Goal: Task Accomplishment & Management: Complete application form

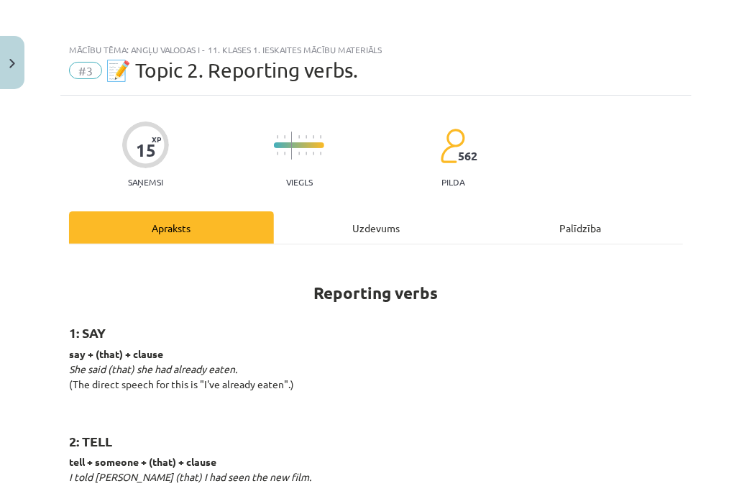
scroll to position [2289, 0]
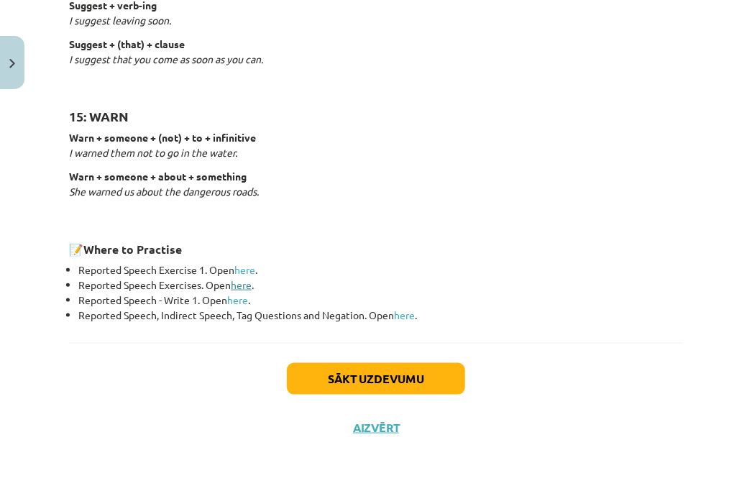
click at [242, 286] on link "here" at bounding box center [241, 284] width 21 height 13
drag, startPoint x: 400, startPoint y: 393, endPoint x: 403, endPoint y: 385, distance: 8.4
click at [403, 385] on div "Sākt uzdevumu Aizvērt" at bounding box center [376, 393] width 614 height 101
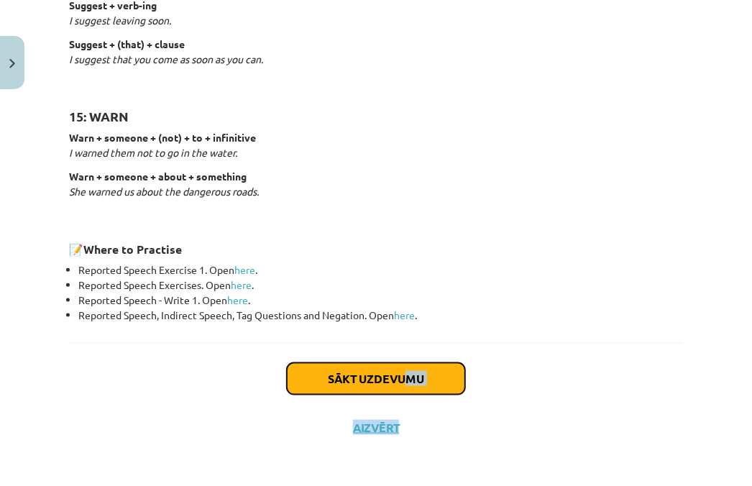
click at [403, 385] on button "Sākt uzdevumu" at bounding box center [376, 379] width 178 height 32
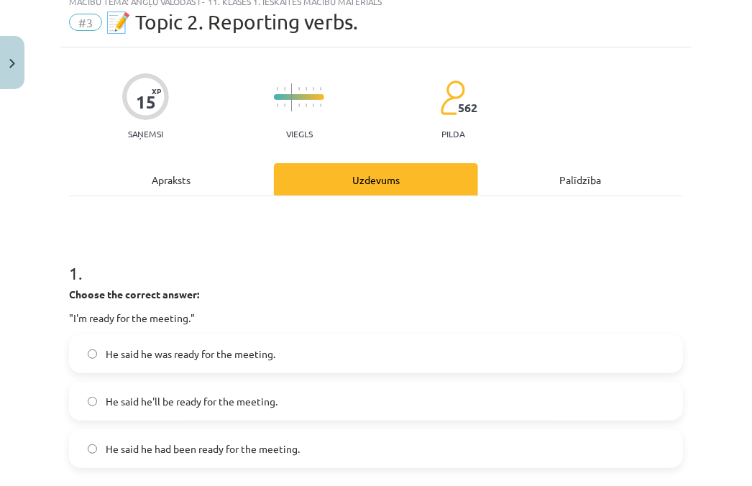
scroll to position [36, 0]
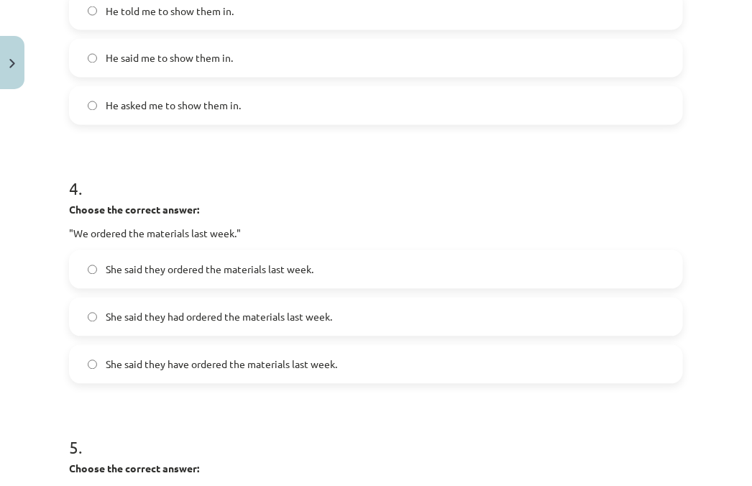
scroll to position [1232, 0]
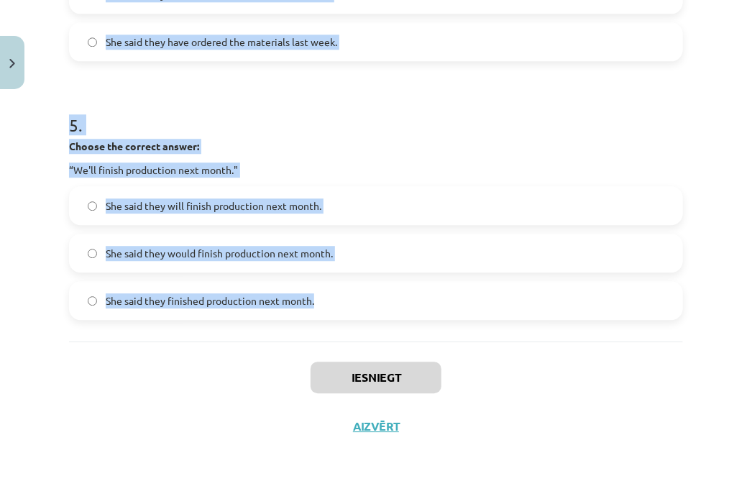
drag, startPoint x: 66, startPoint y: 310, endPoint x: 323, endPoint y: 301, distance: 256.9
copy form "Choose the correct answer: "I'm ready for the meeting." He said he was ready fo…"
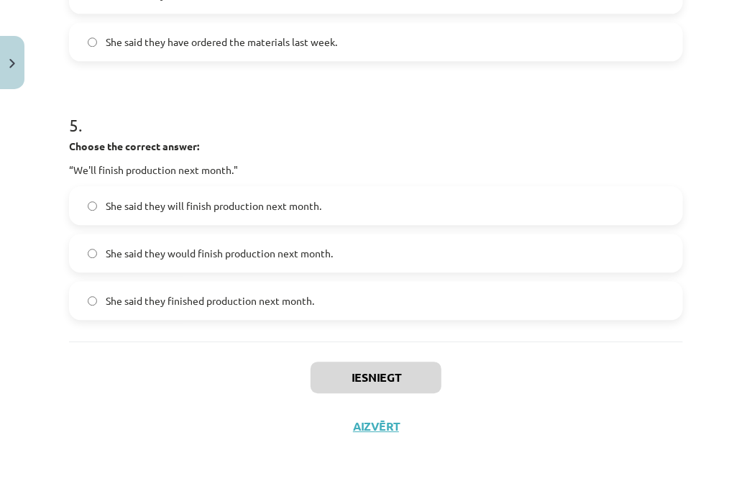
click at [253, 354] on div "Iesniegt Aizvērt" at bounding box center [376, 392] width 614 height 101
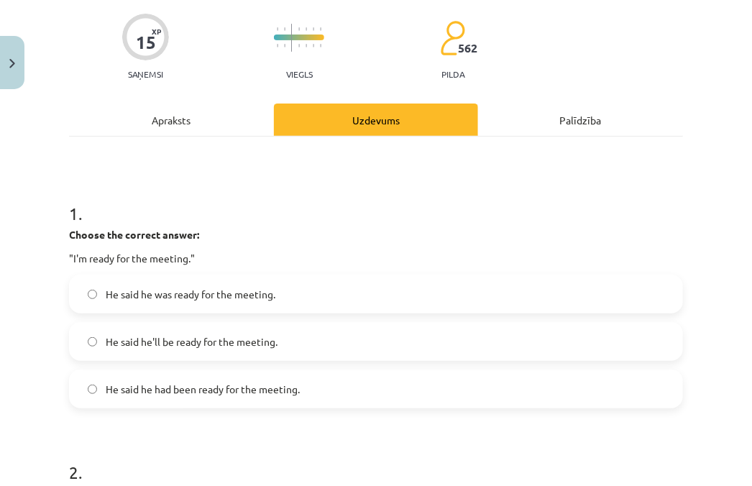
scroll to position [110, 0]
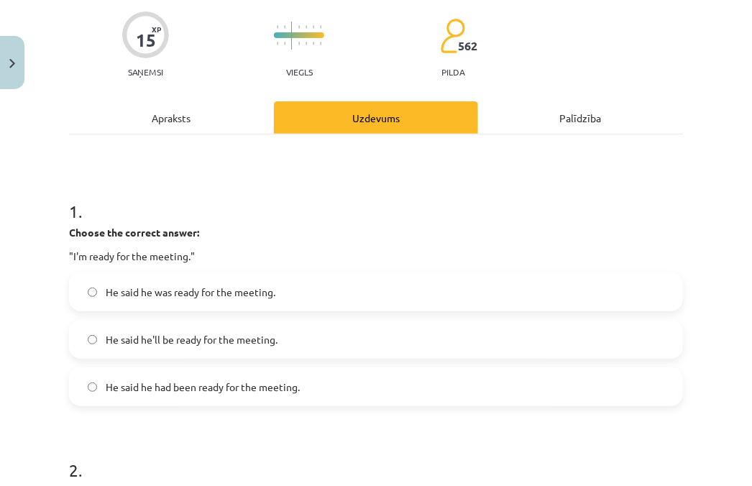
click at [221, 382] on span "He said he had been ready for the meeting." at bounding box center [203, 387] width 194 height 15
click at [147, 292] on span "He said he was ready for the meeting." at bounding box center [191, 292] width 170 height 15
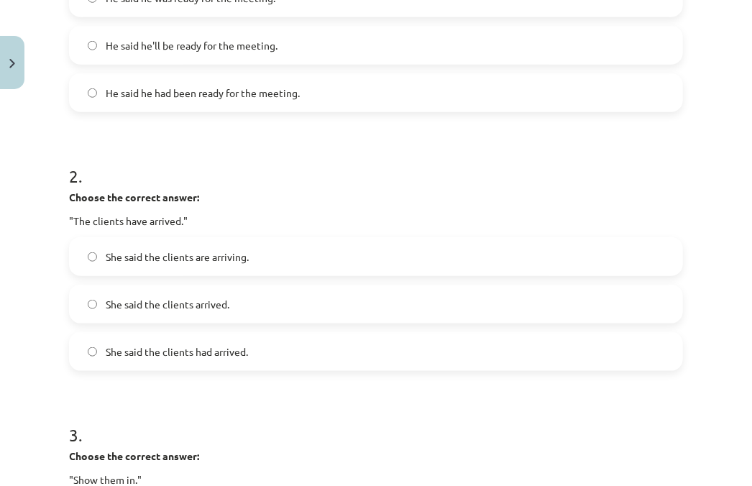
scroll to position [405, 0]
click at [182, 359] on label "She said the clients had arrived." at bounding box center [375, 351] width 611 height 36
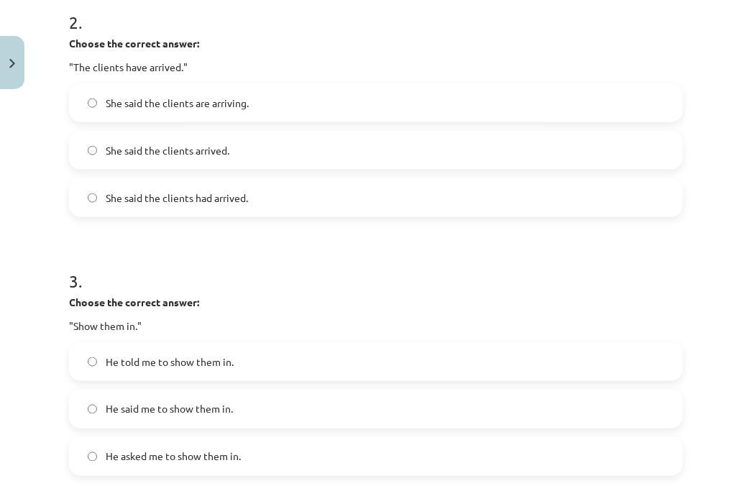
scroll to position [558, 0]
click at [153, 402] on span "He said me to show them in." at bounding box center [169, 409] width 127 height 15
click at [158, 347] on label "He told me to show them in." at bounding box center [375, 362] width 611 height 36
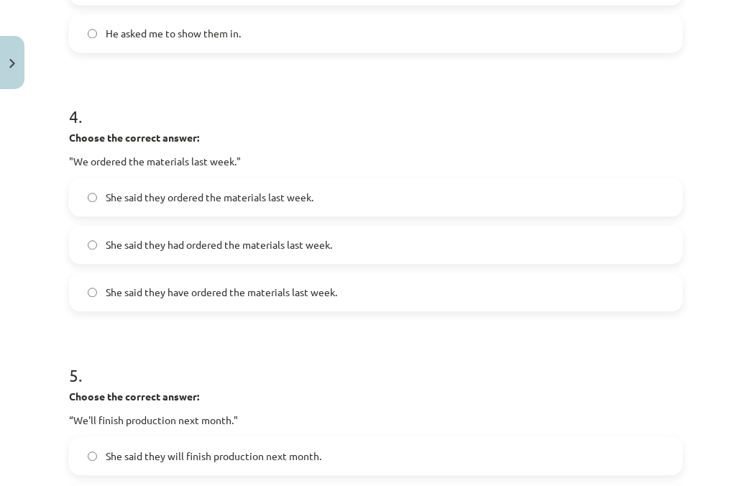
scroll to position [1009, 0]
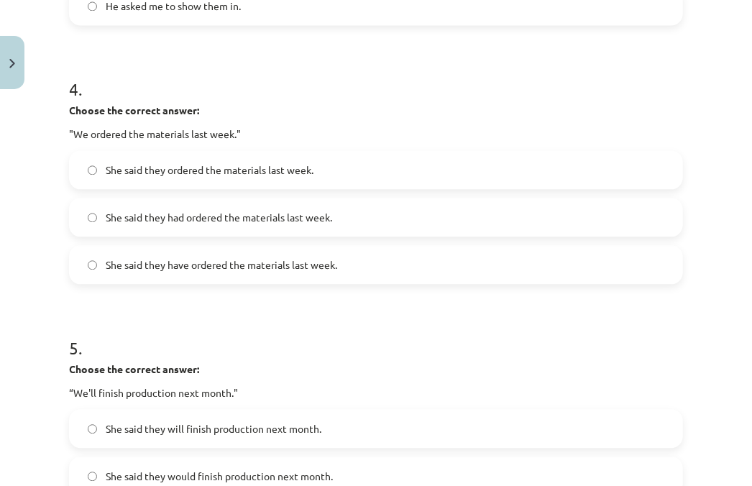
click at [210, 184] on label "She said they ordered the materials last week." at bounding box center [375, 170] width 611 height 36
click at [181, 216] on span "She said they had ordered the materials last week." at bounding box center [219, 217] width 227 height 15
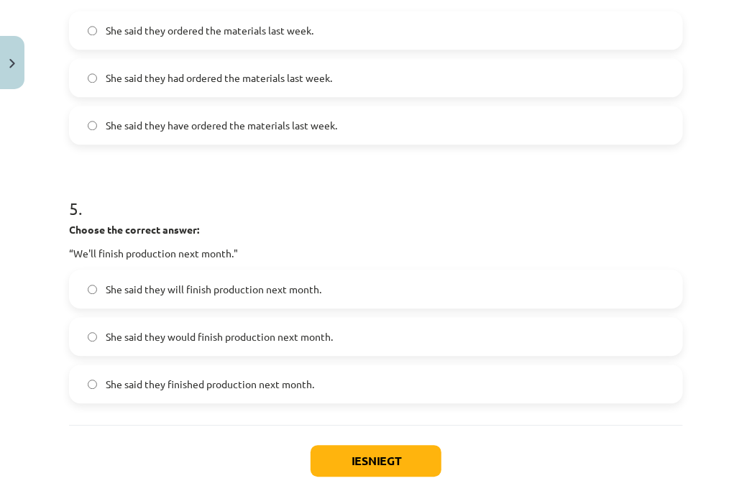
scroll to position [1165, 0]
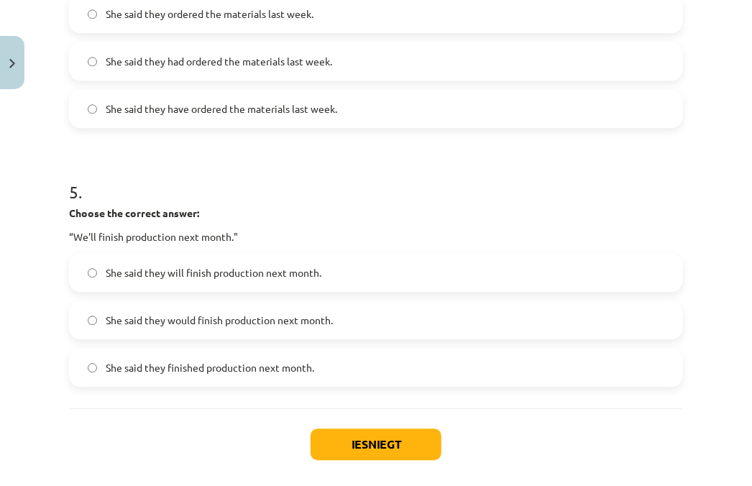
click at [163, 329] on label "She said they would finish production next month." at bounding box center [375, 320] width 611 height 36
click at [356, 437] on button "Iesniegt" at bounding box center [376, 445] width 131 height 32
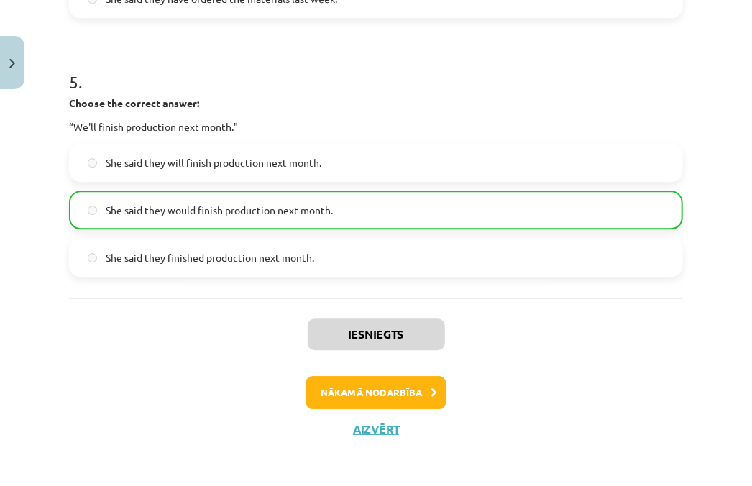
scroll to position [1277, 0]
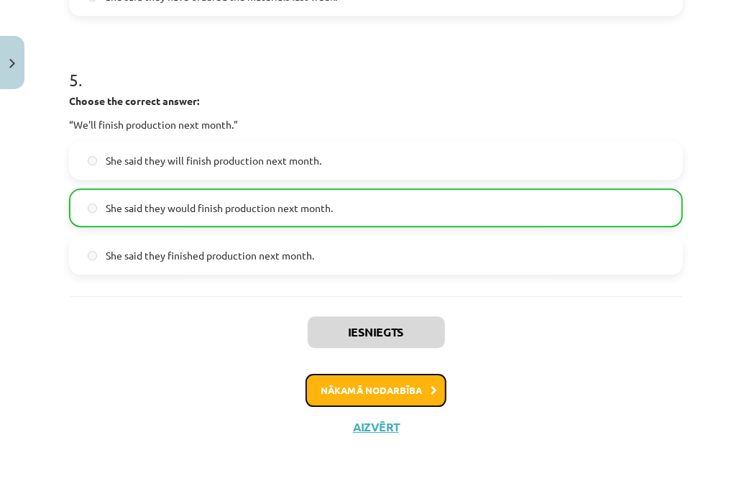
click at [381, 385] on button "Nākamā nodarbība" at bounding box center [376, 390] width 141 height 33
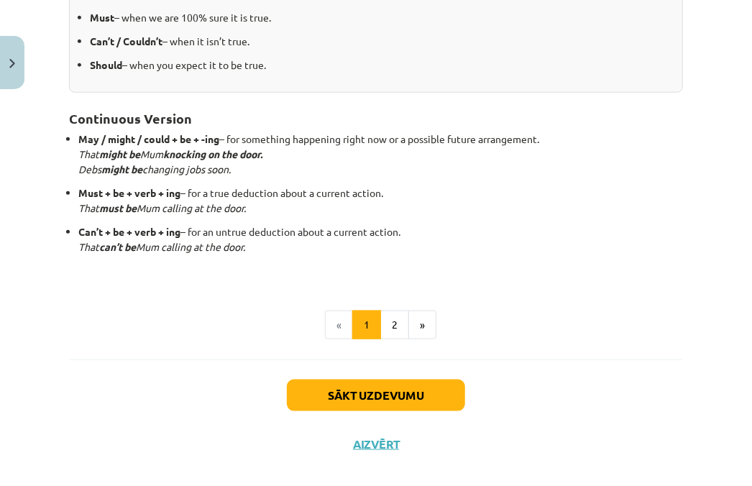
scroll to position [408, 0]
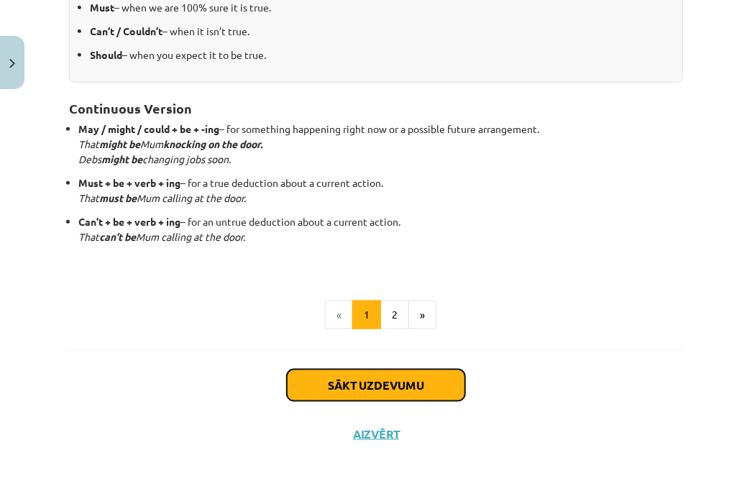
click at [381, 385] on button "Sākt uzdevumu" at bounding box center [376, 386] width 178 height 32
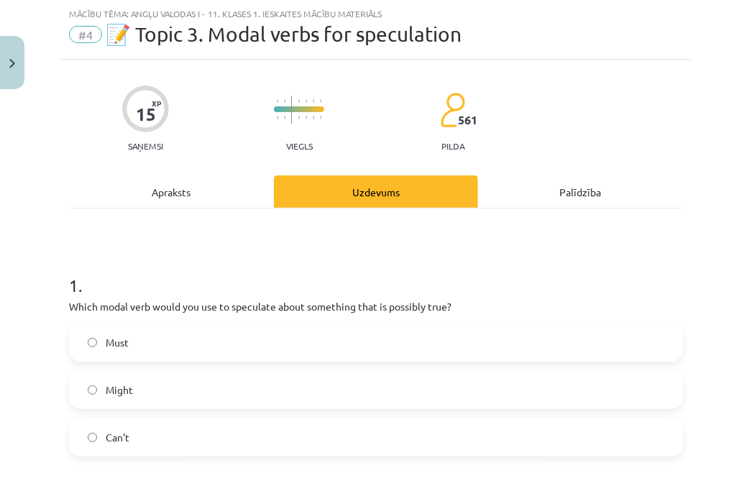
scroll to position [40, 0]
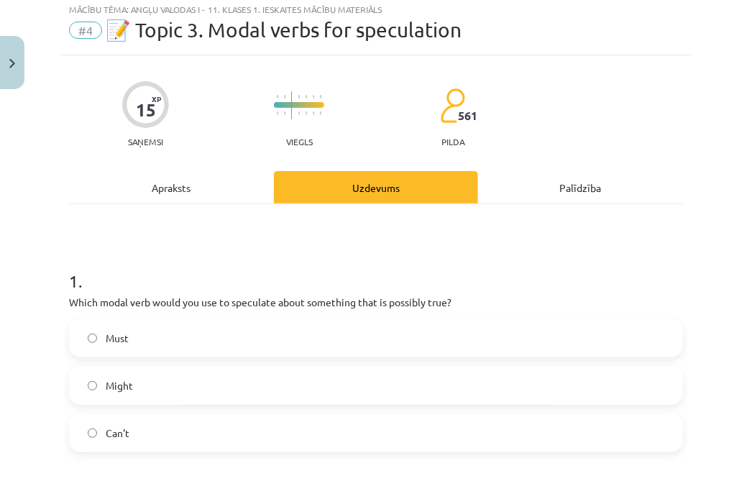
click at [127, 395] on label "Might" at bounding box center [375, 385] width 611 height 36
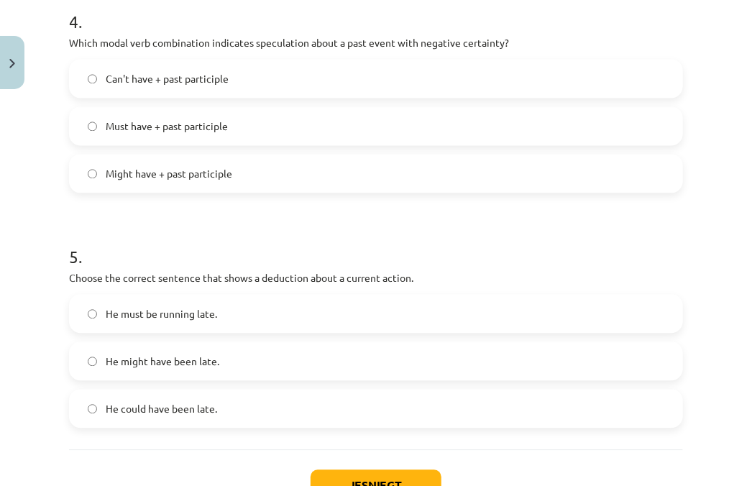
scroll to position [1113, 0]
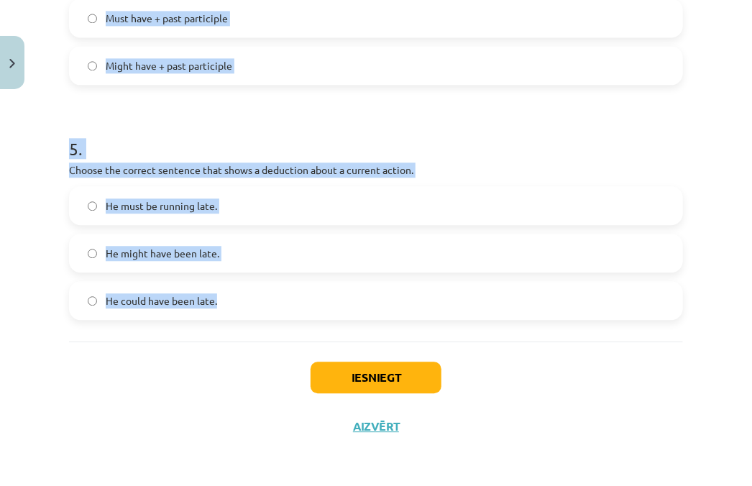
drag, startPoint x: 61, startPoint y: 129, endPoint x: 434, endPoint y: 306, distance: 412.4
copy form "Which modal verb would you use to speculate about something that is possibly tr…"
click at [198, 160] on div "5 . Choose the correct sentence that shows a deduction about a current action. …" at bounding box center [376, 217] width 614 height 206
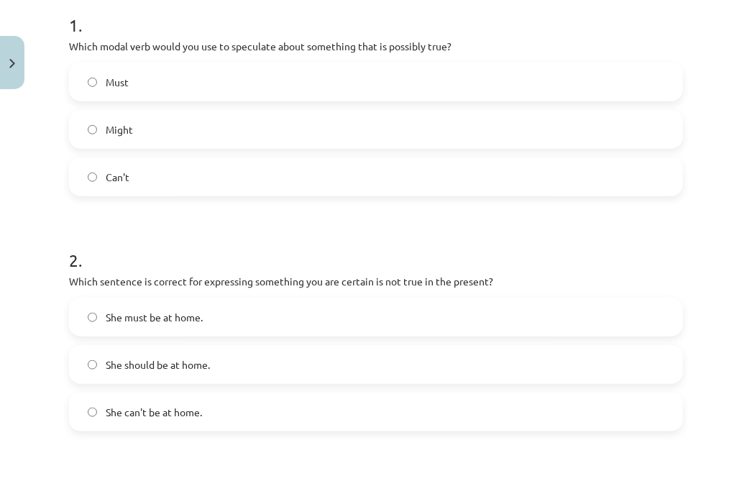
scroll to position [307, 0]
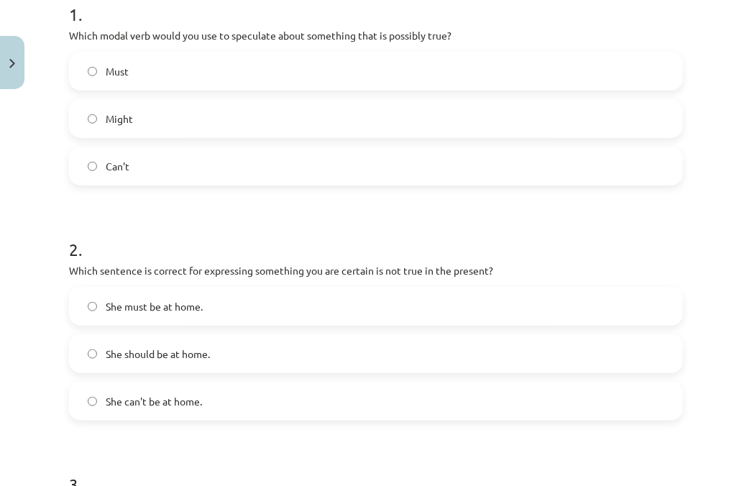
click at [219, 297] on label "She must be at home." at bounding box center [375, 306] width 611 height 36
click at [156, 388] on label "She can't be at home." at bounding box center [375, 401] width 611 height 36
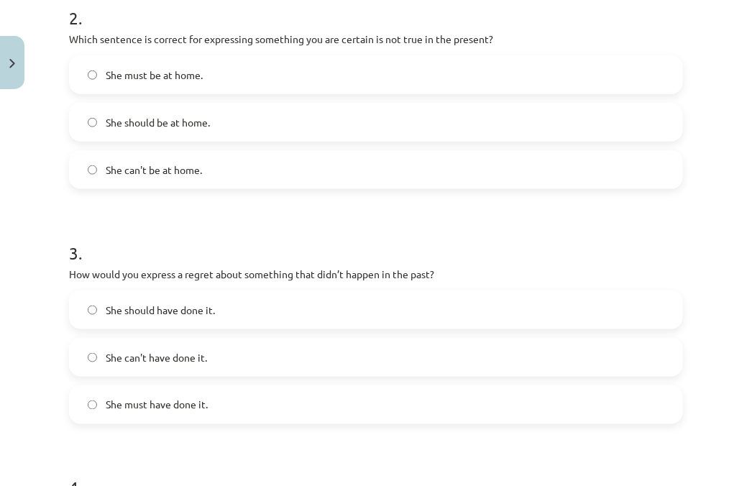
scroll to position [542, 0]
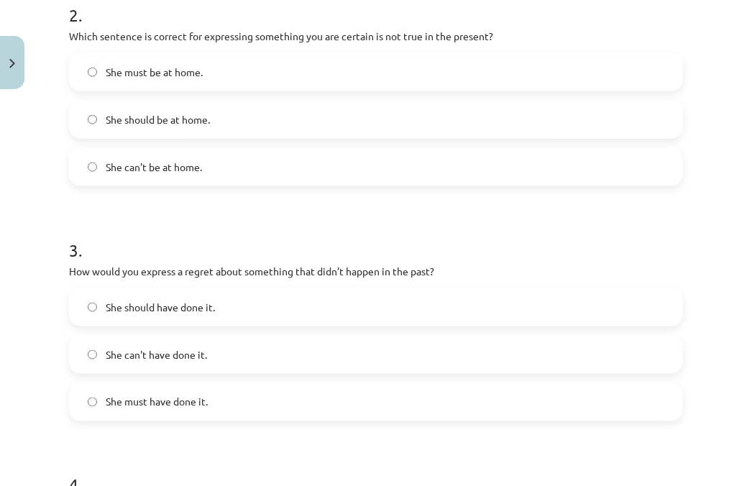
click at [206, 311] on span "She should have done it." at bounding box center [160, 307] width 109 height 15
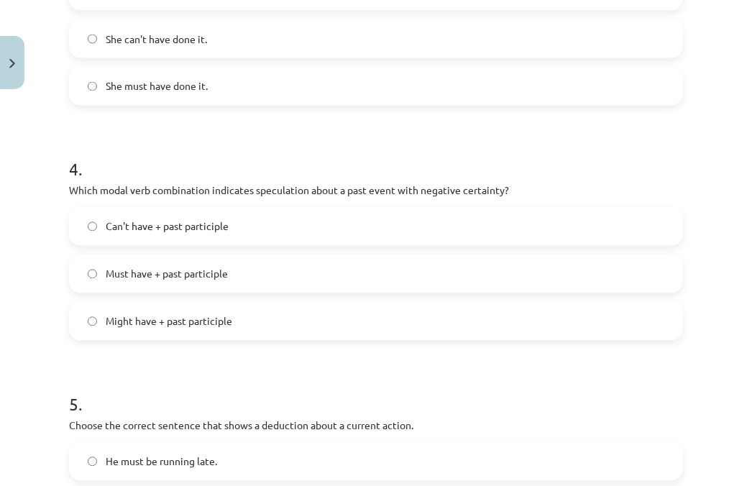
scroll to position [863, 0]
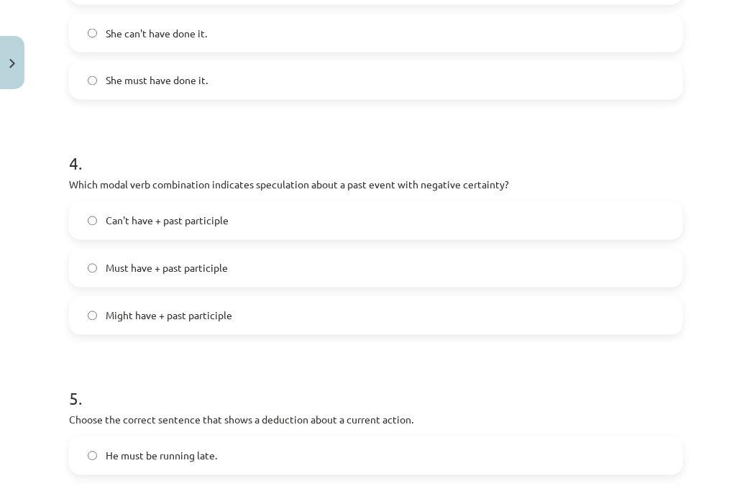
click at [195, 262] on span "Must have + past participle" at bounding box center [167, 268] width 122 height 15
click at [218, 208] on label "Can't have + past participle" at bounding box center [375, 221] width 611 height 36
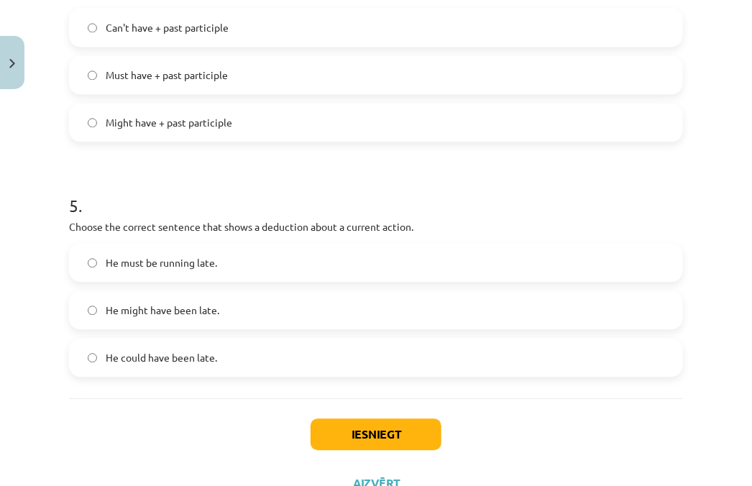
scroll to position [1059, 0]
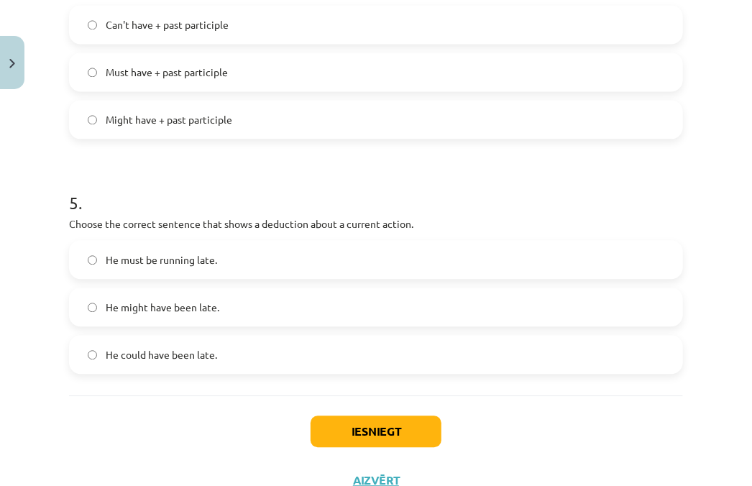
click at [209, 265] on span "He must be running late." at bounding box center [161, 259] width 111 height 15
click at [357, 437] on button "Iesniegt" at bounding box center [376, 432] width 131 height 32
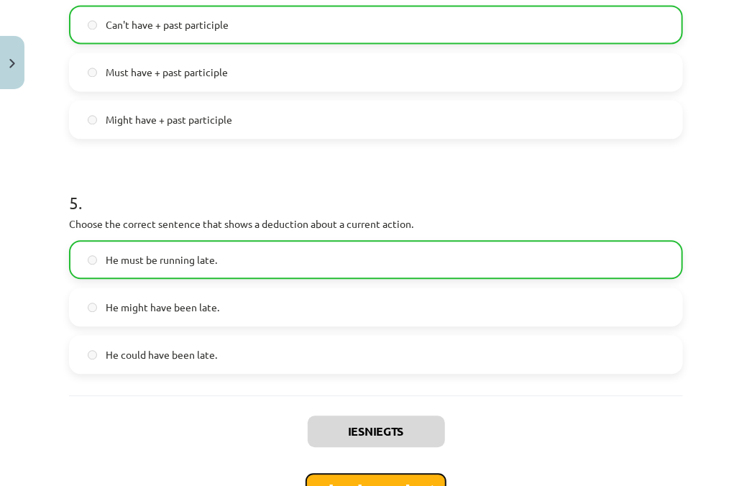
click at [376, 473] on button "Nākamā nodarbība" at bounding box center [376, 489] width 141 height 33
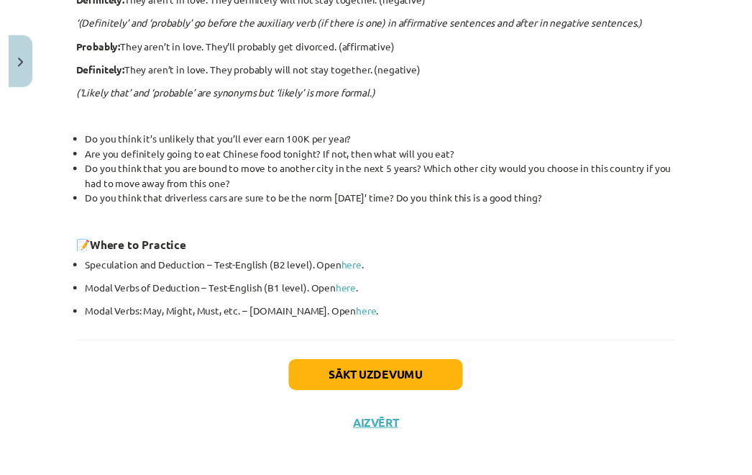
scroll to position [505, 0]
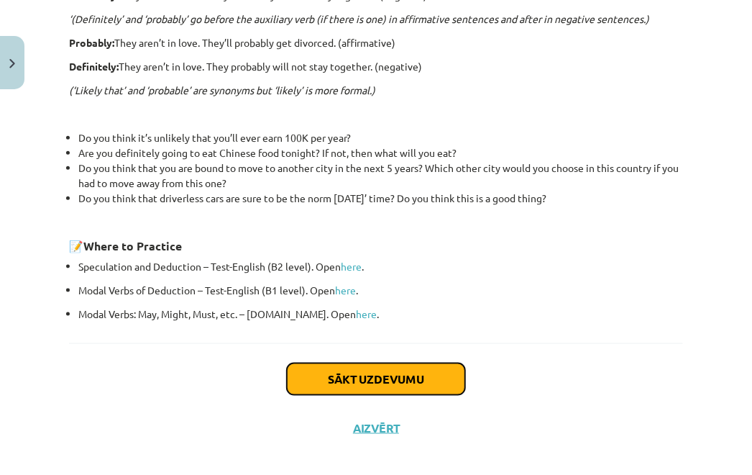
click at [419, 367] on button "Sākt uzdevumu" at bounding box center [376, 379] width 178 height 32
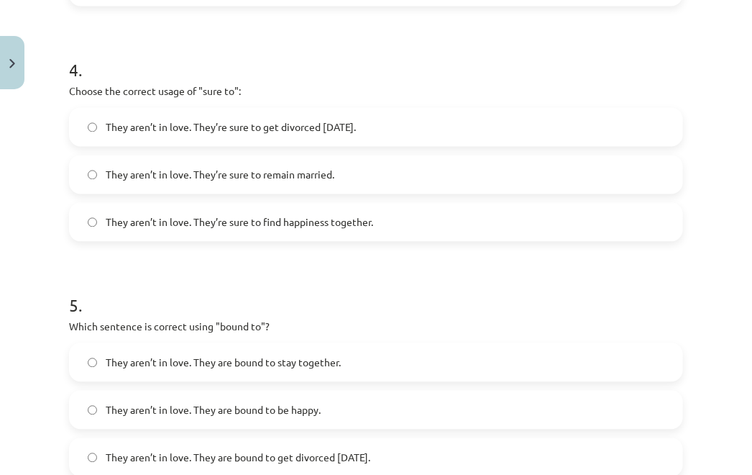
scroll to position [1148, 0]
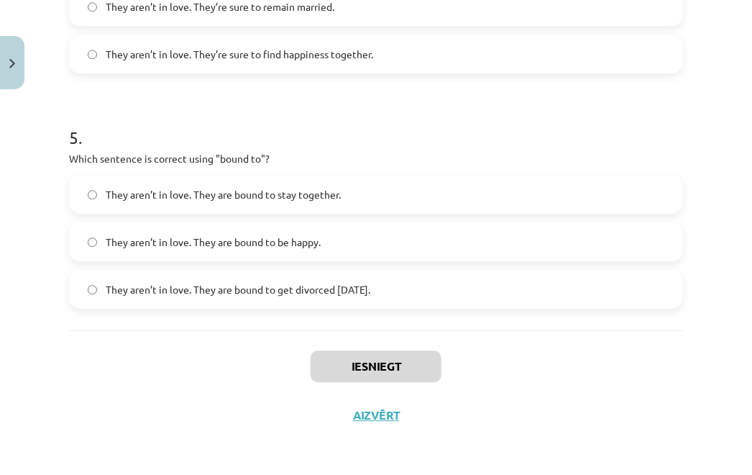
drag, startPoint x: 63, startPoint y: 306, endPoint x: 444, endPoint y: 299, distance: 380.5
copy form "Choose the correct sentence using "probably" in an affirmative context: They ar…"
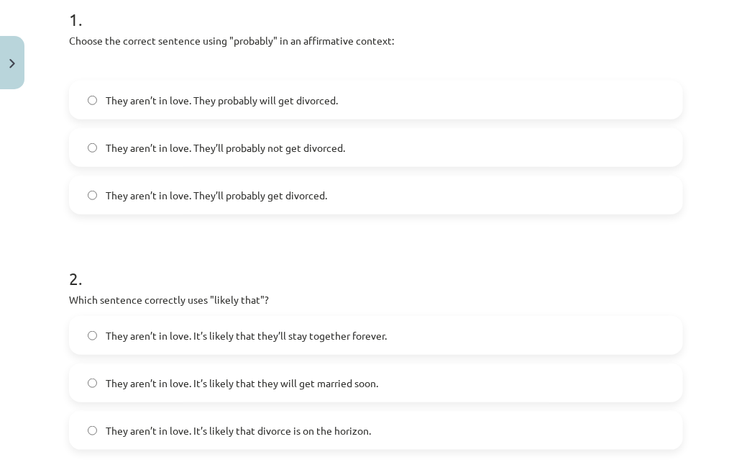
scroll to position [302, 0]
click at [250, 195] on span "They aren’t in love. They’ll probably get divorced." at bounding box center [217, 195] width 222 height 15
click at [256, 388] on span "They aren’t in love. It’s likely that they will get married soon." at bounding box center [242, 382] width 273 height 15
click at [348, 426] on span "They aren’t in love. It’s likely that divorce is on the horizon." at bounding box center [238, 430] width 265 height 15
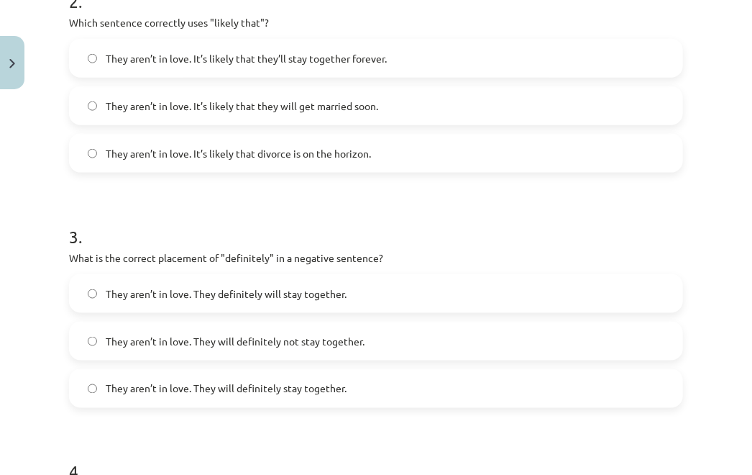
scroll to position [606, 0]
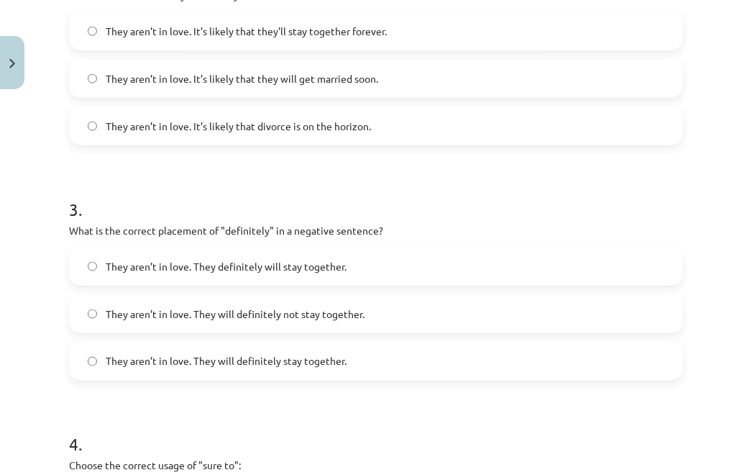
click at [281, 327] on label "They aren’t in love. They will definitely not stay together." at bounding box center [375, 314] width 611 height 36
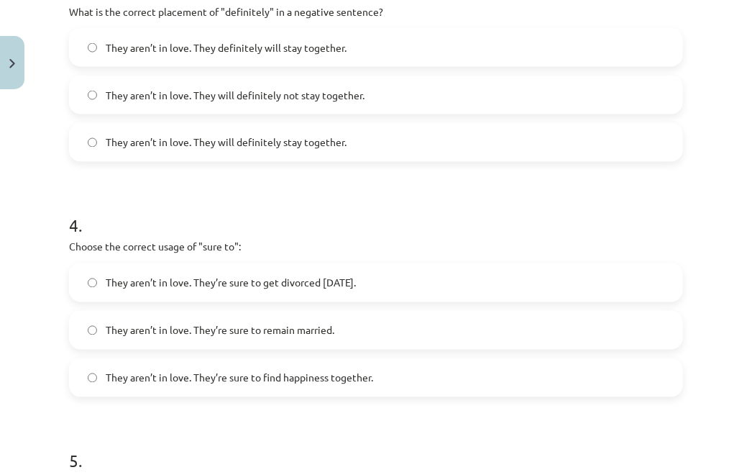
scroll to position [825, 0]
click at [292, 291] on label "They aren’t in love. They’re sure to get divorced within six months." at bounding box center [375, 283] width 611 height 36
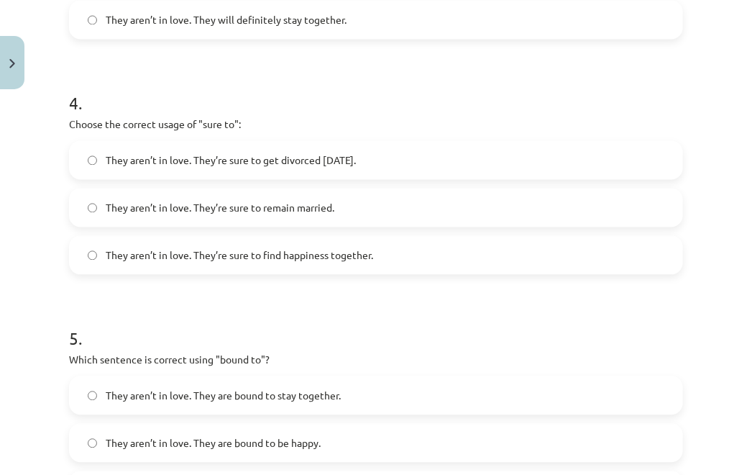
scroll to position [981, 0]
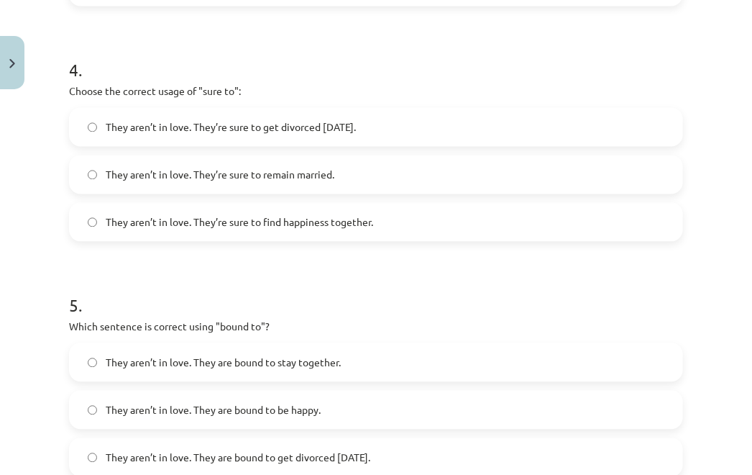
click at [233, 427] on div "They aren’t in love. They are bound to be happy." at bounding box center [376, 409] width 614 height 39
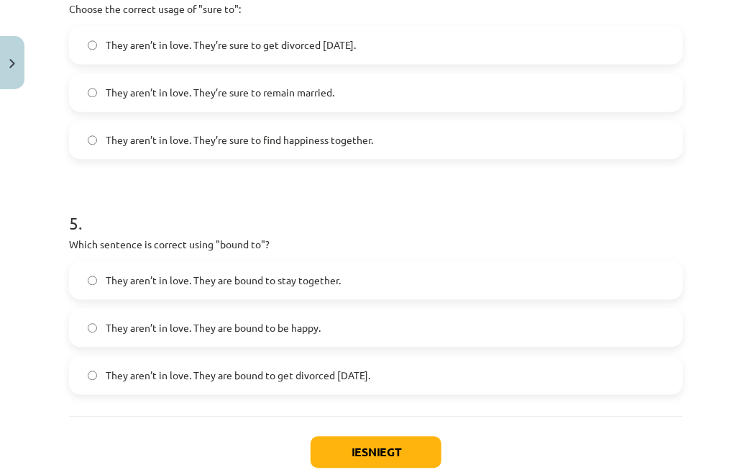
scroll to position [1072, 0]
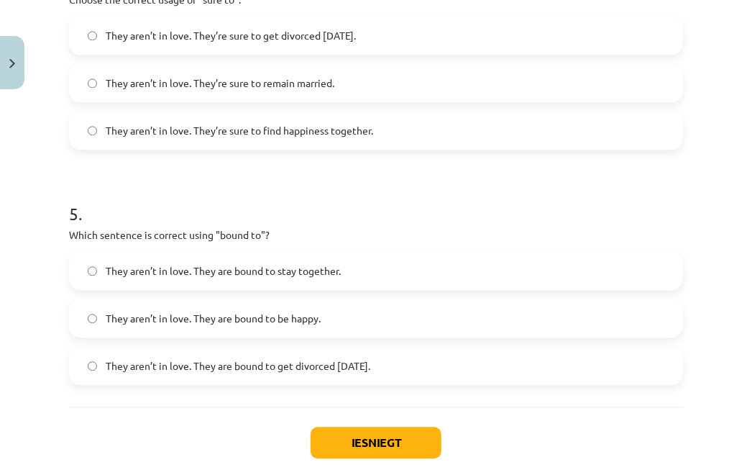
click at [232, 370] on span "They aren’t in love. They are bound to get divorced within six months." at bounding box center [238, 365] width 265 height 15
click at [231, 270] on span "They aren’t in love. They are bound to stay together." at bounding box center [223, 270] width 235 height 15
click at [172, 373] on label "They aren’t in love. They are bound to get divorced within six months." at bounding box center [375, 365] width 611 height 36
click at [331, 439] on button "Iesniegt" at bounding box center [376, 442] width 131 height 32
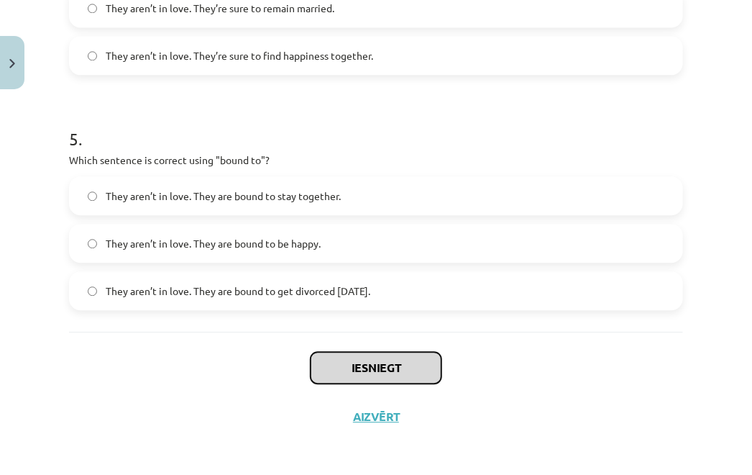
scroll to position [1148, 0]
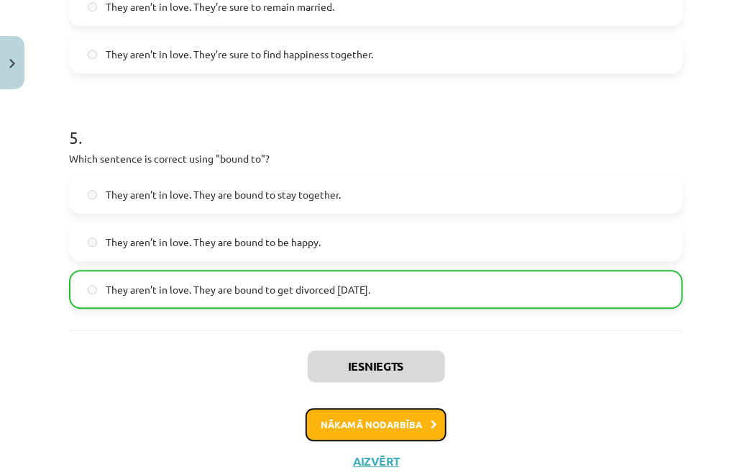
click at [332, 430] on button "Nākamā nodarbība" at bounding box center [376, 424] width 141 height 33
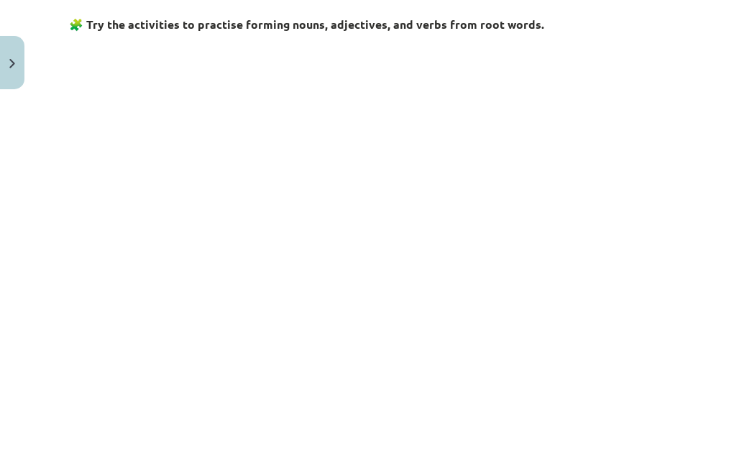
scroll to position [690, 0]
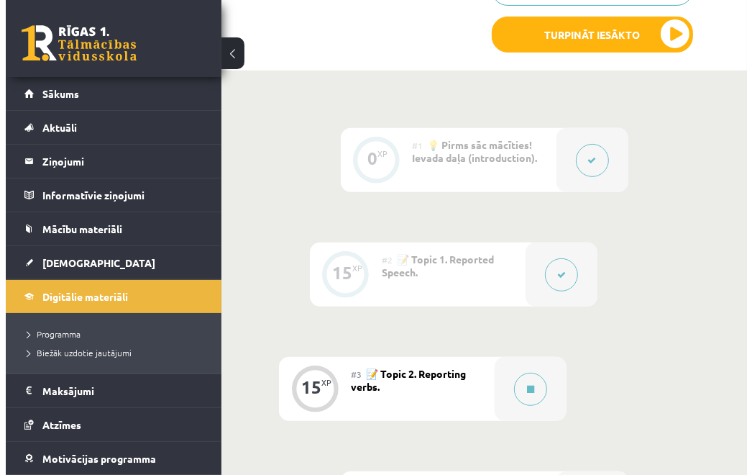
scroll to position [397, 0]
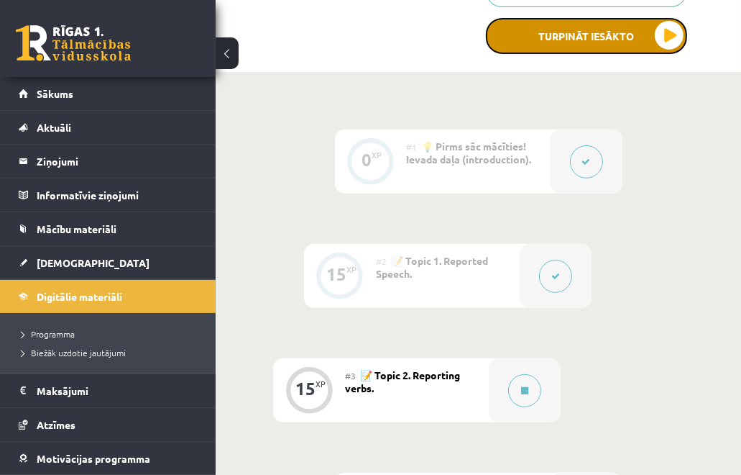
click at [589, 29] on button "Turpināt iesākto" at bounding box center [586, 36] width 201 height 36
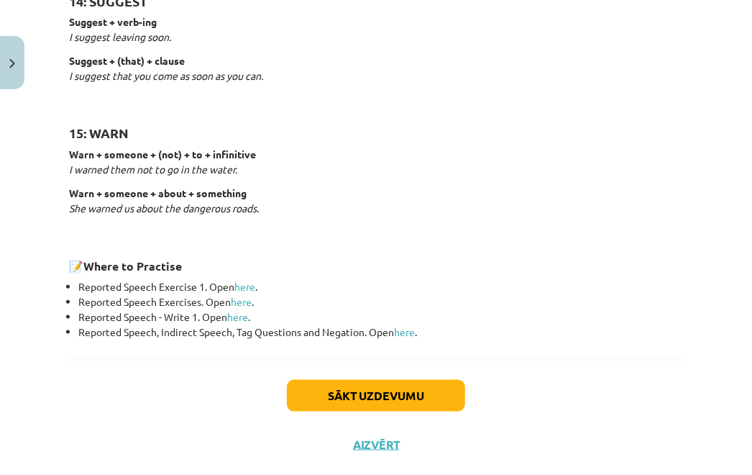
scroll to position [2301, 0]
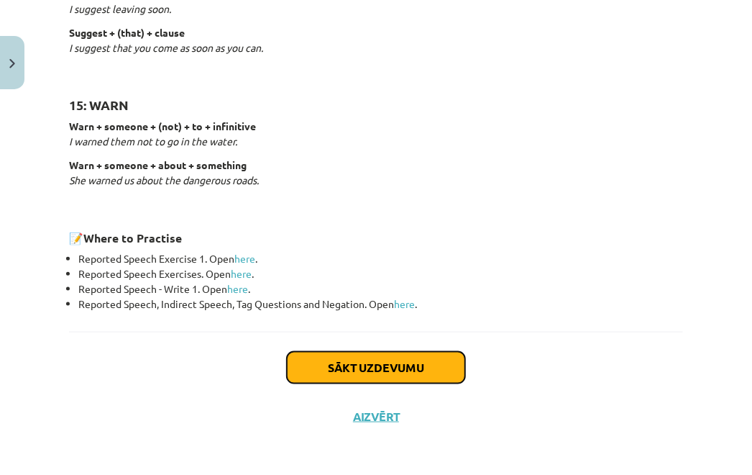
click at [343, 378] on button "Sākt uzdevumu" at bounding box center [376, 368] width 178 height 32
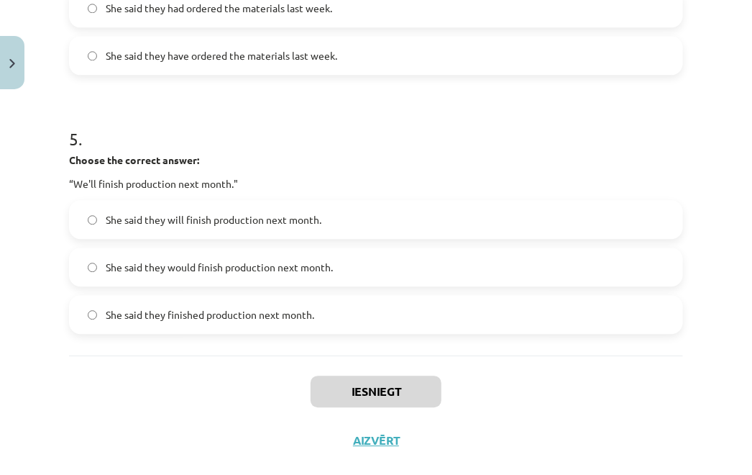
scroll to position [1243, 0]
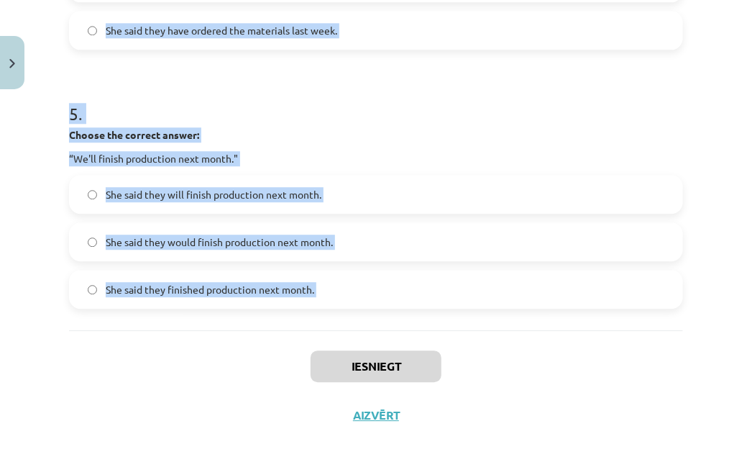
drag, startPoint x: 66, startPoint y: 252, endPoint x: 305, endPoint y: 332, distance: 251.8
copy form "Choose the correct answer: "I'm ready for the meeting." He said he was ready fo…"
click at [154, 125] on div "5 . Choose the correct answer: “We'll finish production next month." She said t…" at bounding box center [376, 193] width 614 height 230
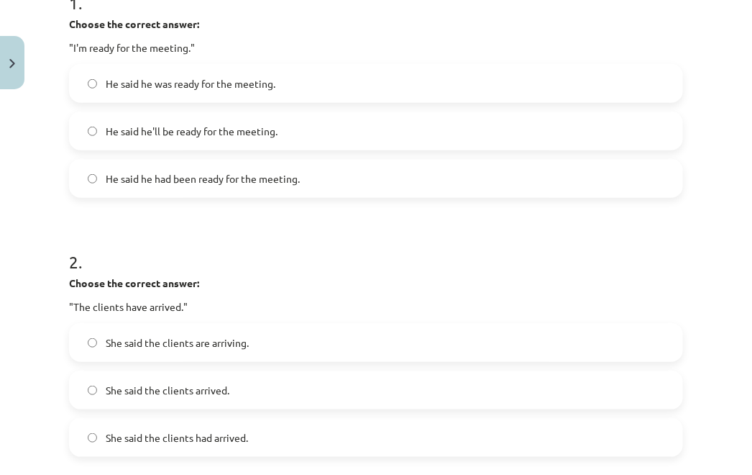
scroll to position [316, 0]
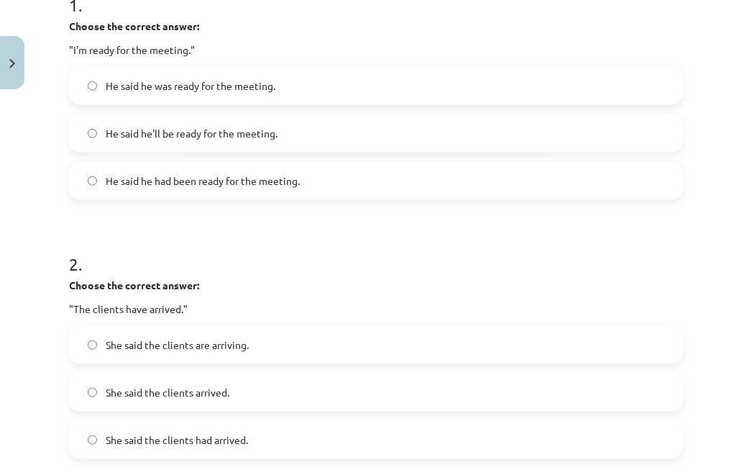
click at [175, 98] on label "He said he was ready for the meeting." at bounding box center [375, 86] width 611 height 36
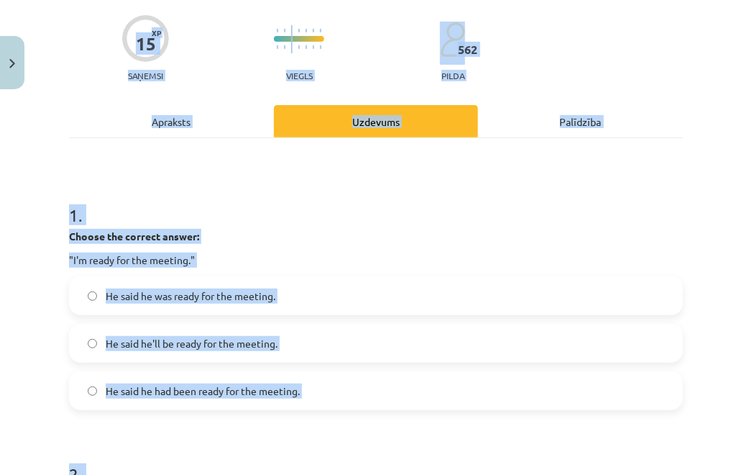
scroll to position [0, 0]
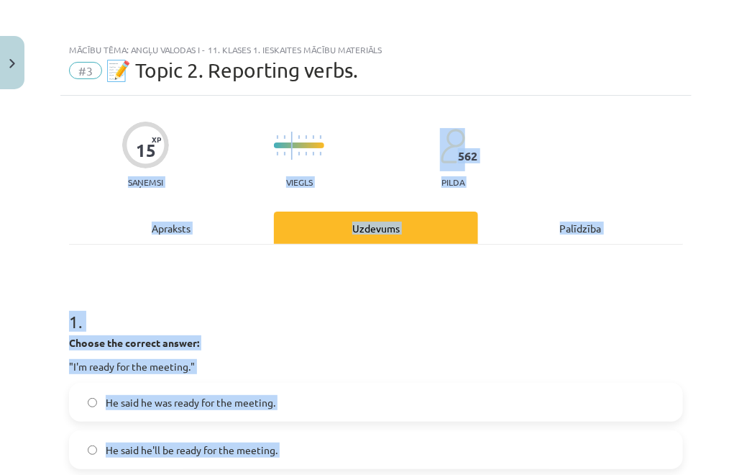
drag, startPoint x: 156, startPoint y: 379, endPoint x: 108, endPoint y: 184, distance: 200.8
click at [108, 184] on div "15 XP Saņemsi Viegls 562 pilda" at bounding box center [376, 150] width 614 height 74
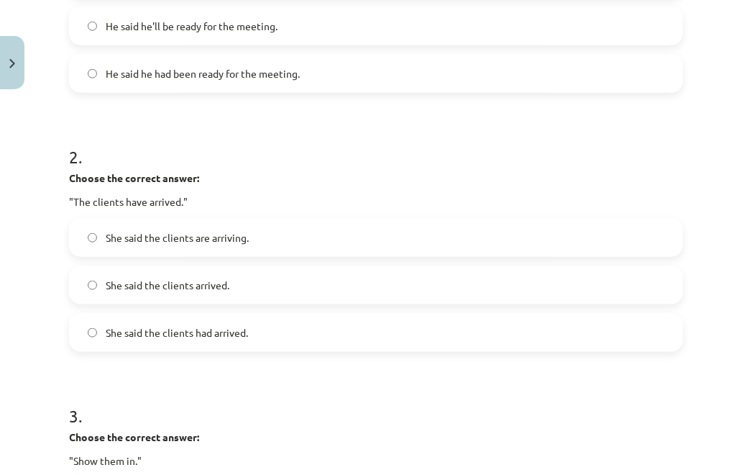
scroll to position [438, 0]
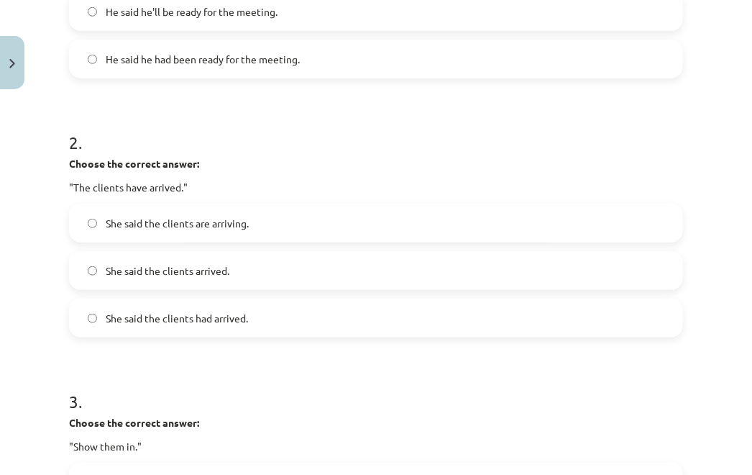
click at [174, 327] on label "She said the clients had arrived." at bounding box center [375, 318] width 611 height 36
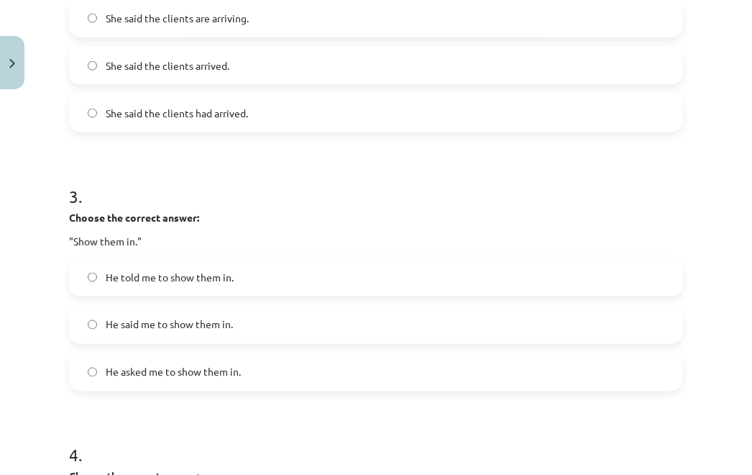
scroll to position [644, 0]
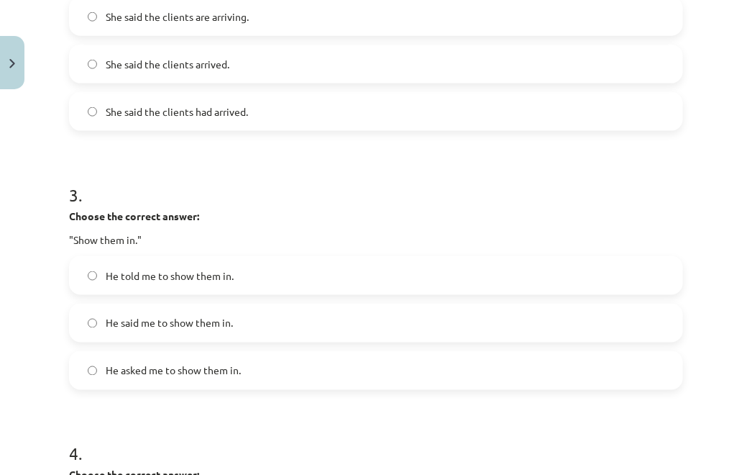
click at [174, 327] on span "He said me to show them in." at bounding box center [169, 323] width 127 height 15
click at [123, 270] on span "He told me to show them in." at bounding box center [170, 275] width 128 height 15
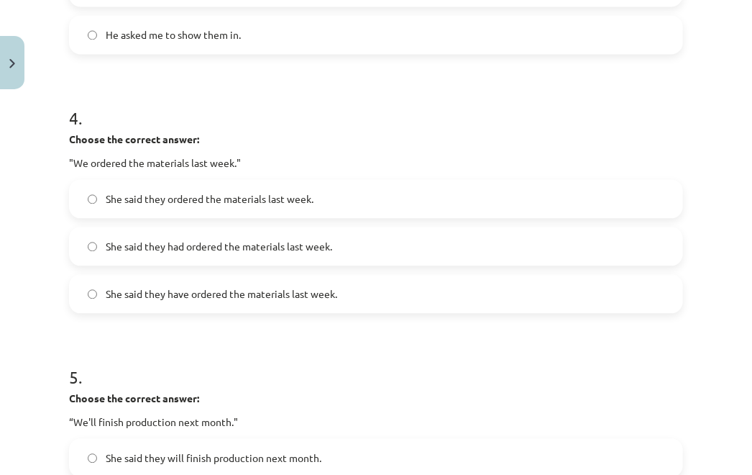
scroll to position [1033, 0]
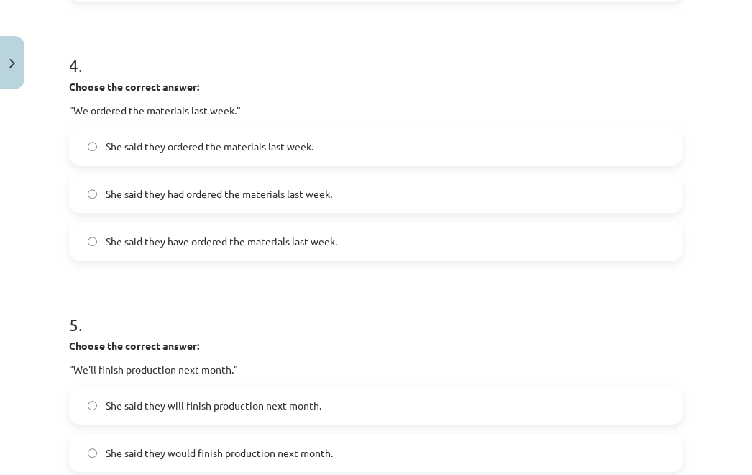
click at [227, 206] on label "She said they had ordered the materials last week." at bounding box center [375, 193] width 611 height 36
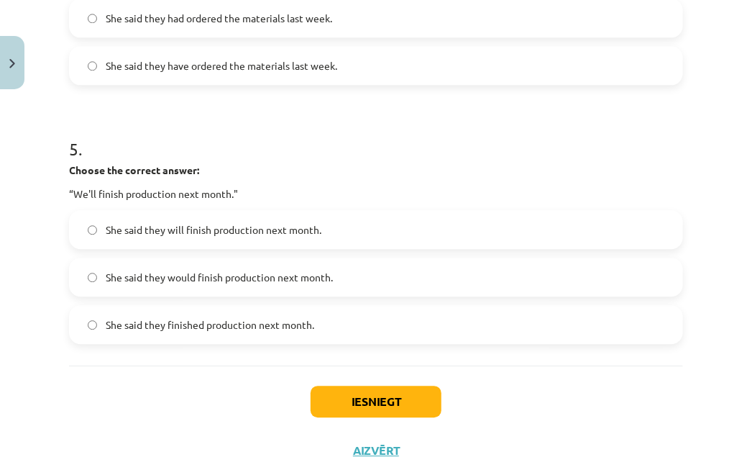
scroll to position [1213, 0]
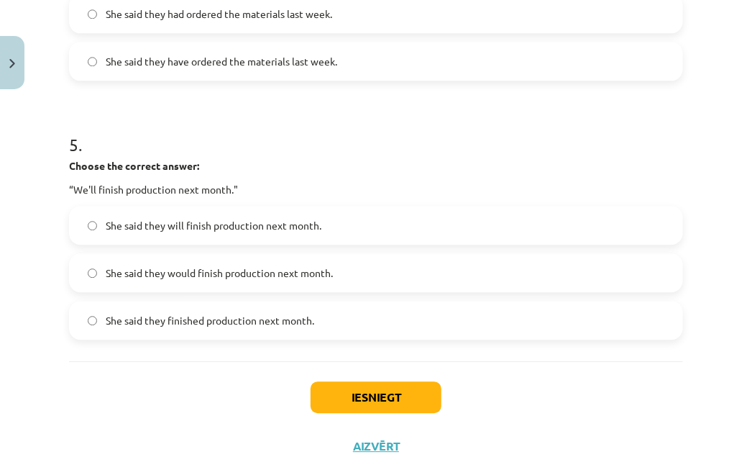
click at [178, 282] on label "She said they would finish production next month." at bounding box center [375, 273] width 611 height 36
click at [314, 401] on button "Iesniegt" at bounding box center [376, 397] width 131 height 32
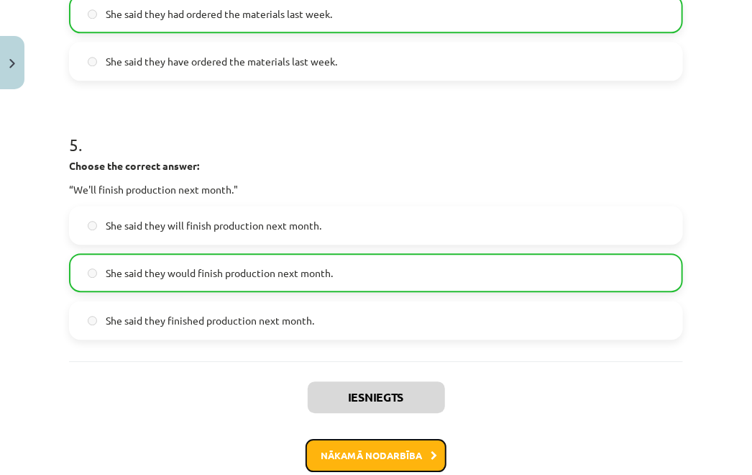
click at [334, 443] on button "Nākamā nodarbība" at bounding box center [376, 455] width 141 height 33
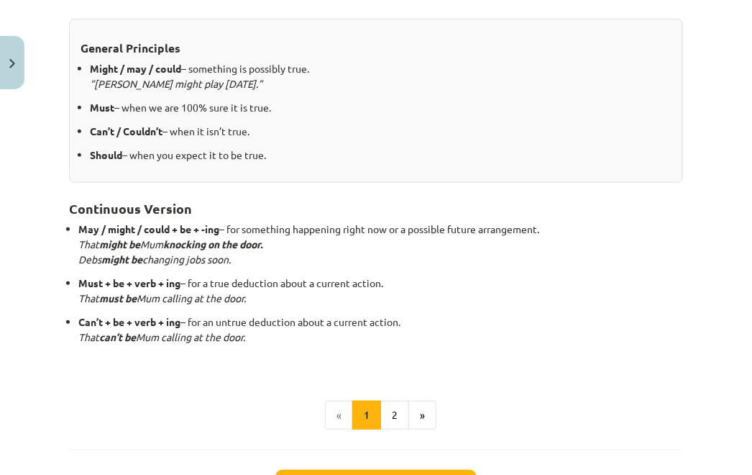
scroll to position [309, 0]
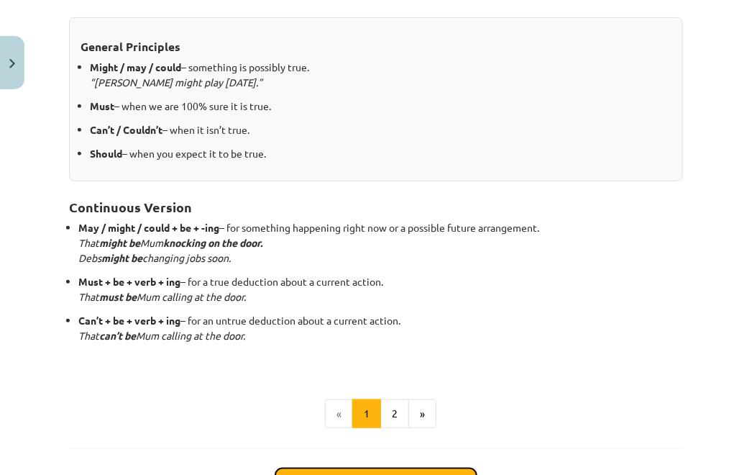
click at [368, 468] on button "Apskatīt uzdevumu" at bounding box center [375, 484] width 201 height 32
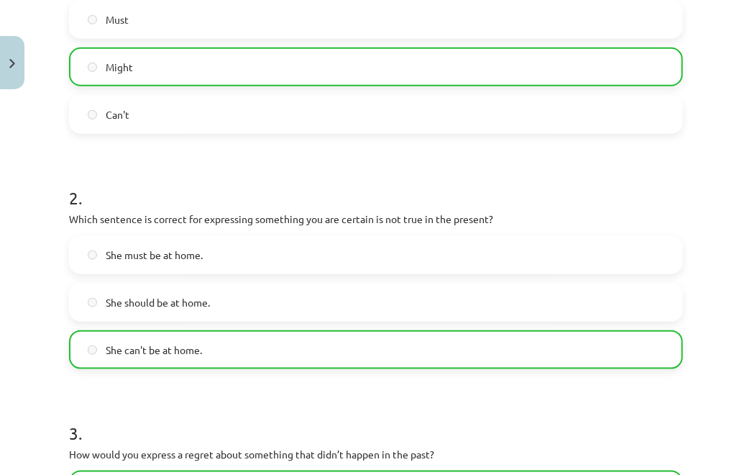
scroll to position [360, 0]
click at [160, 80] on label "Might" at bounding box center [375, 66] width 611 height 36
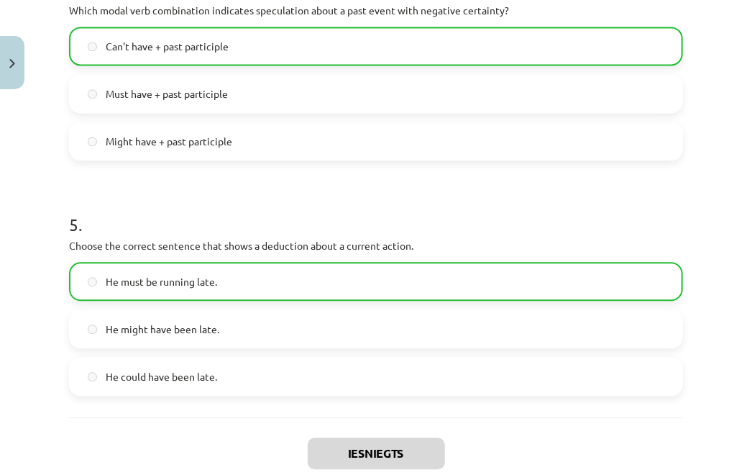
scroll to position [1065, 0]
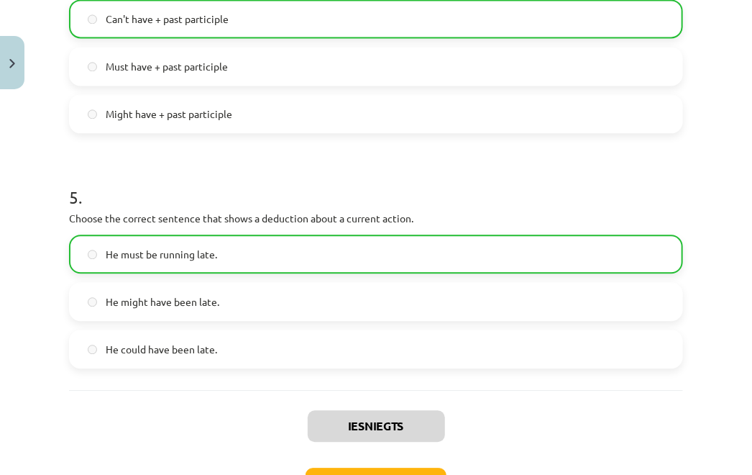
click at [262, 250] on label "He must be running late." at bounding box center [375, 254] width 611 height 36
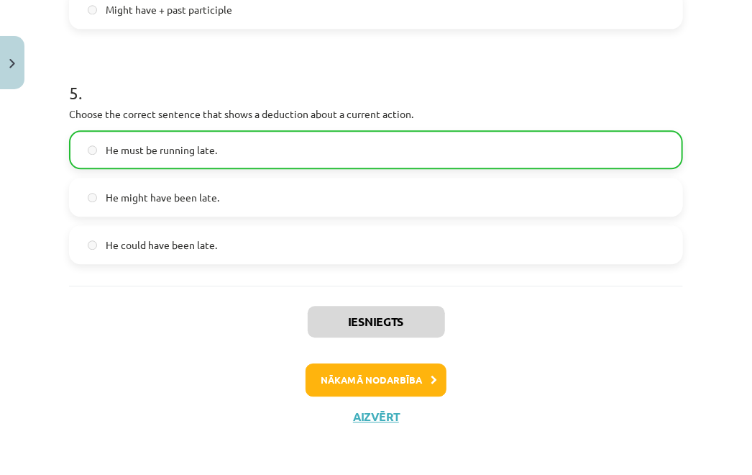
scroll to position [1170, 0]
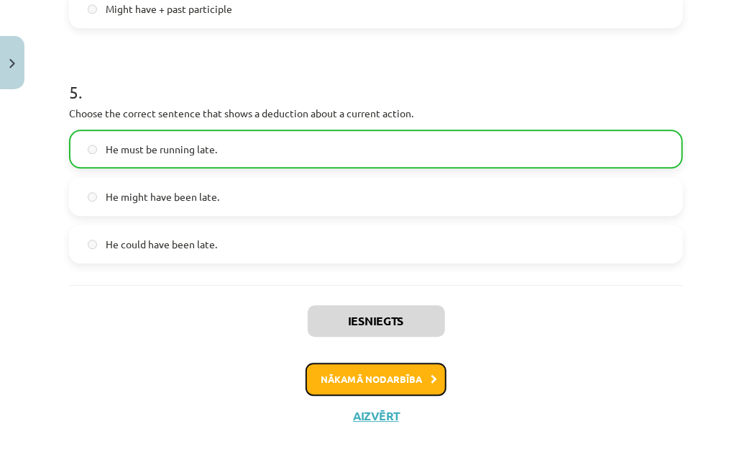
click at [365, 365] on button "Nākamā nodarbība" at bounding box center [376, 378] width 141 height 33
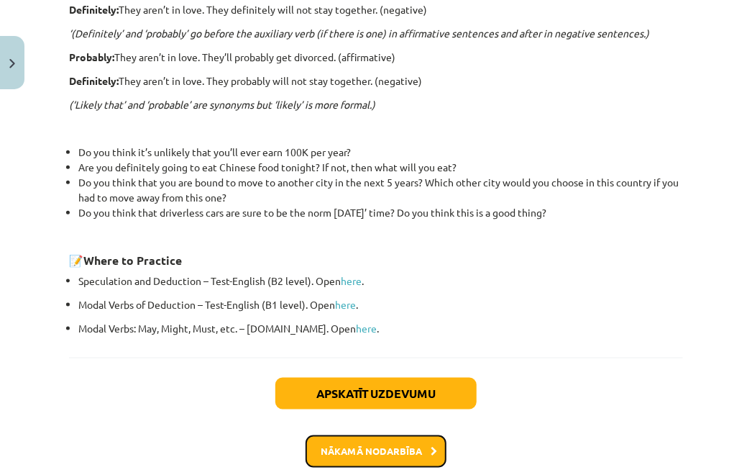
scroll to position [494, 0]
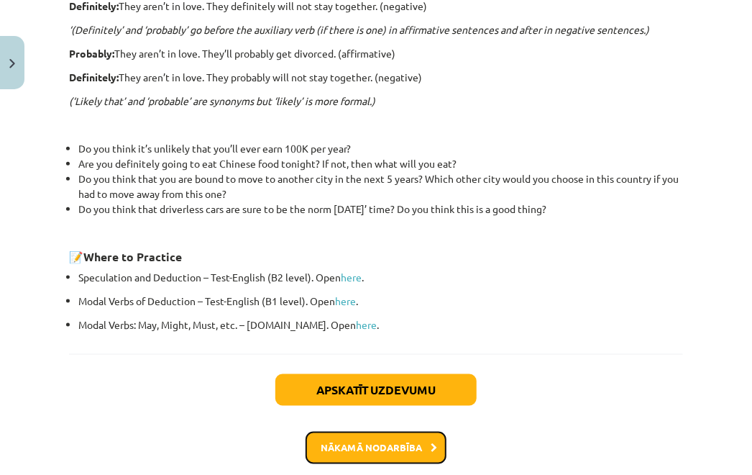
click at [380, 431] on button "Nākamā nodarbība" at bounding box center [376, 447] width 141 height 33
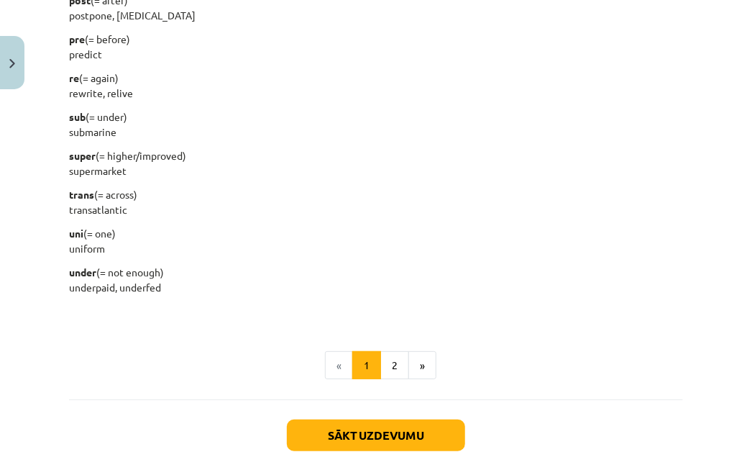
scroll to position [1807, 0]
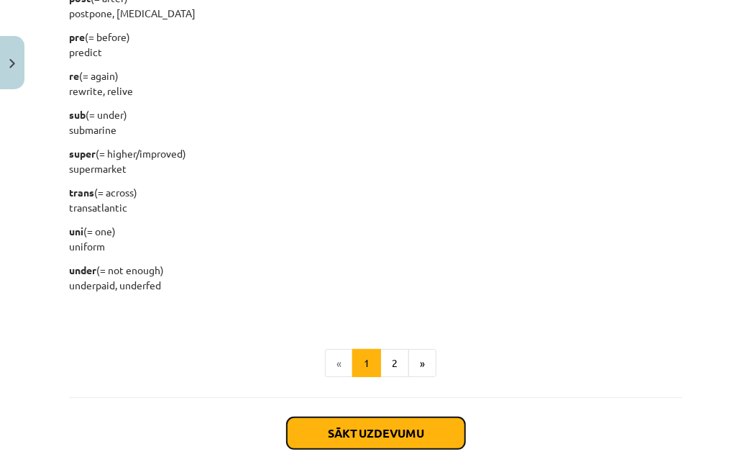
click at [391, 439] on button "Sākt uzdevumu" at bounding box center [376, 433] width 178 height 32
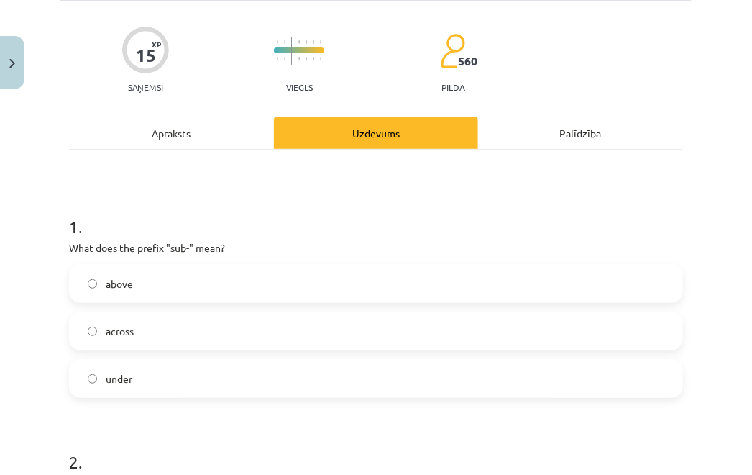
scroll to position [104, 0]
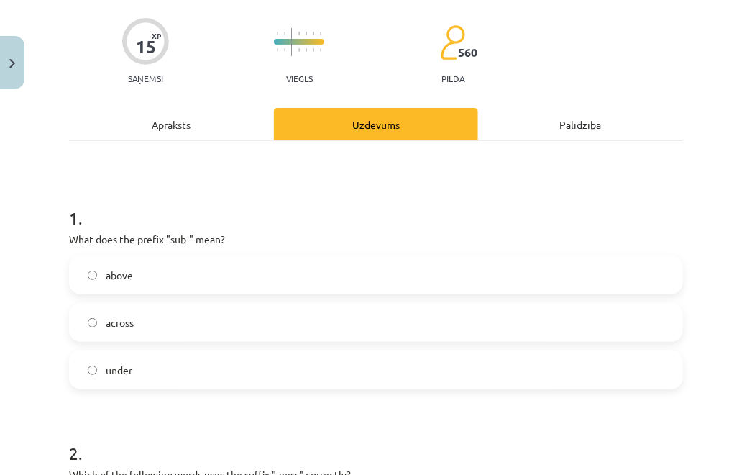
click at [141, 282] on label "above" at bounding box center [375, 275] width 611 height 36
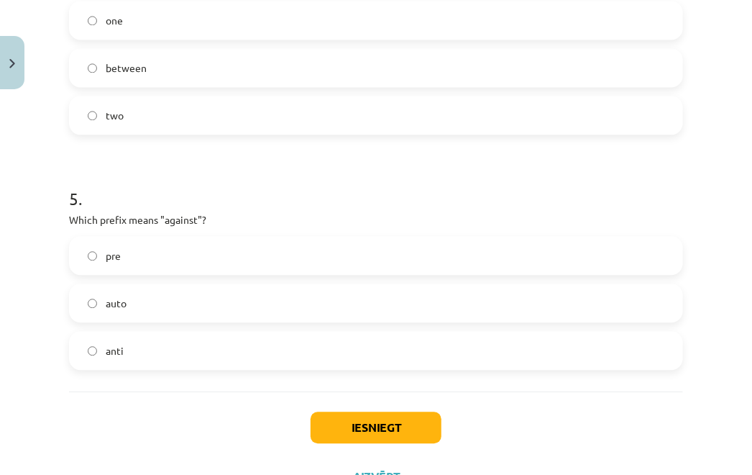
scroll to position [1148, 0]
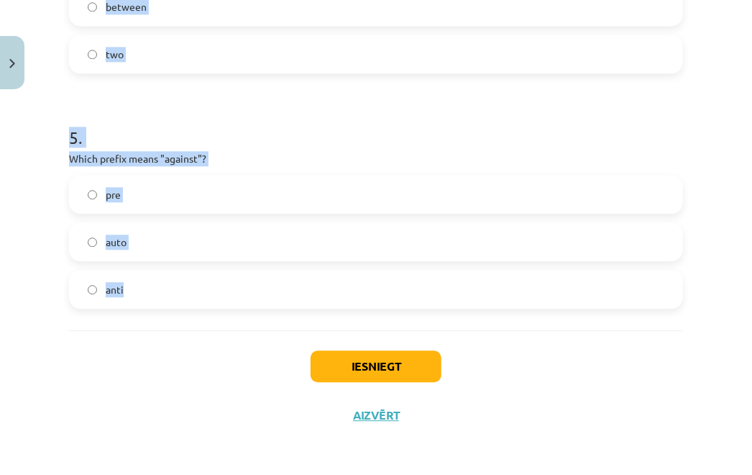
drag, startPoint x: 70, startPoint y: 237, endPoint x: 291, endPoint y: 280, distance: 225.0
copy form "What does the prefix "sub-" mean? above across under 2 . Which of the following…"
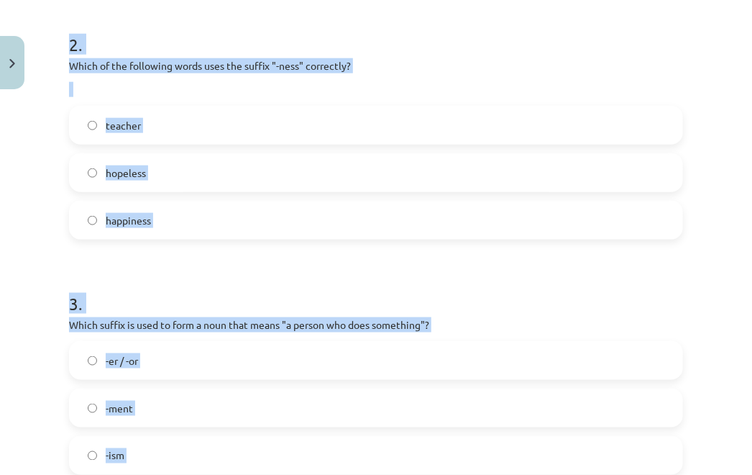
scroll to position [503, 0]
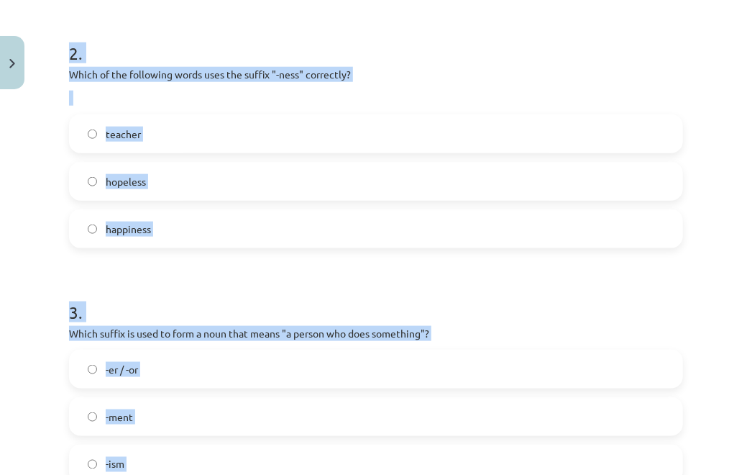
click at [196, 77] on p "Which of the following words uses the suffix "-ness" correctly?" at bounding box center [376, 74] width 614 height 15
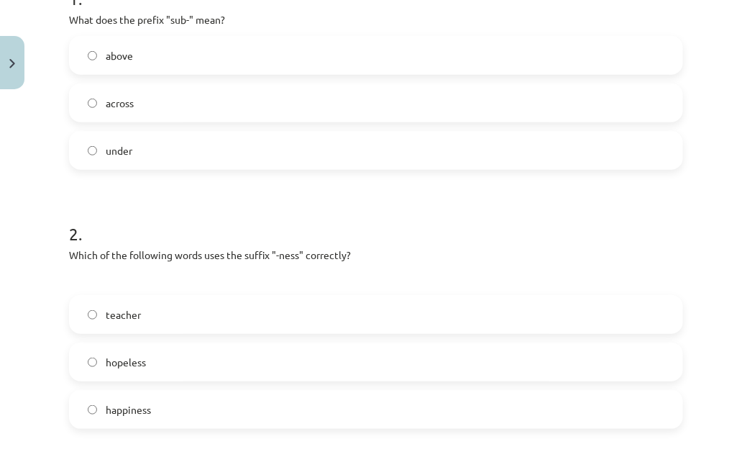
scroll to position [259, 0]
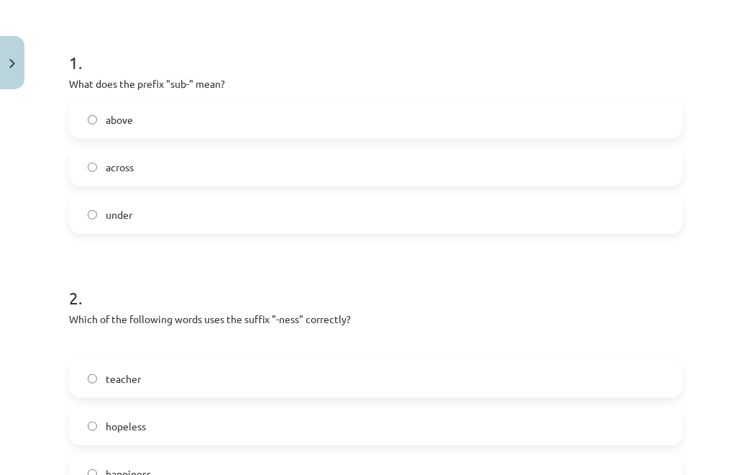
click at [150, 204] on label "under" at bounding box center [375, 214] width 611 height 36
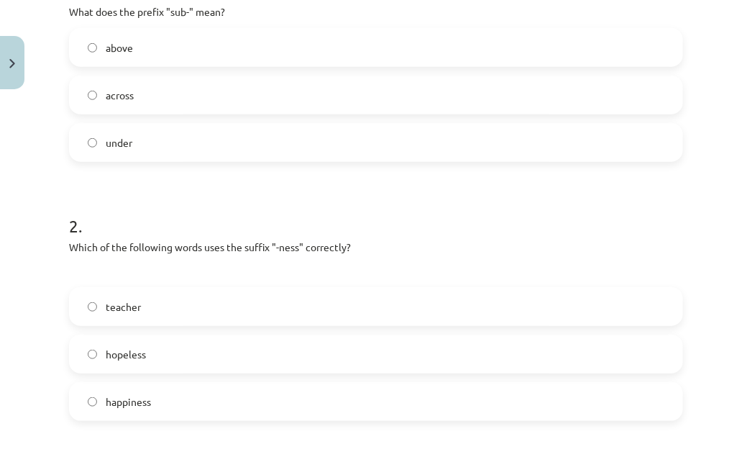
scroll to position [333, 0]
click at [133, 351] on span "hopeless" at bounding box center [126, 351] width 40 height 15
click at [147, 399] on span "happiness" at bounding box center [128, 399] width 45 height 15
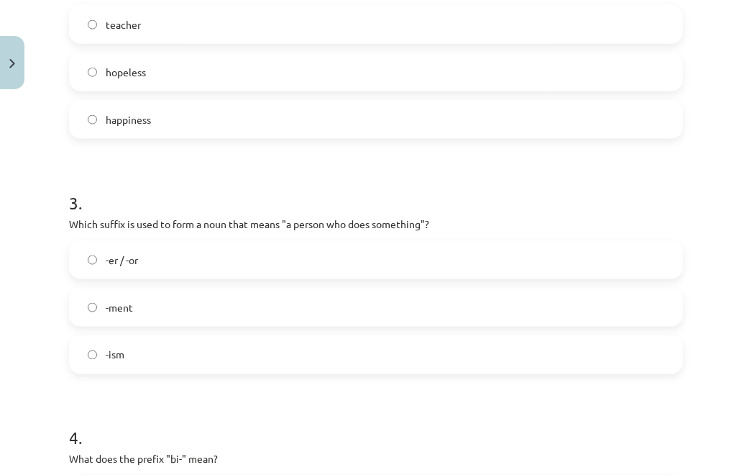
scroll to position [639, 0]
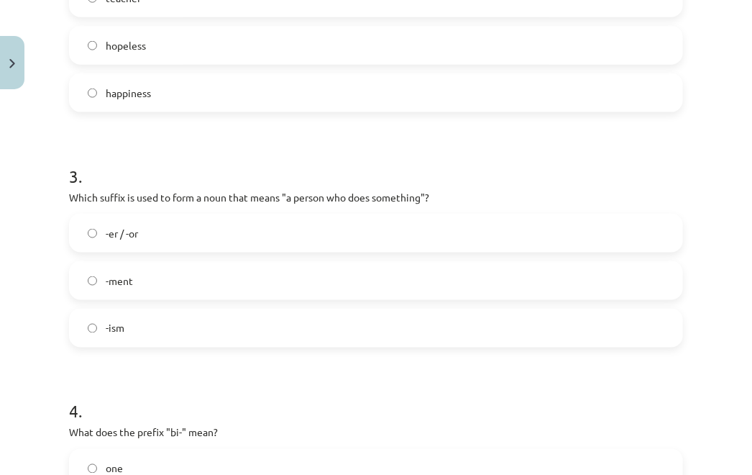
click at [150, 239] on label "-er / -or" at bounding box center [375, 233] width 611 height 36
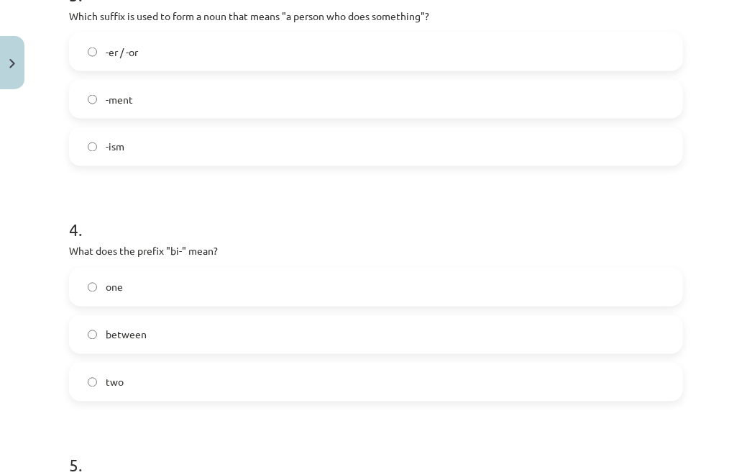
scroll to position [828, 0]
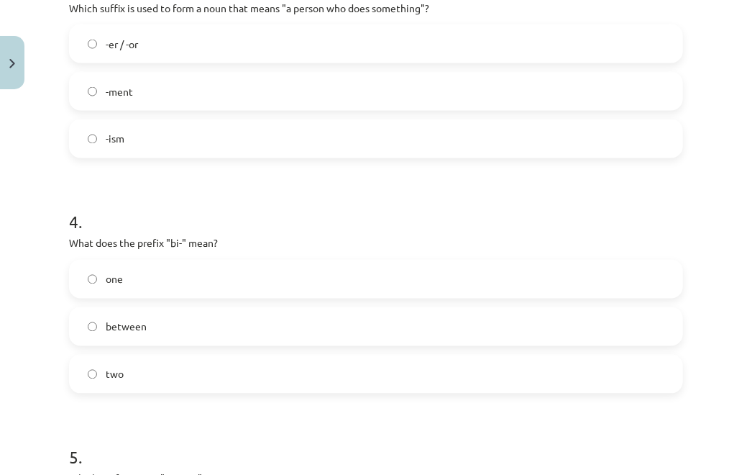
click at [127, 373] on label "two" at bounding box center [375, 374] width 611 height 36
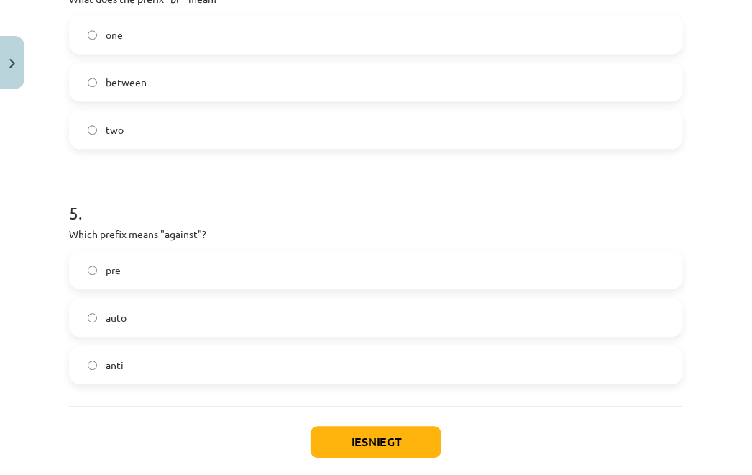
scroll to position [1087, 0]
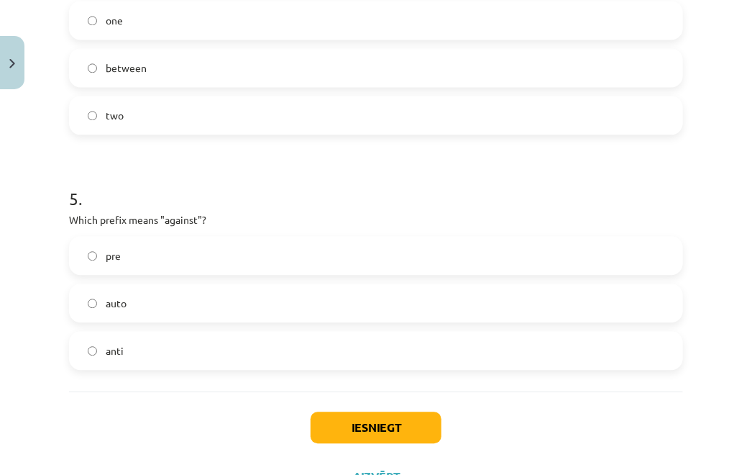
click at [127, 339] on label "anti" at bounding box center [375, 350] width 611 height 36
click at [334, 434] on button "Iesniegt" at bounding box center [376, 427] width 131 height 32
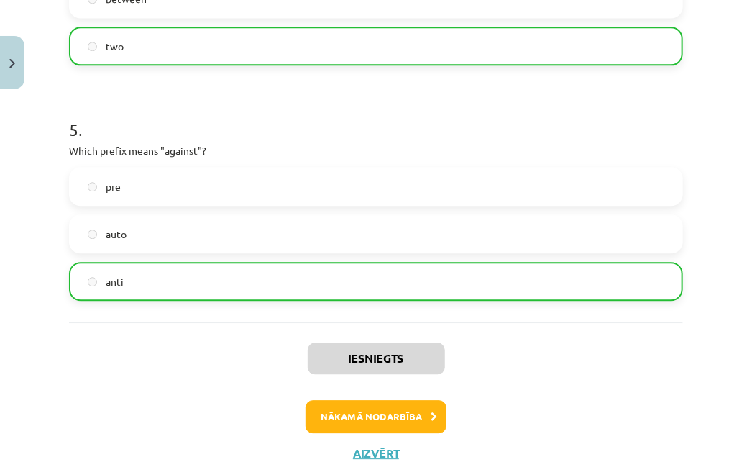
scroll to position [1194, 0]
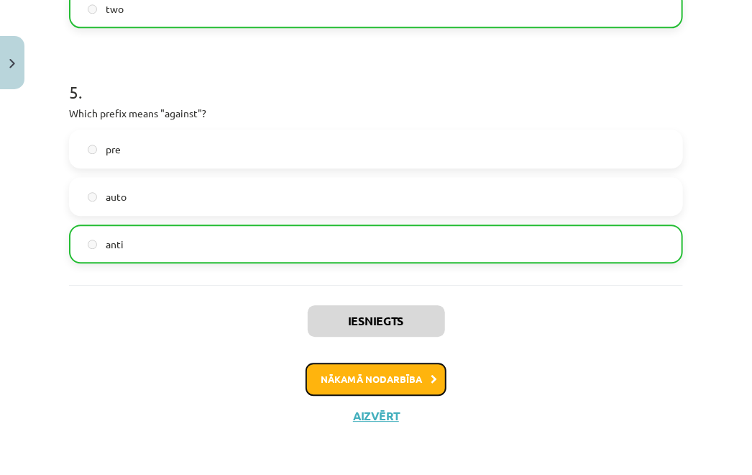
click at [351, 382] on button "Nākamā nodarbība" at bounding box center [376, 378] width 141 height 33
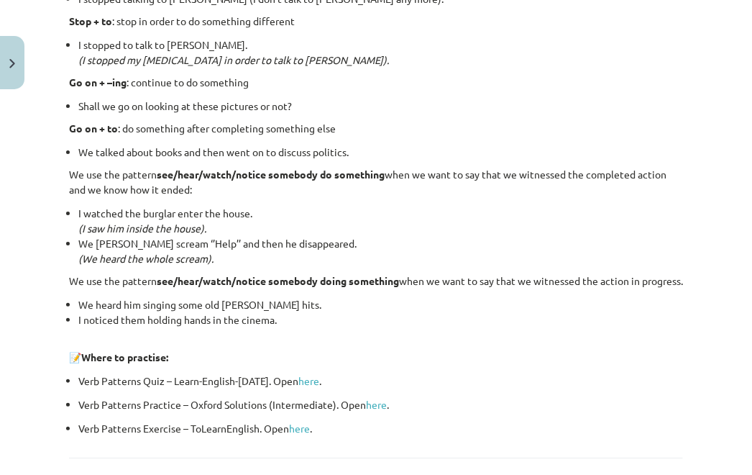
scroll to position [1871, 0]
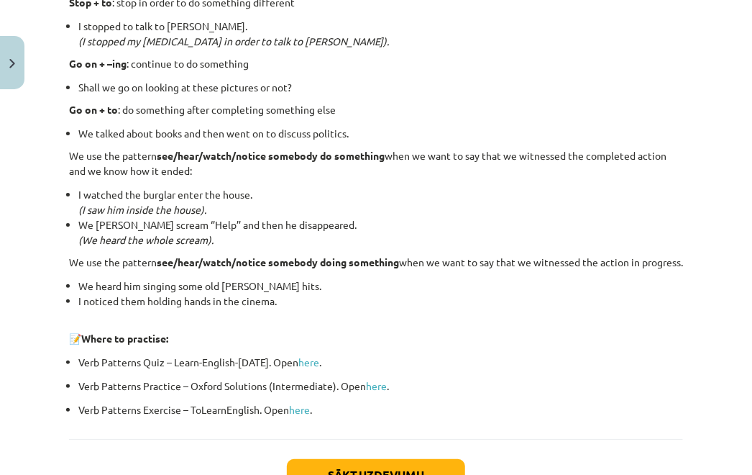
click at [149, 344] on strong "Where to practise:" at bounding box center [124, 338] width 87 height 13
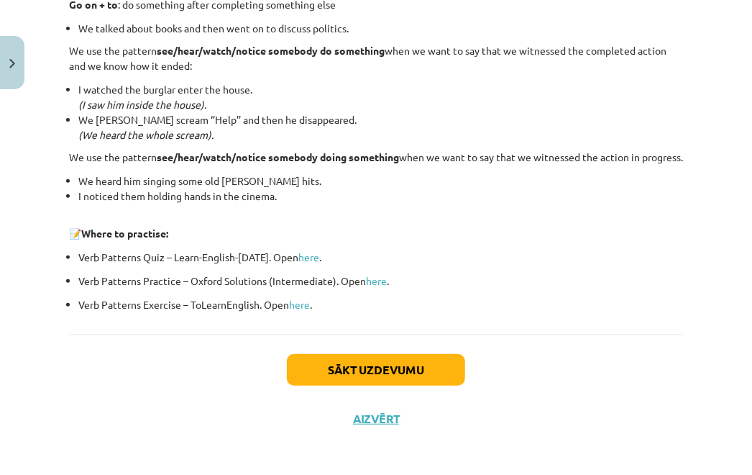
scroll to position [1976, 0]
drag, startPoint x: 256, startPoint y: 282, endPoint x: 276, endPoint y: 275, distance: 21.2
click at [273, 275] on ul "Verb Patterns Quiz – Learn-English-Today. Open here . Verb Patterns Practice – …" at bounding box center [376, 280] width 614 height 63
click at [326, 262] on p "Verb Patterns Quiz – Learn-English-Today. Open here ." at bounding box center [380, 256] width 605 height 15
click at [305, 262] on link "here" at bounding box center [308, 256] width 21 height 13
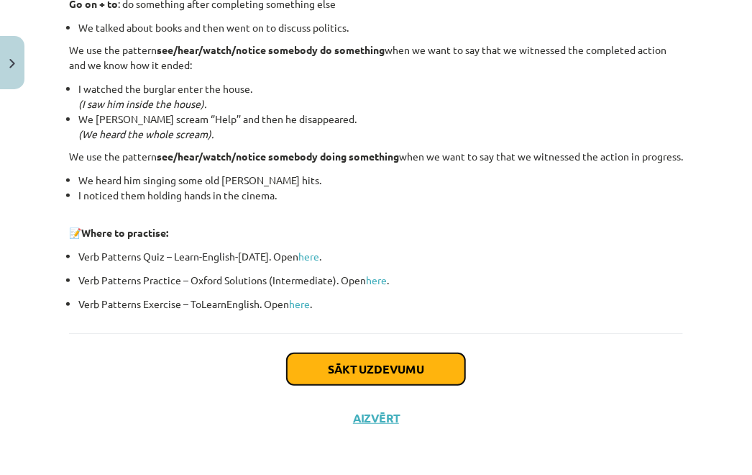
click at [438, 376] on button "Sākt uzdevumu" at bounding box center [376, 369] width 178 height 32
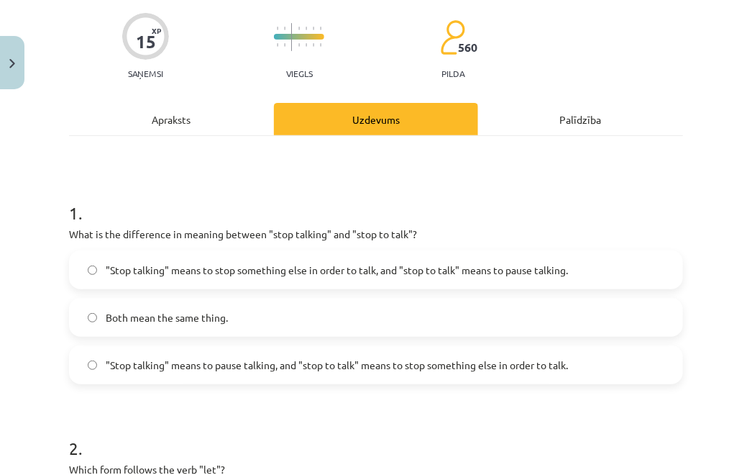
scroll to position [112, 0]
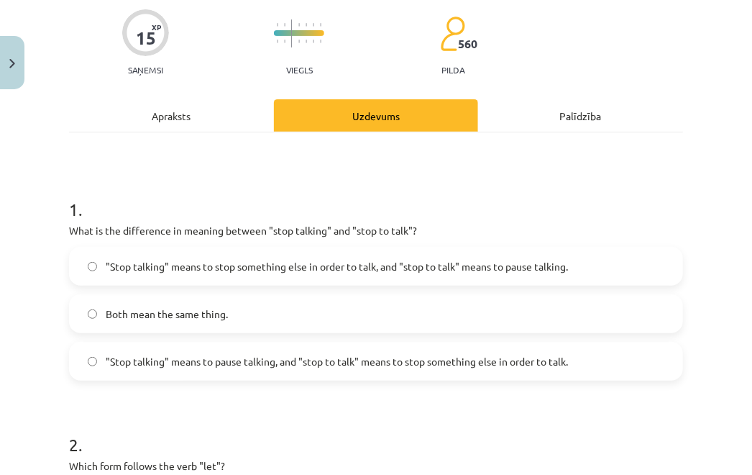
click at [22, 248] on div "Mācību tēma: Angļu valodas i - 11. klases 1. ieskaites mācību materiāls #7 📝 To…" at bounding box center [376, 237] width 752 height 475
drag, startPoint x: 52, startPoint y: 227, endPoint x: 92, endPoint y: 199, distance: 48.1
click at [92, 199] on div "Mācību tēma: Angļu valodas i - 11. klases 1. ieskaites mācību materiāls #7 📝 To…" at bounding box center [376, 237] width 752 height 475
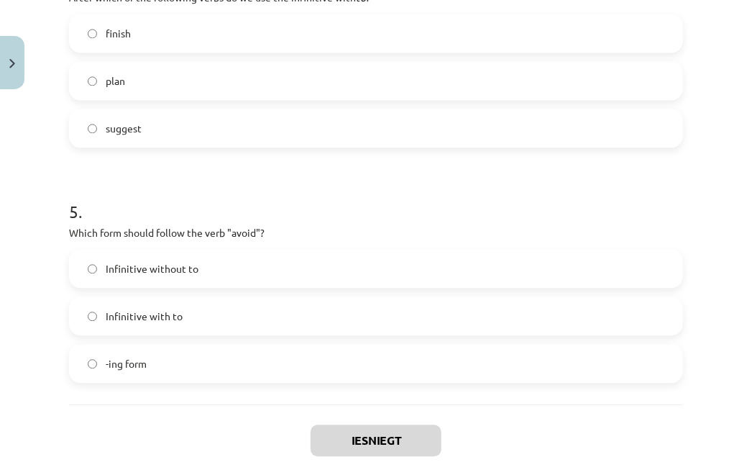
scroll to position [1125, 0]
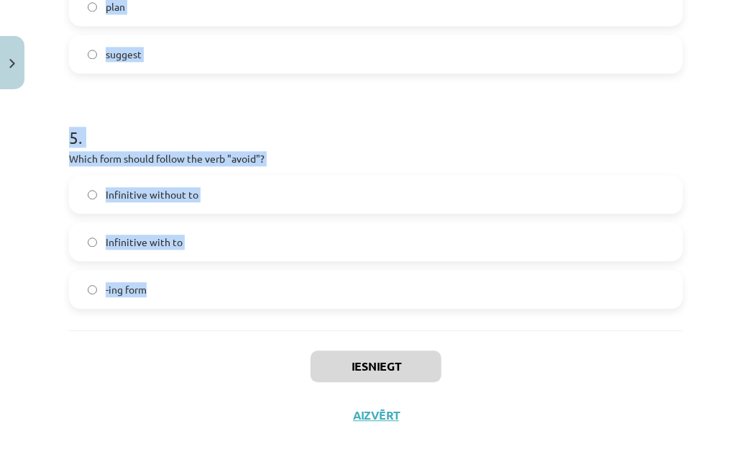
drag, startPoint x: 69, startPoint y: 228, endPoint x: 303, endPoint y: 316, distance: 250.3
copy form "What is the difference in meaning between "stop talking" and "stop to talk"? "S…"
click at [158, 113] on h1 "5 ." at bounding box center [376, 124] width 614 height 45
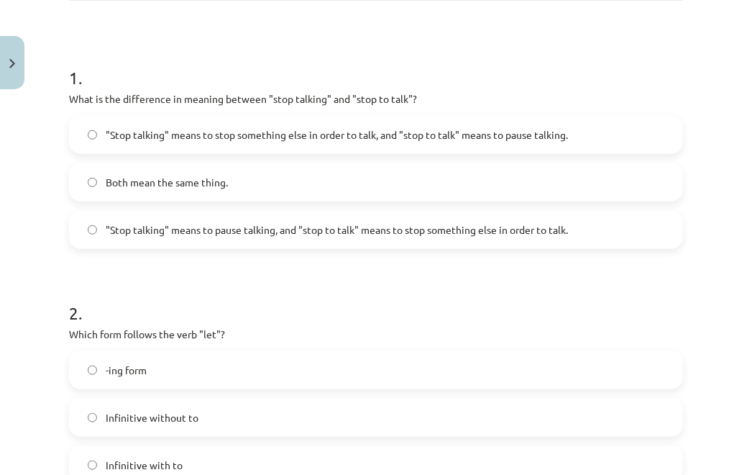
scroll to position [242, 0]
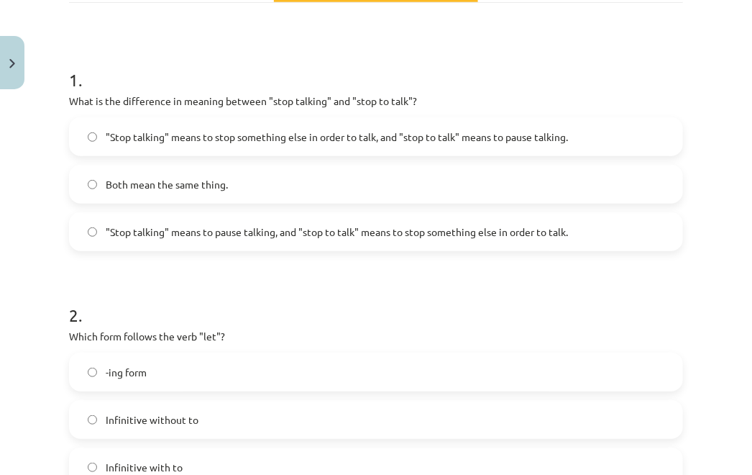
click at [223, 222] on label ""Stop talking" means to pause talking, and "stop to talk" means to stop somethi…" at bounding box center [375, 232] width 611 height 36
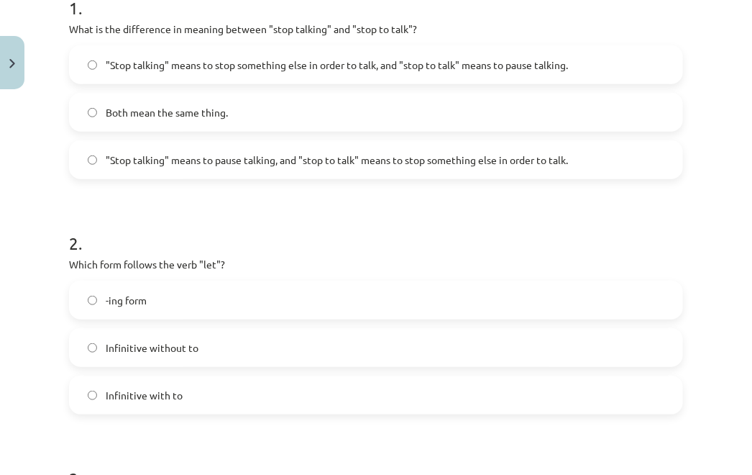
scroll to position [316, 0]
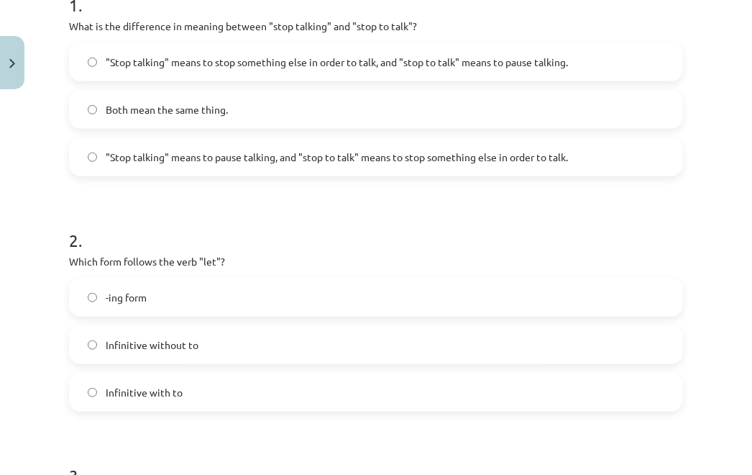
click at [167, 342] on span "Infinitive without to" at bounding box center [152, 344] width 93 height 15
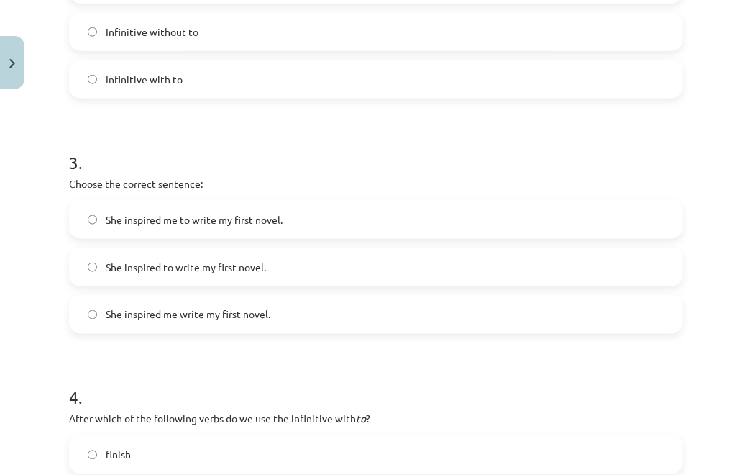
scroll to position [644, 0]
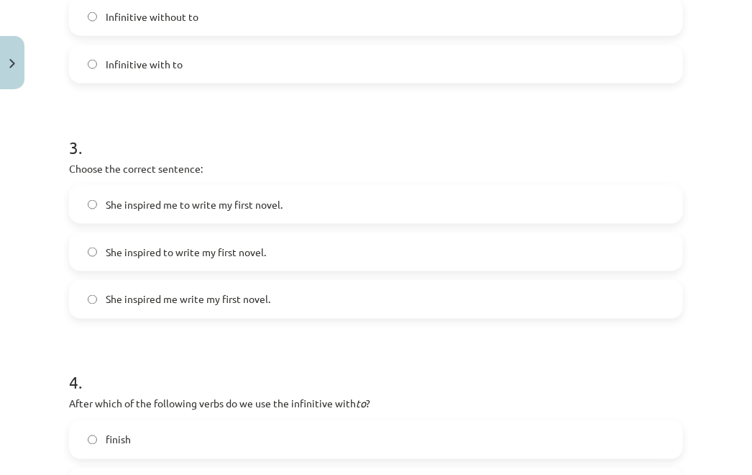
click at [266, 213] on label "She inspired me to write my first novel." at bounding box center [375, 204] width 611 height 36
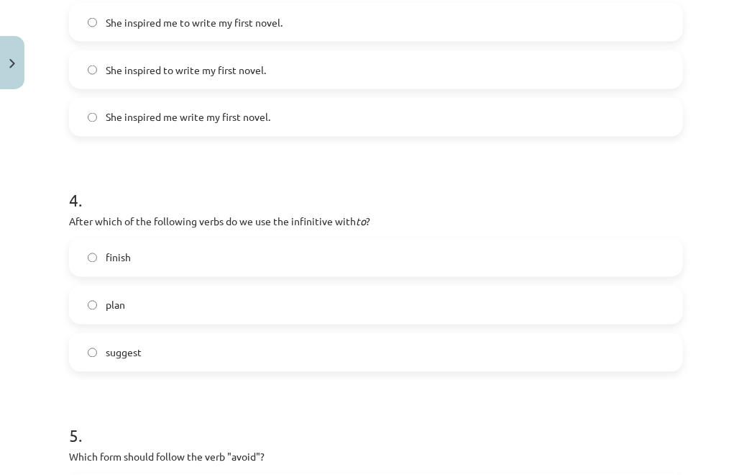
scroll to position [831, 0]
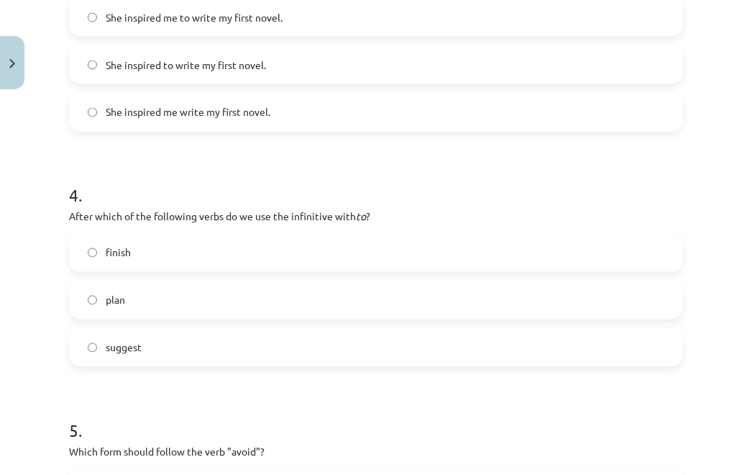
click at [175, 309] on label "plan" at bounding box center [375, 300] width 611 height 36
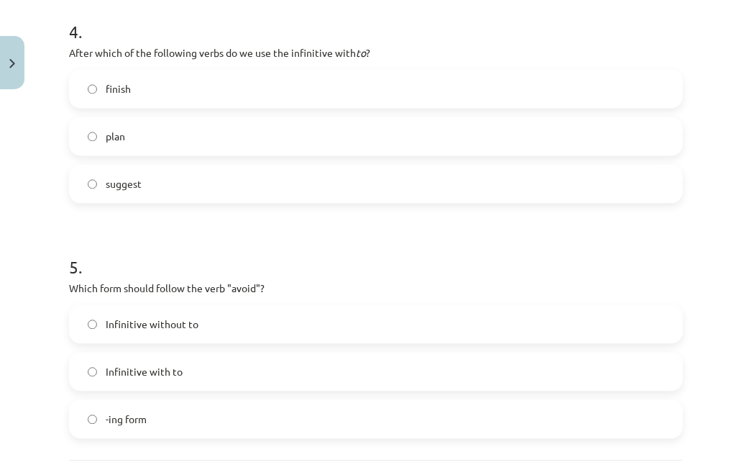
scroll to position [1038, 0]
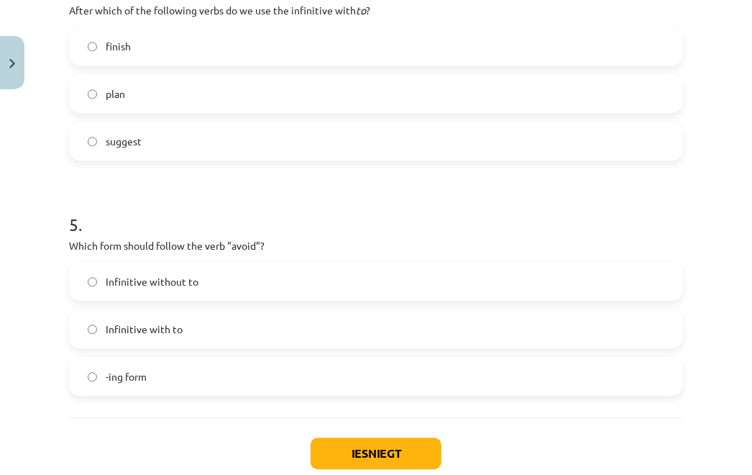
click at [134, 365] on label "-ing form" at bounding box center [375, 376] width 611 height 36
click at [357, 455] on button "Iesniegt" at bounding box center [376, 453] width 131 height 32
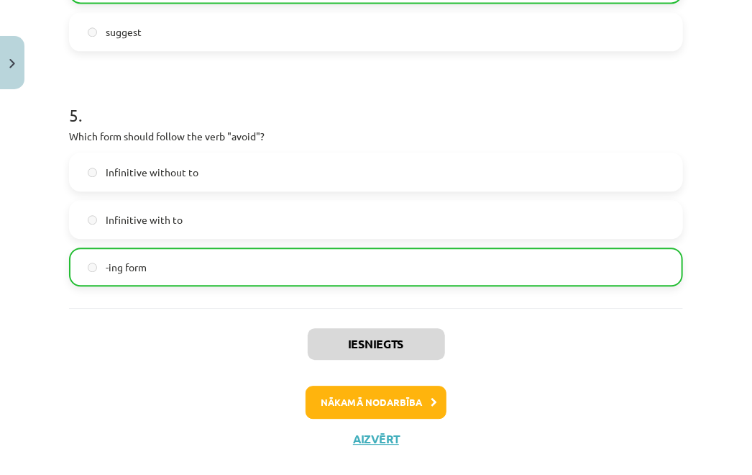
scroll to position [1170, 0]
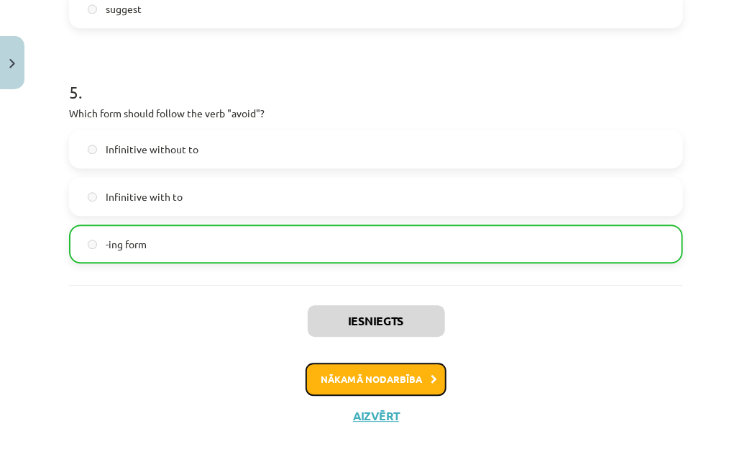
click at [391, 369] on button "Nākamā nodarbība" at bounding box center [376, 378] width 141 height 33
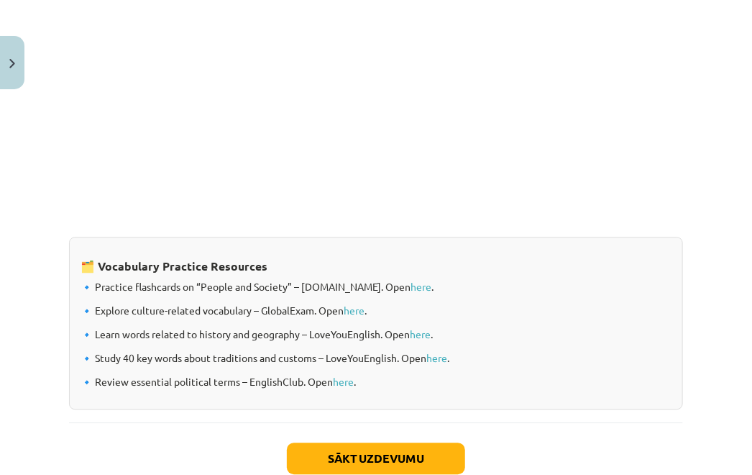
scroll to position [1189, 0]
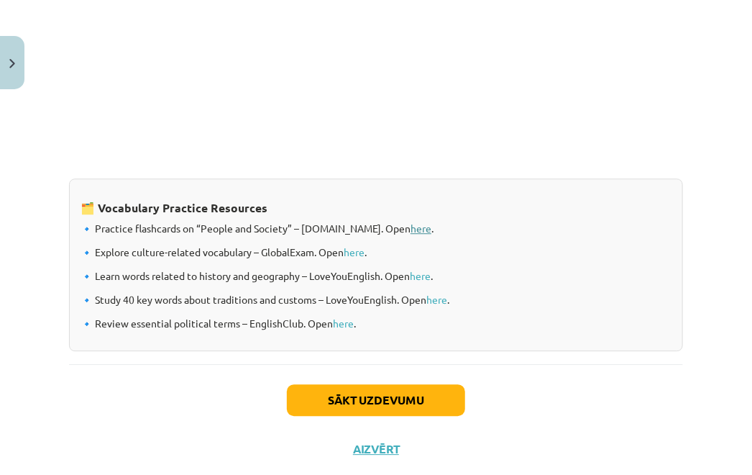
click at [411, 226] on link "here" at bounding box center [421, 228] width 21 height 13
click at [391, 409] on button "Sākt uzdevumu" at bounding box center [376, 400] width 178 height 32
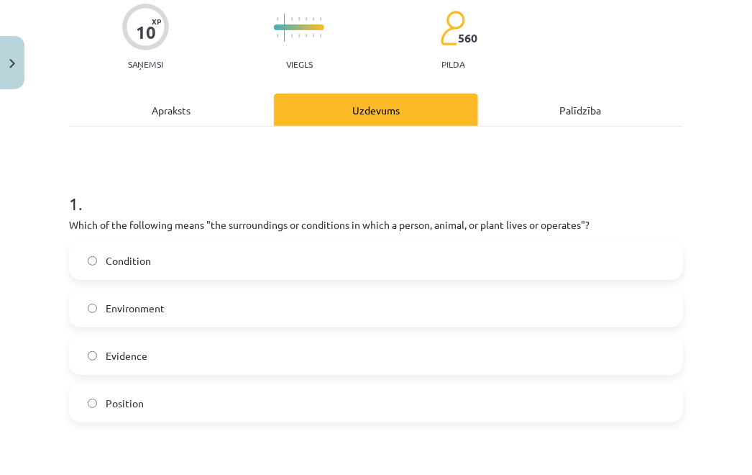
scroll to position [120, 0]
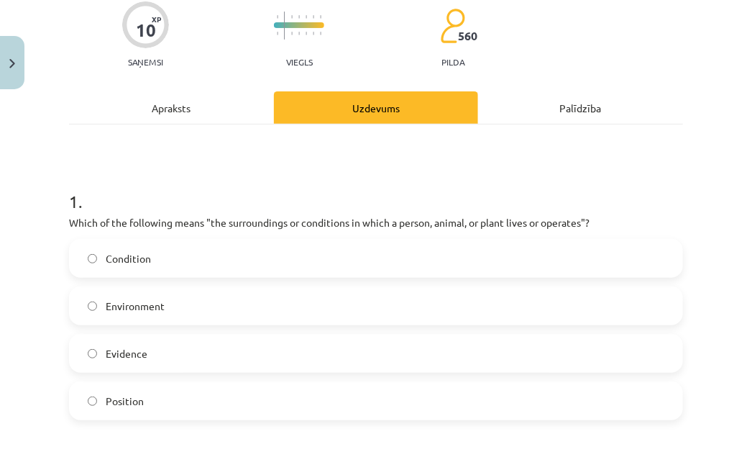
click at [178, 309] on label "Environment" at bounding box center [375, 306] width 611 height 36
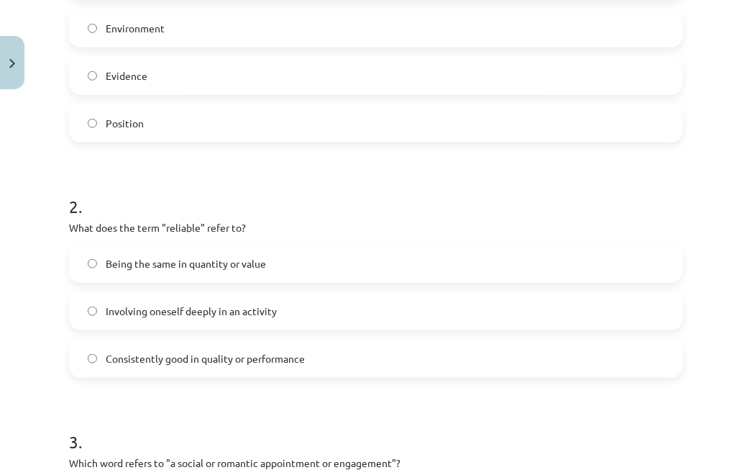
scroll to position [403, 0]
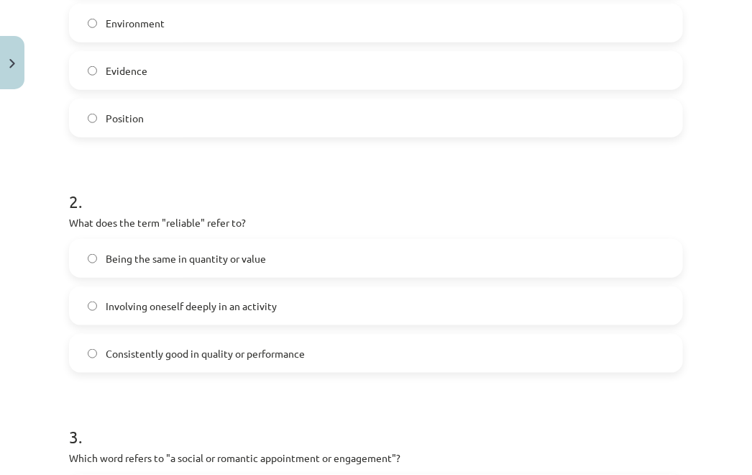
click at [170, 215] on p "What does the term "reliable" refer to?" at bounding box center [376, 222] width 614 height 15
copy p "reliable"
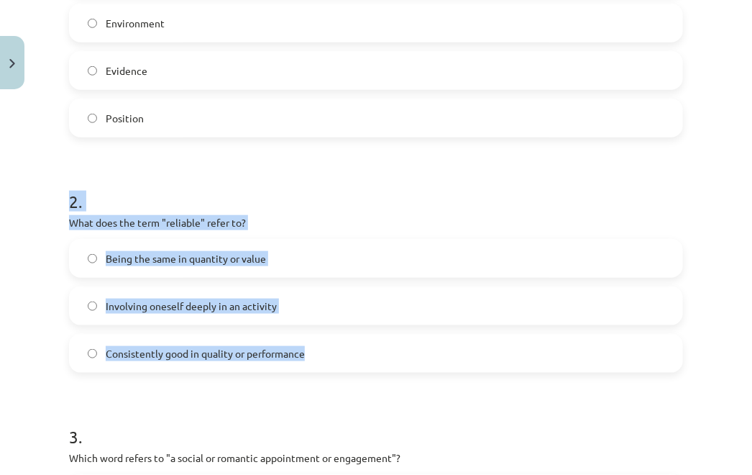
drag, startPoint x: 69, startPoint y: 208, endPoint x: 315, endPoint y: 353, distance: 285.7
click at [315, 353] on div "2 . What does the term "reliable" refer to? Being the same in quantity or value…" at bounding box center [376, 269] width 614 height 206
copy div "2 . What does the term "reliable" refer to? Being the same in quantity or value…"
click at [262, 211] on div "2 . What does the term "reliable" refer to? Being the same in quantity or value…" at bounding box center [376, 269] width 614 height 206
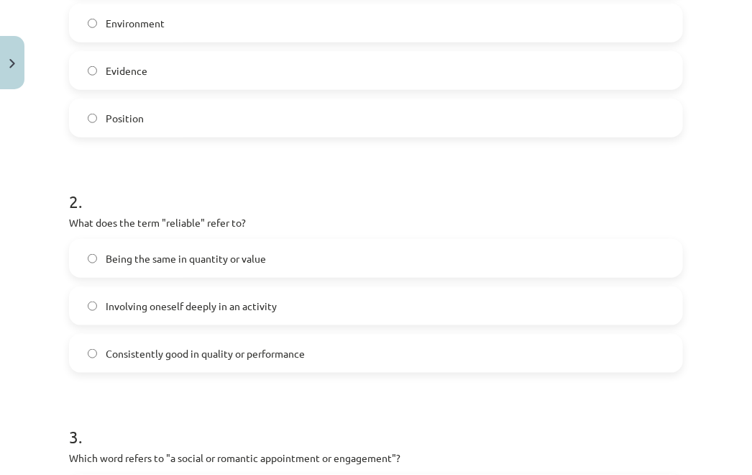
click at [242, 354] on span "Consistently good in quality or performance" at bounding box center [205, 353] width 199 height 15
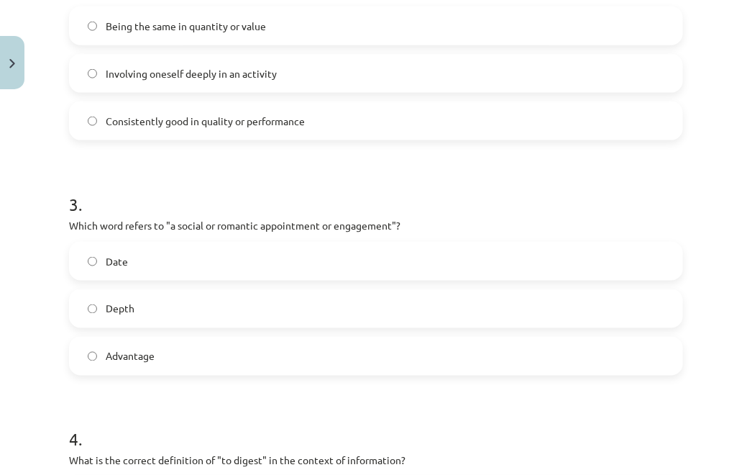
scroll to position [636, 0]
click at [211, 264] on label "Date" at bounding box center [375, 260] width 611 height 36
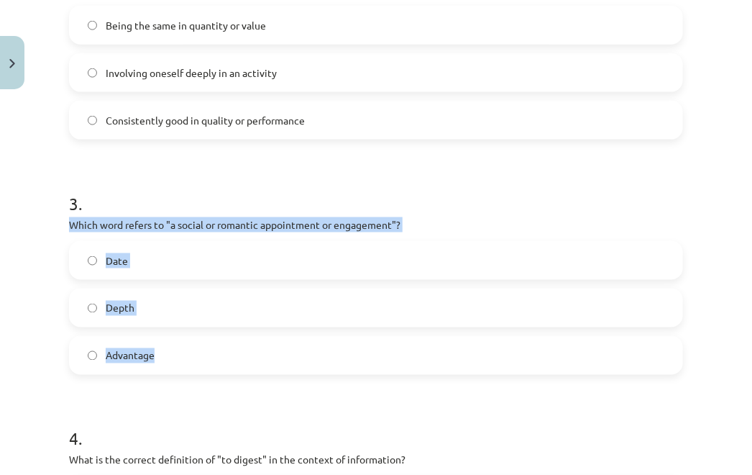
drag, startPoint x: 63, startPoint y: 222, endPoint x: 207, endPoint y: 347, distance: 191.1
click at [207, 347] on div "10 XP Saņemsi Viegls 560 pilda Apraksts Uzdevums Palīdzība 1 . Which of the fol…" at bounding box center [375, 218] width 631 height 1516
copy div "Which word refers to "a social or romantic appointment or engagement"? Date Dep…"
click at [190, 213] on div "3 . Which word refers to "a social or romantic appointment or engagement"? Date…" at bounding box center [376, 271] width 614 height 206
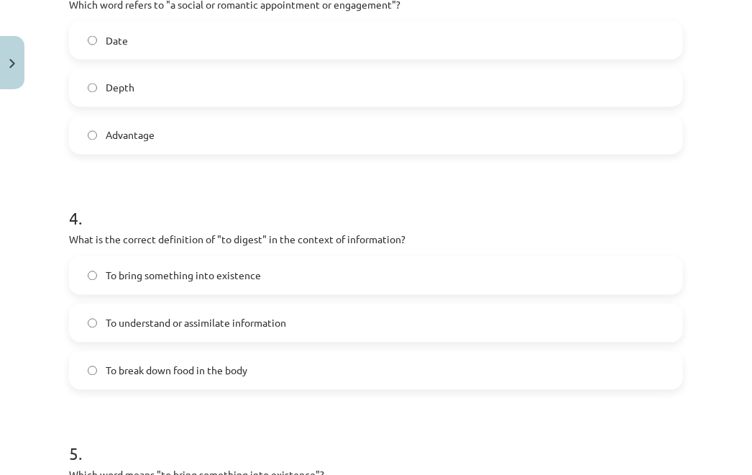
scroll to position [860, 0]
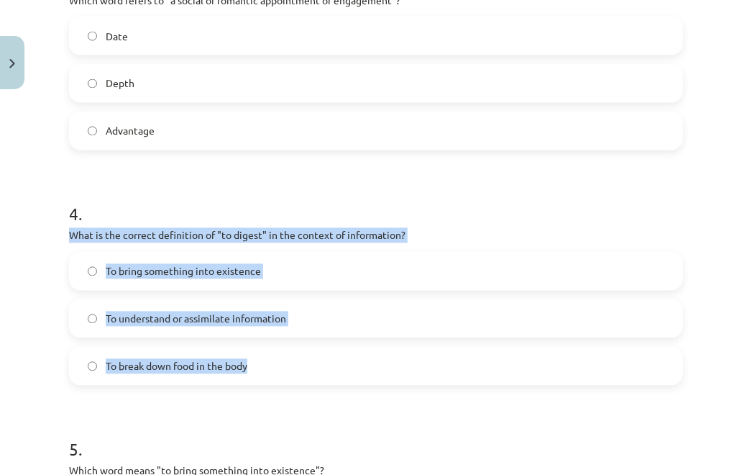
drag, startPoint x: 67, startPoint y: 235, endPoint x: 260, endPoint y: 364, distance: 232.4
copy div "What is the correct definition of "to digest" in the context of information? To…"
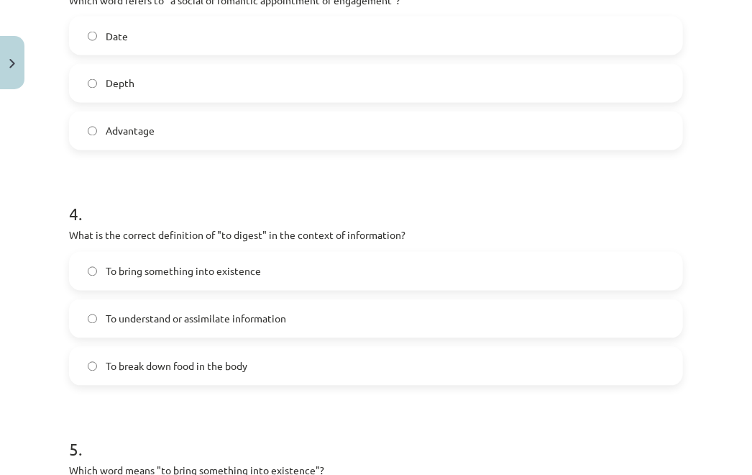
click at [111, 212] on h1 "4 ." at bounding box center [376, 201] width 614 height 45
click at [153, 316] on span "To understand or assimilate information" at bounding box center [196, 318] width 181 height 15
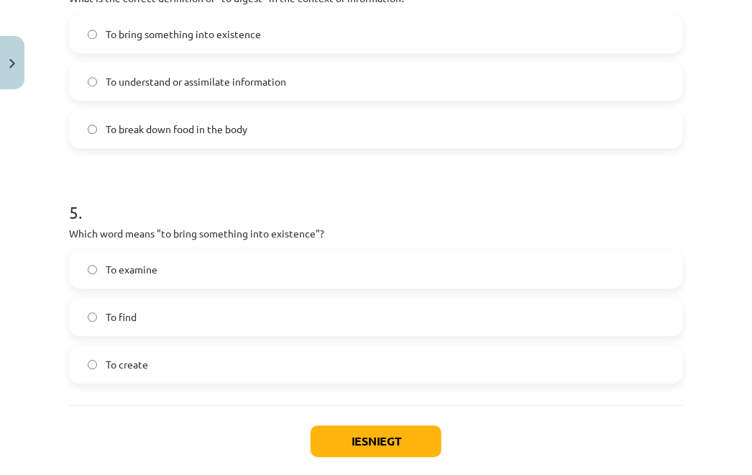
scroll to position [1146, 0]
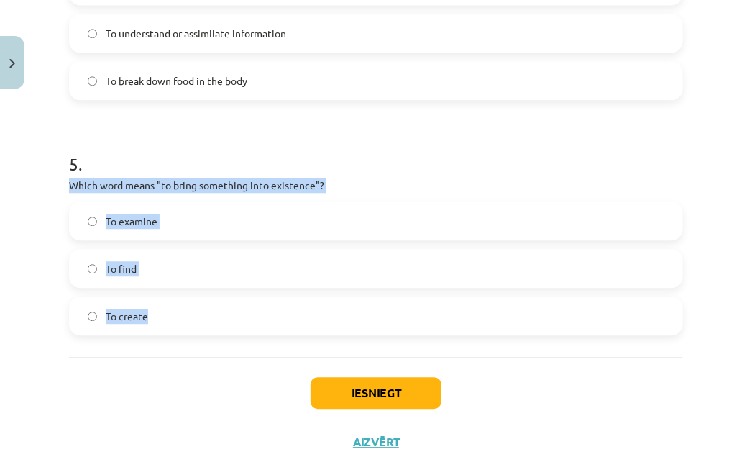
drag, startPoint x: 66, startPoint y: 182, endPoint x: 199, endPoint y: 321, distance: 192.8
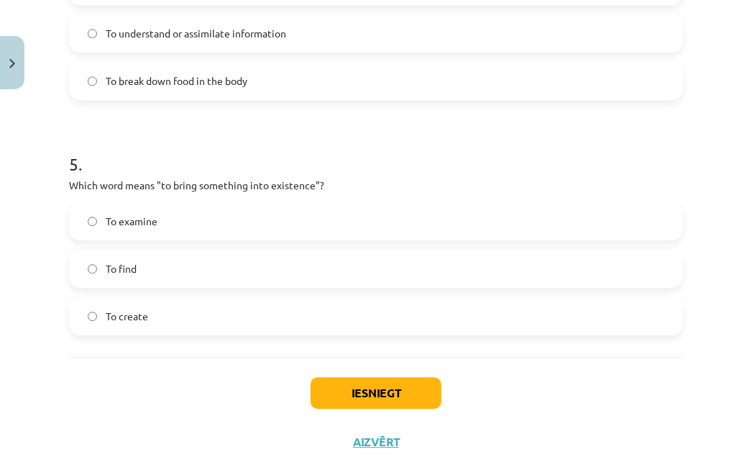
click at [163, 391] on div "Iesniegt Aizvērt" at bounding box center [376, 407] width 614 height 101
click at [175, 325] on label "To create" at bounding box center [375, 316] width 611 height 36
click at [313, 377] on button "Iesniegt" at bounding box center [376, 393] width 131 height 32
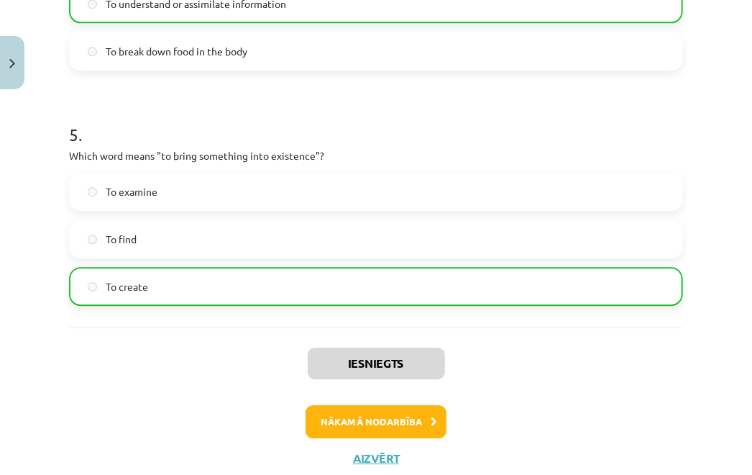
scroll to position [1218, 0]
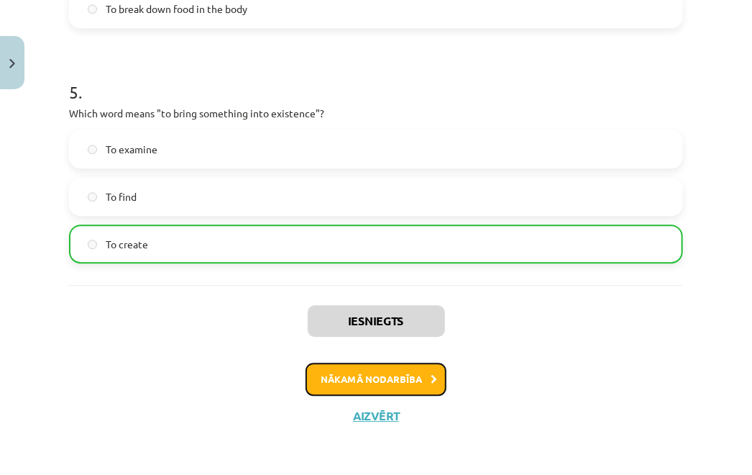
click at [313, 377] on button "Nākamā nodarbība" at bounding box center [376, 378] width 141 height 33
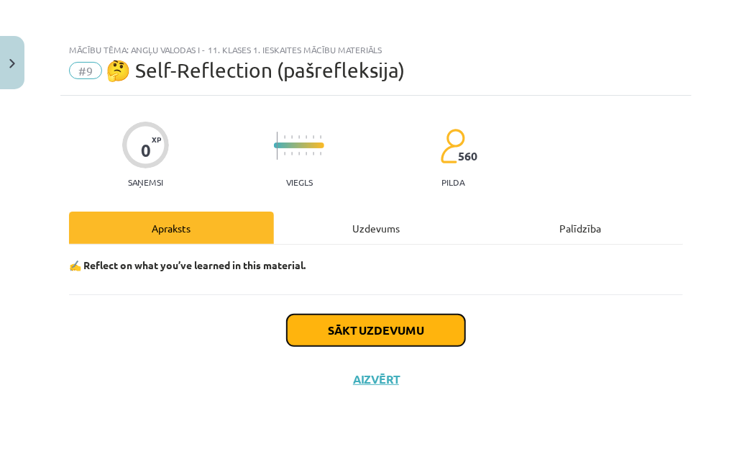
click at [358, 332] on button "Sākt uzdevumu" at bounding box center [376, 330] width 178 height 32
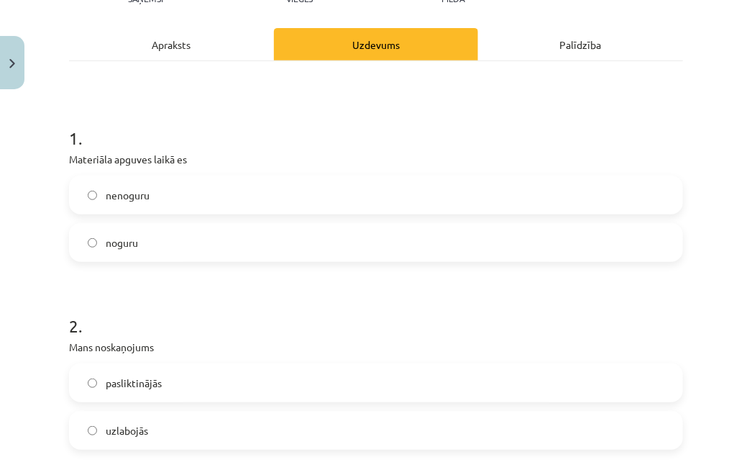
scroll to position [189, 0]
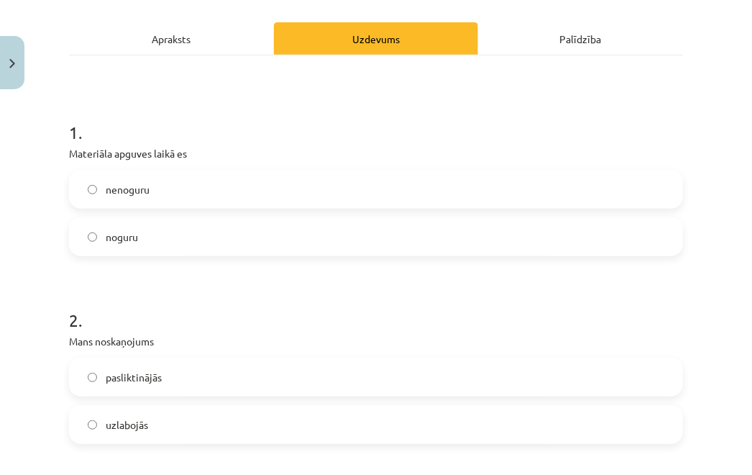
click at [210, 175] on label "nenoguru" at bounding box center [375, 189] width 611 height 36
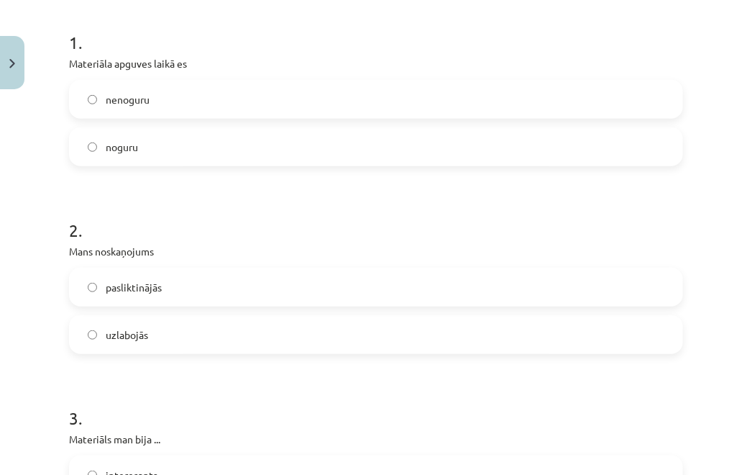
scroll to position [283, 0]
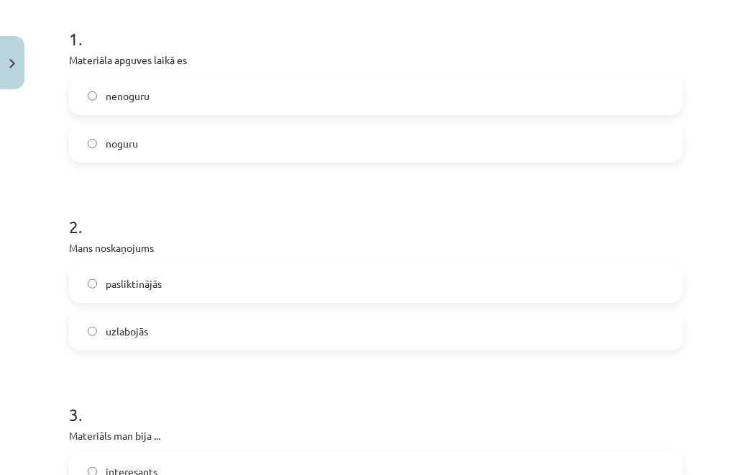
click at [124, 285] on span "pasliktinājās" at bounding box center [134, 283] width 56 height 15
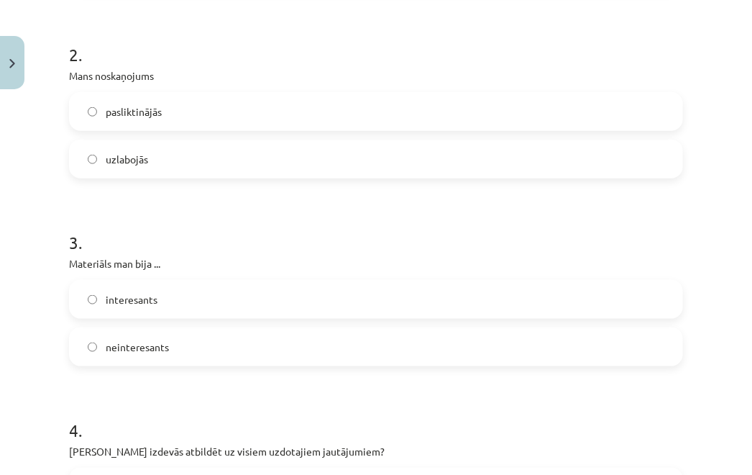
scroll to position [455, 0]
click at [152, 310] on label "interesants" at bounding box center [375, 298] width 611 height 36
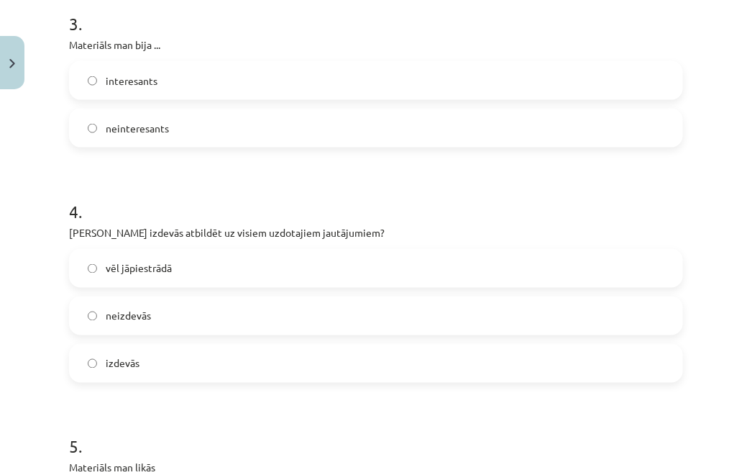
scroll to position [678, 0]
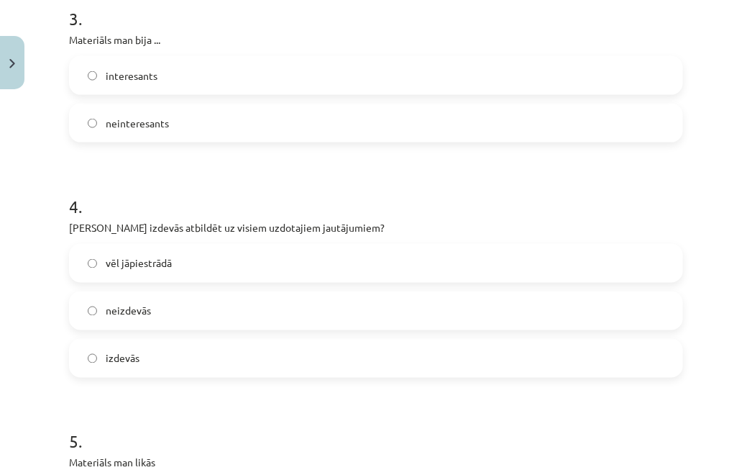
click at [161, 278] on label "vēl jāpiestrādā" at bounding box center [375, 263] width 611 height 36
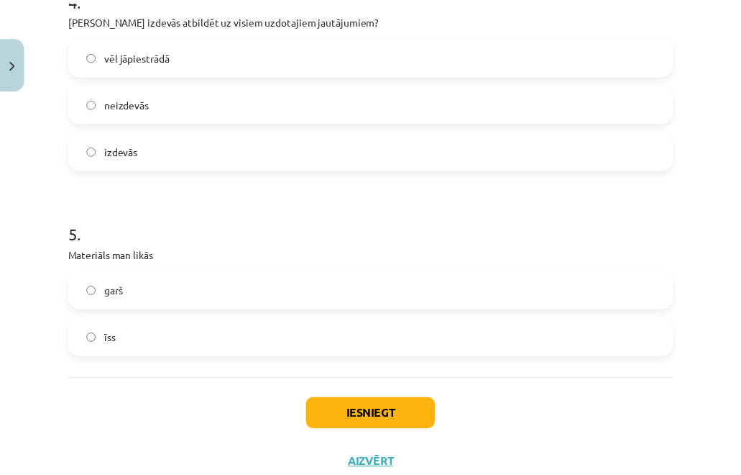
scroll to position [896, 0]
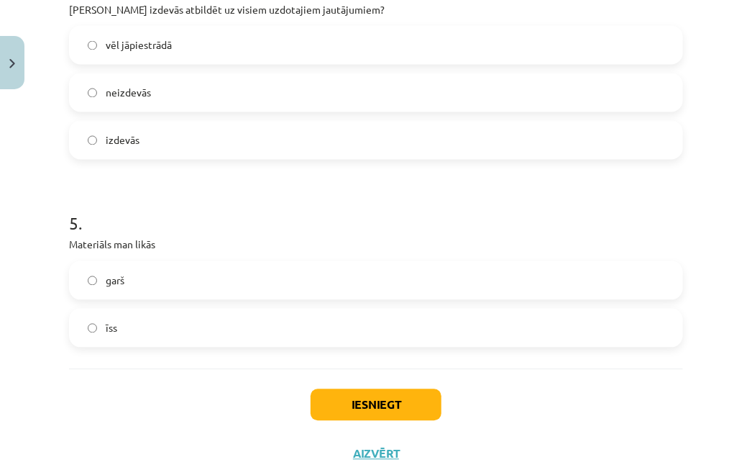
click at [301, 391] on div "Iesniegt Aizvērt" at bounding box center [376, 419] width 614 height 101
click at [311, 393] on button "Iesniegt" at bounding box center [376, 405] width 131 height 32
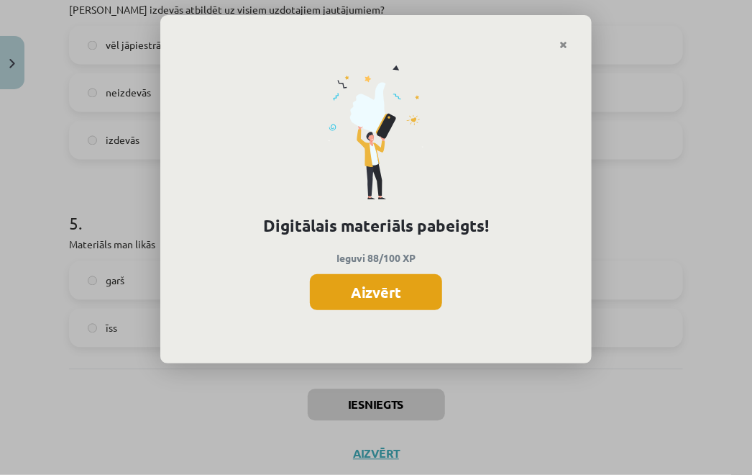
click at [414, 281] on button "Aizvērt" at bounding box center [376, 292] width 132 height 36
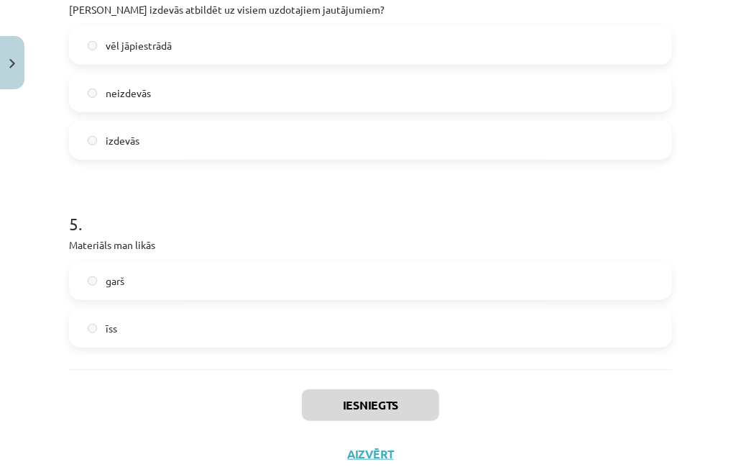
click at [414, 281] on label "garš" at bounding box center [370, 280] width 600 height 36
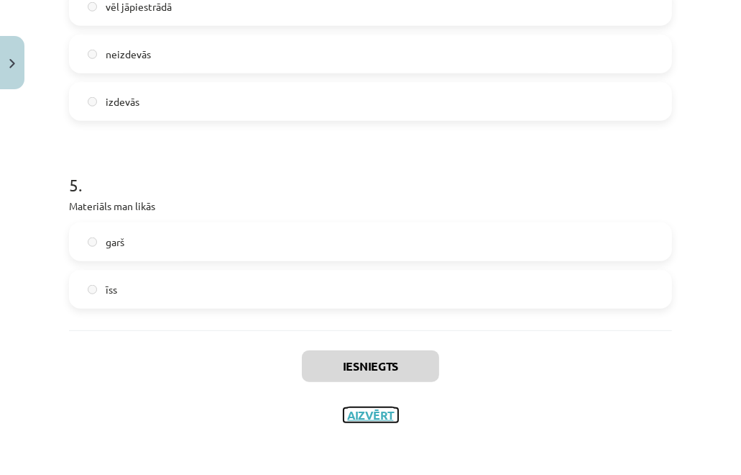
click at [370, 419] on button "Aizvērt" at bounding box center [371, 415] width 55 height 14
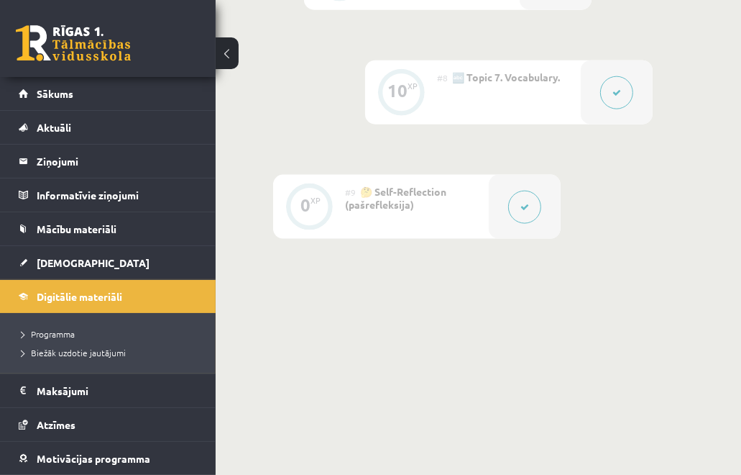
scroll to position [1236, 0]
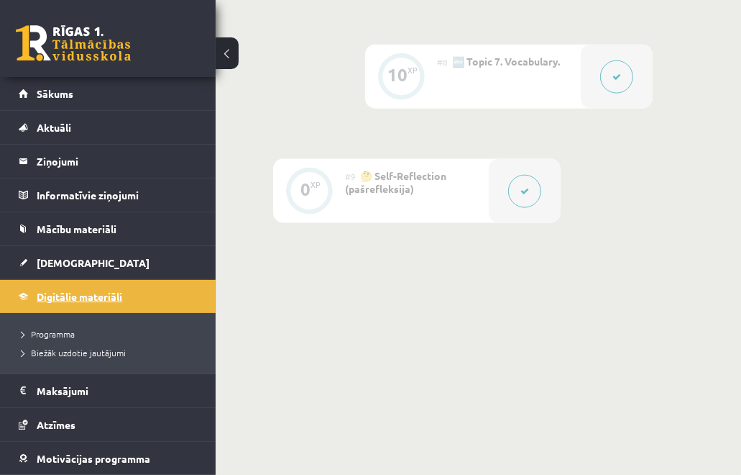
click at [83, 296] on span "Digitālie materiāli" at bounding box center [80, 296] width 86 height 13
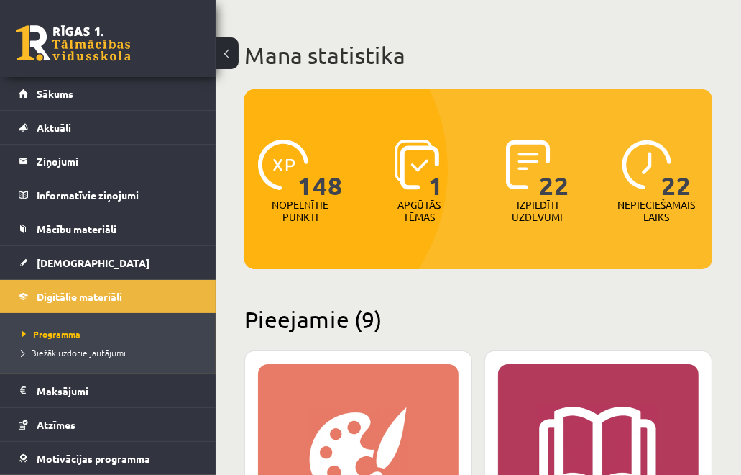
scroll to position [62, 0]
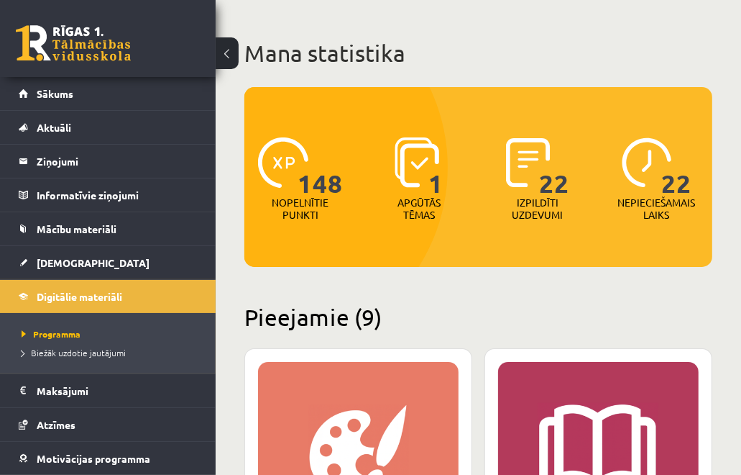
click at [672, 204] on p "Nepieciešamais laiks" at bounding box center [657, 208] width 78 height 24
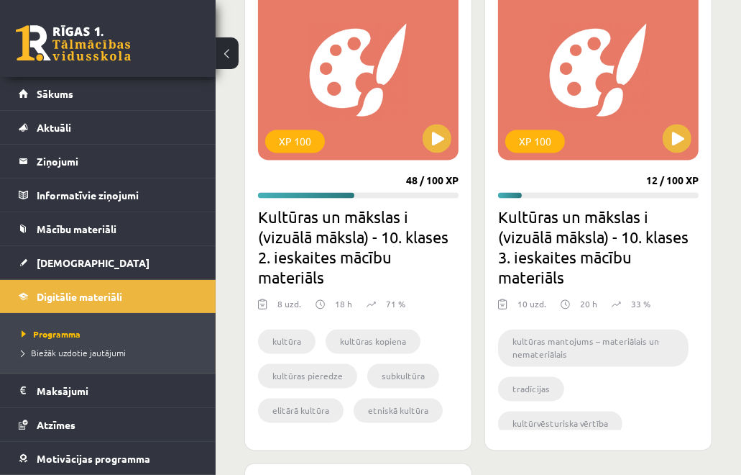
scroll to position [1789, 0]
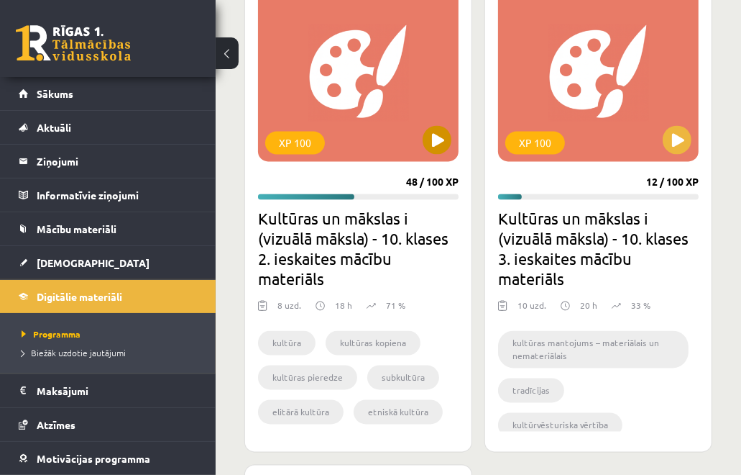
click at [309, 146] on div "XP 100" at bounding box center [295, 143] width 60 height 23
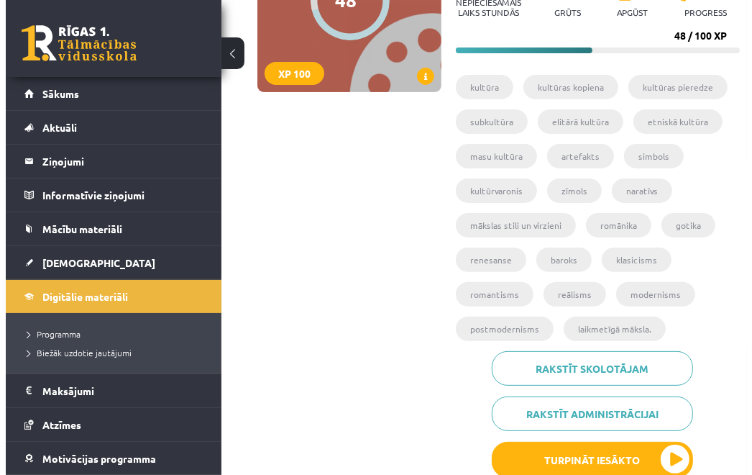
scroll to position [237, 0]
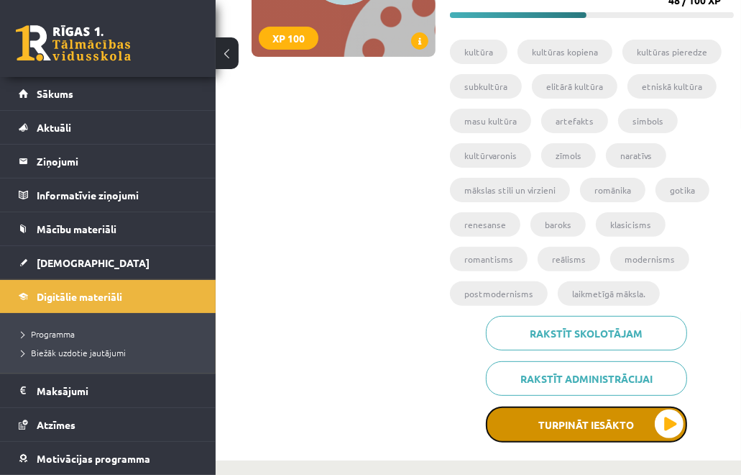
click at [584, 425] on button "Turpināt iesākto" at bounding box center [586, 424] width 201 height 36
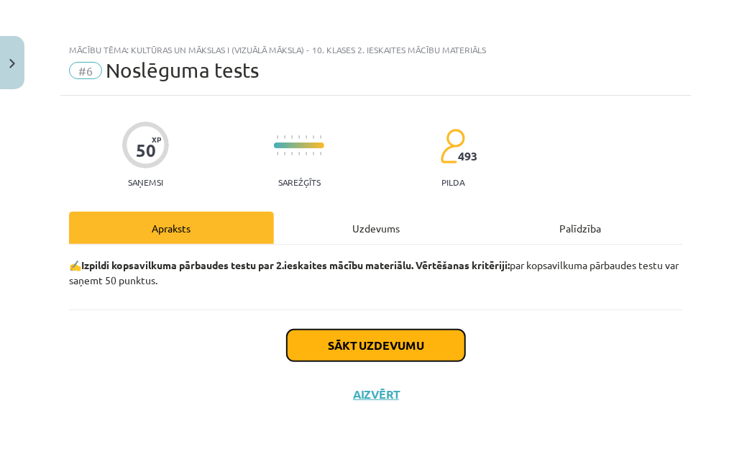
click at [444, 343] on button "Sākt uzdevumu" at bounding box center [376, 345] width 178 height 32
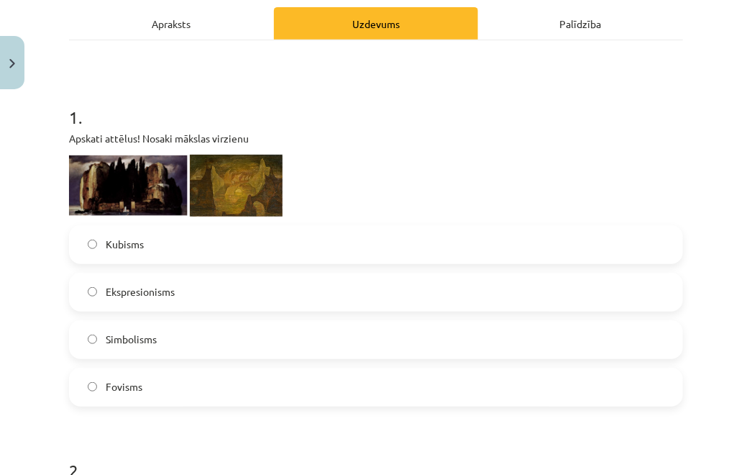
scroll to position [232, 0]
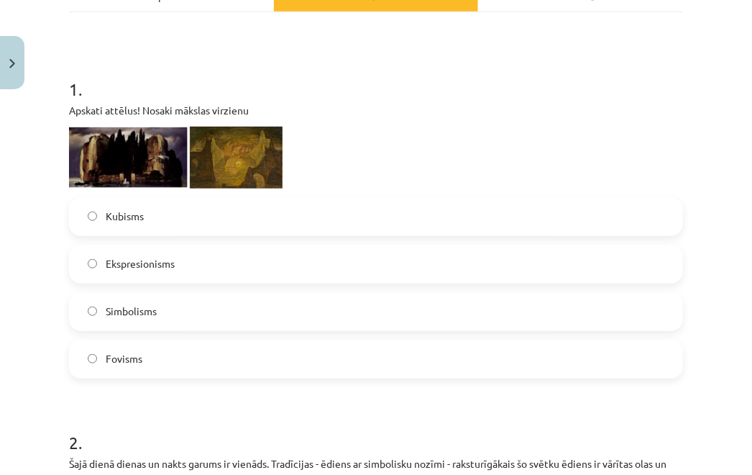
click at [325, 281] on div "Ekspresionisms" at bounding box center [376, 264] width 614 height 39
click at [175, 169] on img at bounding box center [128, 157] width 119 height 60
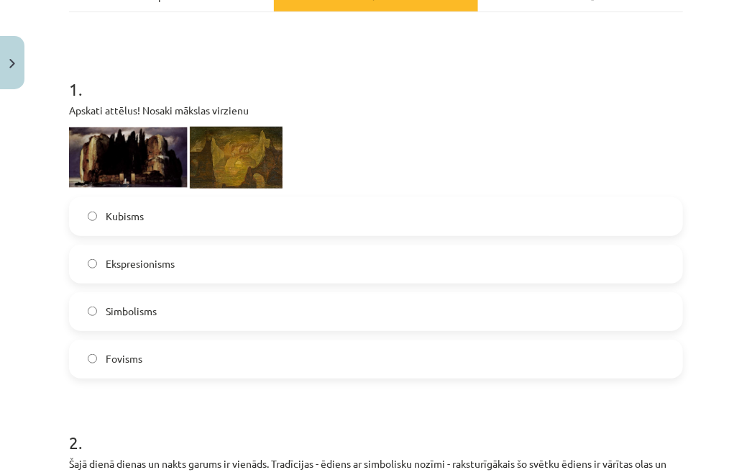
click at [192, 273] on label "Ekspresionisms" at bounding box center [375, 264] width 611 height 36
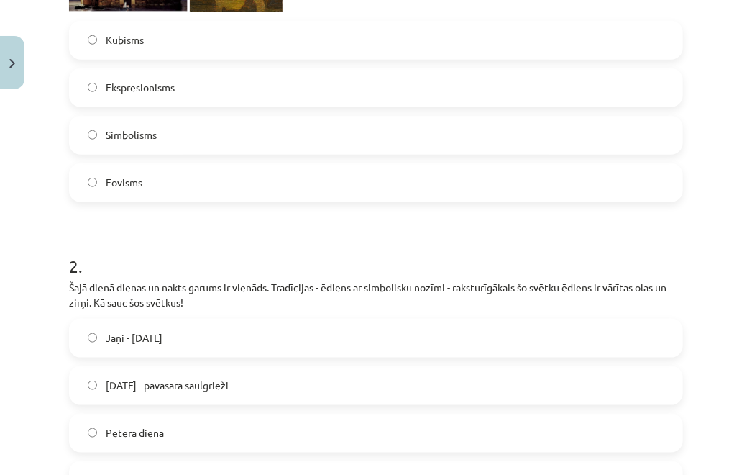
scroll to position [410, 0]
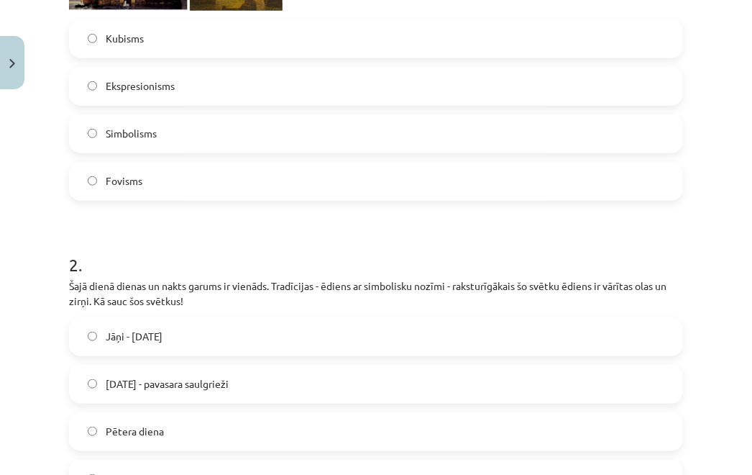
click at [213, 372] on label "Lieldienas - pavasara saulgrieži" at bounding box center [375, 384] width 611 height 36
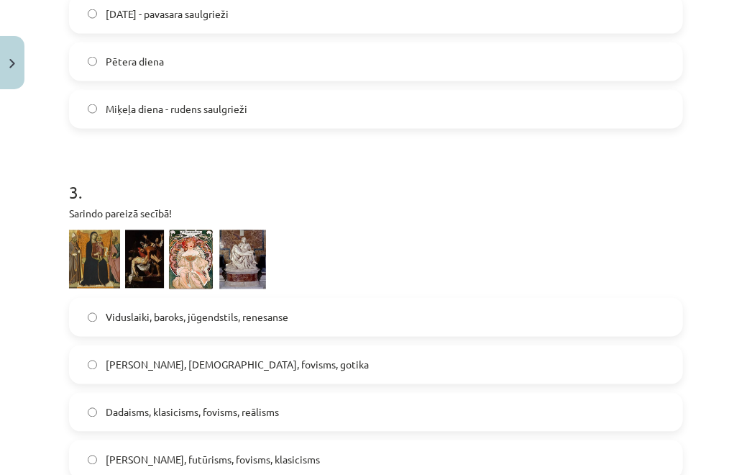
scroll to position [786, 0]
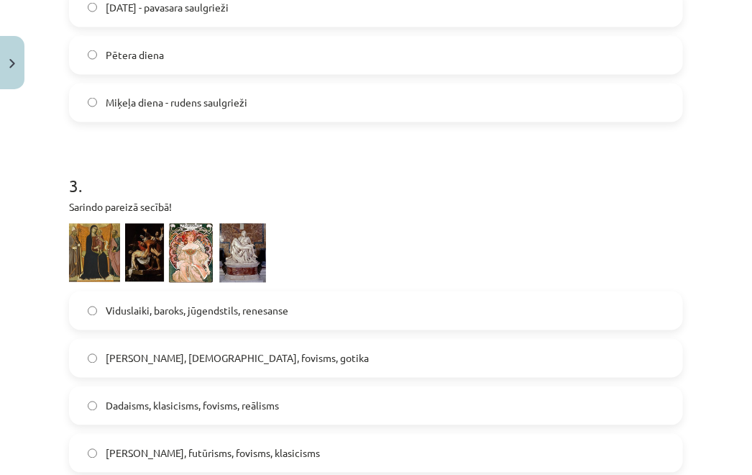
click at [239, 303] on span "Viduslaiki, baroks, jūgendstils, renesanse" at bounding box center [197, 310] width 183 height 15
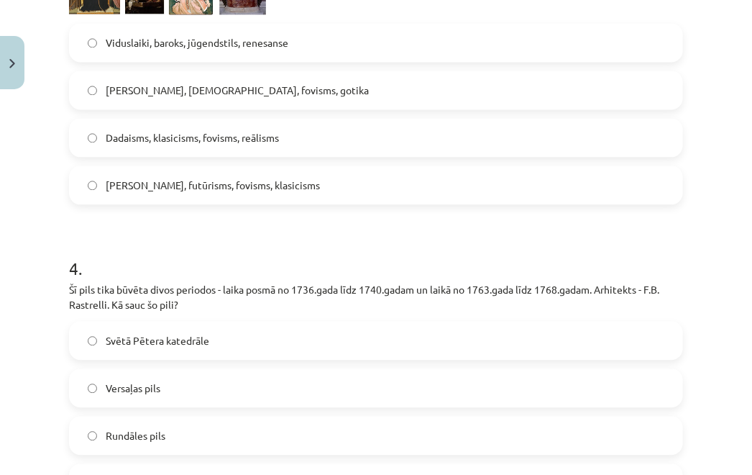
scroll to position [1100, 0]
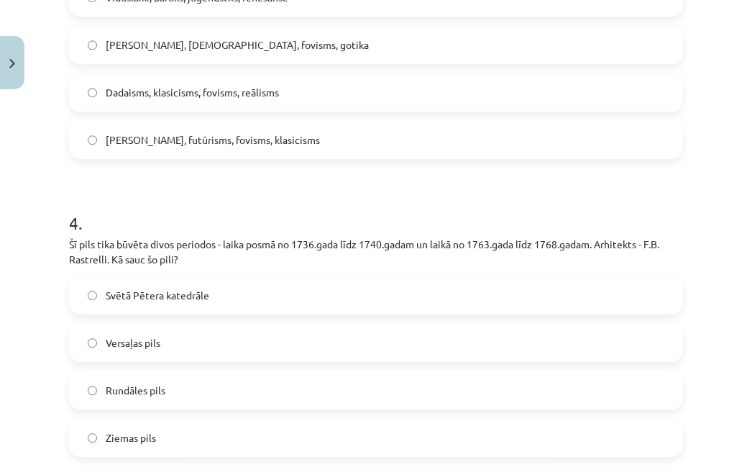
click at [121, 392] on span "Rundāles pils" at bounding box center [136, 390] width 60 height 15
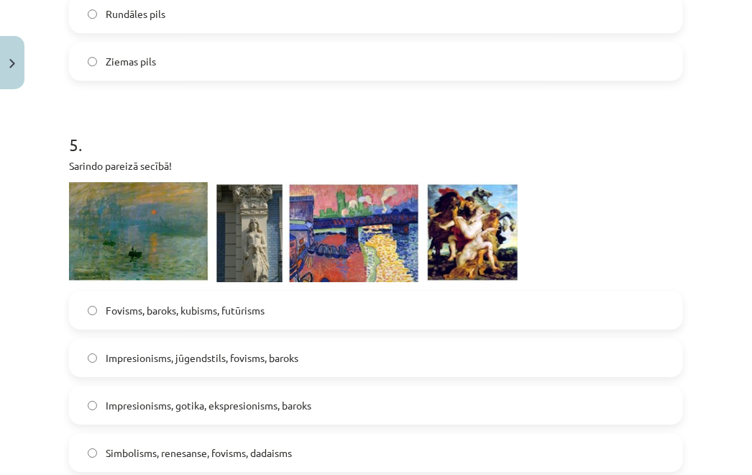
scroll to position [1486, 0]
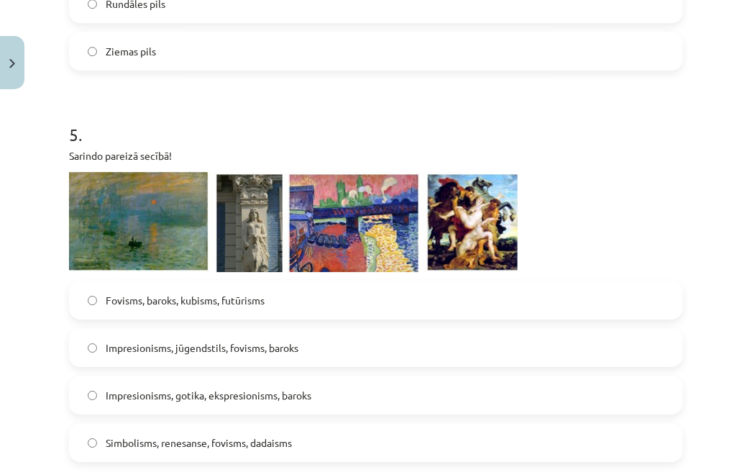
click at [196, 447] on span "Simbolisms, renesanse, fovisms, dadaisms" at bounding box center [199, 442] width 186 height 15
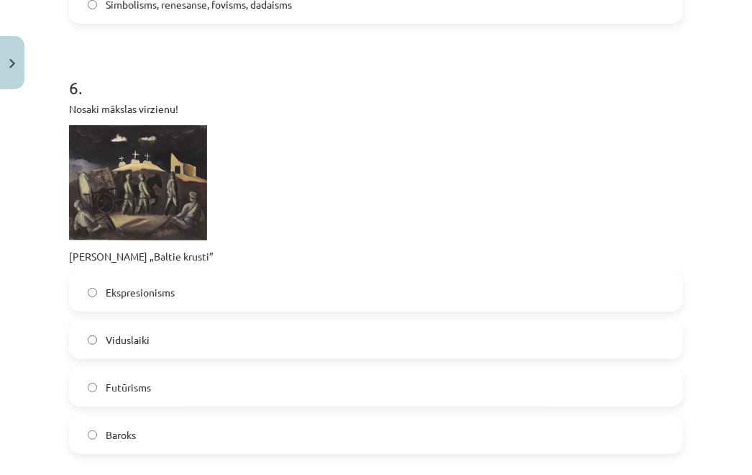
scroll to position [1953, 0]
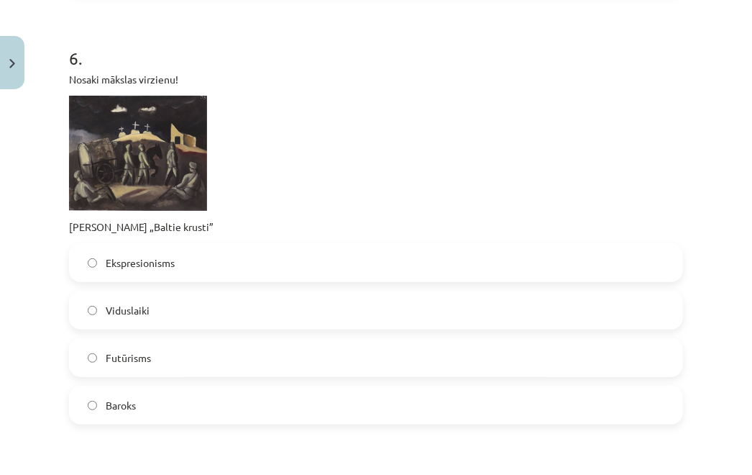
click at [164, 307] on label "Viduslaiki" at bounding box center [375, 310] width 611 height 36
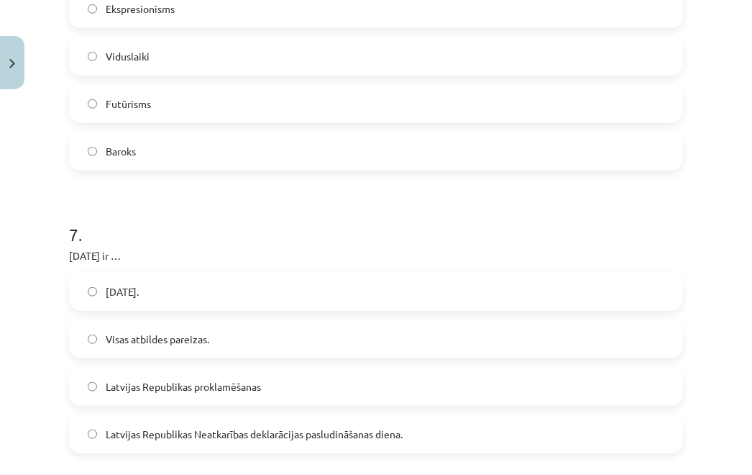
scroll to position [2227, 0]
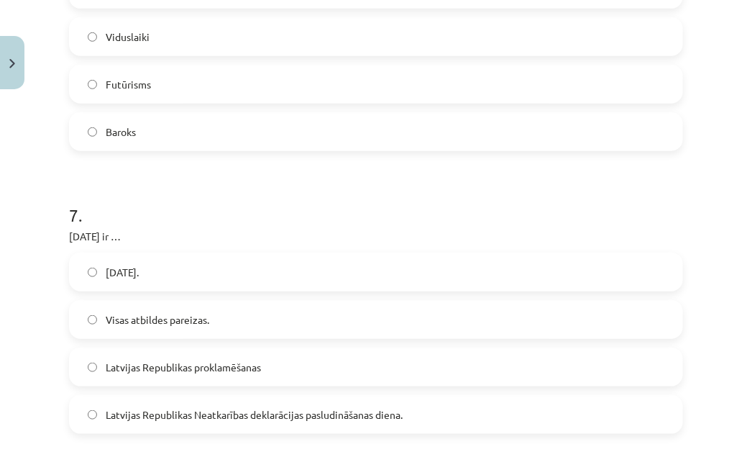
click at [186, 312] on span "Visas atbildes pareizas." at bounding box center [158, 319] width 104 height 15
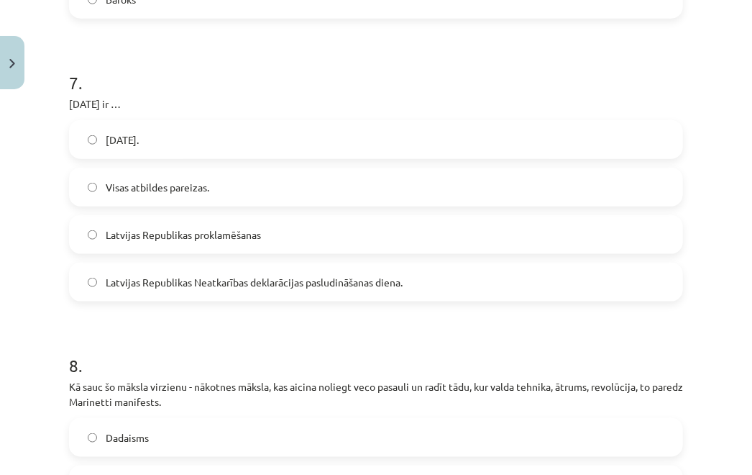
scroll to position [2546, 0]
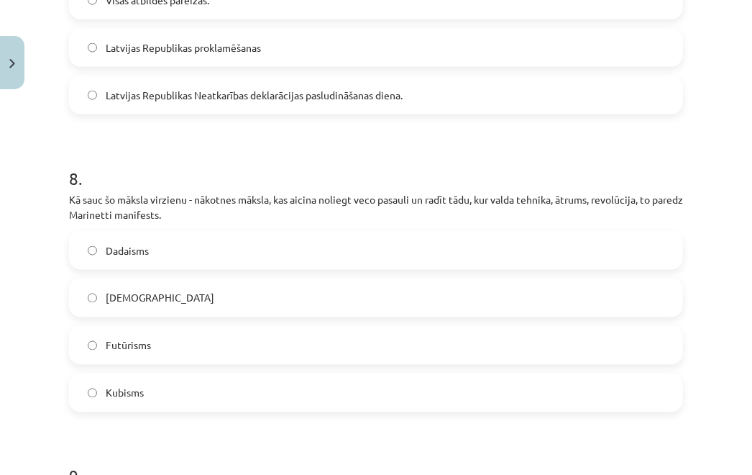
click at [183, 332] on label "Futūrisms" at bounding box center [375, 345] width 611 height 36
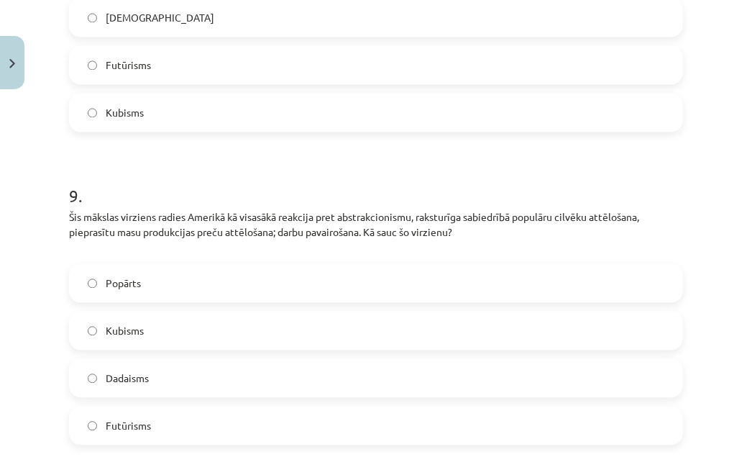
scroll to position [2831, 0]
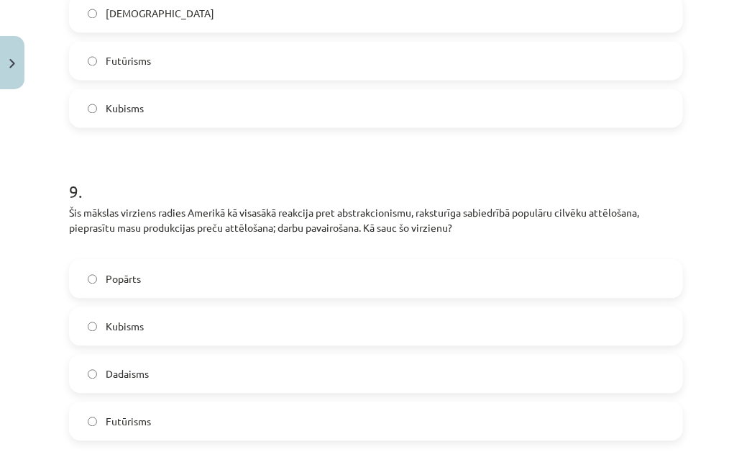
click at [207, 270] on label "Popārts" at bounding box center [375, 278] width 611 height 36
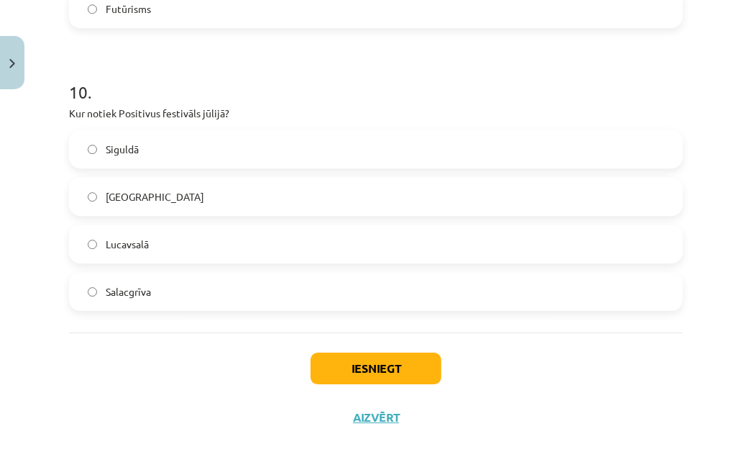
scroll to position [3245, 0]
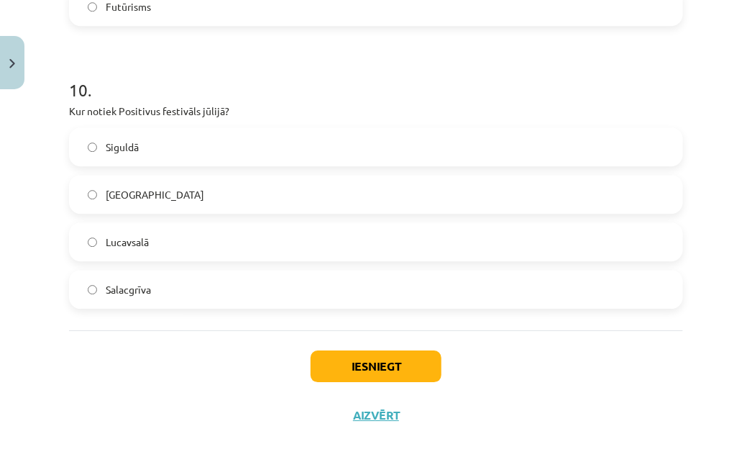
click at [134, 283] on span "Salacgrīva" at bounding box center [128, 289] width 45 height 15
click at [321, 359] on button "Iesniegt" at bounding box center [376, 366] width 131 height 32
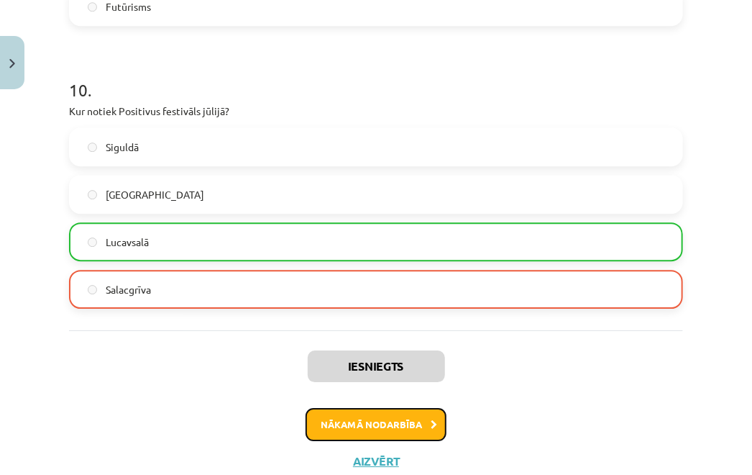
click at [388, 431] on button "Nākamā nodarbība" at bounding box center [376, 424] width 141 height 33
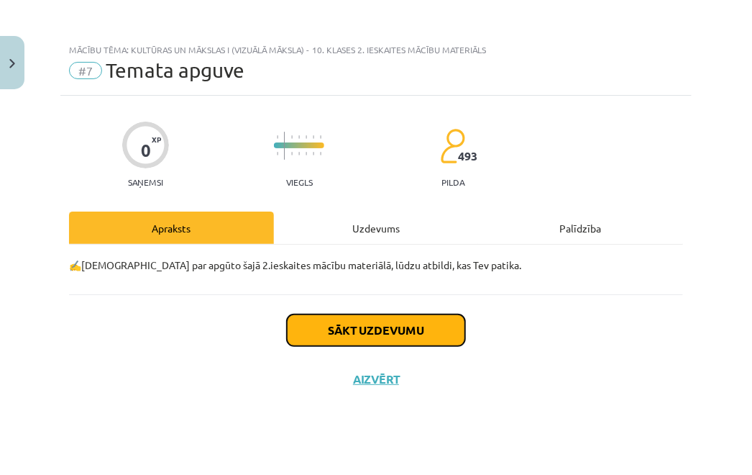
click at [353, 324] on button "Sākt uzdevumu" at bounding box center [376, 330] width 178 height 32
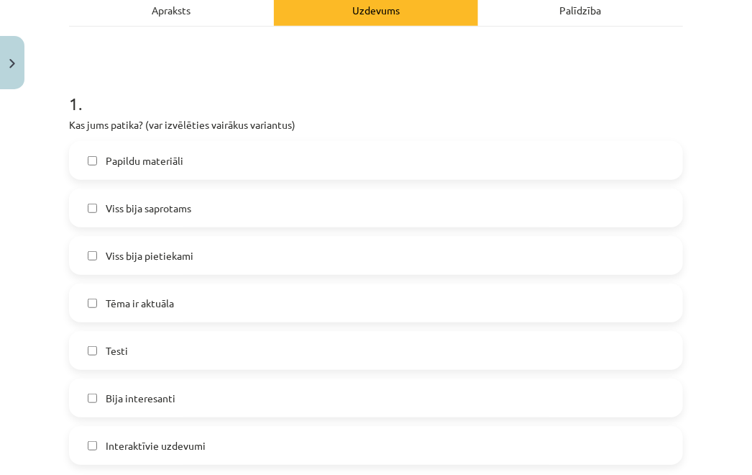
scroll to position [237, 0]
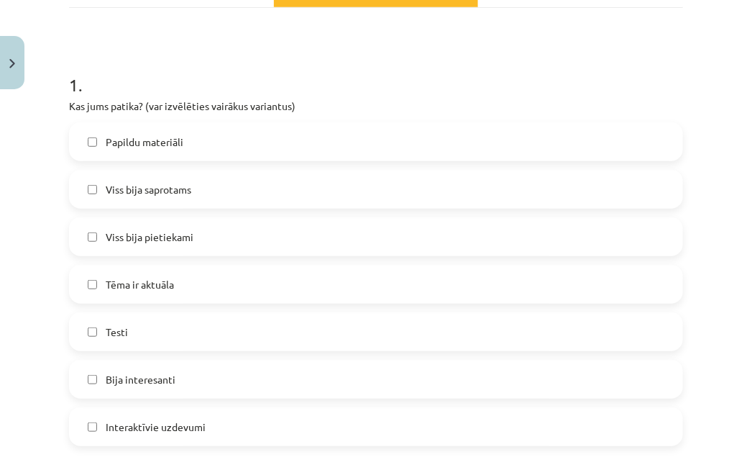
click at [224, 184] on label "Viss bija saprotams" at bounding box center [375, 189] width 611 height 36
click at [216, 235] on label "Viss bija pietiekami" at bounding box center [375, 237] width 611 height 36
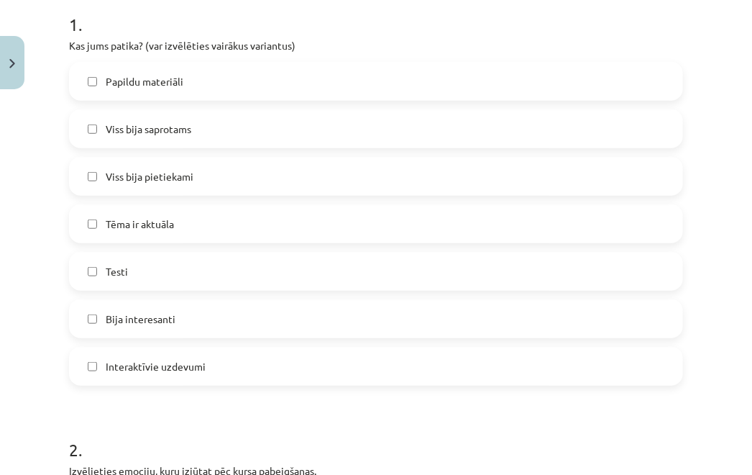
scroll to position [319, 0]
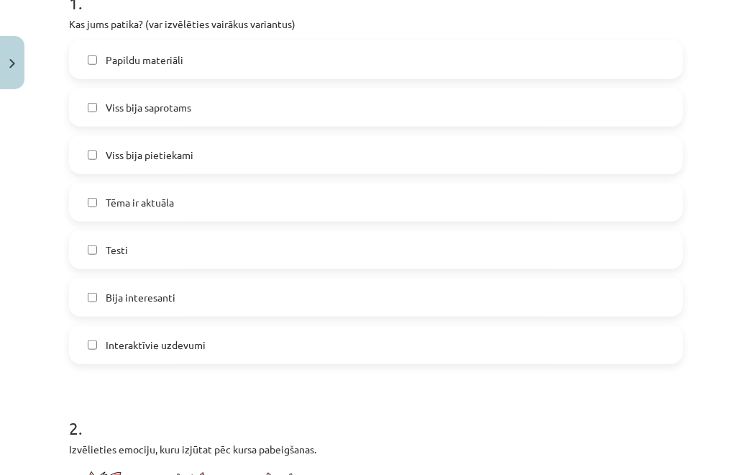
click at [129, 350] on span "Interaktīvie uzdevumi" at bounding box center [156, 344] width 100 height 15
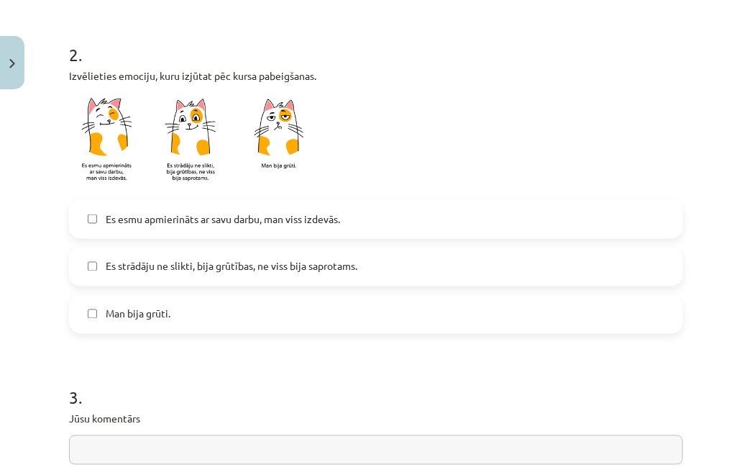
scroll to position [697, 0]
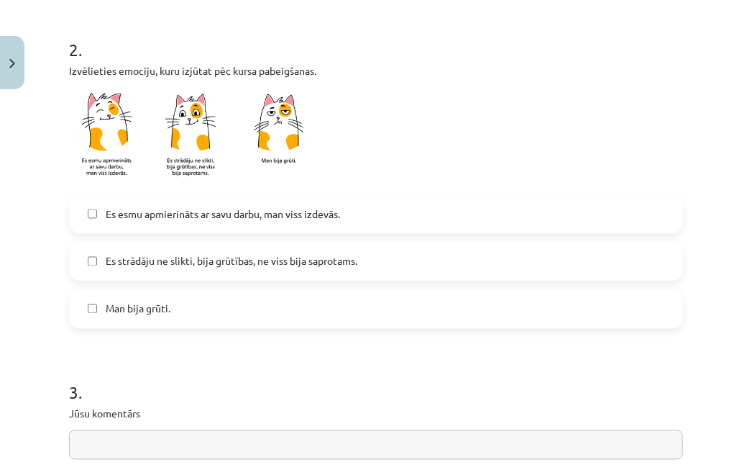
click at [142, 228] on label "Es esmu apmierināts ar savu darbu, man viss izdevās." at bounding box center [375, 214] width 611 height 36
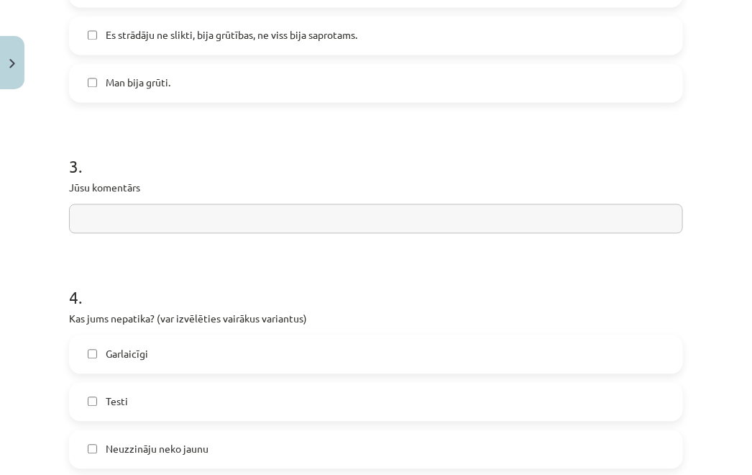
scroll to position [930, 0]
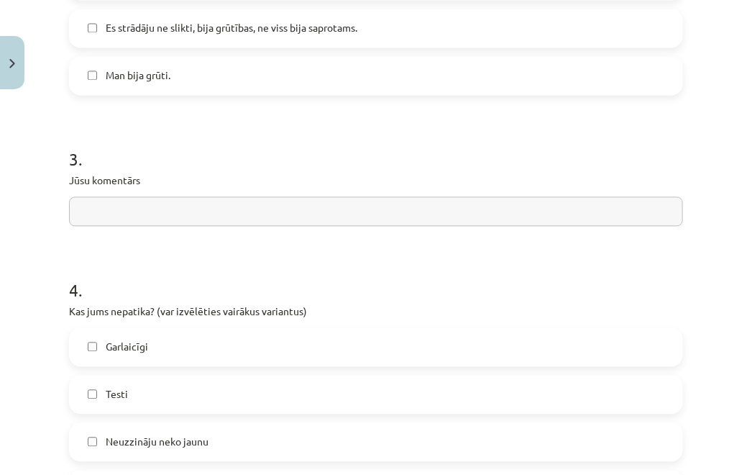
click at [142, 218] on input "text" at bounding box center [376, 211] width 614 height 29
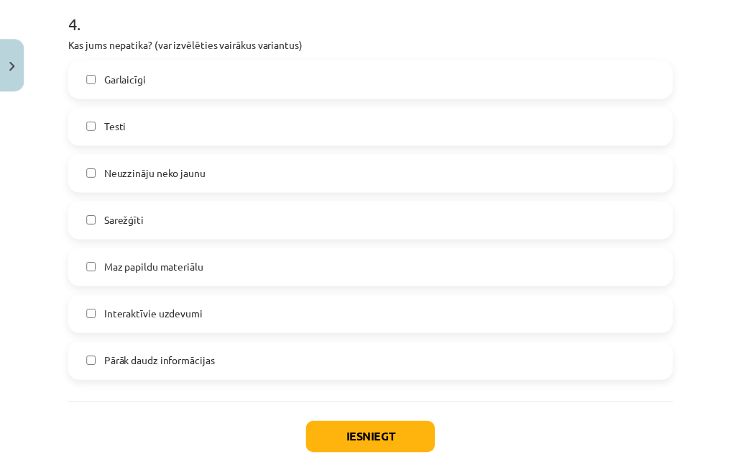
scroll to position [1273, 0]
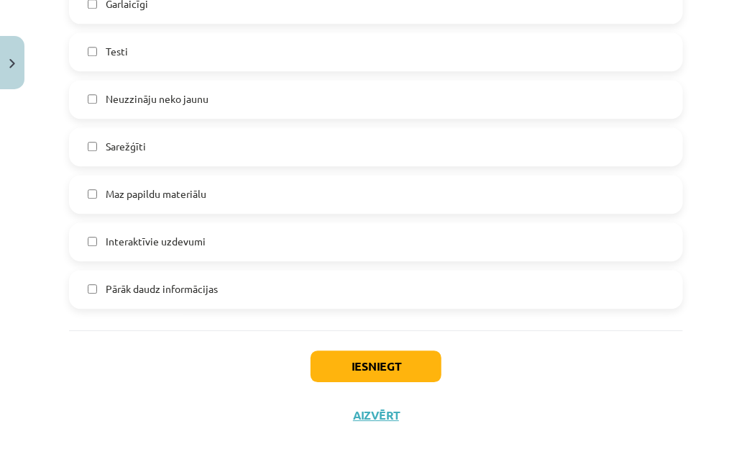
type input "**********"
click at [157, 297] on label "Pārāk daudz informācijas" at bounding box center [375, 289] width 611 height 36
click at [311, 353] on button "Iesniegt" at bounding box center [376, 366] width 131 height 32
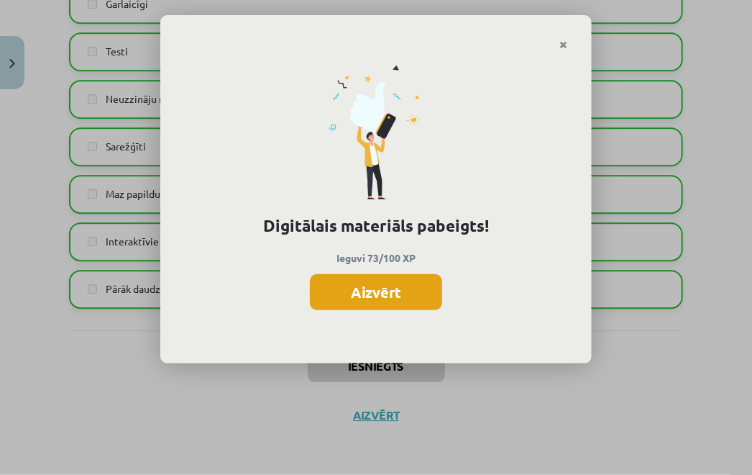
click at [348, 287] on button "Aizvērt" at bounding box center [376, 292] width 132 height 36
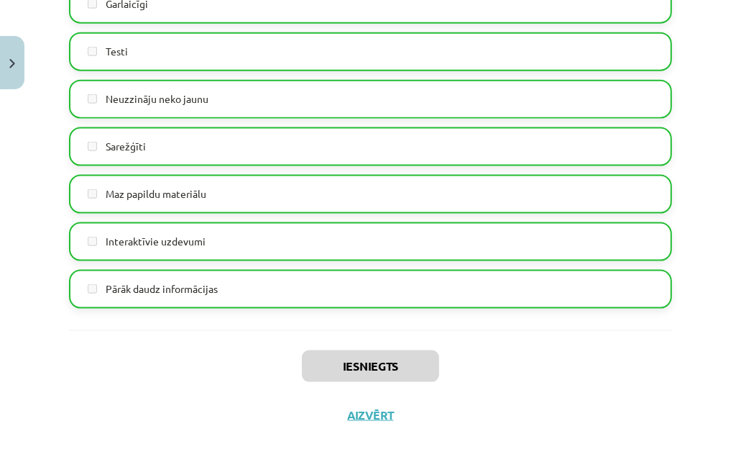
click at [360, 406] on div "Iesniegts Aizvērt" at bounding box center [370, 380] width 603 height 101
click at [360, 411] on button "Aizvērt" at bounding box center [371, 415] width 55 height 14
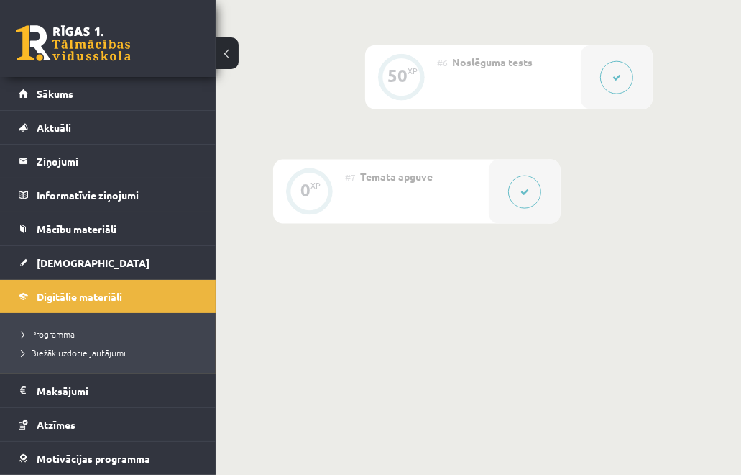
scroll to position [1236, 0]
click at [132, 293] on link "Digitālie materiāli" at bounding box center [108, 296] width 179 height 33
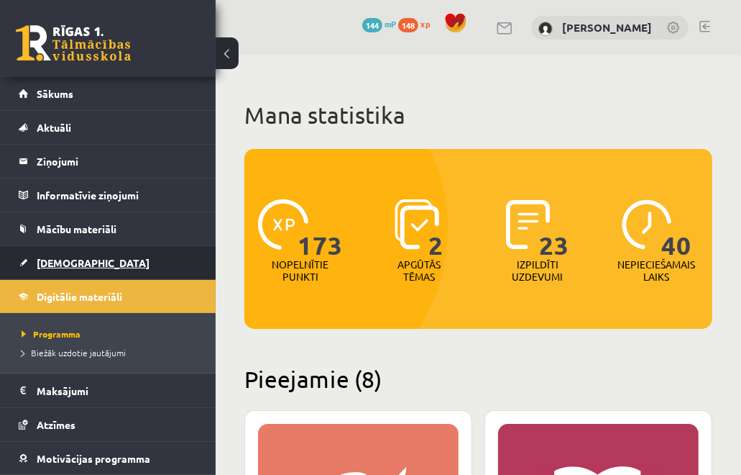
click at [88, 257] on link "[DEMOGRAPHIC_DATA]" at bounding box center [108, 262] width 179 height 33
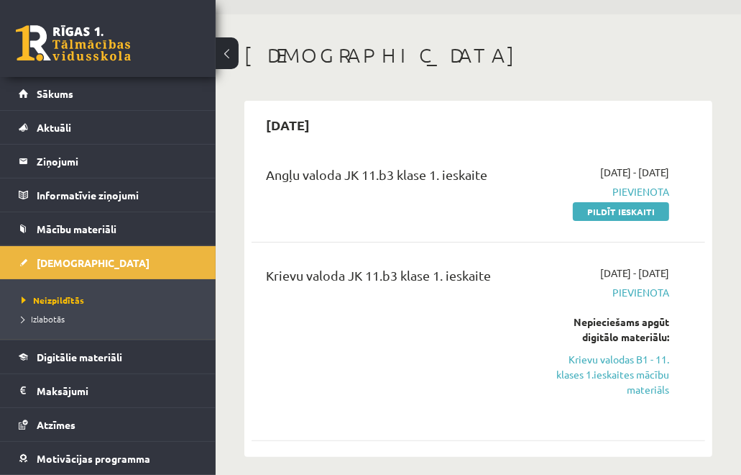
scroll to position [43, 0]
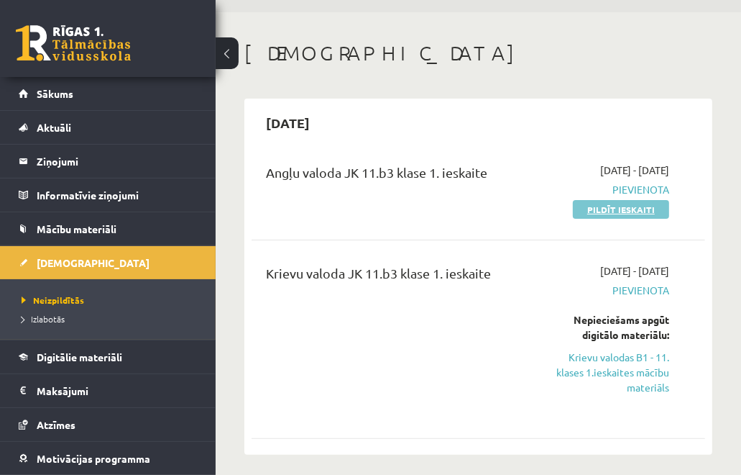
click at [581, 210] on link "Pildīt ieskaiti" at bounding box center [621, 209] width 96 height 19
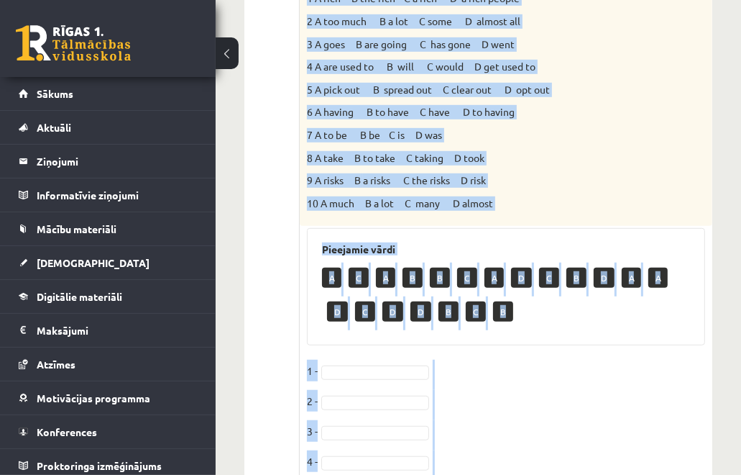
scroll to position [800, 0]
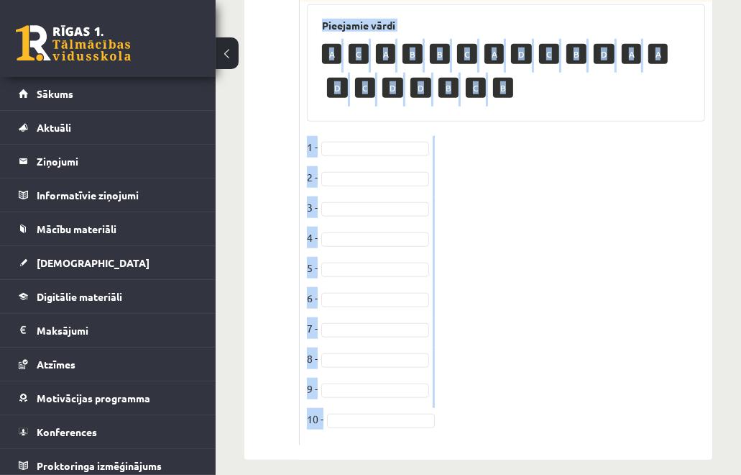
drag, startPoint x: 309, startPoint y: 69, endPoint x: 591, endPoint y: 417, distance: 448.4
copy div "Loremi dol sitamet consect. Ad eli sedd, ei tem inci 6_____________utl etd magn…"
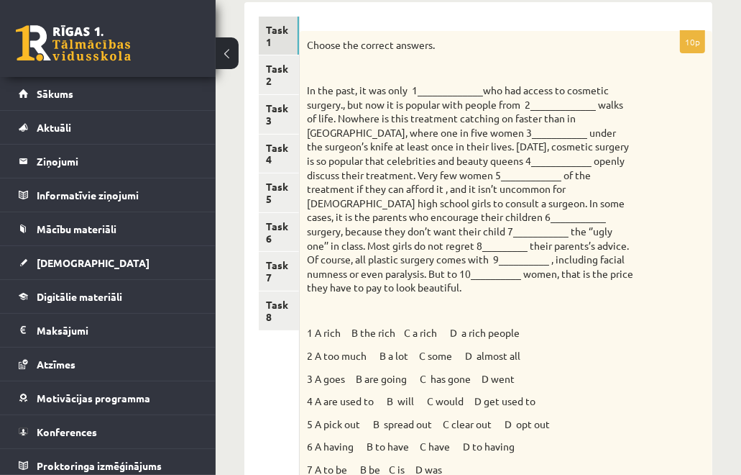
scroll to position [239, 0]
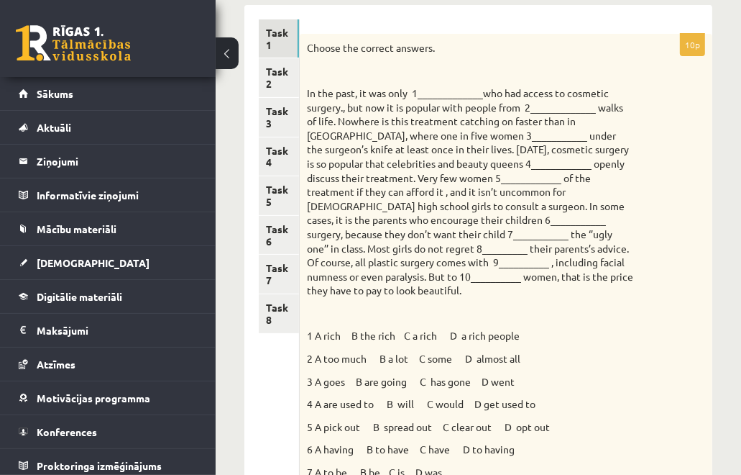
click at [380, 329] on p "1 A rich B the rich C a rich D a rich people" at bounding box center [470, 336] width 326 height 14
click at [445, 96] on p "In the past, it was only 1_____________who had access to cosmetic surgery., but…" at bounding box center [470, 191] width 326 height 211
click at [354, 329] on p "1 A rich B the rich C a rich D a rich people" at bounding box center [470, 336] width 326 height 14
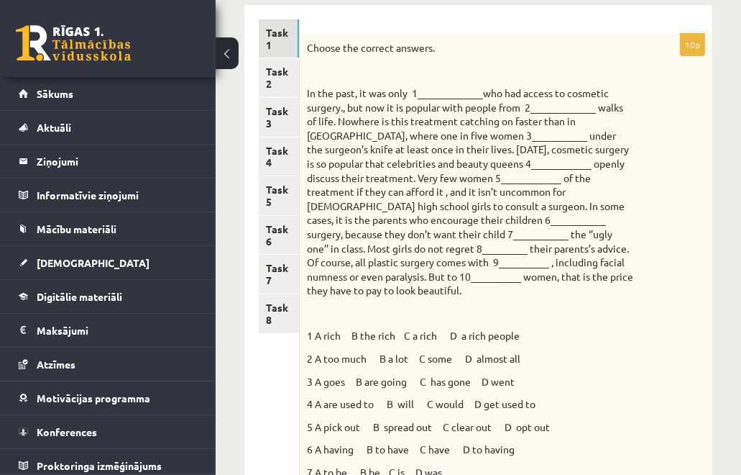
click at [454, 93] on p "In the past, it was only 1_____________who had access to cosmetic surgery., but…" at bounding box center [470, 191] width 326 height 211
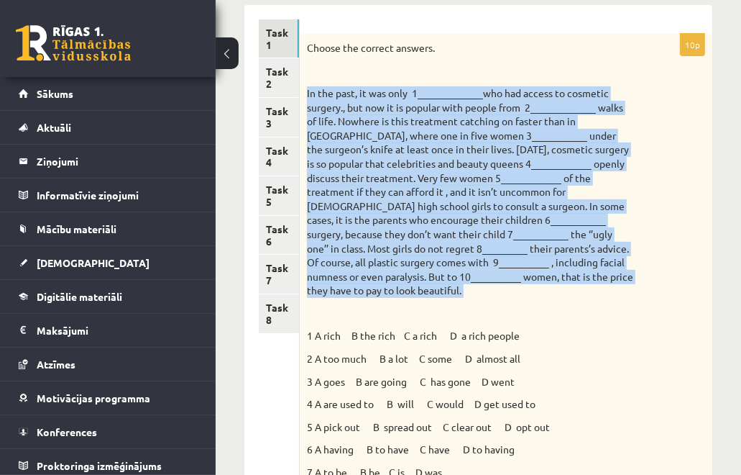
click at [454, 93] on p "In the past, it was only 1_____________who had access to cosmetic surgery., but…" at bounding box center [470, 191] width 326 height 211
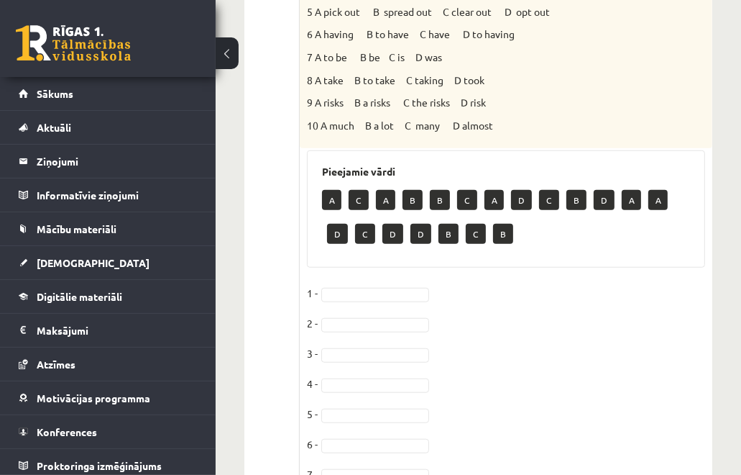
scroll to position [656, 0]
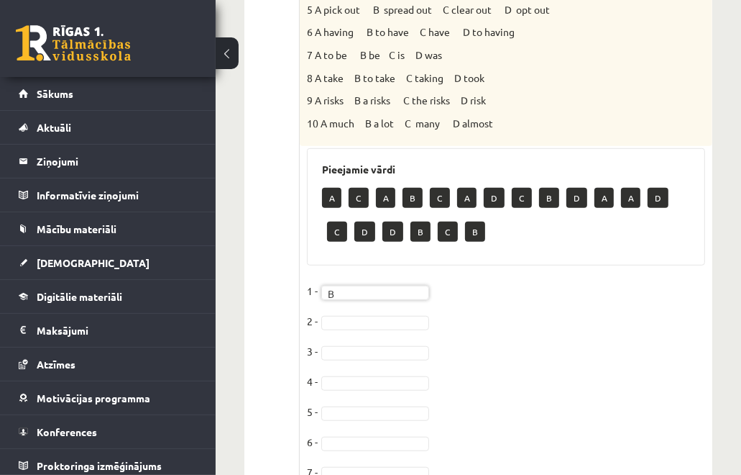
click at [406, 188] on p "B" at bounding box center [413, 198] width 20 height 20
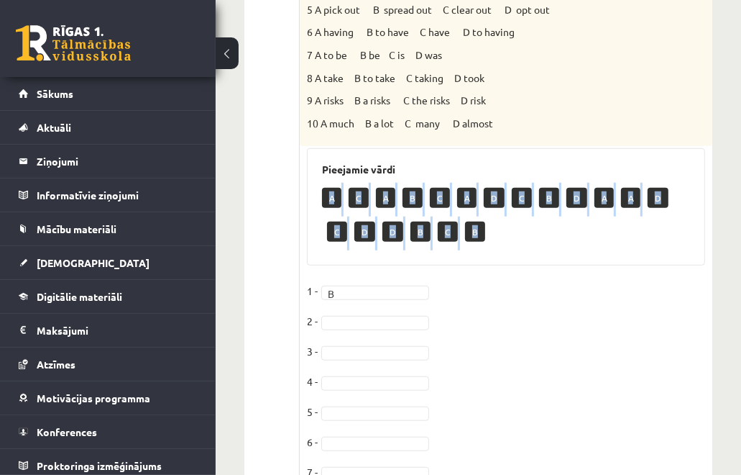
click at [406, 188] on p "B" at bounding box center [413, 198] width 20 height 20
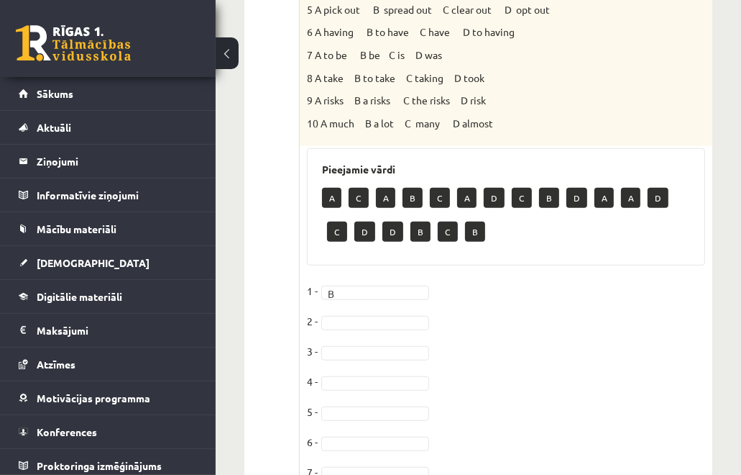
click at [406, 188] on p "B" at bounding box center [413, 198] width 20 height 20
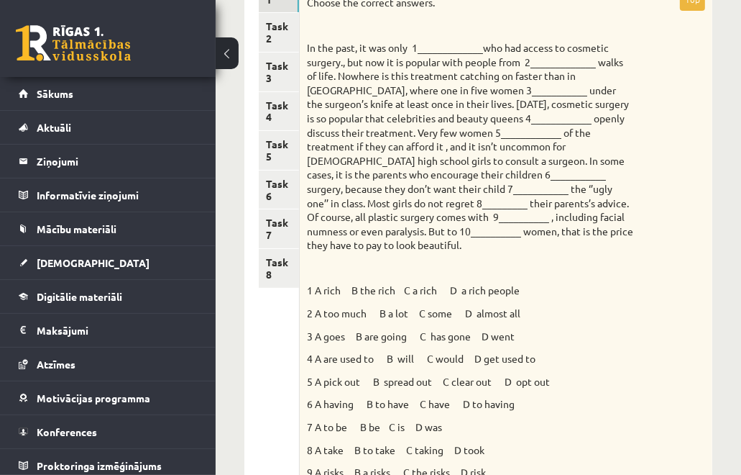
scroll to position [250, 0]
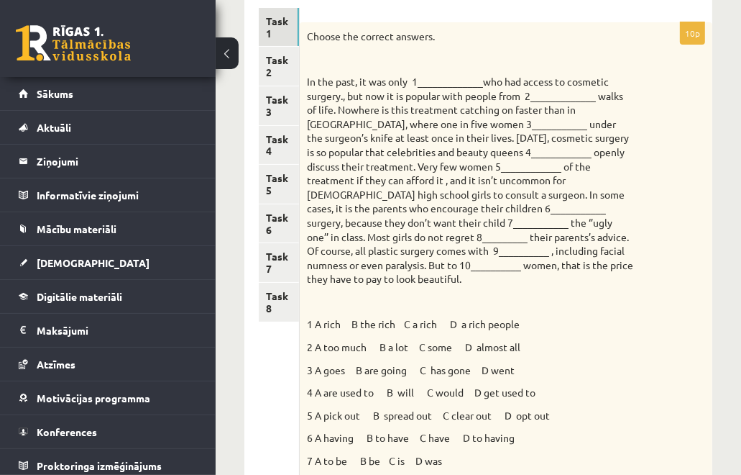
click at [302, 304] on div "Choose the correct answers. 1 A rich B the rich C a rich D a rich people 2 A to…" at bounding box center [506, 287] width 413 height 530
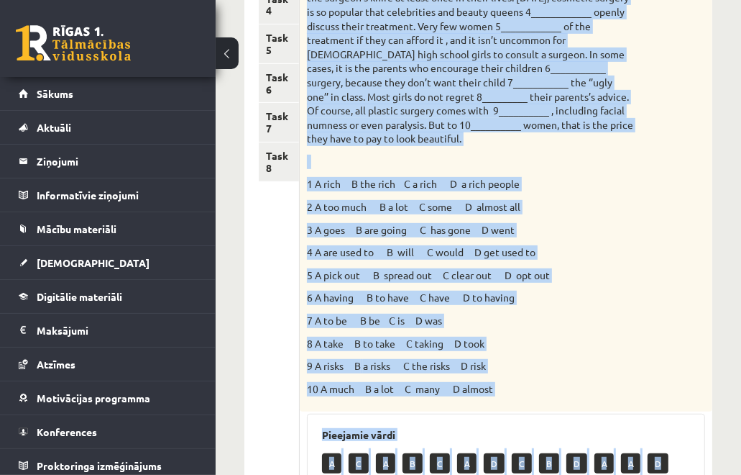
scroll to position [467, 0]
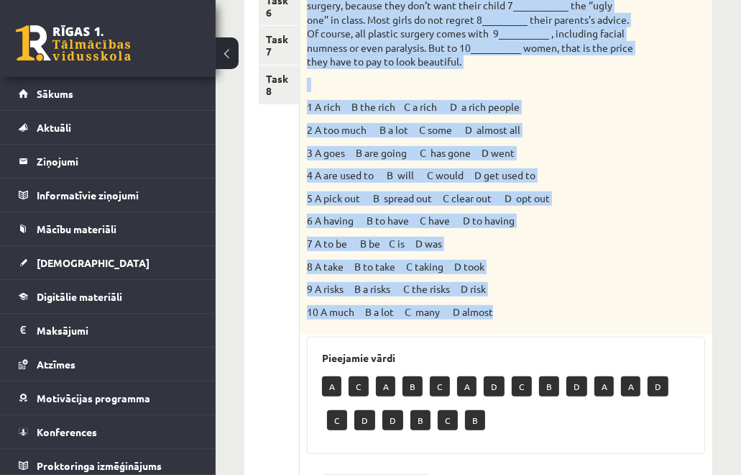
drag, startPoint x: 309, startPoint y: 35, endPoint x: 544, endPoint y: 294, distance: 349.8
click at [544, 294] on div "Choose the correct answers. 1 A rich B the rich C a rich D a rich people 2 A to…" at bounding box center [506, 70] width 413 height 530
copy div "Loremi dol sitamet consect. Ad eli sedd, ei tem inci 6_____________utl etd magn…"
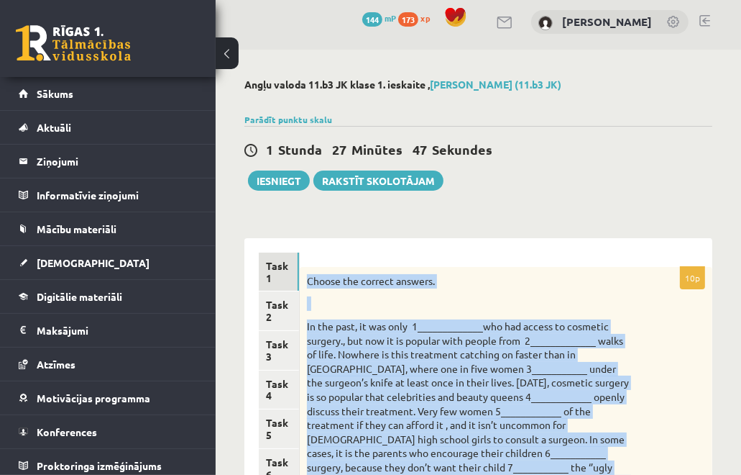
scroll to position [0, 0]
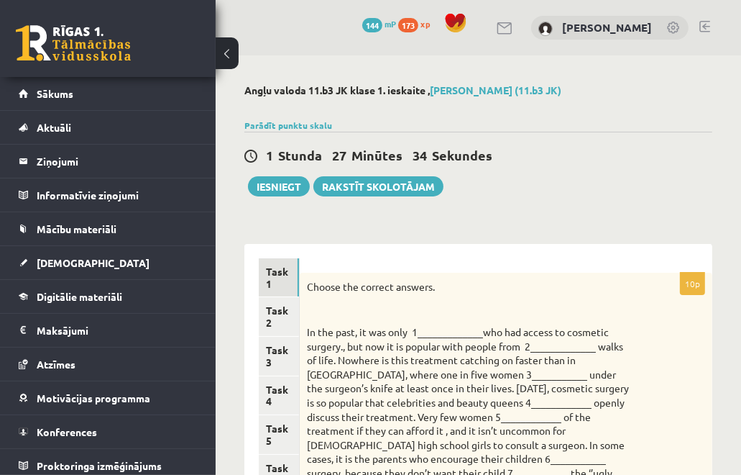
click at [350, 155] on span "27 Minūtes" at bounding box center [370, 155] width 76 height 17
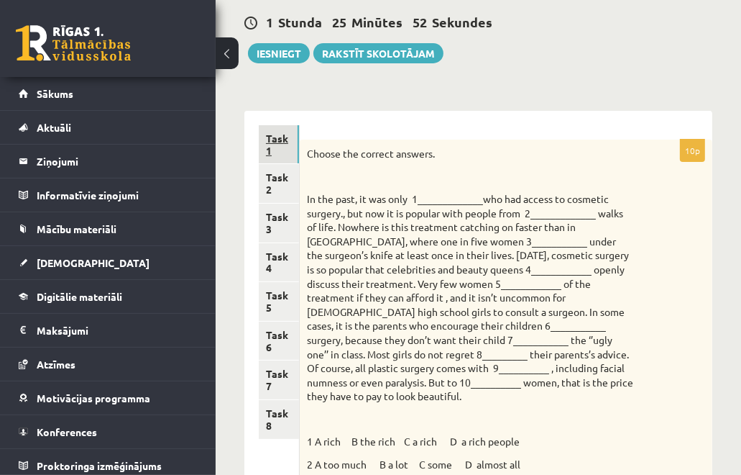
scroll to position [127, 0]
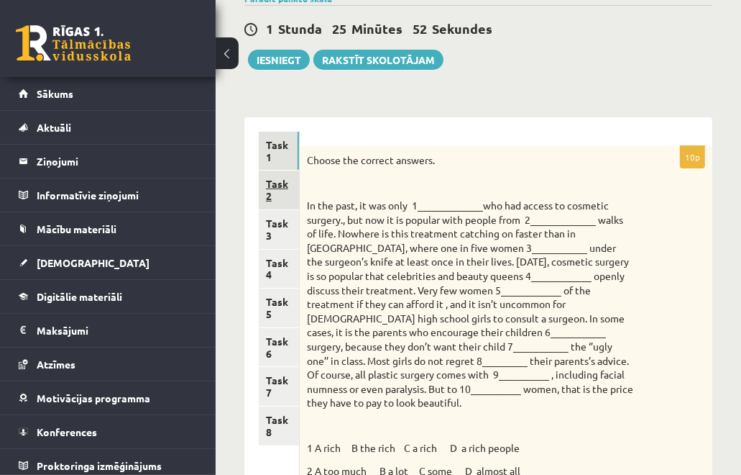
click at [278, 179] on link "Task 2" at bounding box center [279, 189] width 40 height 39
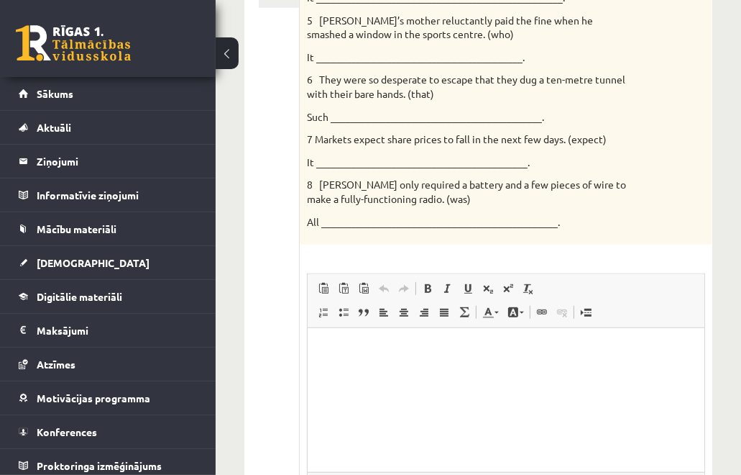
scroll to position [498, 0]
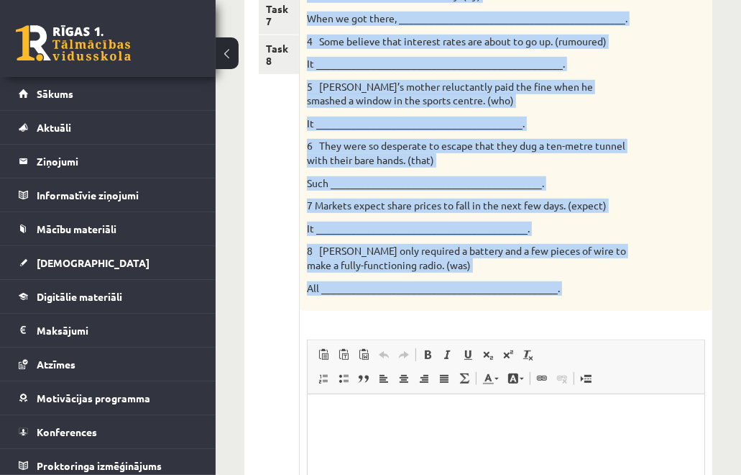
drag, startPoint x: 303, startPoint y: 176, endPoint x: 585, endPoint y: 315, distance: 314.2
click at [585, 315] on div "8p Rewrite the second sentence so that it has a similar meaning to the first se…" at bounding box center [506, 207] width 413 height 864
copy div "Rewrite the second sentence so that it has a similar meaning to the first sente…"
click at [437, 192] on div "Rewrite the second sentence so that it has a similar meaning to the first sente…" at bounding box center [506, 43] width 413 height 536
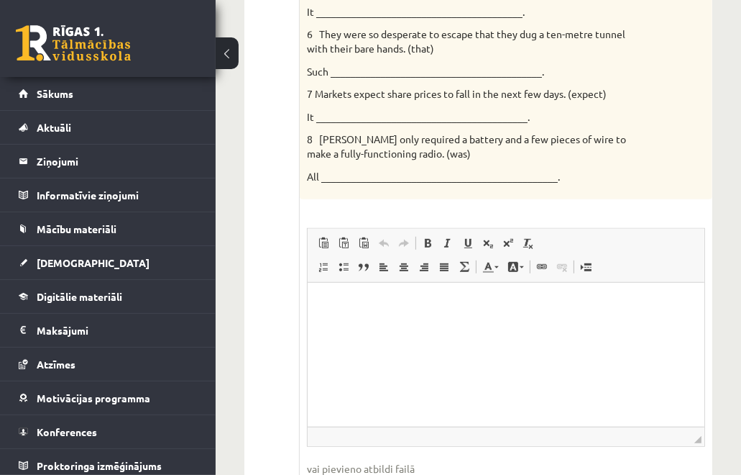
scroll to position [705, 0]
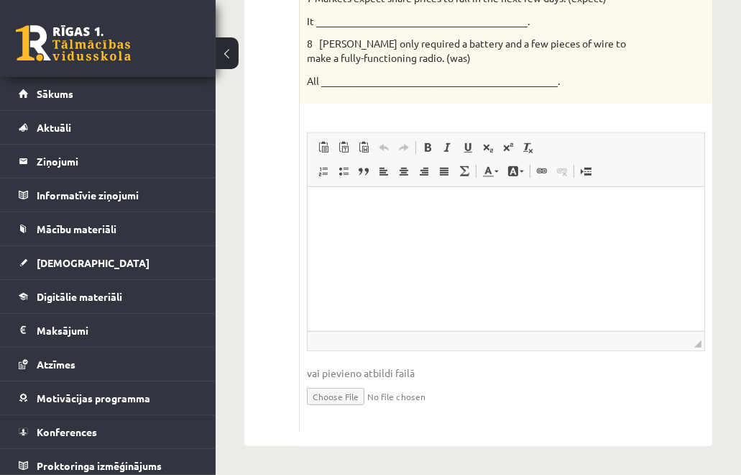
click at [431, 216] on p "Editor, wiswyg-editor-user-answer-47363748193560" at bounding box center [505, 208] width 368 height 15
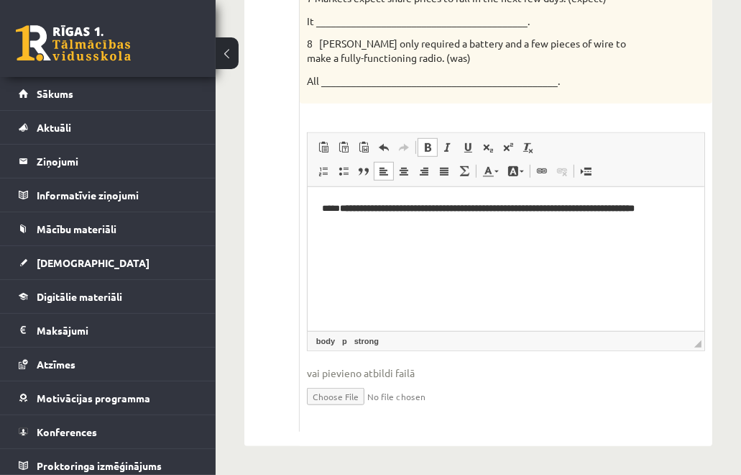
click at [332, 204] on p "**********" at bounding box center [506, 216] width 370 height 30
click at [377, 213] on strong "**********" at bounding box center [486, 208] width 295 height 9
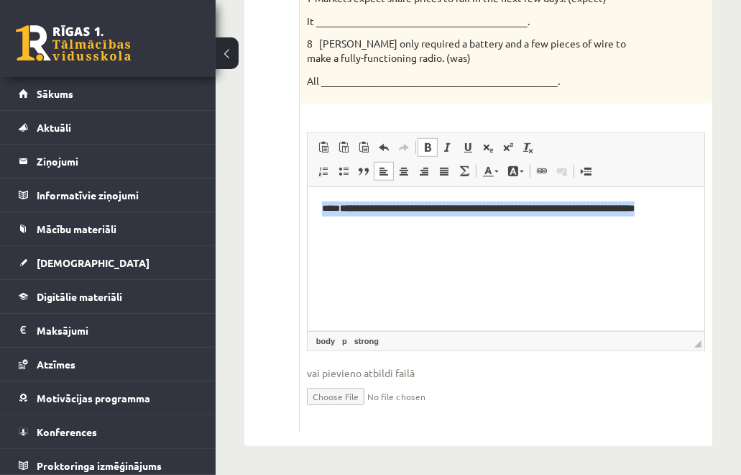
click at [377, 213] on strong "**********" at bounding box center [486, 208] width 295 height 9
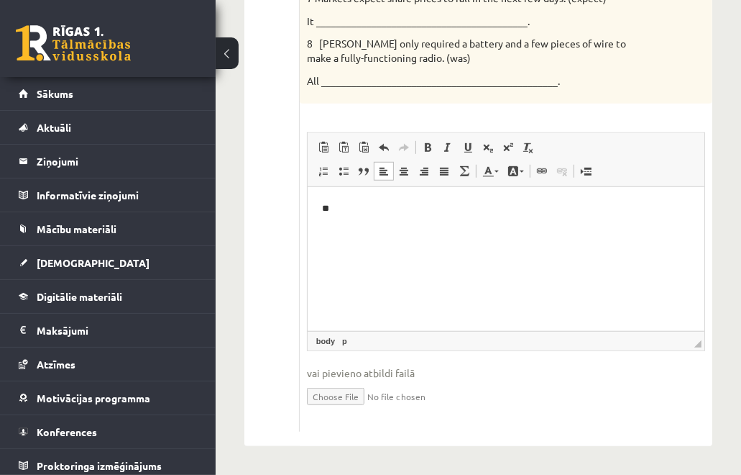
drag, startPoint x: 377, startPoint y: 217, endPoint x: 343, endPoint y: 234, distance: 37.6
click at [343, 231] on html "**" at bounding box center [505, 209] width 397 height 44
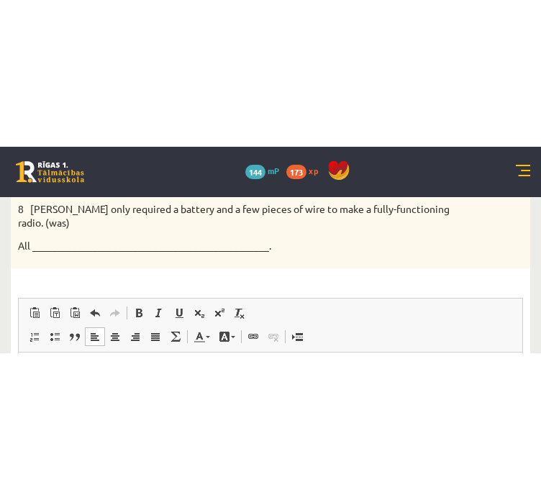
scroll to position [674, 0]
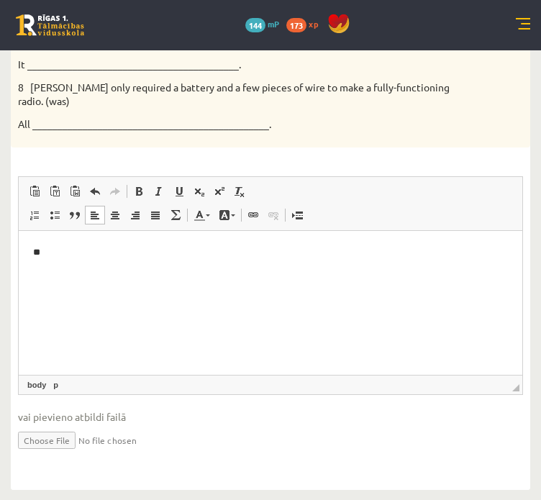
click at [96, 274] on html "**" at bounding box center [270, 252] width 503 height 44
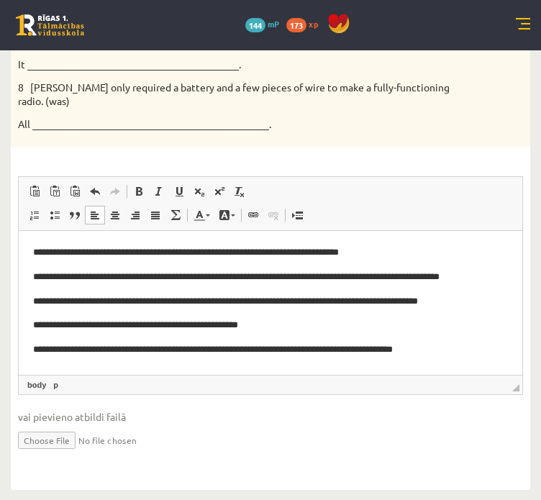
scroll to position [19, 0]
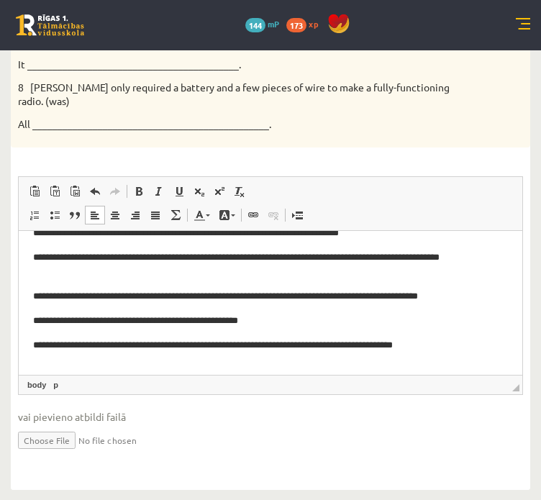
click at [35, 344] on p "**********" at bounding box center [265, 344] width 465 height 15
click at [38, 317] on p "**********" at bounding box center [265, 320] width 465 height 15
click at [465, 345] on p "**********" at bounding box center [265, 344] width 465 height 15
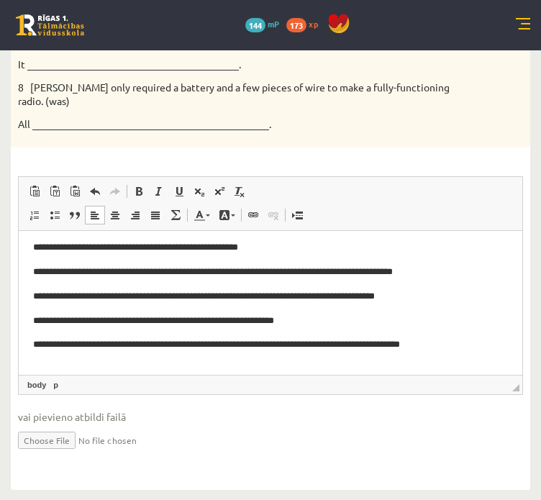
scroll to position [101, 0]
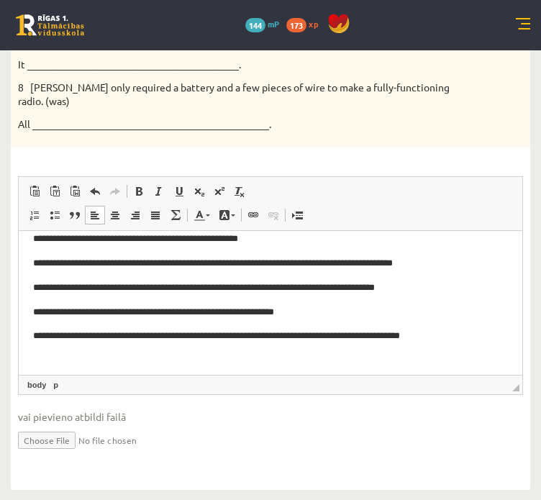
click at [406, 336] on p "**********" at bounding box center [265, 335] width 465 height 15
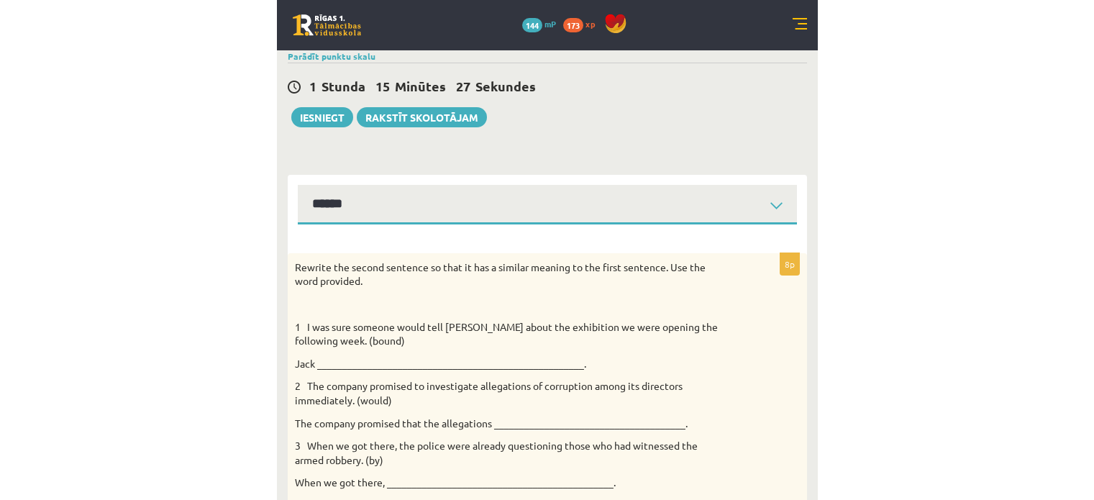
scroll to position [3, 0]
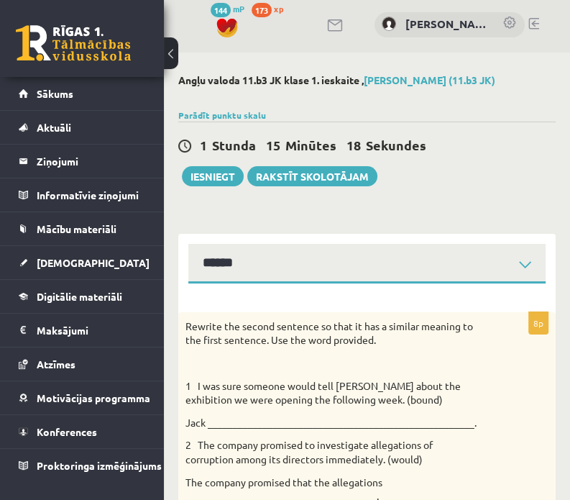
click at [173, 47] on button at bounding box center [171, 53] width 14 height 32
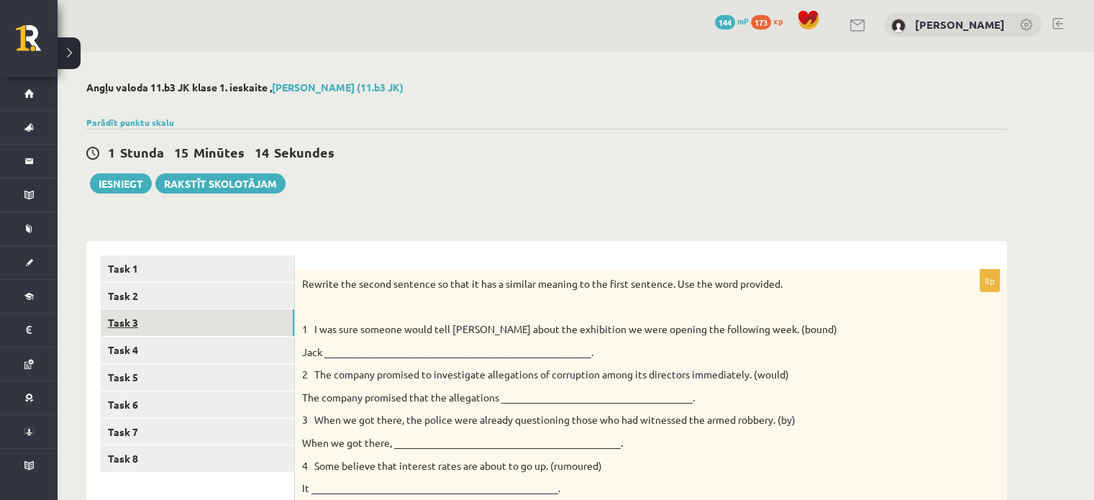
click at [142, 321] on link "Task 3" at bounding box center [197, 322] width 193 height 27
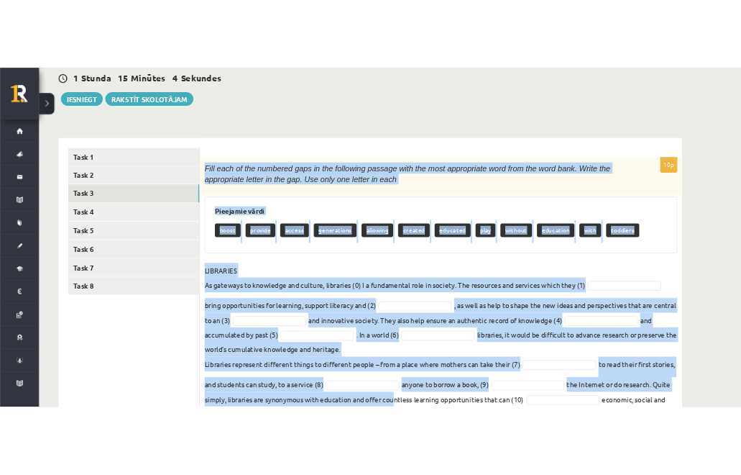
scroll to position [211, 0]
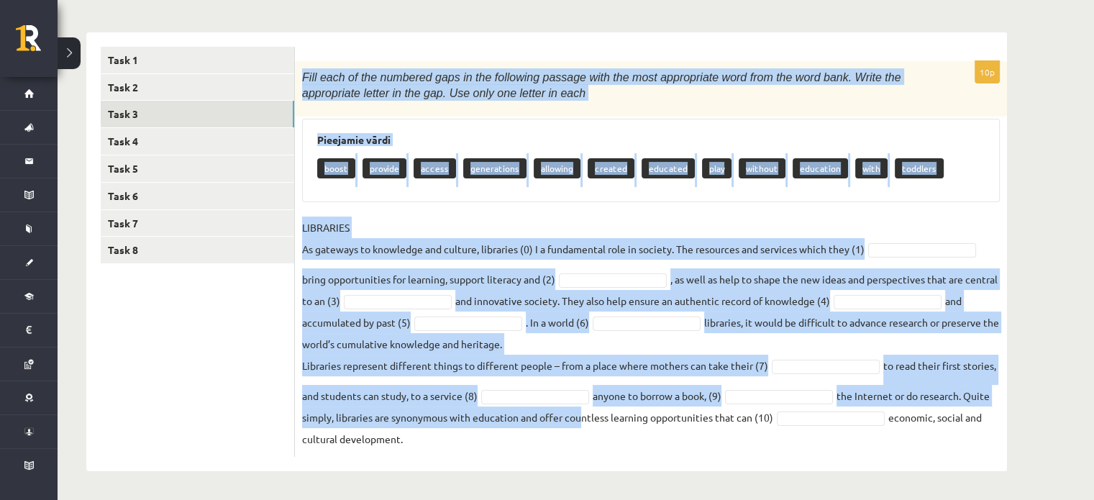
drag, startPoint x: 302, startPoint y: 146, endPoint x: 790, endPoint y: 451, distance: 575.7
click at [741, 451] on div "10p Fill each of the numbered gaps in the following passage with the most appro…" at bounding box center [651, 259] width 712 height 396
copy div "Fill each of the numbered gaps in the following passage with the most appropria…"
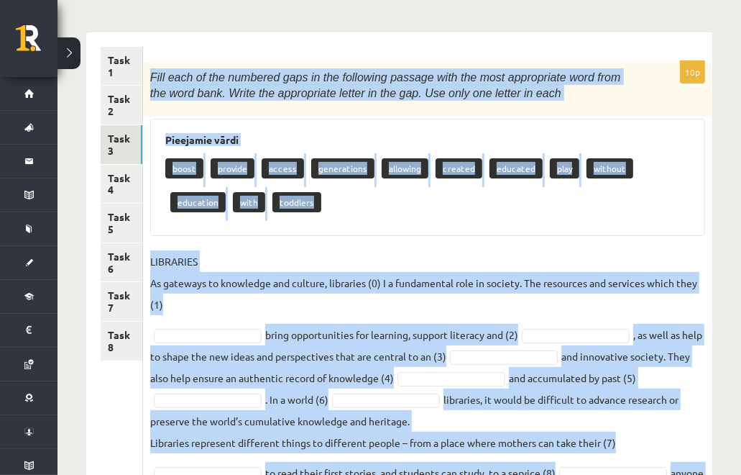
click at [301, 230] on div "Pieejamie vārdi boost provide access generations allowing created educated play…" at bounding box center [427, 177] width 555 height 117
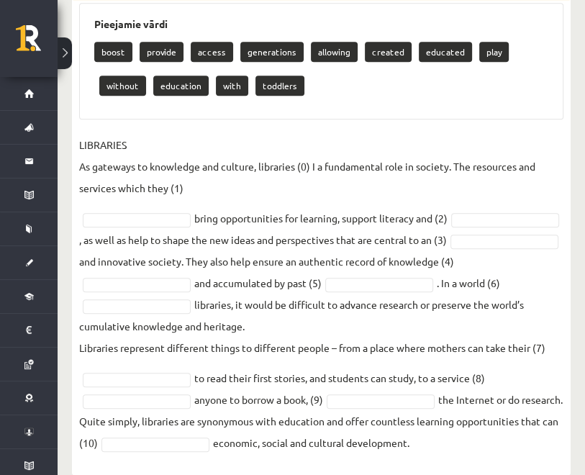
scroll to position [392, 0]
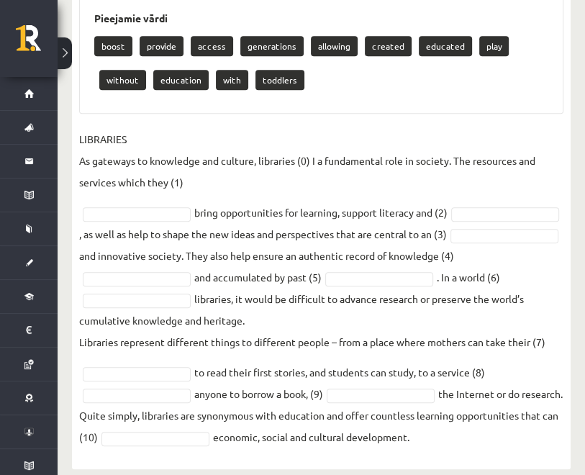
click at [167, 186] on fieldset "LIBRARIES As gateways to knowledge and culture, libraries (0) I a fundamental r…" at bounding box center [321, 287] width 484 height 319
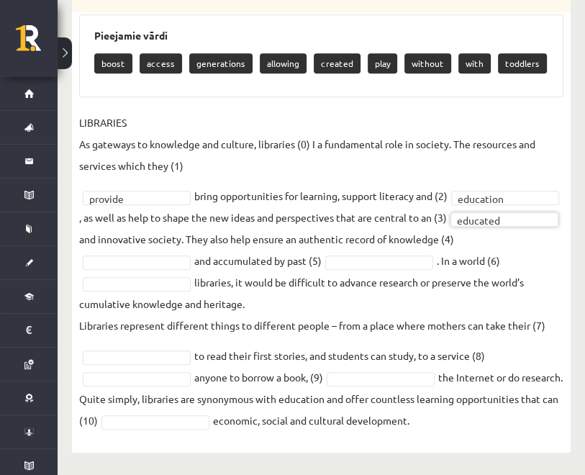
scroll to position [358, 0]
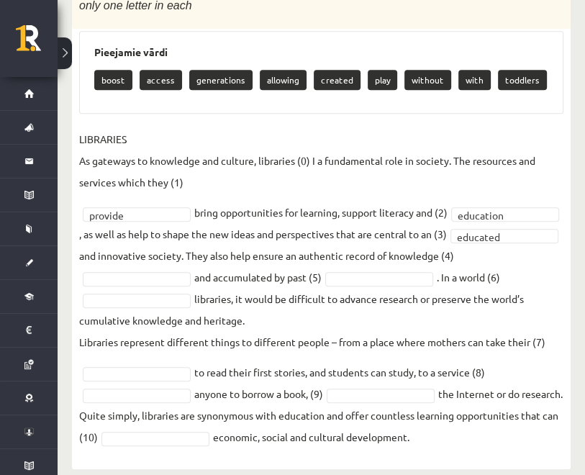
click at [178, 249] on fieldset "LIBRARIES As gateways to knowledge and culture, libraries (0) I a fundamental r…" at bounding box center [321, 287] width 484 height 319
click at [423, 252] on fieldset "LIBRARIES As gateways to knowledge and culture, libraries (0) I a fundamental r…" at bounding box center [321, 287] width 484 height 319
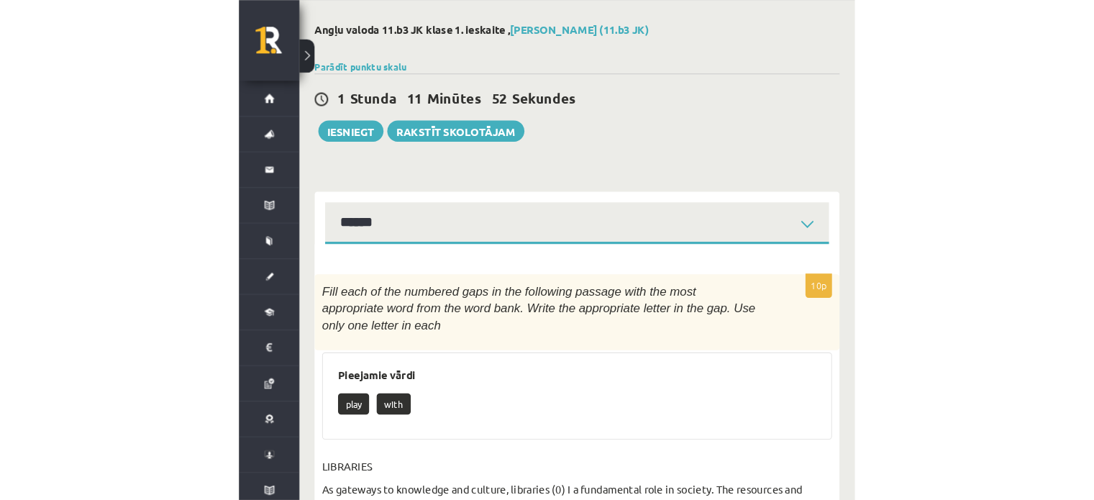
scroll to position [54, 0]
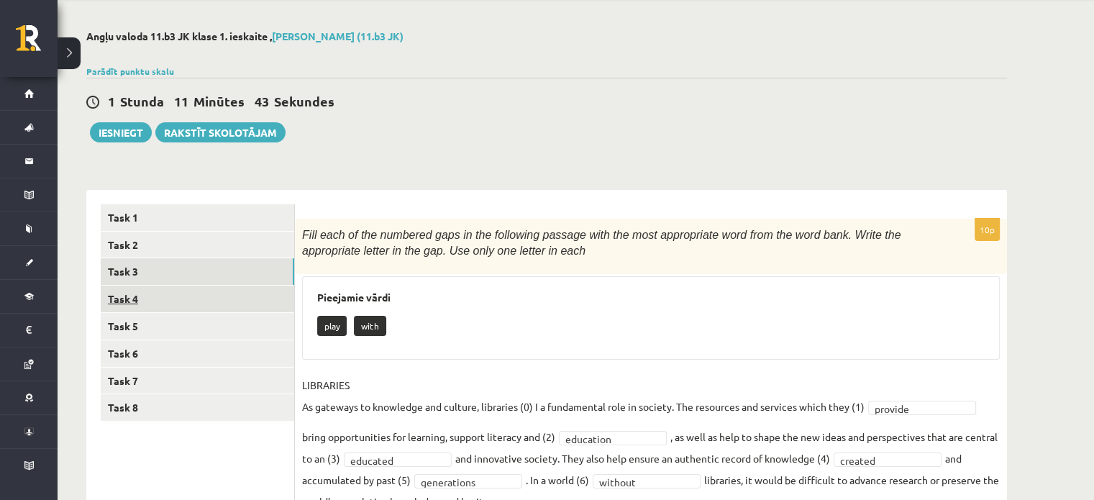
click at [140, 296] on link "Task 4" at bounding box center [197, 299] width 193 height 27
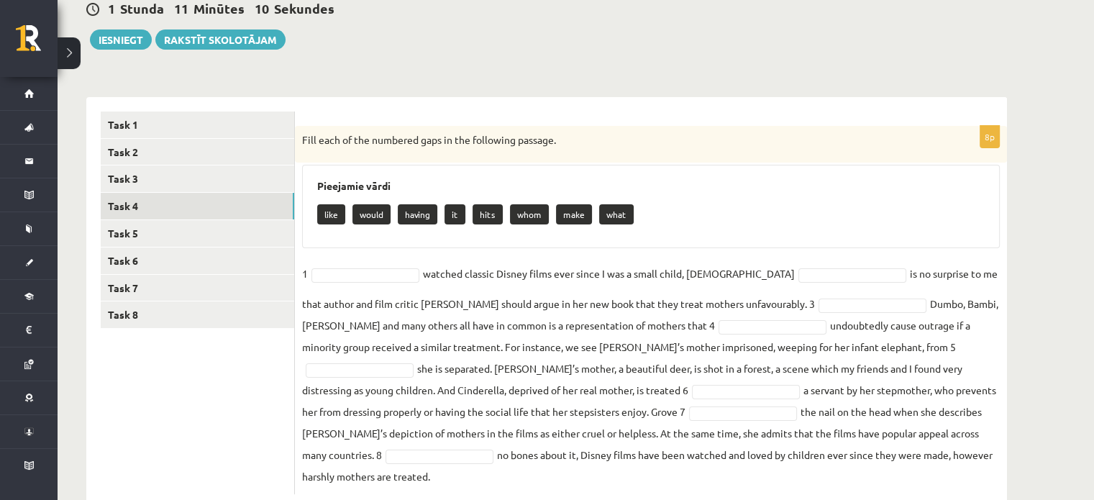
scroll to position [163, 0]
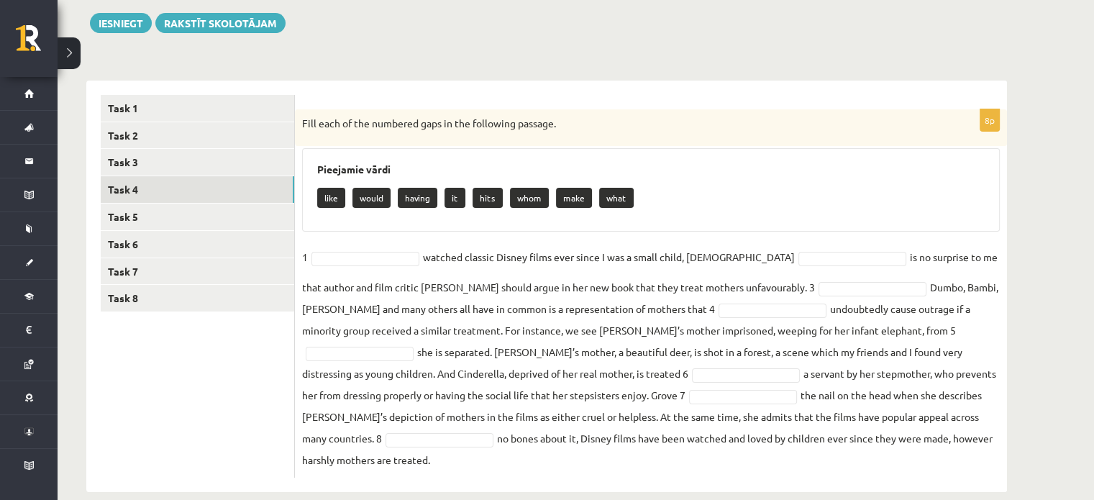
drag, startPoint x: 296, startPoint y: 119, endPoint x: 877, endPoint y: 526, distance: 709.5
click at [741, 337] on html "0 Dāvanas 144 mP 173 xp Līva Amanda Zvīne Sākums Aktuāli Kā mācīties eSKOLĀ Kon…" at bounding box center [547, 87] width 1094 height 500
copy div "Fill each of the numbered gaps in the following passage. Pieejamie vārdi like w…"
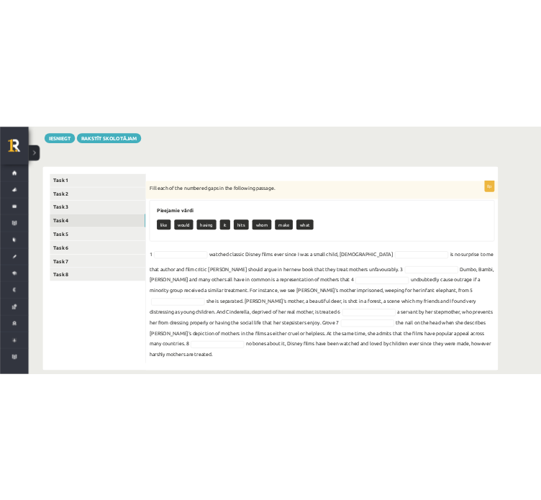
scroll to position [258, 0]
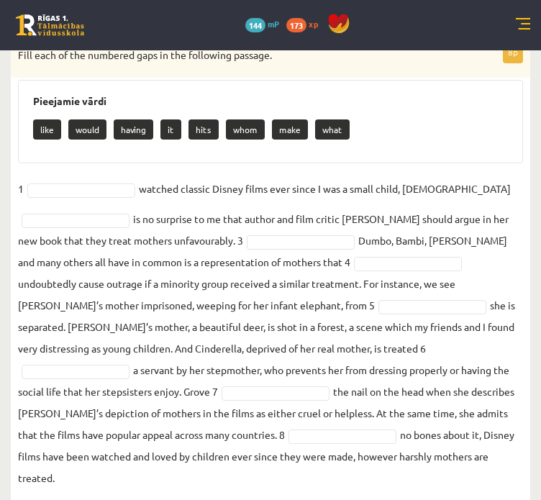
click at [462, 155] on div "Pieejamie vārdi like would having it hits whom make what" at bounding box center [270, 121] width 505 height 83
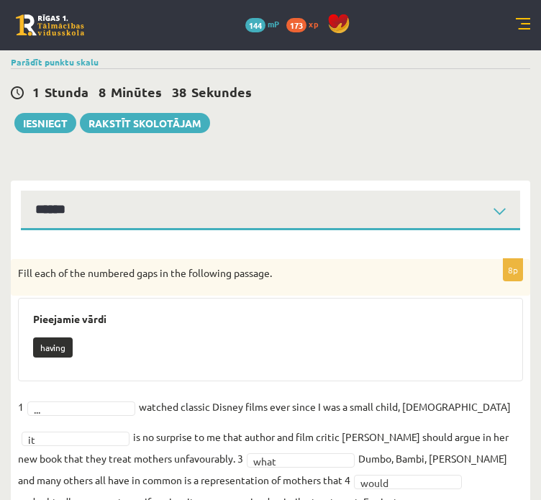
scroll to position [0, 0]
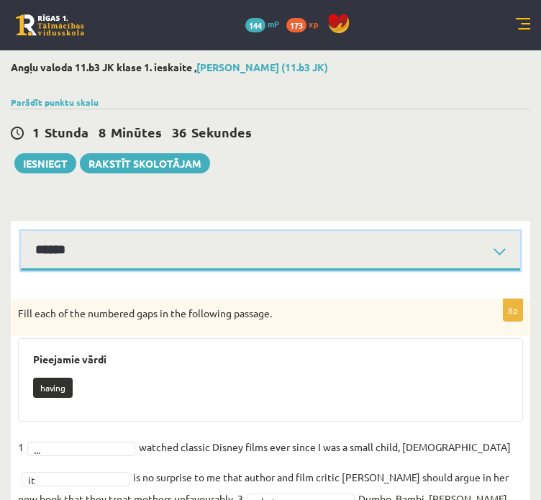
click at [462, 262] on select "****** ****** ****** ****** ****** ****** ****** ******" at bounding box center [270, 251] width 499 height 40
click at [21, 231] on select "****** ****** ****** ****** ****** ****** ****** ******" at bounding box center [270, 251] width 499 height 40
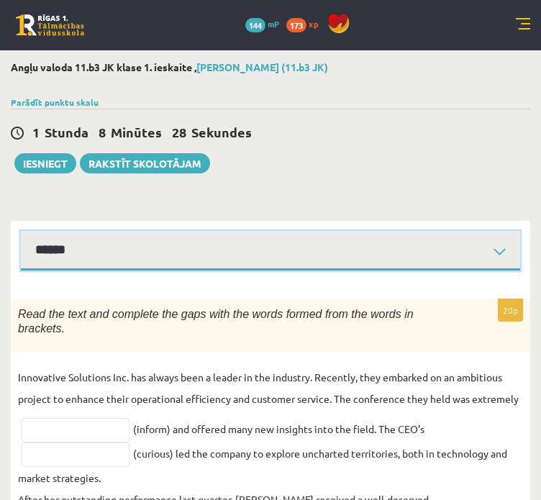
click at [278, 263] on select "****** ****** ****** ****** ****** ****** ****** ******" at bounding box center [270, 251] width 499 height 40
click at [21, 231] on select "****** ****** ****** ****** ****** ****** ****** ******" at bounding box center [270, 251] width 499 height 40
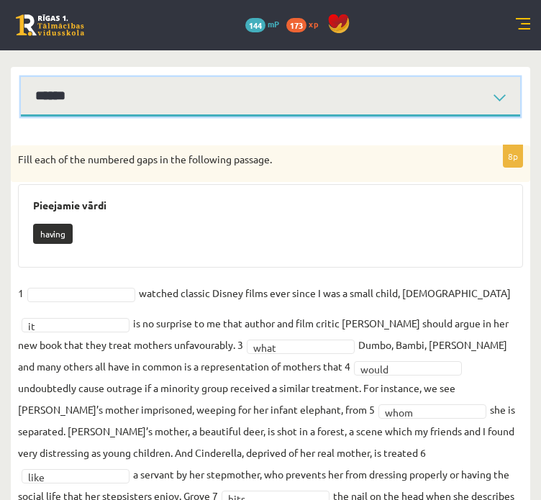
scroll to position [152, 0]
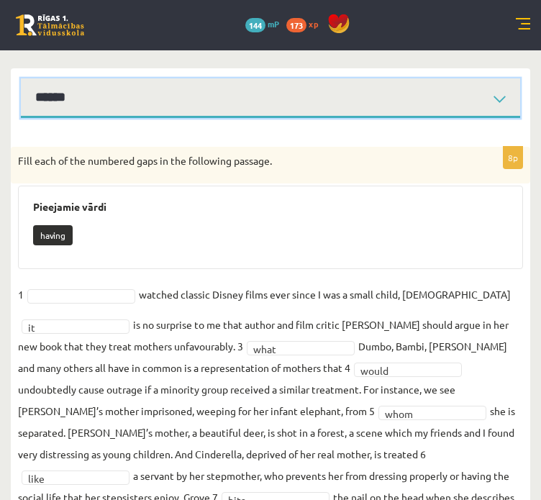
click at [233, 91] on select "****** ****** ****** ****** ****** ****** ****** ******" at bounding box center [270, 98] width 499 height 40
select select "**********"
click at [21, 78] on select "****** ****** ****** ****** ****** ****** ****** ******" at bounding box center [270, 98] width 499 height 40
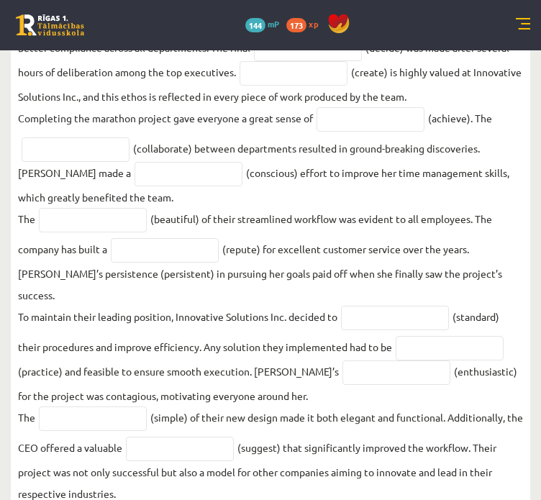
scroll to position [612, 0]
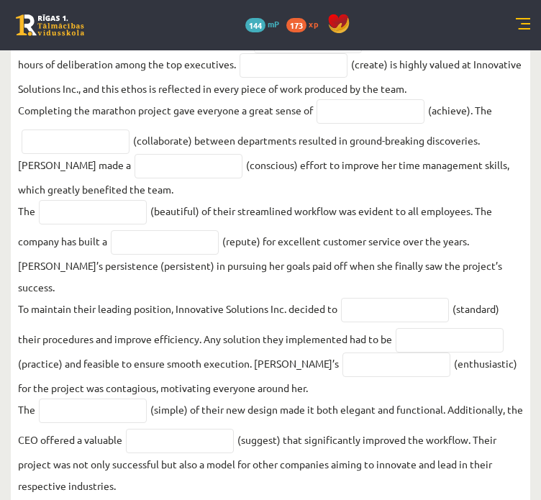
drag, startPoint x: 18, startPoint y: 314, endPoint x: 453, endPoint y: 519, distance: 480.6
copy div "Read the text and complete the gaps with the words formed from the words in bra…"
click at [528, 166] on div "20p Read the text and complete the gaps with the words formed from the words in…" at bounding box center [270, 95] width 519 height 816
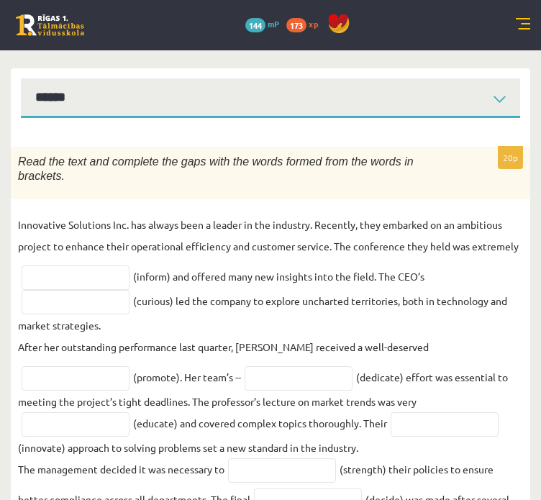
scroll to position [118, 0]
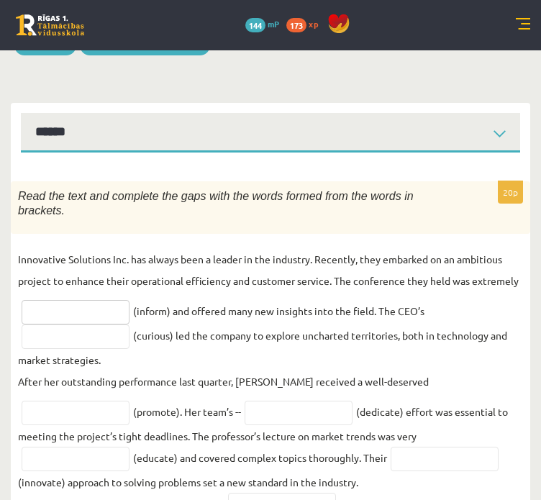
click at [60, 302] on input "text" at bounding box center [76, 312] width 108 height 24
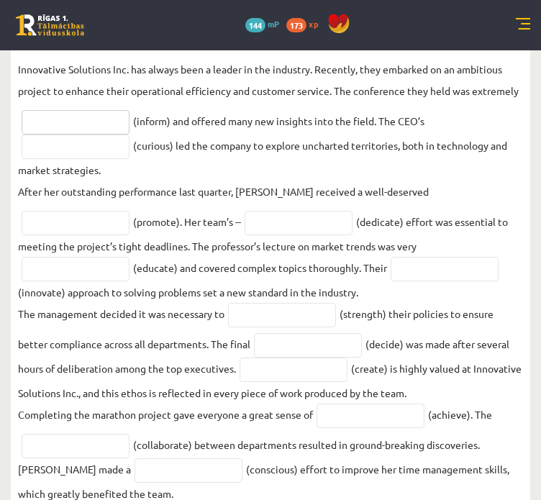
scroll to position [0, 0]
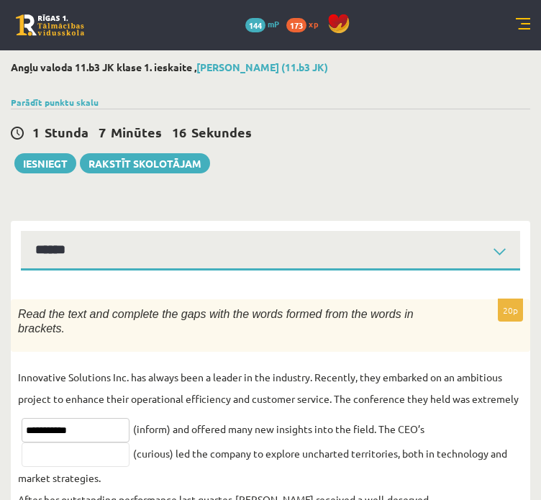
type input "**********"
click at [56, 442] on input "text" at bounding box center [76, 454] width 108 height 24
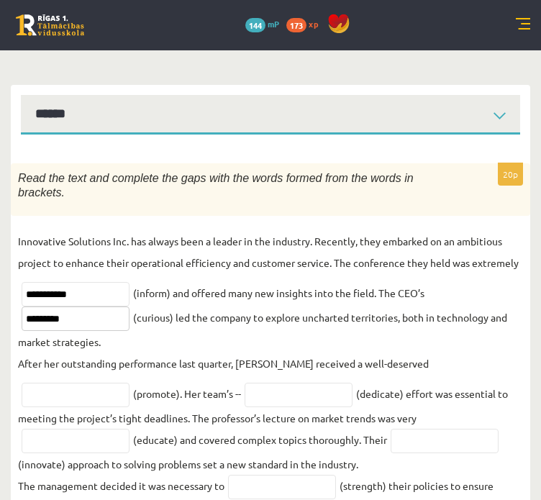
scroll to position [139, 0]
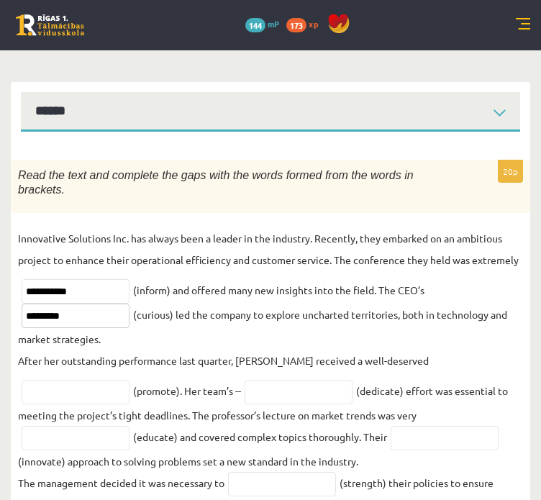
type input "*********"
click at [245, 380] on input "text" at bounding box center [299, 392] width 108 height 24
click at [129, 380] on input "text" at bounding box center [76, 392] width 108 height 24
type input "*********"
click at [245, 380] on input "text" at bounding box center [299, 392] width 108 height 24
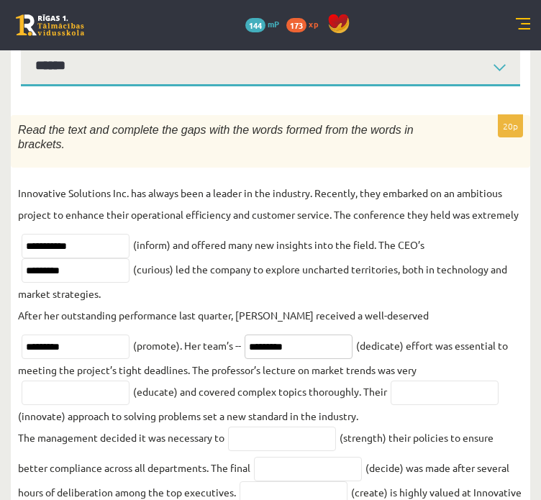
scroll to position [218, 0]
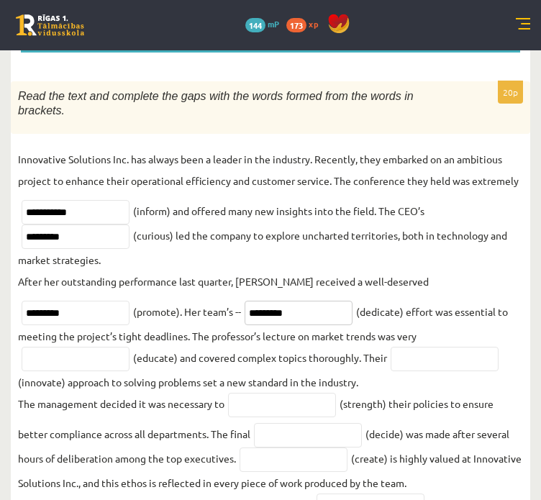
type input "*********"
click at [129, 347] on input "text" at bounding box center [76, 359] width 108 height 24
type input "**********"
click at [391, 347] on input "text" at bounding box center [445, 359] width 108 height 24
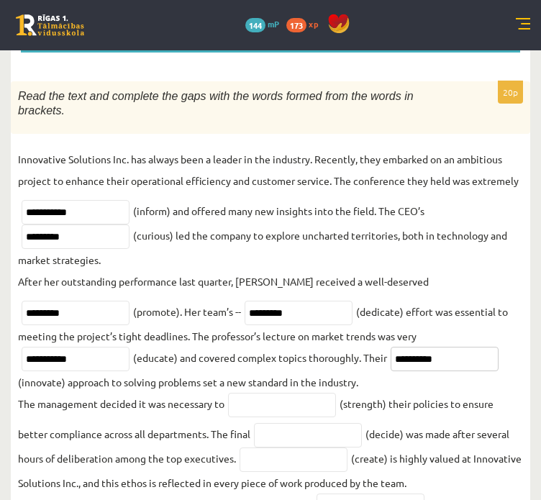
type input "**********"
click at [242, 393] on input "text" at bounding box center [282, 405] width 108 height 24
type input "**********"
click at [317, 425] on input "text" at bounding box center [308, 435] width 108 height 24
type input "********"
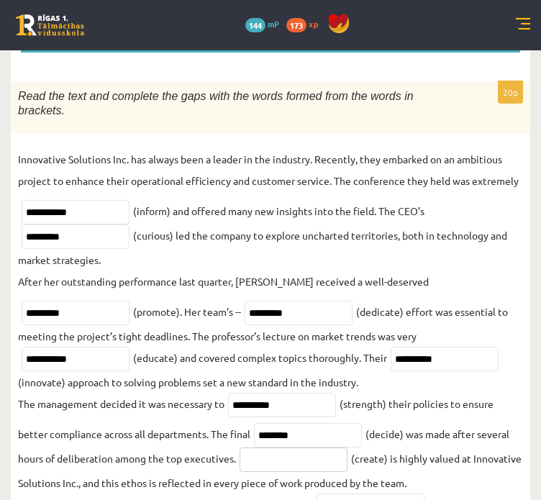
click at [299, 447] on input "text" at bounding box center [293, 459] width 108 height 24
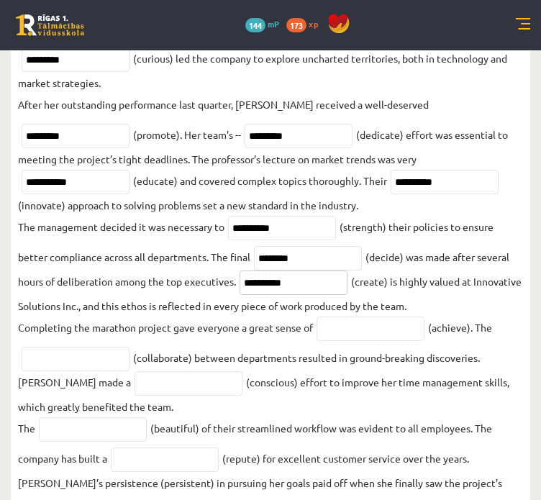
scroll to position [398, 0]
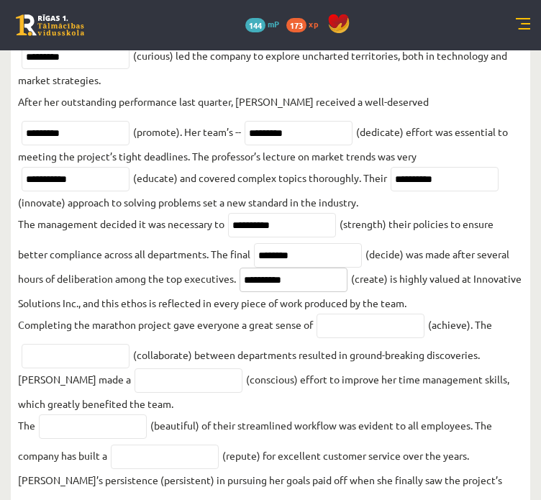
type input "**********"
click at [348, 323] on input "text" at bounding box center [370, 326] width 108 height 24
type input "**********"
click at [101, 344] on input "text" at bounding box center [76, 356] width 108 height 24
type input "**********"
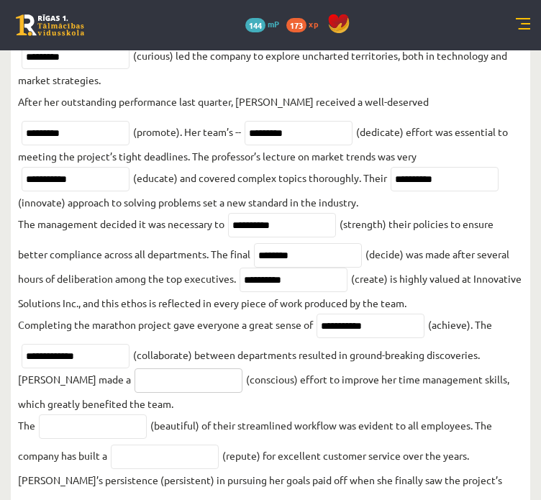
click at [134, 375] on input "text" at bounding box center [188, 380] width 108 height 24
type input "********"
click at [78, 414] on input "text" at bounding box center [93, 426] width 108 height 24
type input "******"
click at [122, 451] on input "text" at bounding box center [165, 456] width 108 height 24
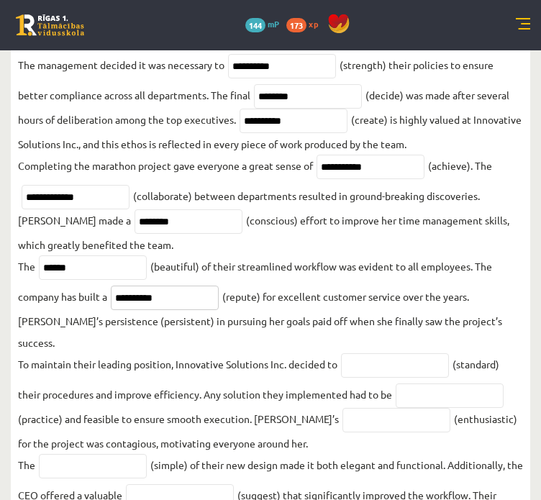
scroll to position [608, 0]
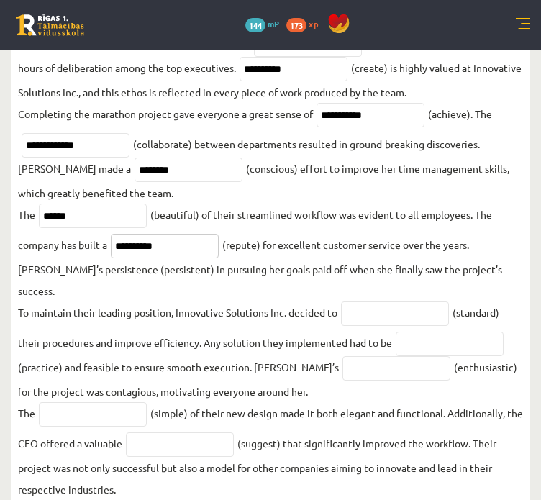
type input "**********"
click at [417, 332] on input "text" at bounding box center [450, 344] width 108 height 24
click at [421, 301] on input "text" at bounding box center [395, 313] width 108 height 24
type input "**********"
click at [421, 332] on input "text" at bounding box center [450, 344] width 108 height 24
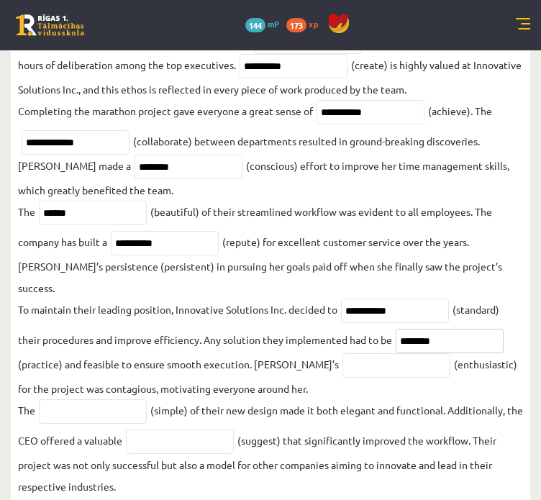
scroll to position [612, 0]
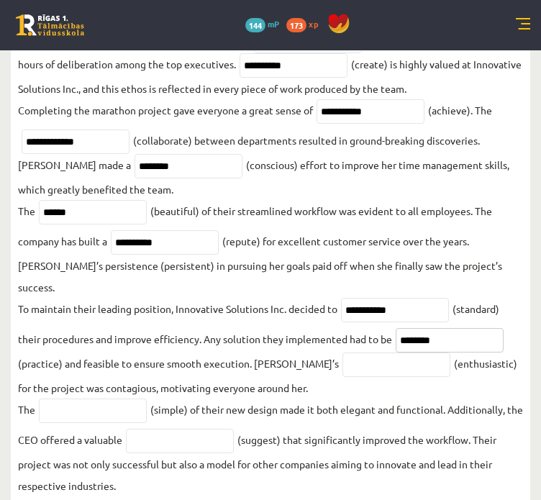
type input "********"
click at [109, 398] on input "text" at bounding box center [93, 410] width 108 height 24
type input "*"
click at [165, 429] on input "text" at bounding box center [180, 441] width 108 height 24
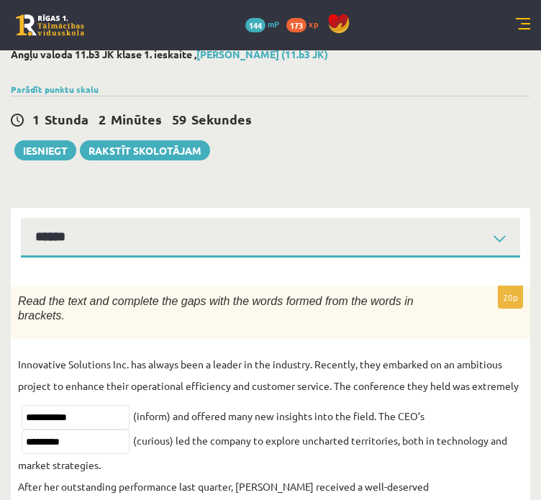
scroll to position [0, 0]
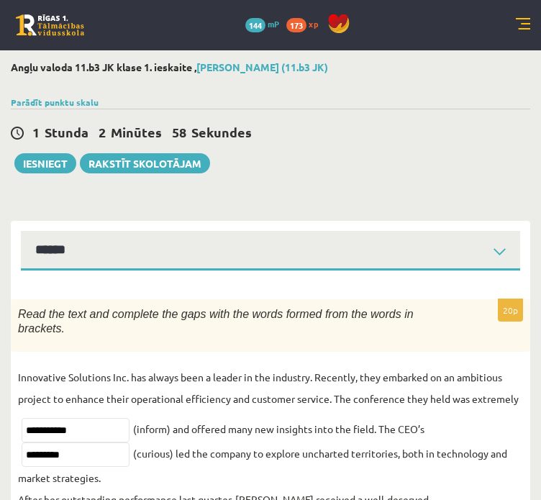
type input "**********"
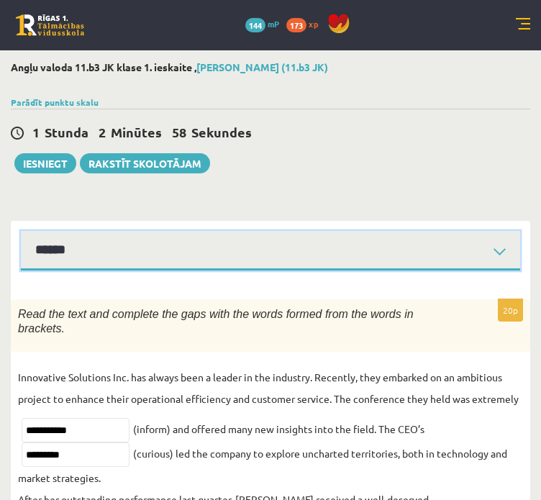
click at [337, 244] on select "****** ****** ****** ****** ****** ****** ****** ******" at bounding box center [270, 251] width 499 height 40
select select "**********"
click at [21, 231] on select "****** ****** ****** ****** ****** ****** ****** ******" at bounding box center [270, 251] width 499 height 40
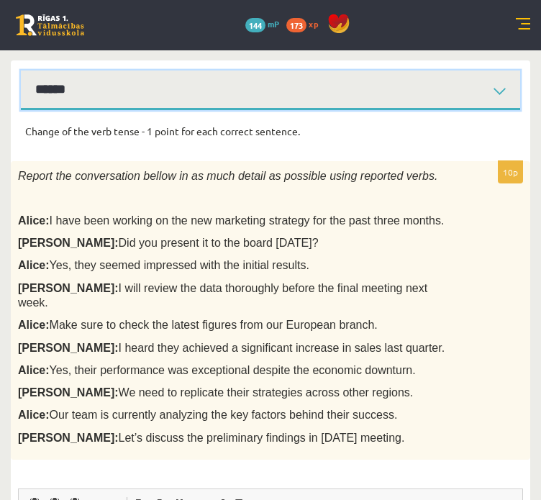
scroll to position [147, 0]
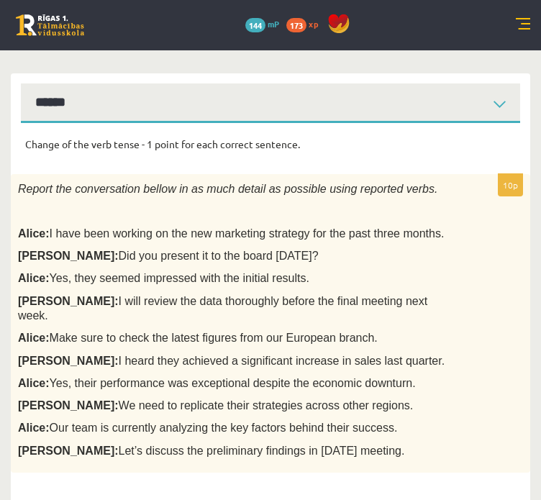
drag, startPoint x: 9, startPoint y: 189, endPoint x: 388, endPoint y: 434, distance: 450.4
click at [388, 434] on div "Angļu valoda 11.b3 JK klase 1. ieskaite , Līva Amanda Zvīne (11.b3 JK) Parādīt …" at bounding box center [270, 364] width 541 height 923
copy div "Report the conversation bellow in as much detail as possible using reported ver…"
click at [501, 128] on div "Change of the verb tense - 1 point for each correct sentence. 10p Report the co…" at bounding box center [270, 469] width 519 height 692
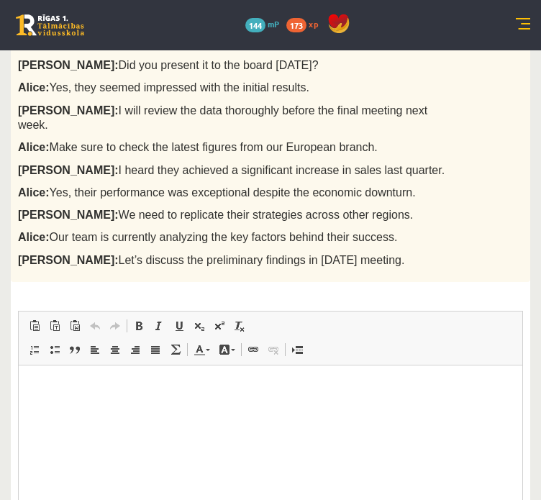
scroll to position [337, 0]
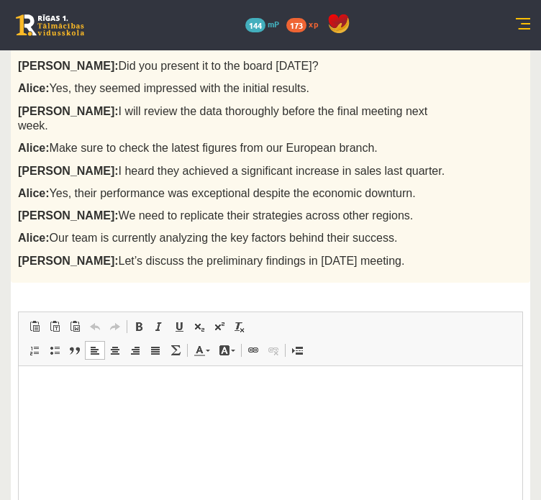
click at [257, 397] on html at bounding box center [270, 387] width 503 height 44
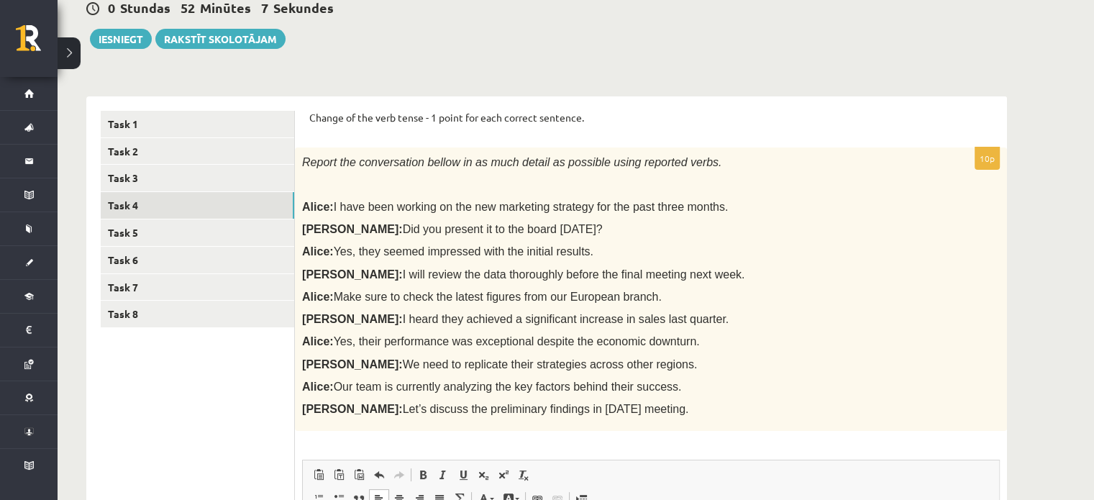
scroll to position [144, 0]
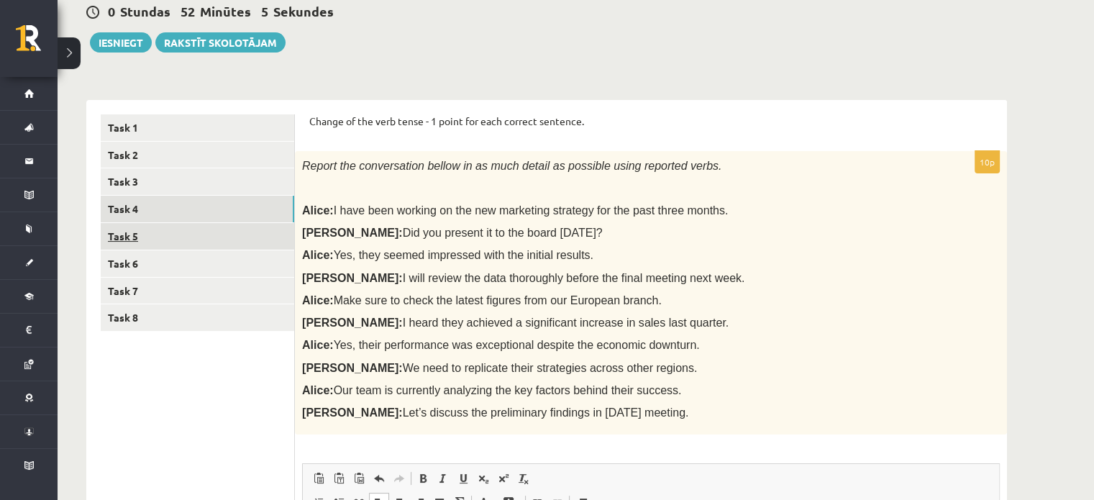
click at [248, 232] on link "Task 5" at bounding box center [197, 236] width 193 height 27
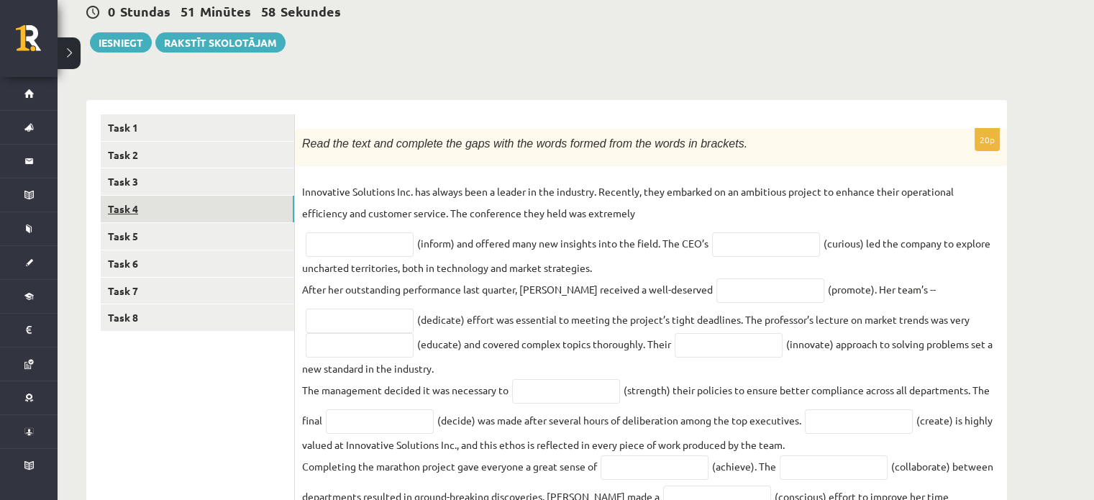
click at [192, 221] on link "Task 4" at bounding box center [197, 209] width 193 height 27
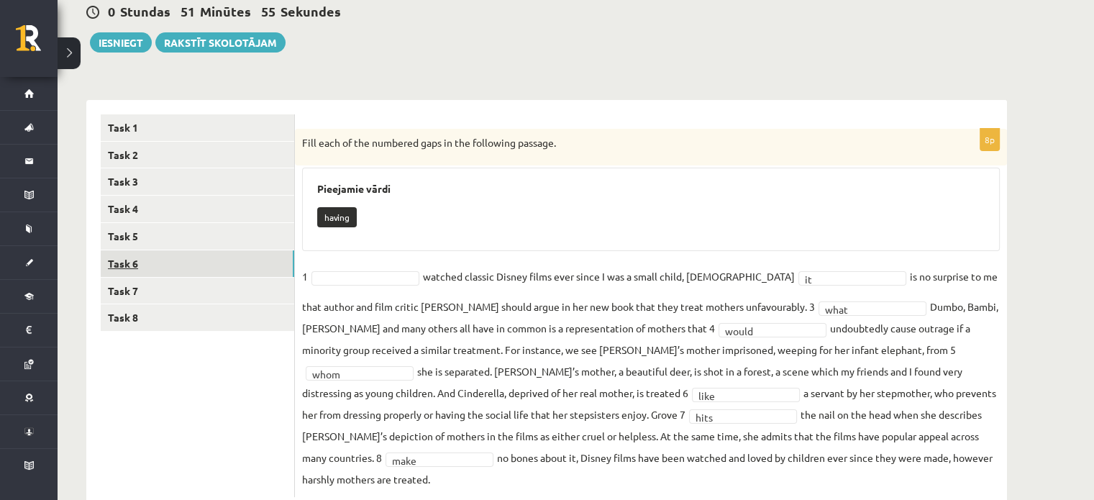
click at [190, 254] on link "Task 6" at bounding box center [197, 263] width 193 height 27
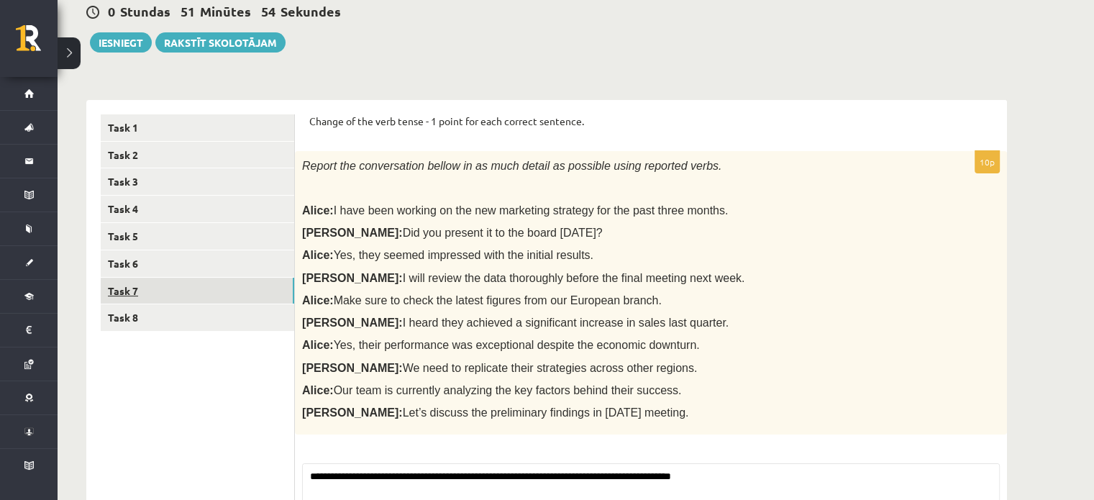
click at [185, 280] on link "Task 7" at bounding box center [197, 291] width 193 height 27
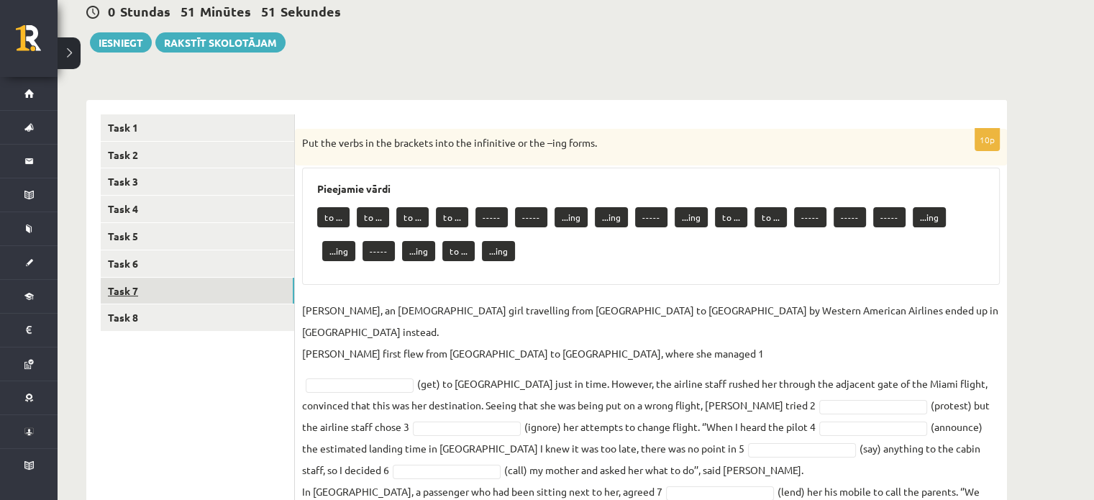
click at [185, 298] on link "Task 7" at bounding box center [197, 291] width 193 height 27
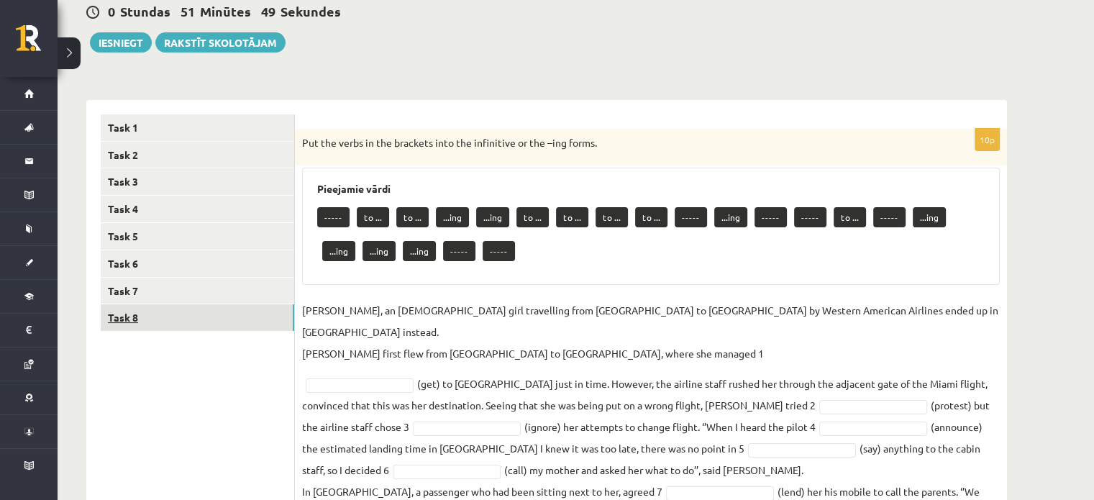
click at [168, 315] on link "Task 8" at bounding box center [197, 317] width 193 height 27
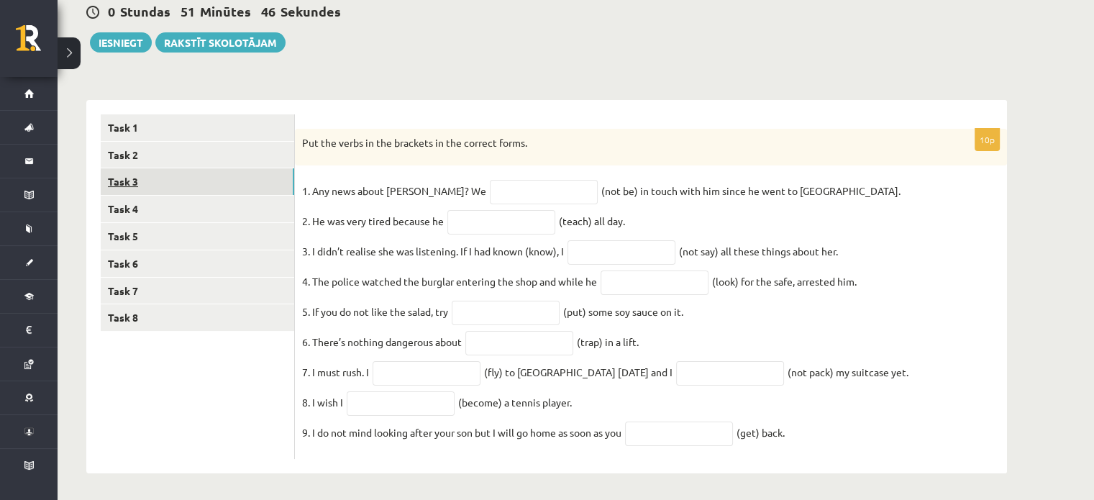
click at [168, 189] on link "Task 3" at bounding box center [197, 181] width 193 height 27
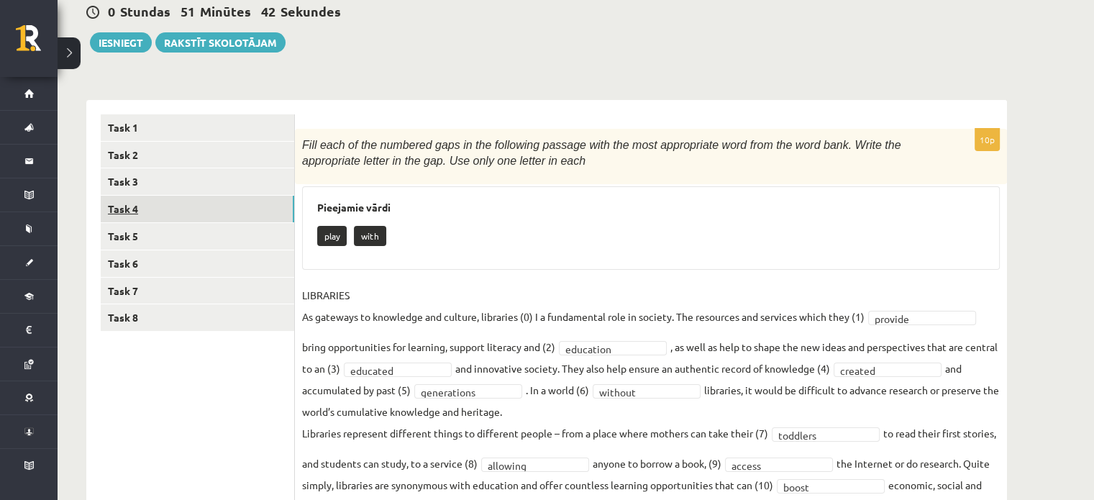
click at [168, 201] on link "Task 4" at bounding box center [197, 209] width 193 height 27
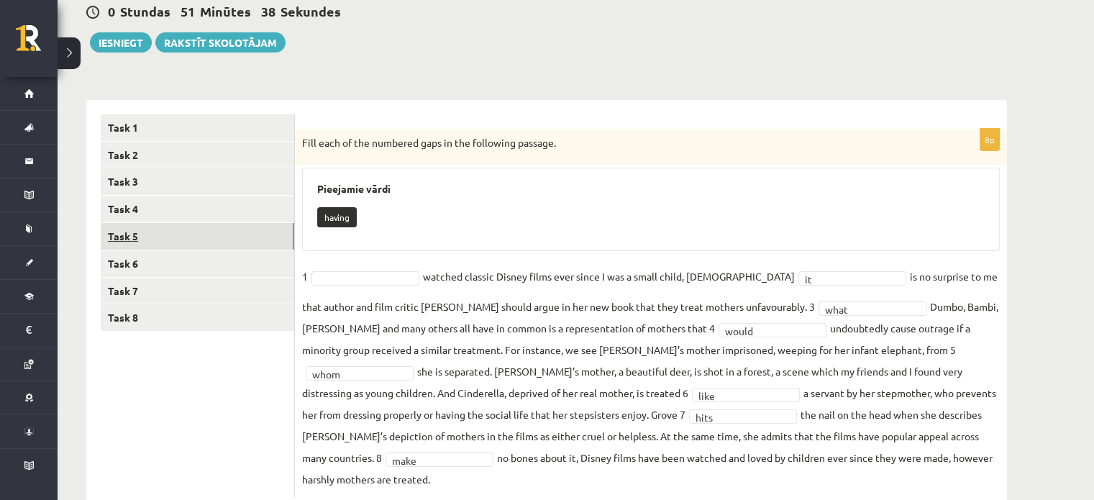
click at [166, 227] on link "Task 5" at bounding box center [197, 236] width 193 height 27
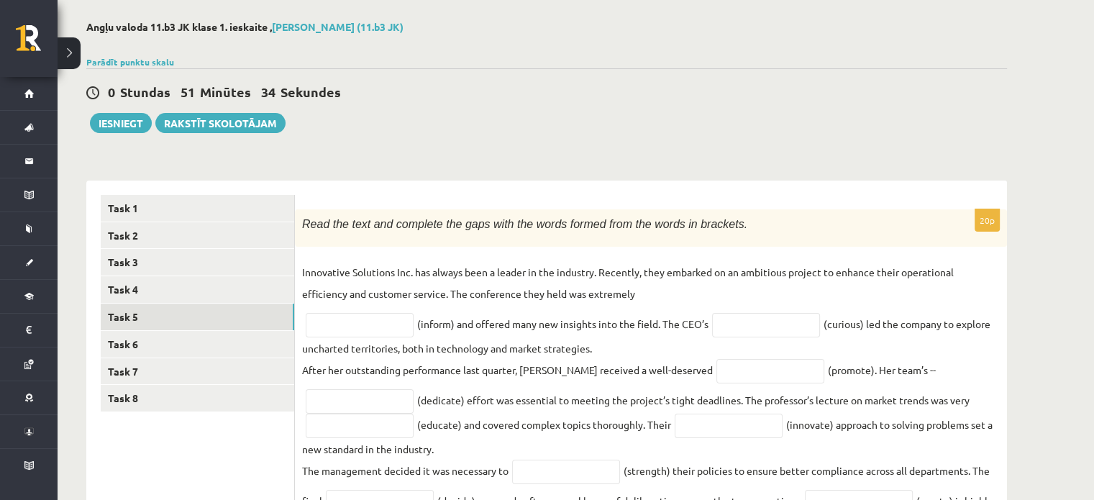
scroll to position [22, 0]
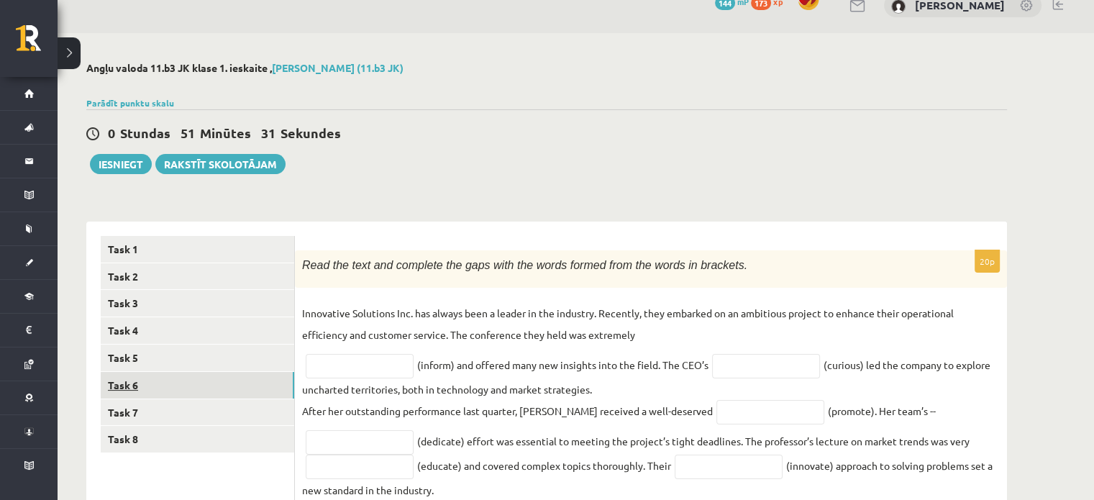
click at [213, 390] on link "Task 6" at bounding box center [197, 385] width 193 height 27
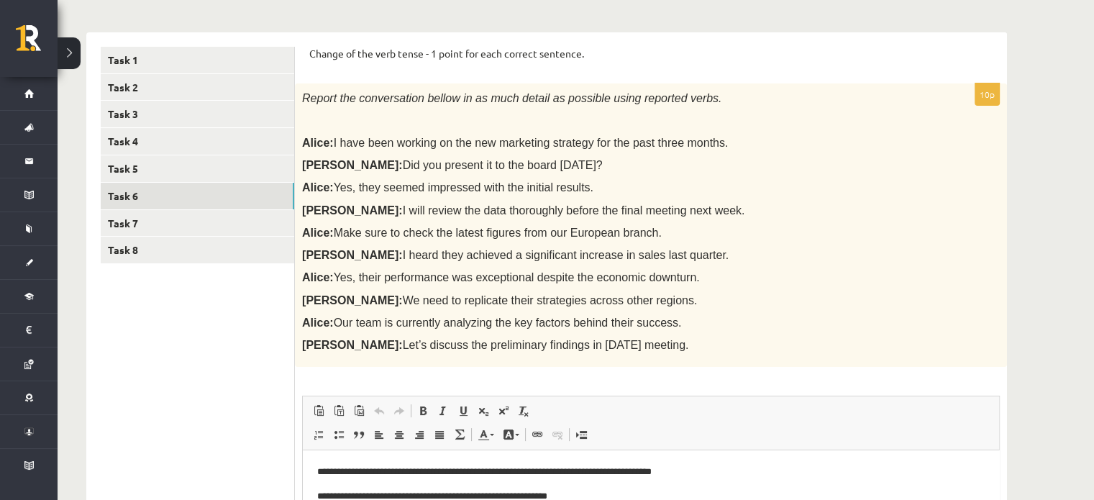
scroll to position [185, 0]
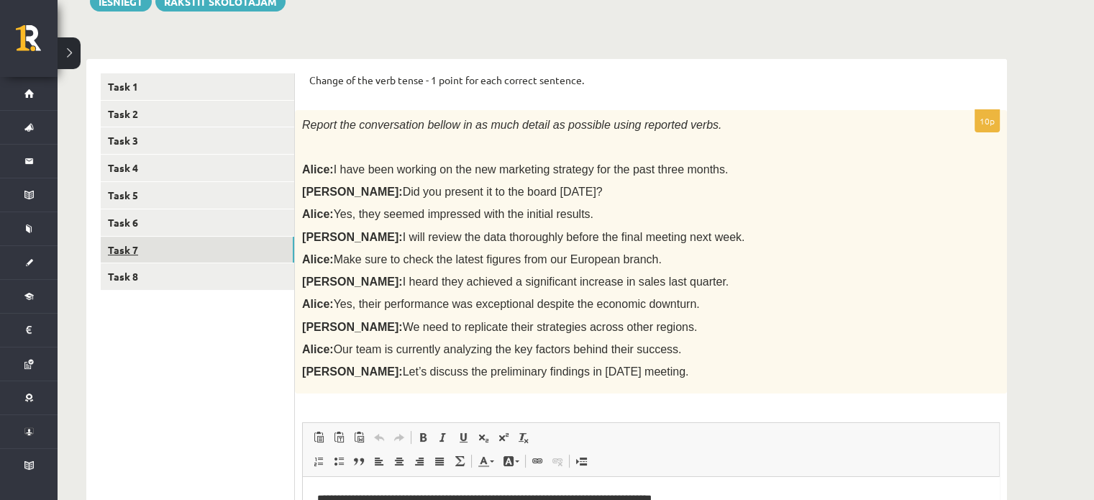
click at [236, 257] on link "Task 7" at bounding box center [197, 250] width 193 height 27
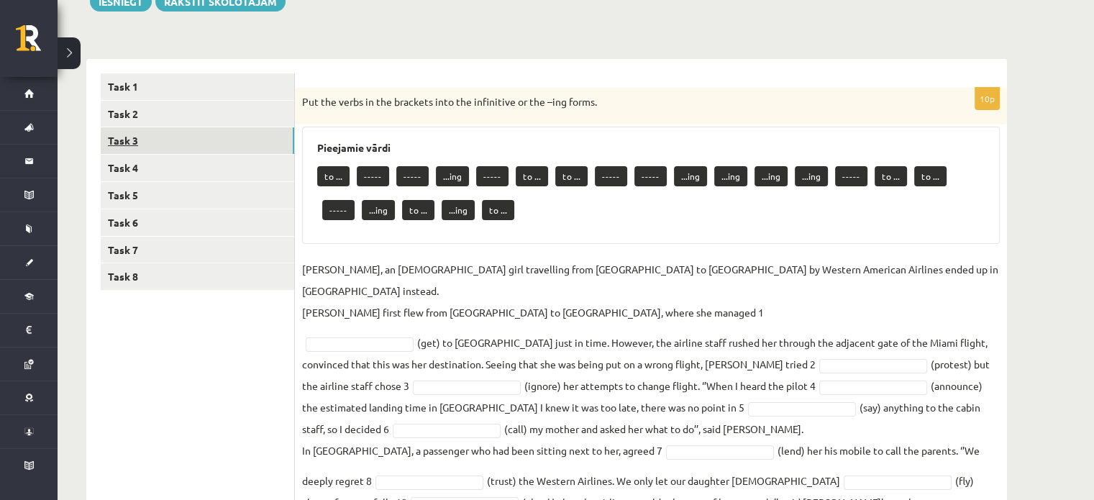
click at [152, 133] on link "Task 3" at bounding box center [197, 140] width 193 height 27
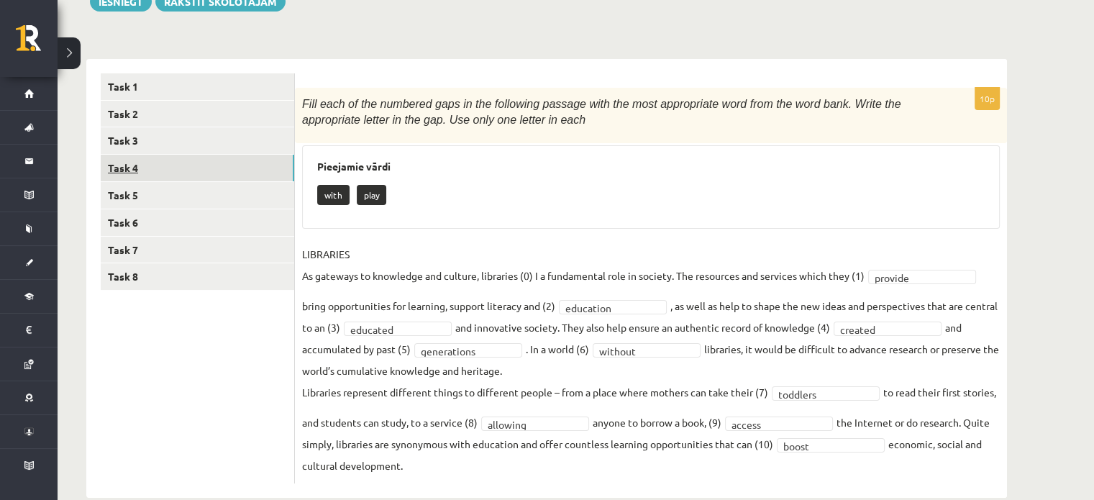
click at [150, 161] on link "Task 4" at bounding box center [197, 168] width 193 height 27
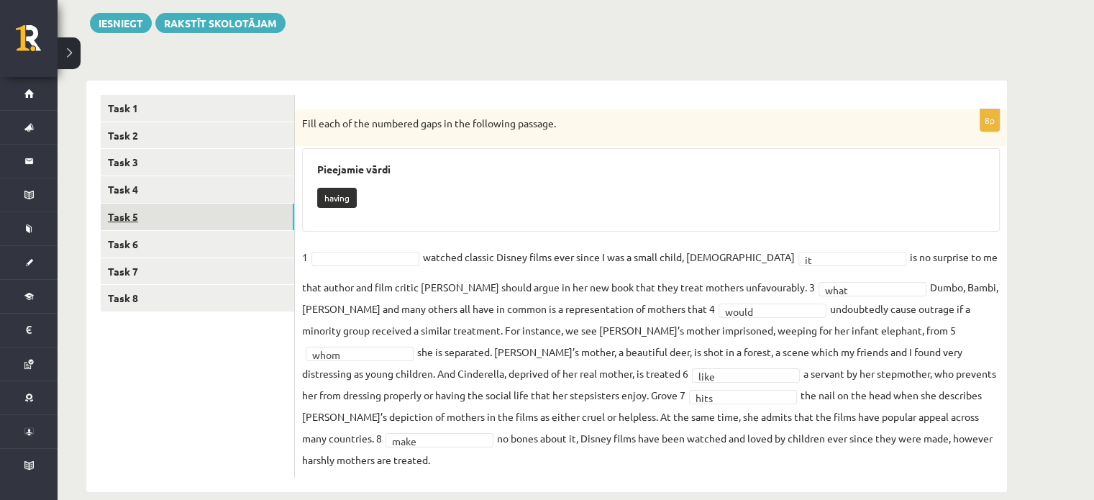
click at [151, 209] on link "Task 5" at bounding box center [197, 217] width 193 height 27
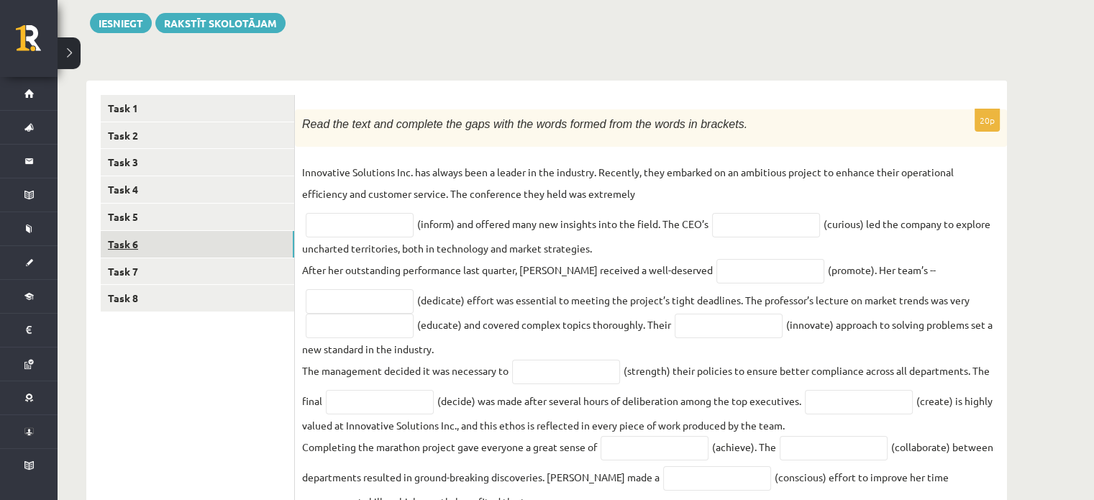
click at [200, 234] on link "Task 6" at bounding box center [197, 244] width 193 height 27
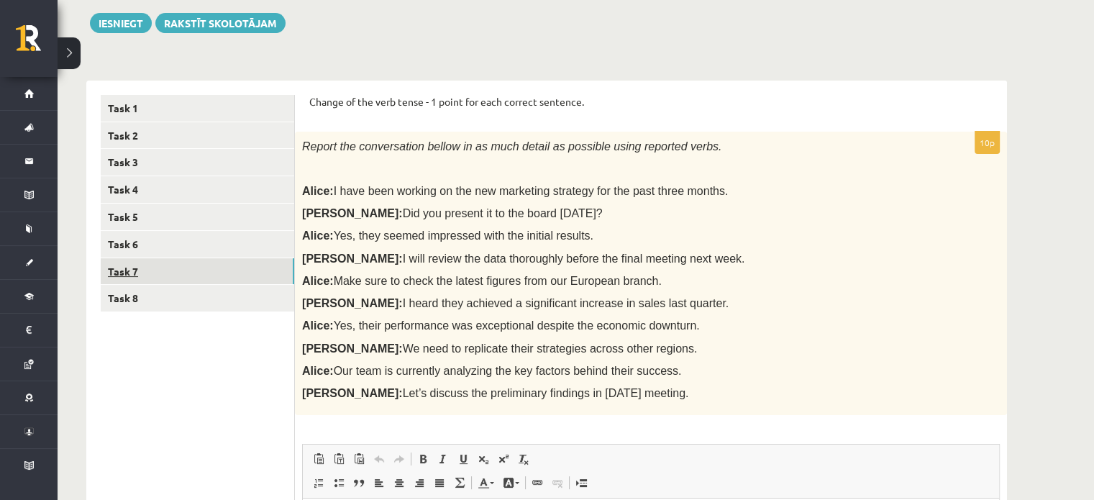
click at [192, 264] on link "Task 7" at bounding box center [197, 271] width 193 height 27
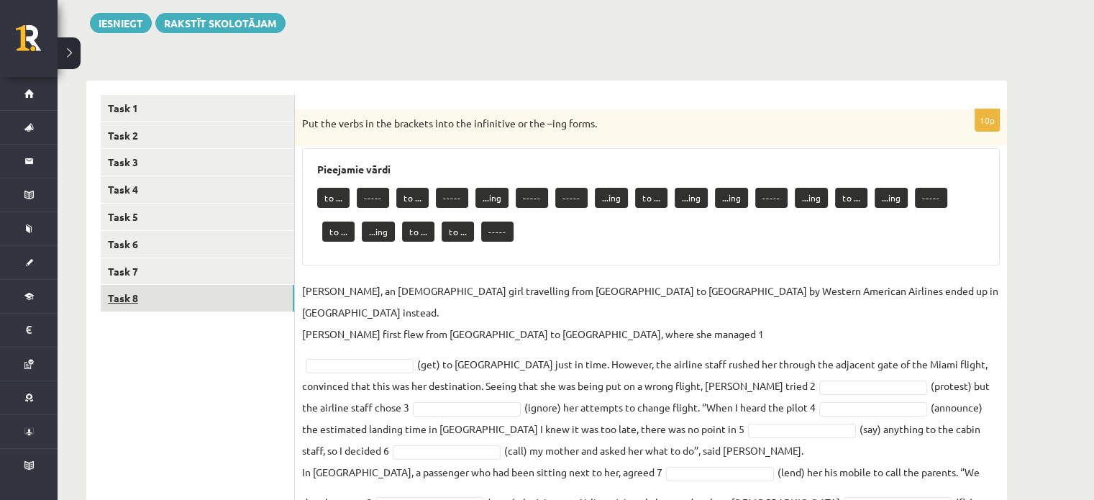
click at [186, 307] on link "Task 8" at bounding box center [197, 298] width 193 height 27
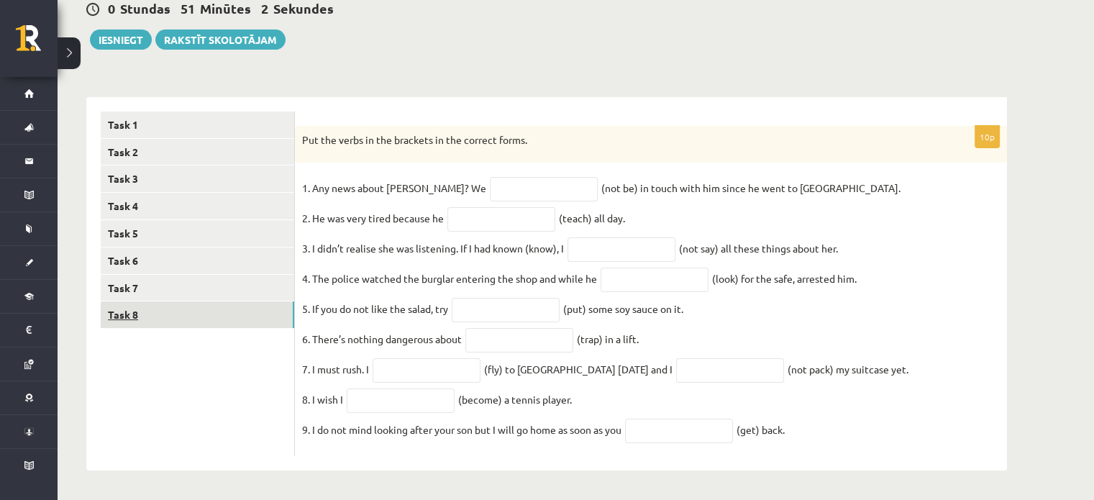
scroll to position [158, 0]
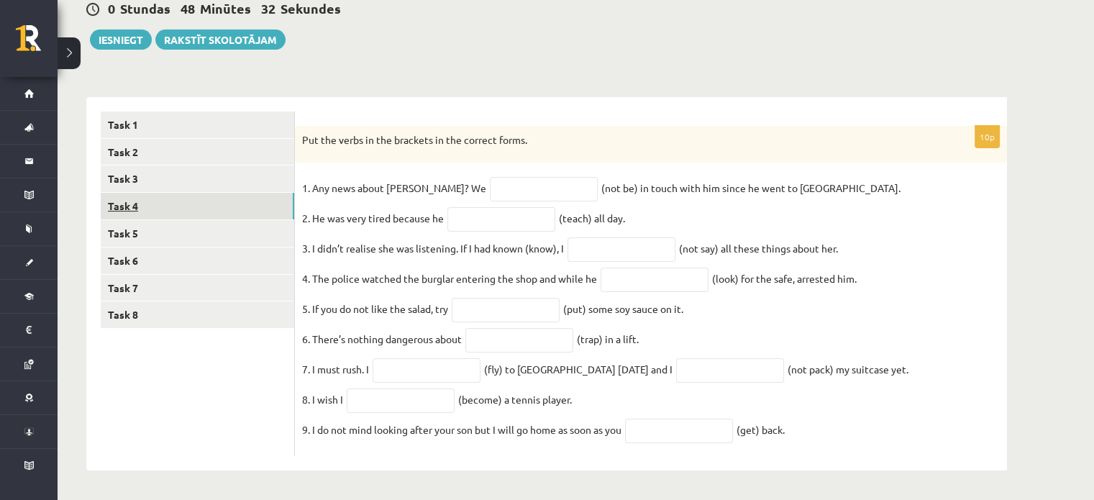
click at [224, 193] on link "Task 4" at bounding box center [197, 206] width 193 height 27
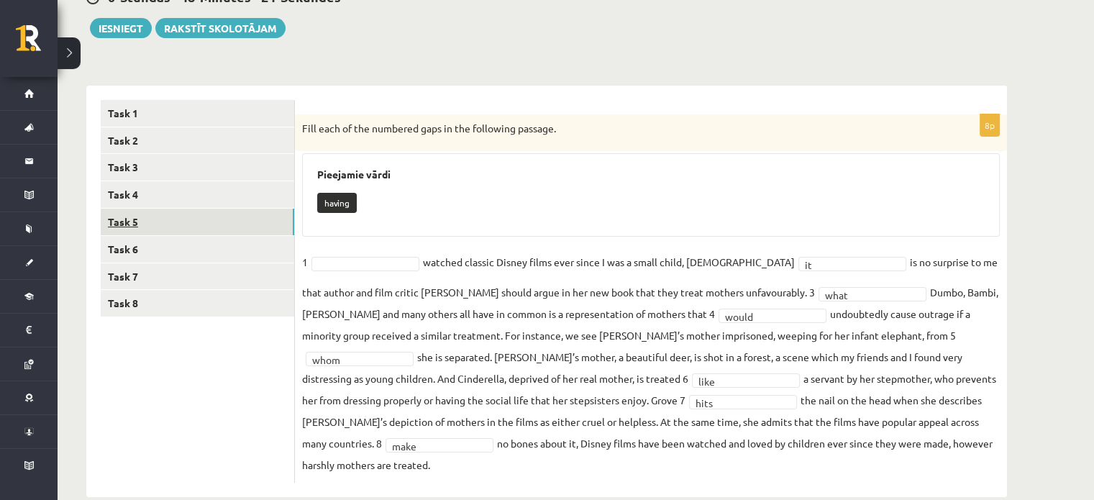
click at [222, 209] on link "Task 5" at bounding box center [197, 222] width 193 height 27
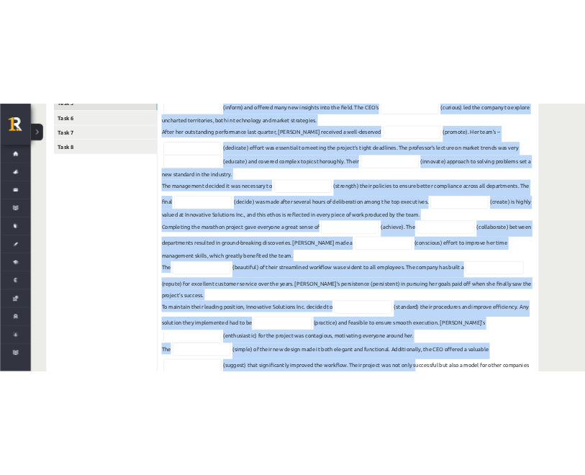
scroll to position [458, 0]
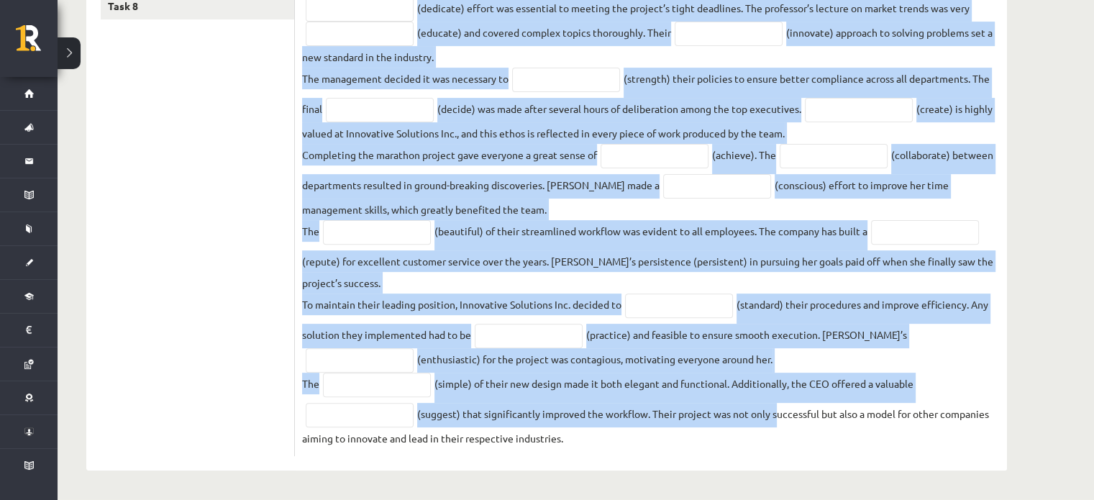
drag, startPoint x: 300, startPoint y: 124, endPoint x: 777, endPoint y: 519, distance: 619.6
copy div "Read the text and complete the gaps with the words formed from the words in bra…"
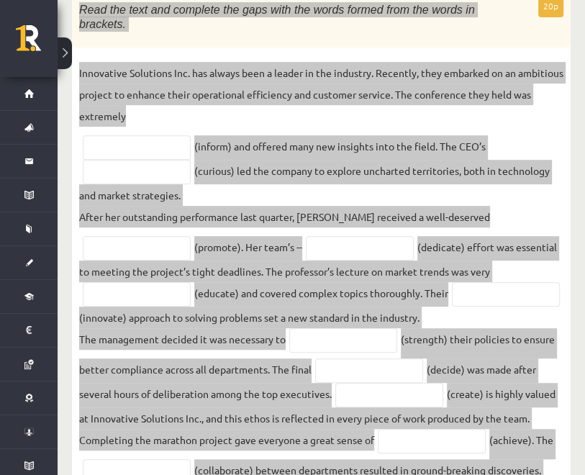
scroll to position [257, 0]
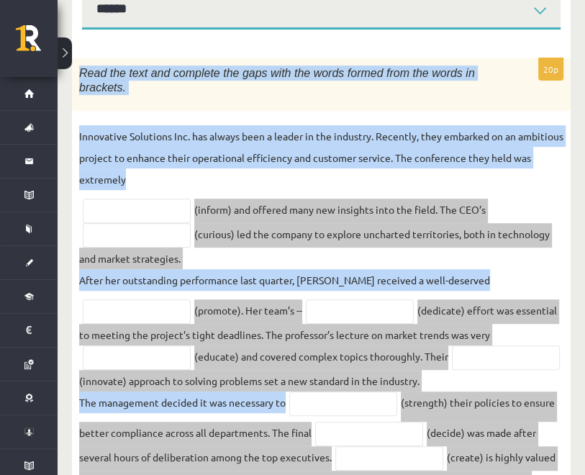
click at [460, 125] on p "Innovative Solutions Inc. has always been a leader in the industry. Recently, t…" at bounding box center [321, 157] width 484 height 65
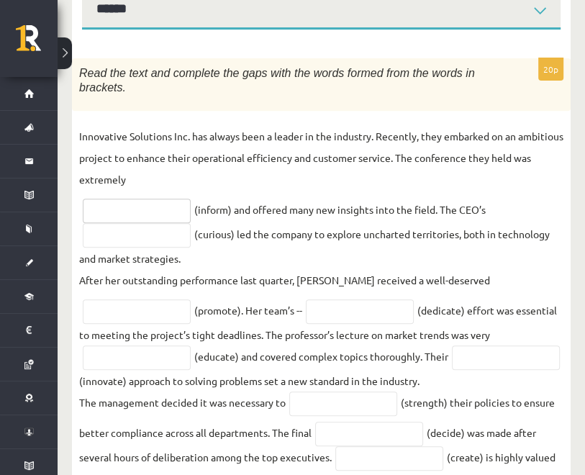
click at [175, 198] on input "text" at bounding box center [137, 210] width 108 height 24
type input "**********"
click at [158, 228] on input "text" at bounding box center [137, 235] width 108 height 24
type input "*********"
click at [306, 299] on input "text" at bounding box center [360, 311] width 108 height 24
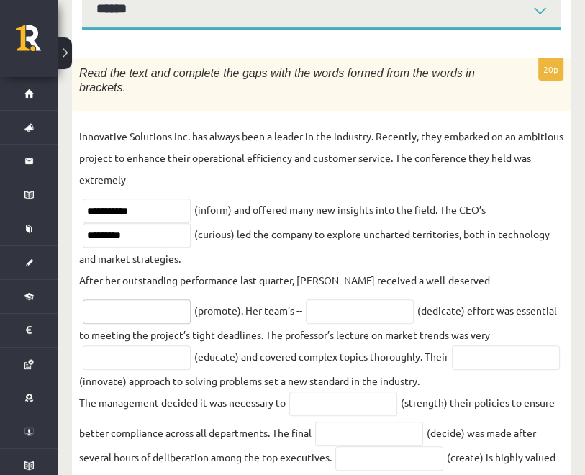
click at [191, 299] on input "text" at bounding box center [137, 311] width 108 height 24
type input "*********"
click at [306, 299] on input "text" at bounding box center [360, 311] width 108 height 24
type input "*********"
click at [191, 345] on input "text" at bounding box center [137, 357] width 108 height 24
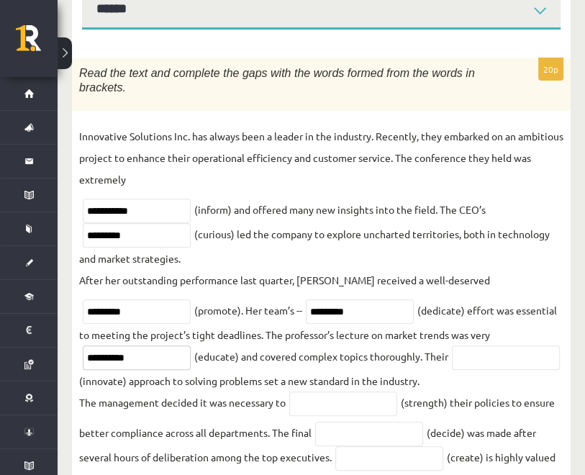
type input "**********"
click at [452, 345] on input "text" at bounding box center [506, 357] width 108 height 24
type input "**********"
click at [319, 391] on input "text" at bounding box center [343, 403] width 108 height 24
type input "**********"
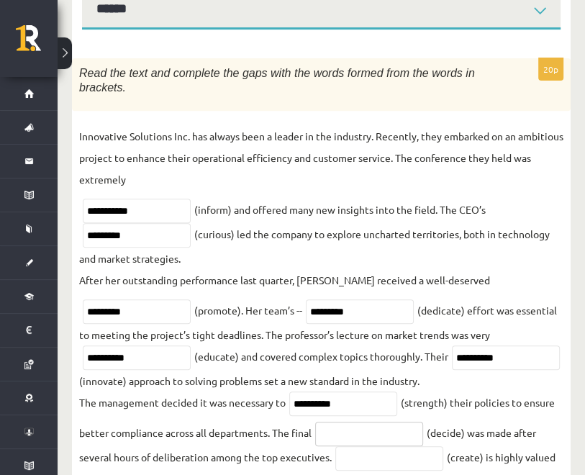
click at [324, 434] on input "text" at bounding box center [369, 433] width 108 height 24
click at [342, 431] on input "text" at bounding box center [369, 433] width 108 height 24
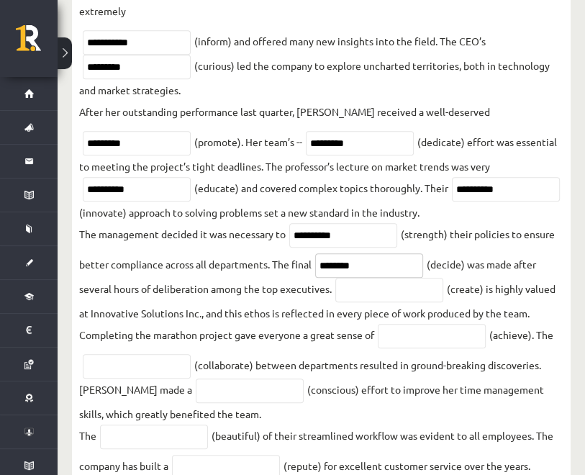
scroll to position [431, 0]
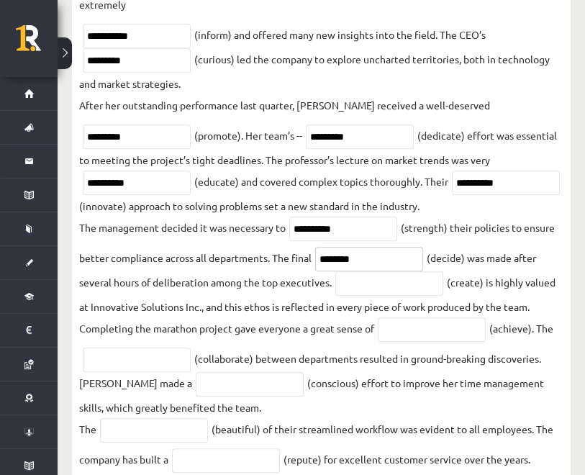
type input "********"
click at [408, 275] on input "text" at bounding box center [389, 283] width 108 height 24
type input "**********"
click at [429, 319] on input "text" at bounding box center [432, 329] width 108 height 24
type input "**********"
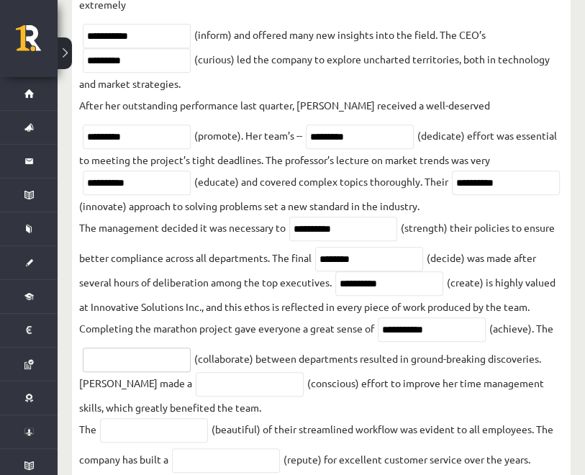
click at [145, 347] on input "text" at bounding box center [137, 359] width 108 height 24
type input "**********"
click at [196, 378] on input "text" at bounding box center [250, 384] width 108 height 24
type input "*********"
click at [170, 429] on input "text" at bounding box center [154, 430] width 108 height 24
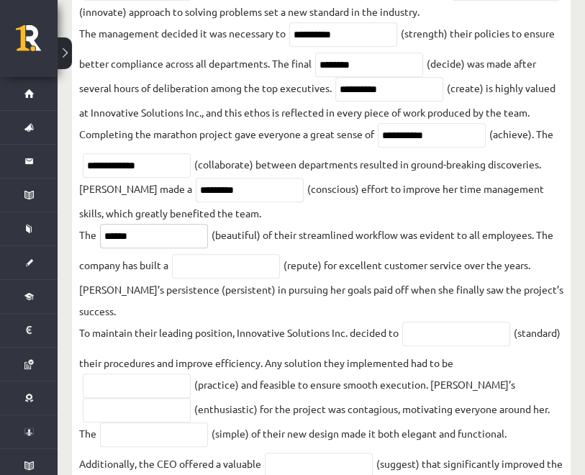
scroll to position [639, 0]
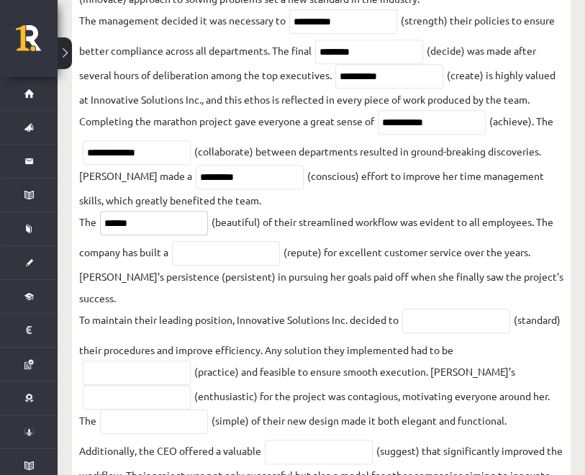
type input "******"
click at [265, 241] on input "text" at bounding box center [226, 253] width 108 height 24
click at [434, 309] on input "text" at bounding box center [456, 321] width 108 height 24
click at [170, 360] on input "text" at bounding box center [137, 372] width 108 height 24
type input "*********"
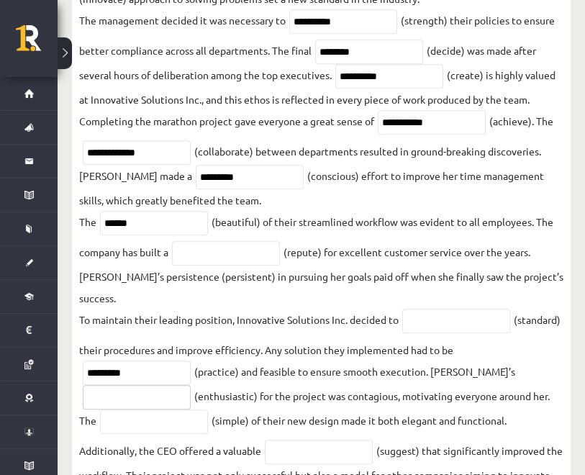
click at [132, 385] on input "text" at bounding box center [137, 397] width 108 height 24
type input "**********"
click at [140, 409] on input "text" at bounding box center [154, 421] width 108 height 24
type input "*"
click at [431, 309] on input "text" at bounding box center [456, 321] width 108 height 24
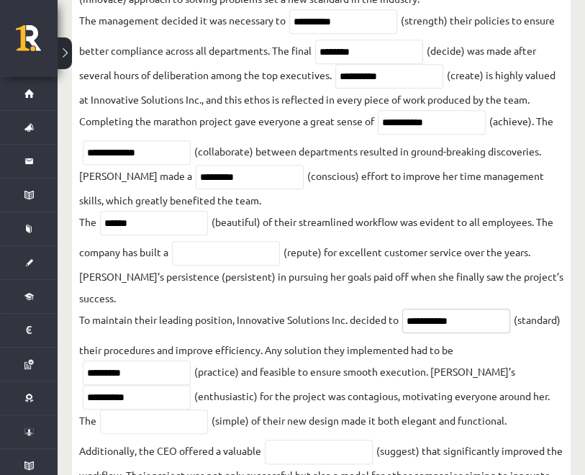
type input "**********"
click at [344, 439] on input "text" at bounding box center [319, 451] width 108 height 24
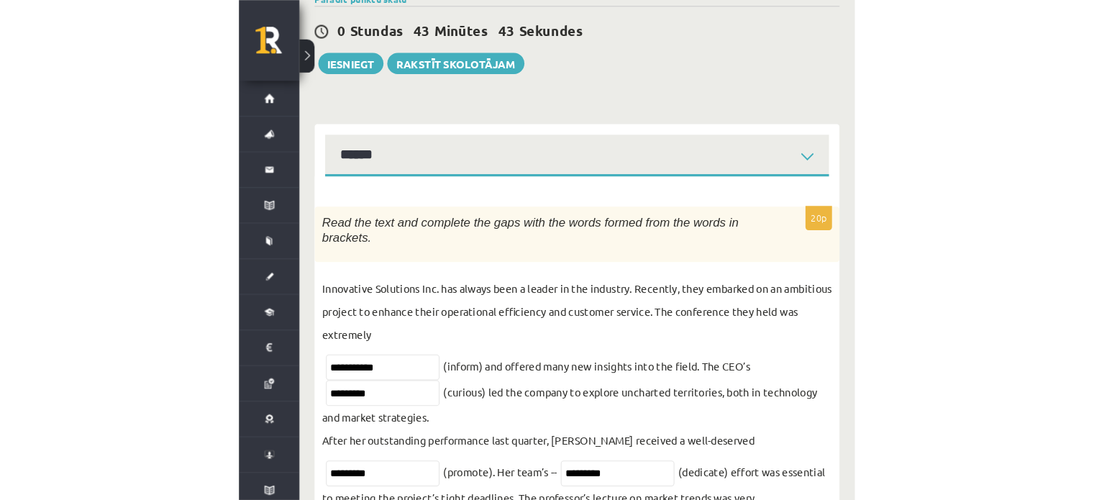
scroll to position [113, 0]
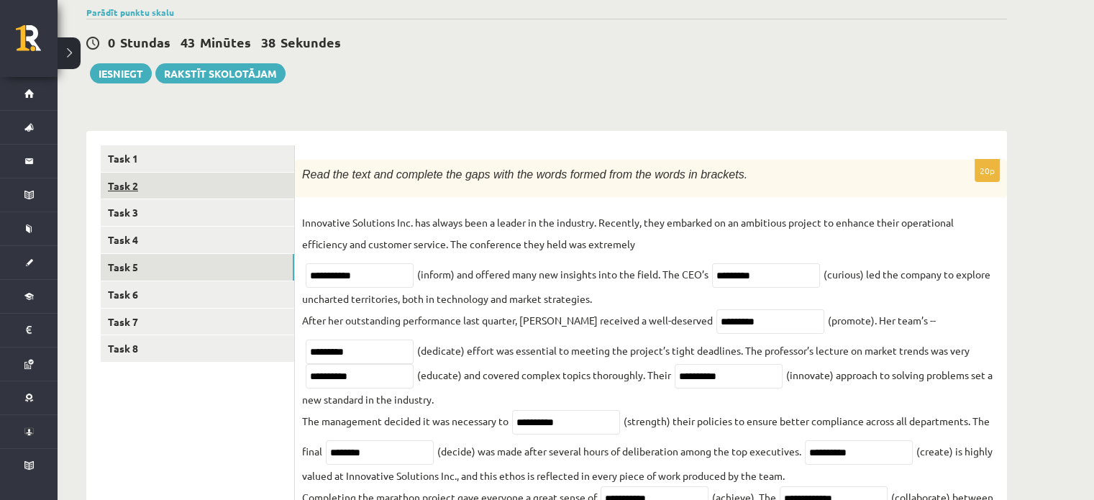
type input "**********"
click at [222, 180] on link "Task 2" at bounding box center [197, 186] width 193 height 27
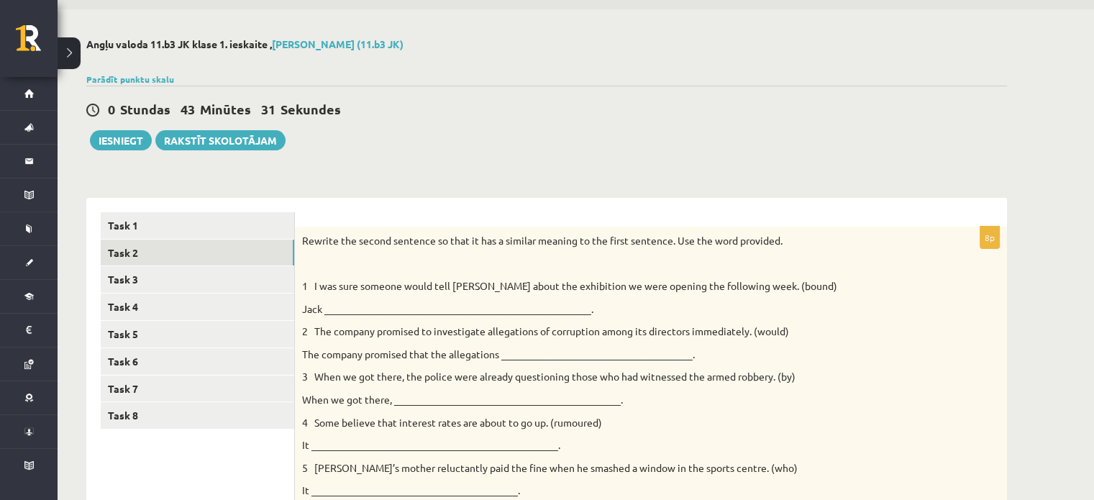
scroll to position [5, 0]
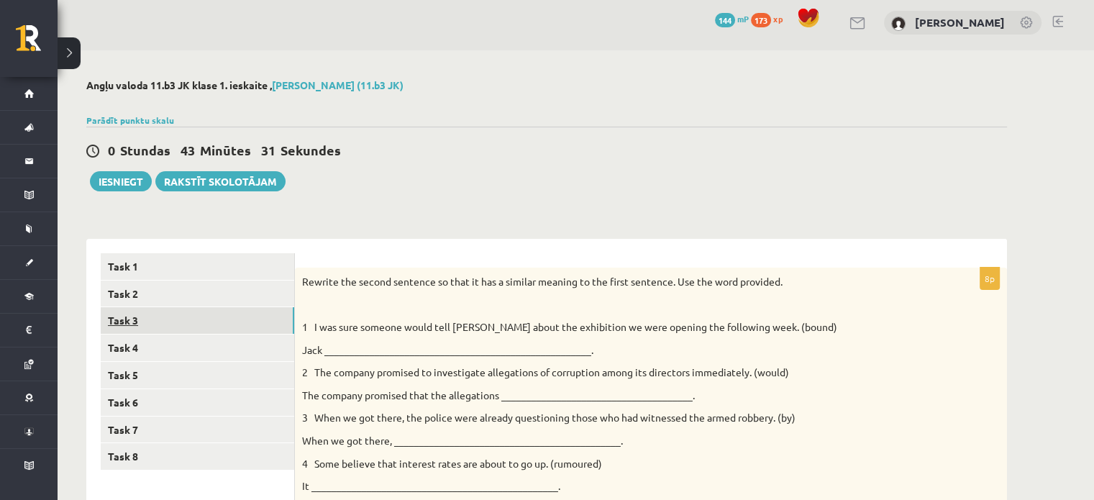
click at [209, 327] on link "Task 3" at bounding box center [197, 320] width 193 height 27
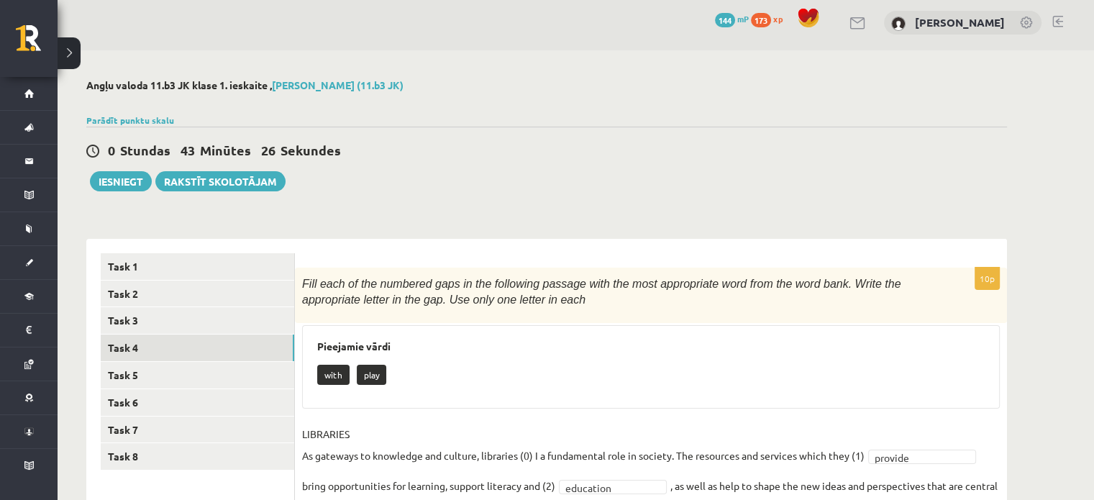
click at [262, 342] on link "Task 4" at bounding box center [197, 347] width 193 height 27
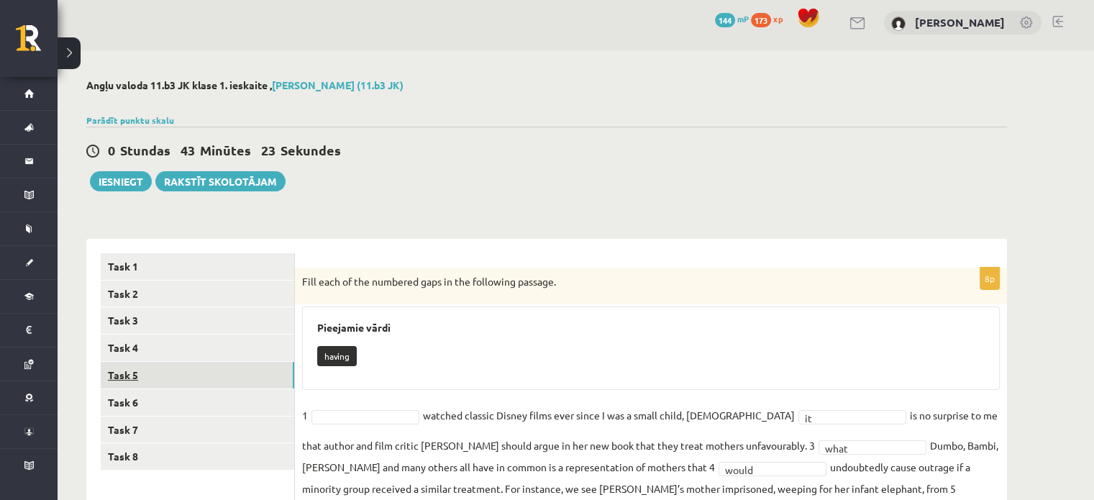
click at [228, 378] on link "Task 5" at bounding box center [197, 375] width 193 height 27
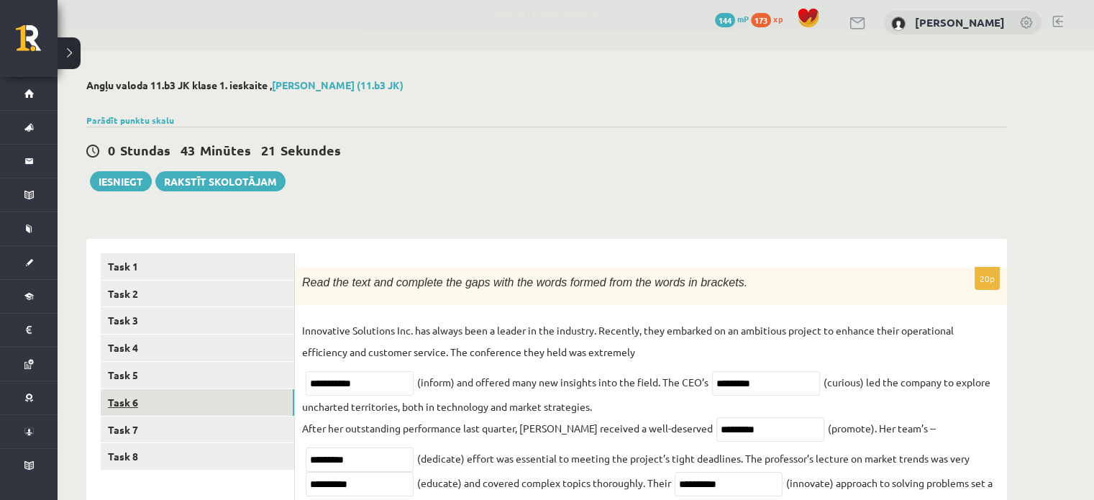
click at [219, 400] on link "Task 6" at bounding box center [197, 402] width 193 height 27
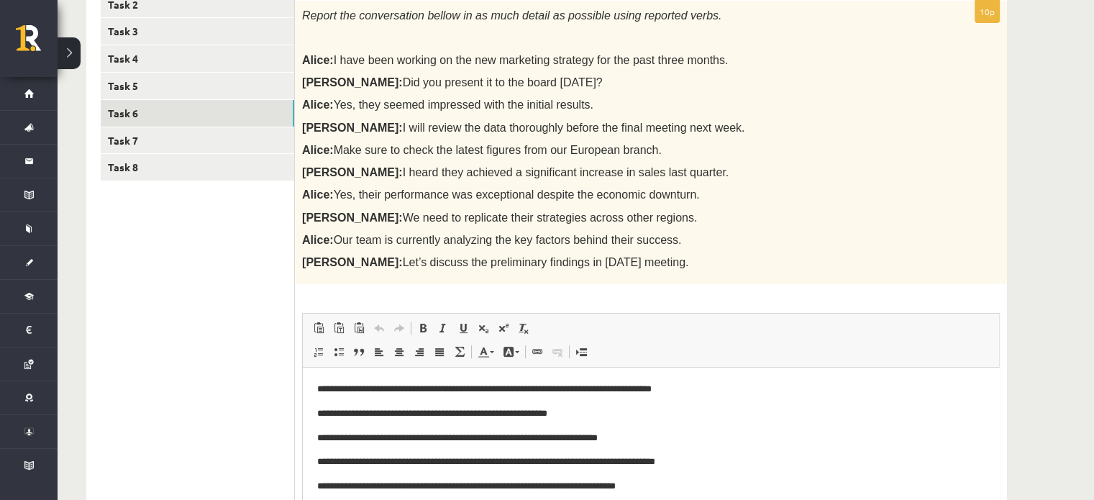
scroll to position [314, 0]
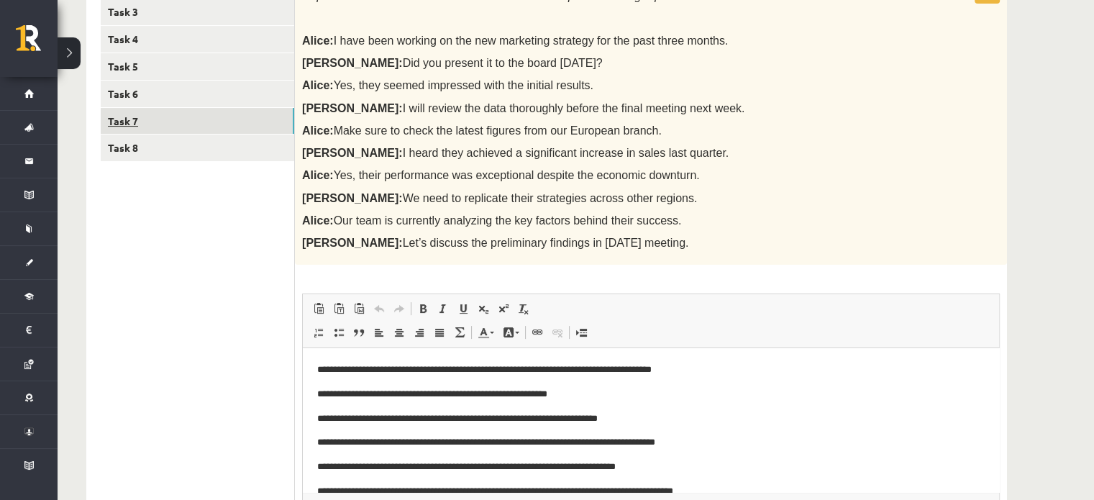
click at [117, 109] on link "Task 7" at bounding box center [197, 121] width 193 height 27
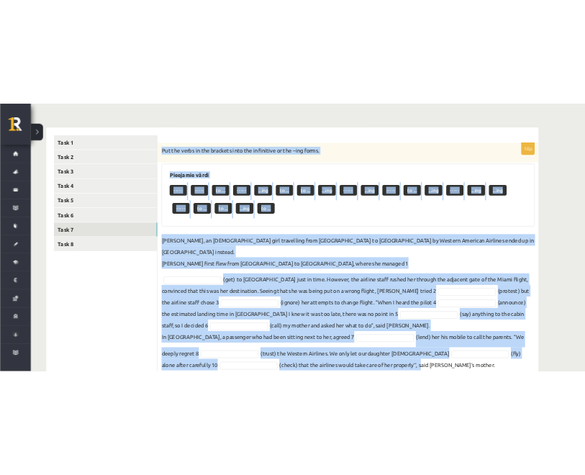
scroll to position [227, 0]
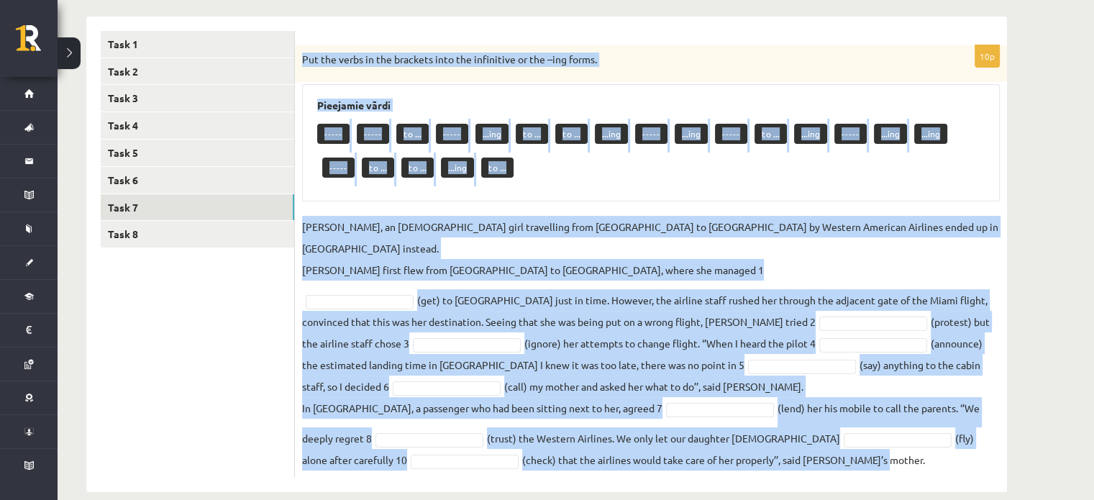
drag, startPoint x: 301, startPoint y: 95, endPoint x: 816, endPoint y: 534, distance: 676.5
click at [741, 273] on html "0 Dāvanas 144 mP 173 xp Līva Amanda Zvīne Sākums Aktuāli Kā mācīties eSKOLĀ Kon…" at bounding box center [547, 23] width 1094 height 500
copy div "Put the verbs in the brackets into the infinitive or the –ing forms. Pieejamie …"
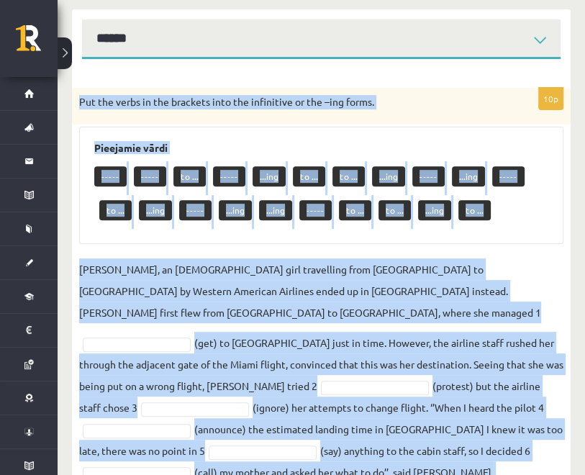
click at [276, 272] on p "Jenny Adams, an 11-year-old girl travelling from San Francisco to Philadelphia …" at bounding box center [321, 290] width 484 height 65
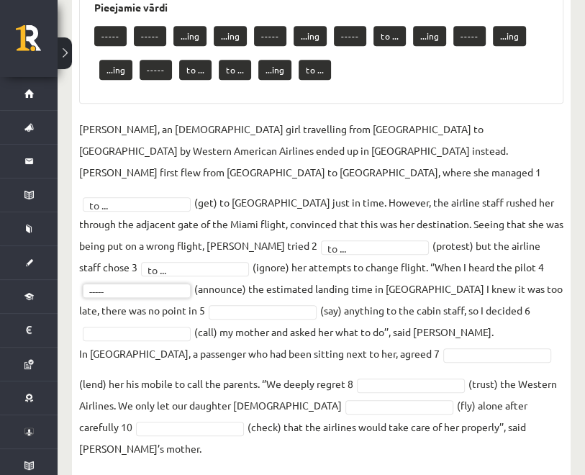
scroll to position [374, 0]
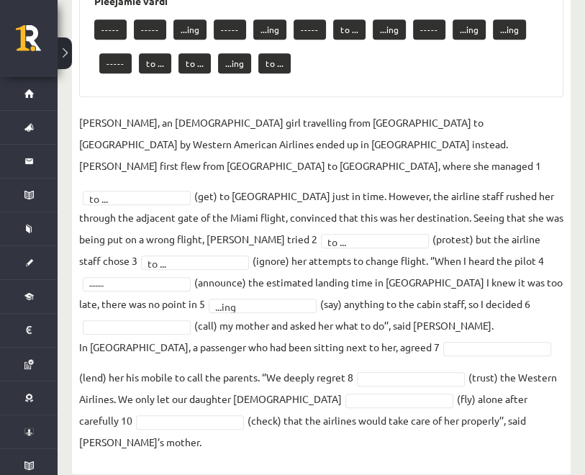
click at [167, 335] on fieldset "Jenny Adams, an 11-year-old girl travelling from San Francisco to Philadelphia …" at bounding box center [321, 281] width 484 height 341
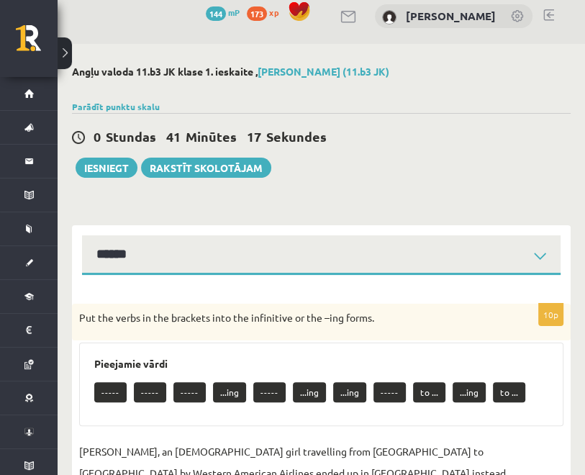
scroll to position [0, 0]
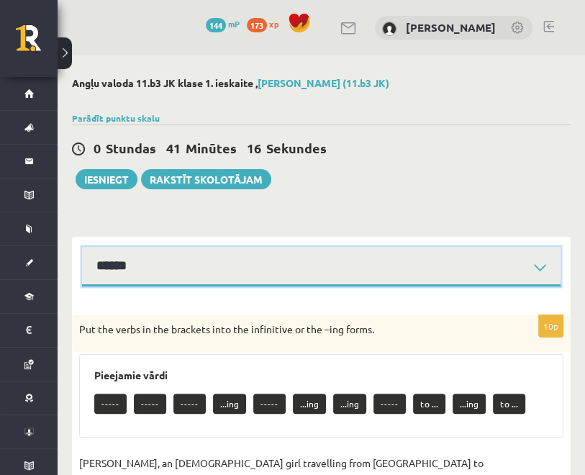
click at [214, 264] on select "****** ****** ****** ****** ****** ****** ****** ******" at bounding box center [321, 267] width 478 height 40
select select "**********"
click at [82, 247] on select "****** ****** ****** ****** ****** ****** ****** ******" at bounding box center [321, 267] width 478 height 40
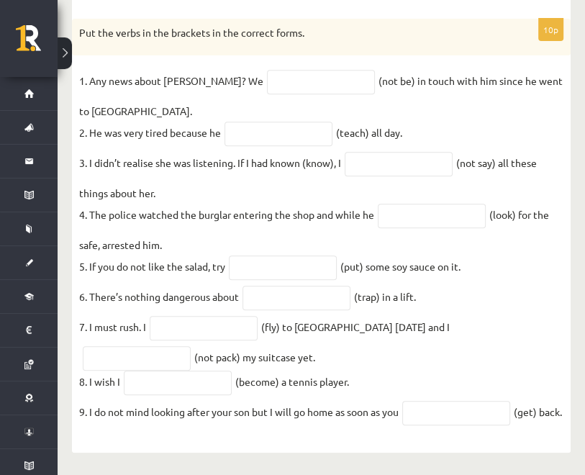
scroll to position [327, 0]
drag, startPoint x: 81, startPoint y: 148, endPoint x: 499, endPoint y: 465, distance: 525.1
click at [499, 465] on div "Angļu valoda 11.b3 JK klase 1. ieskaite , Līva Amanda Zvīne (11.b3 JK) Parādīt …" at bounding box center [321, 116] width 527 height 715
copy div "Put the verbs in the brackets in the correct forms. 1. Any news about George? W…"
click at [492, 291] on fieldset "1. Any news about George? We (not be) in touch with him since he went to South …" at bounding box center [321, 250] width 484 height 361
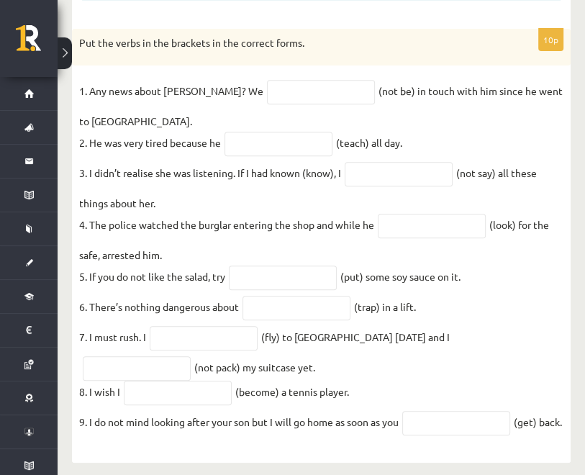
scroll to position [178, 0]
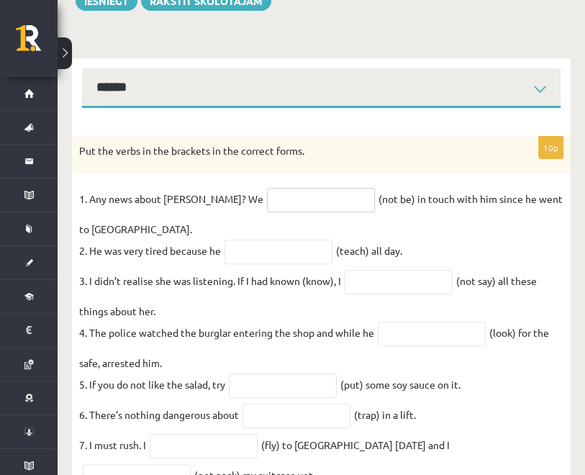
click at [304, 191] on input "text" at bounding box center [321, 200] width 108 height 24
click at [288, 255] on input "text" at bounding box center [278, 251] width 108 height 24
click at [287, 211] on input "text" at bounding box center [321, 200] width 108 height 24
type input "**********"
click at [287, 254] on input "text" at bounding box center [278, 251] width 108 height 24
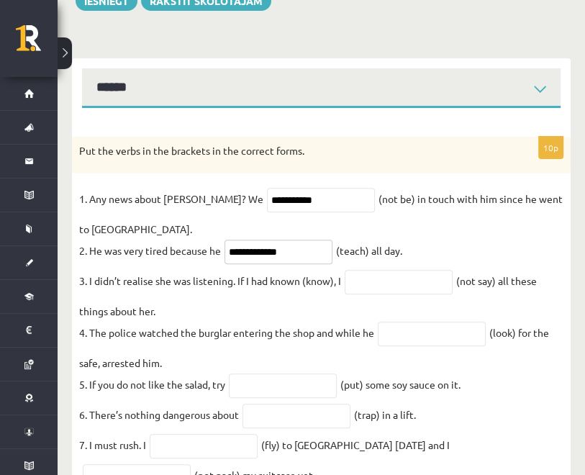
type input "**********"
click at [380, 287] on input "text" at bounding box center [398, 282] width 108 height 24
type input "**********"
click at [399, 338] on input "text" at bounding box center [432, 333] width 108 height 24
type input "**********"
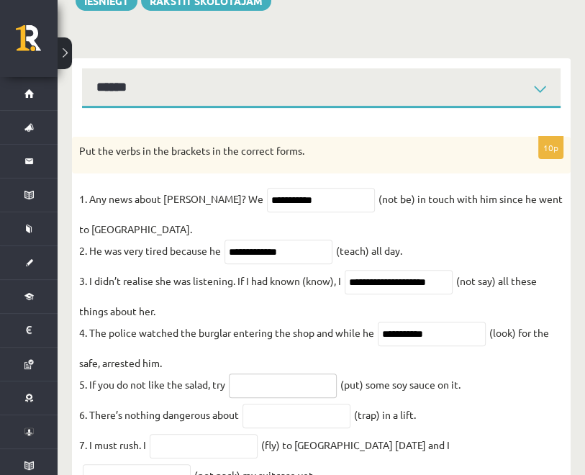
click at [282, 394] on input "text" at bounding box center [283, 385] width 108 height 24
type input "*******"
click at [297, 419] on input "text" at bounding box center [296, 415] width 108 height 24
type input "**********"
click at [254, 455] on input "text" at bounding box center [204, 446] width 108 height 24
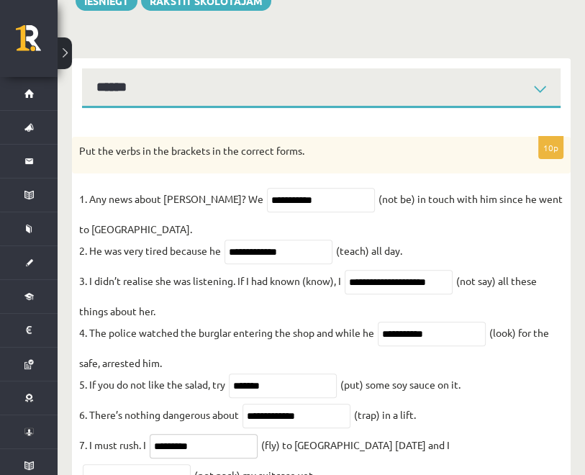
type input "*********"
click at [191, 464] on input "text" at bounding box center [137, 476] width 108 height 24
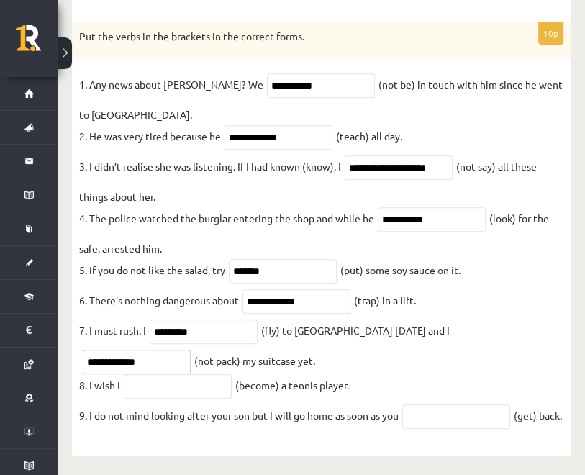
scroll to position [322, 0]
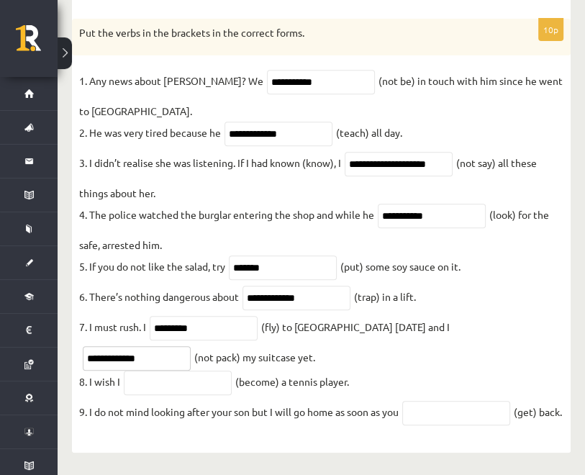
type input "**********"
click at [195, 370] on input "text" at bounding box center [178, 382] width 108 height 24
type input "**********"
click at [424, 401] on input "text" at bounding box center [456, 413] width 108 height 24
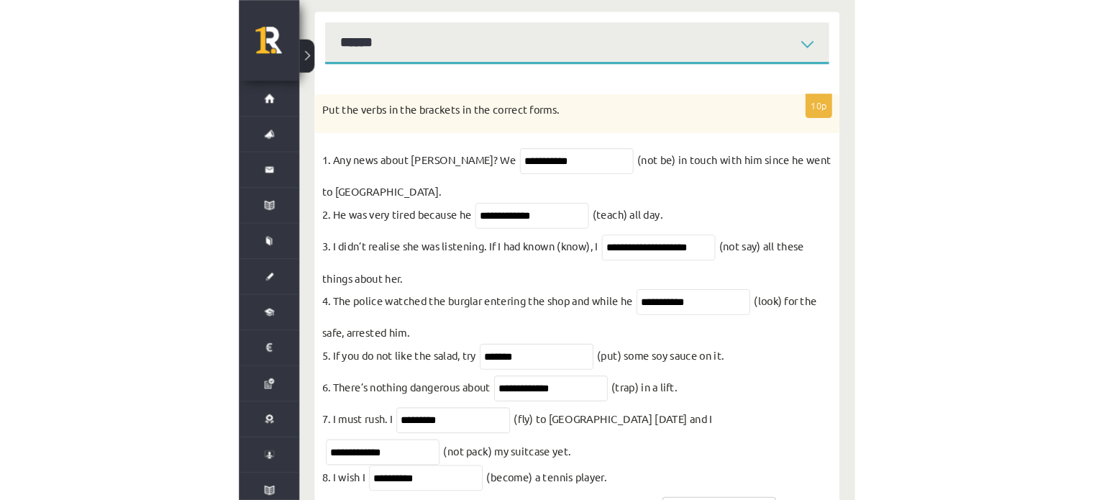
scroll to position [0, 0]
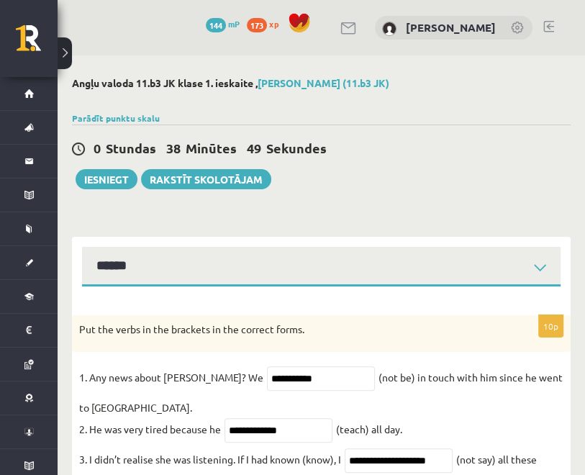
type input "***"
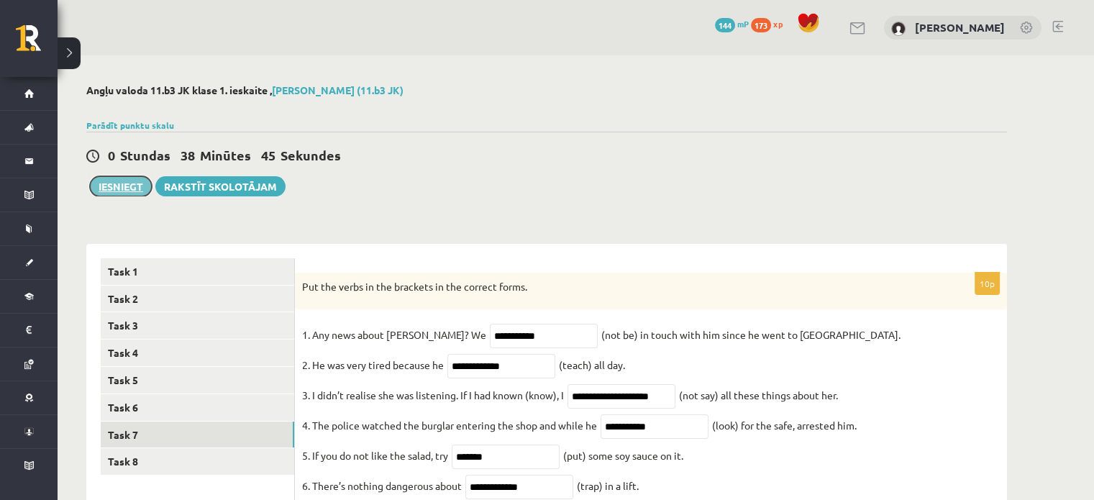
click at [138, 186] on button "Iesniegt" at bounding box center [121, 186] width 62 height 20
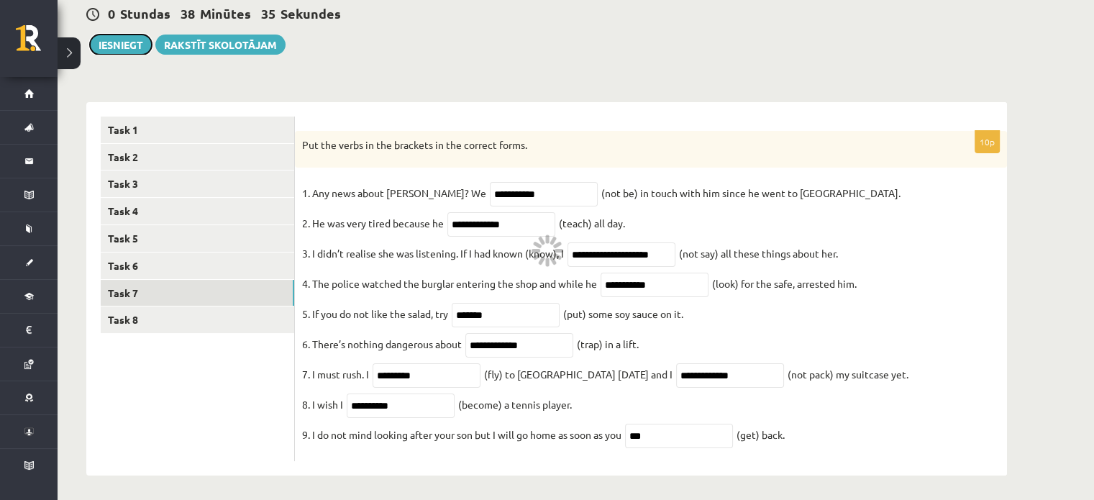
scroll to position [158, 0]
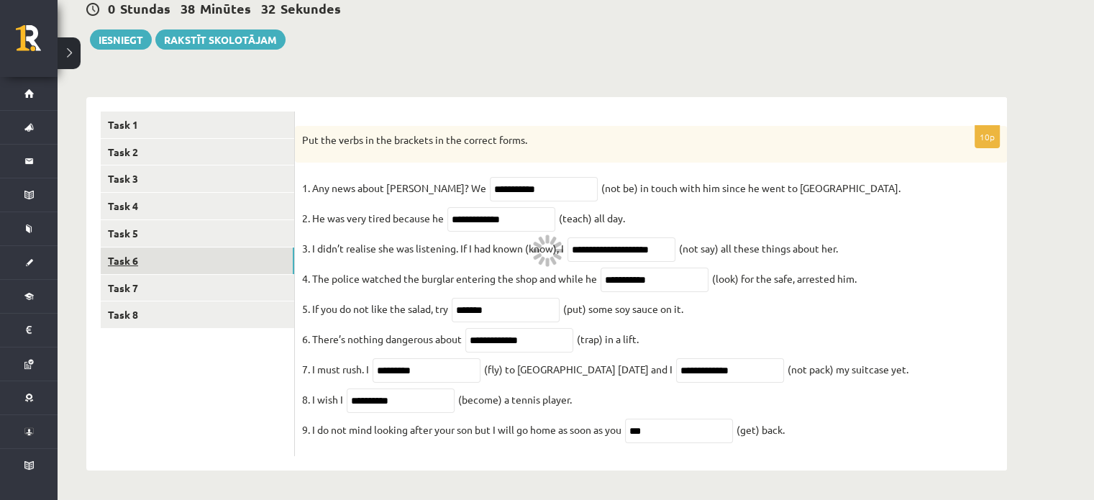
click at [150, 247] on link "Task 6" at bounding box center [197, 260] width 193 height 27
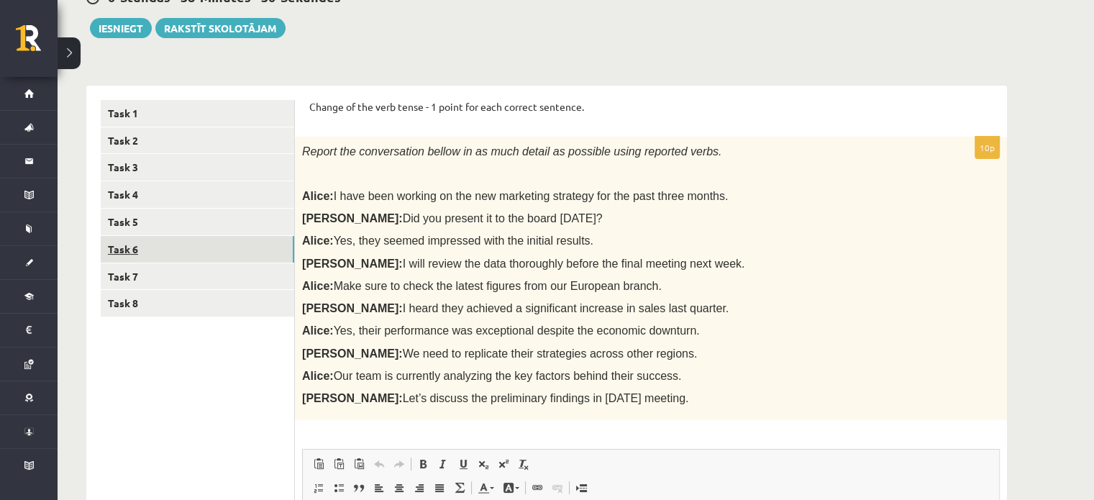
scroll to position [0, 0]
click at [150, 275] on link "Task 7" at bounding box center [197, 276] width 193 height 27
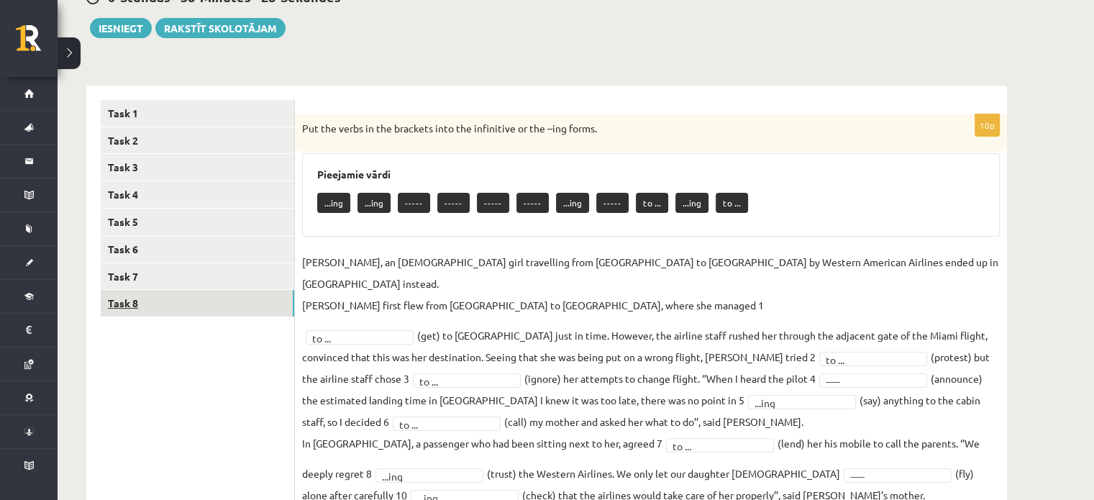
click at [152, 296] on link "Task 8" at bounding box center [197, 303] width 193 height 27
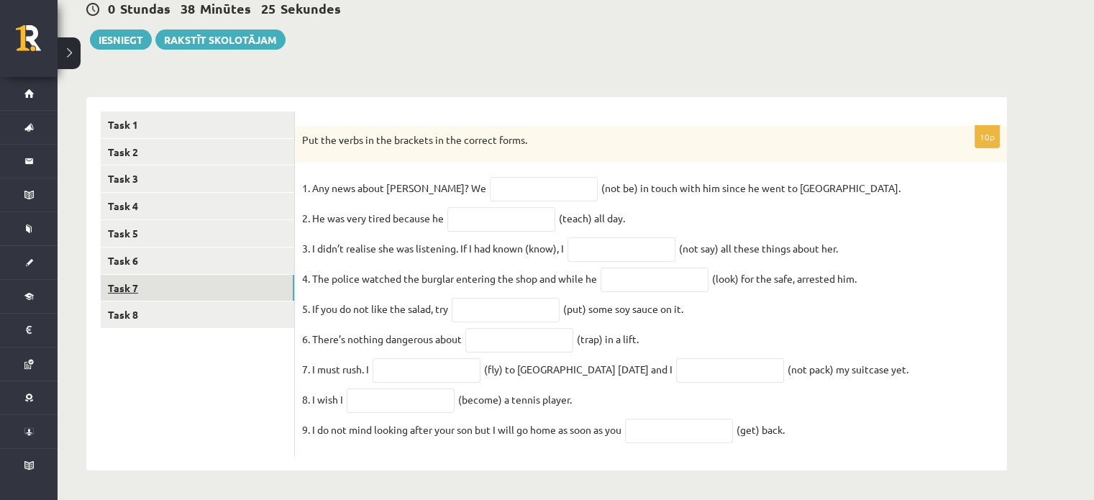
click at [187, 275] on link "Task 7" at bounding box center [197, 288] width 193 height 27
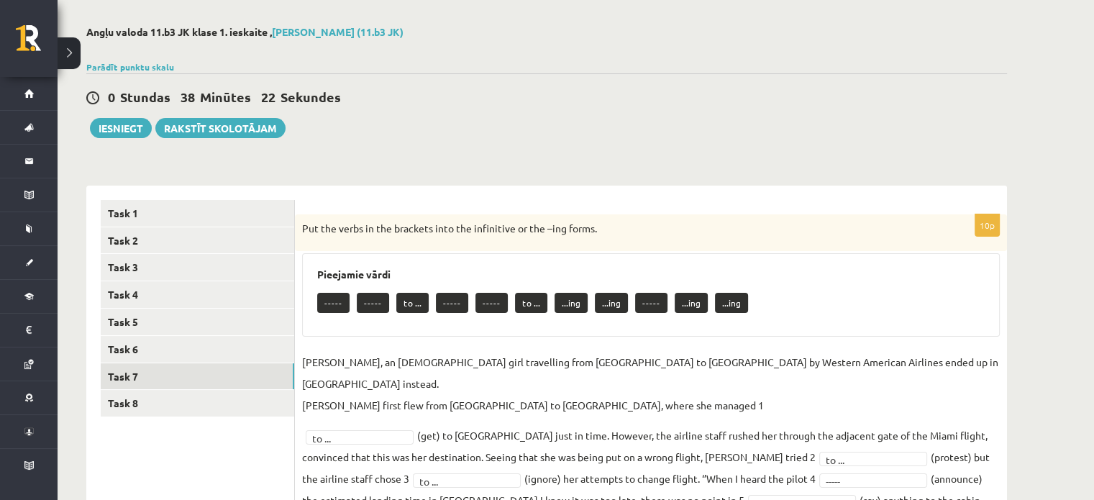
scroll to position [86, 0]
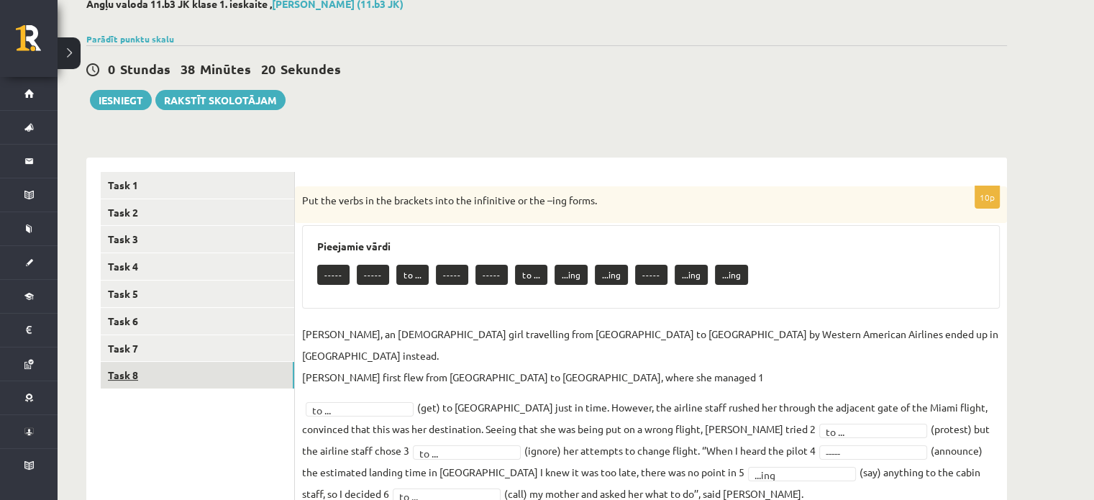
click at [204, 372] on link "Task 8" at bounding box center [197, 375] width 193 height 27
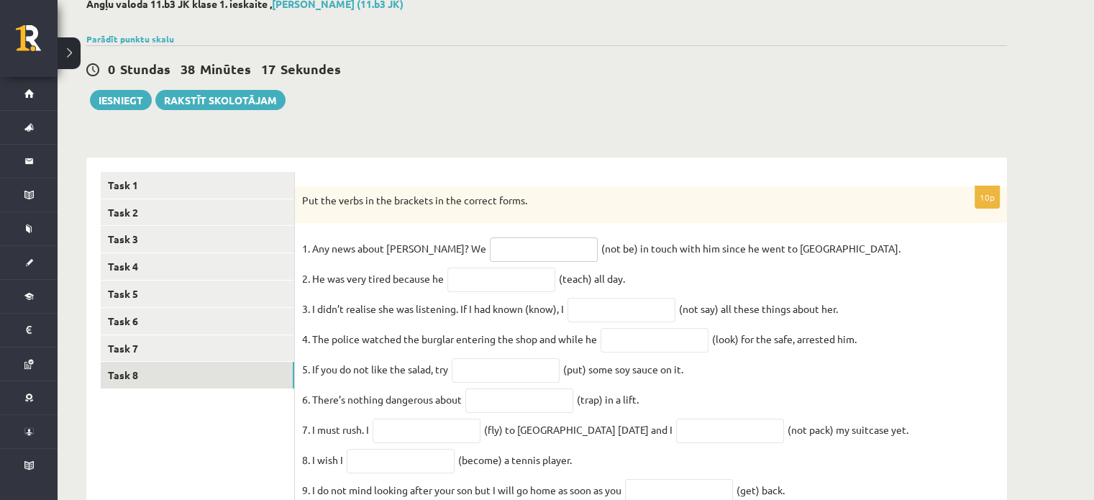
click at [490, 257] on input "text" at bounding box center [544, 249] width 108 height 24
type input "**********"
click at [503, 278] on input "text" at bounding box center [501, 280] width 108 height 24
type input "**********"
click at [590, 303] on input "text" at bounding box center [621, 310] width 108 height 24
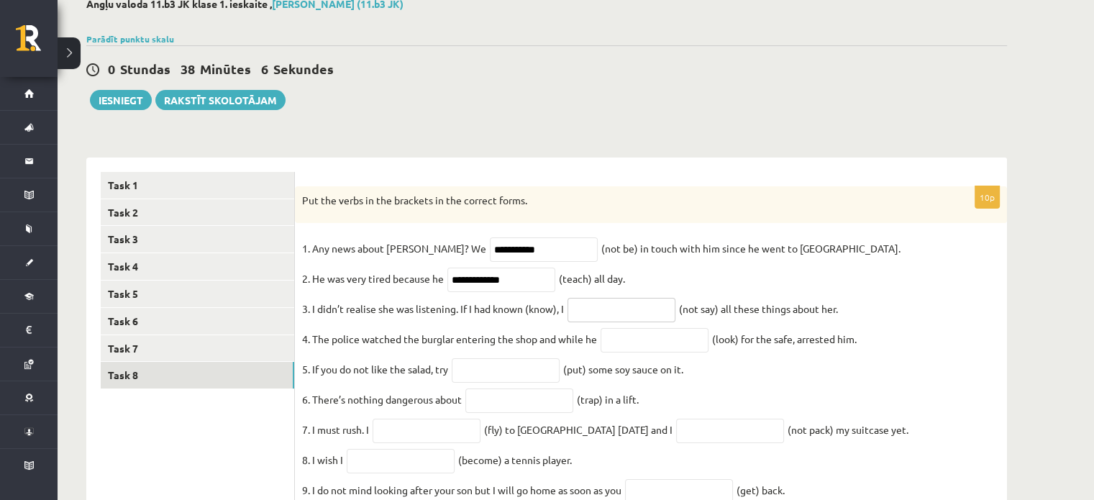
type input "**********"
click at [644, 352] on input "text" at bounding box center [654, 340] width 108 height 24
type input "**********"
click at [522, 378] on input "text" at bounding box center [506, 370] width 108 height 24
type input "*******"
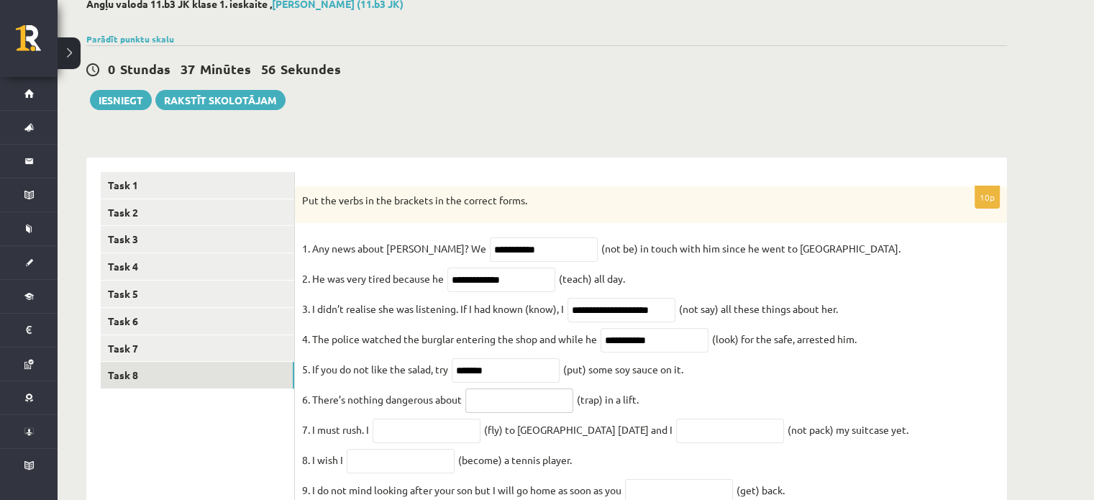
click at [512, 409] on input "text" at bounding box center [519, 400] width 108 height 24
type input "**********"
click at [435, 430] on input "text" at bounding box center [427, 431] width 108 height 24
type input "*********"
click at [676, 443] on input "text" at bounding box center [730, 431] width 108 height 24
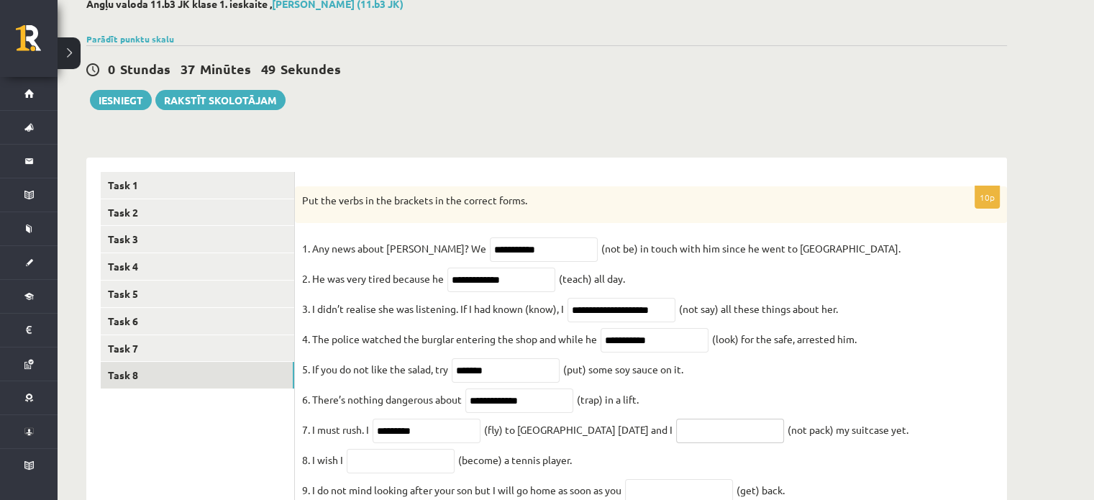
type input "**********"
click at [385, 473] on input "text" at bounding box center [401, 461] width 108 height 24
type input "**********"
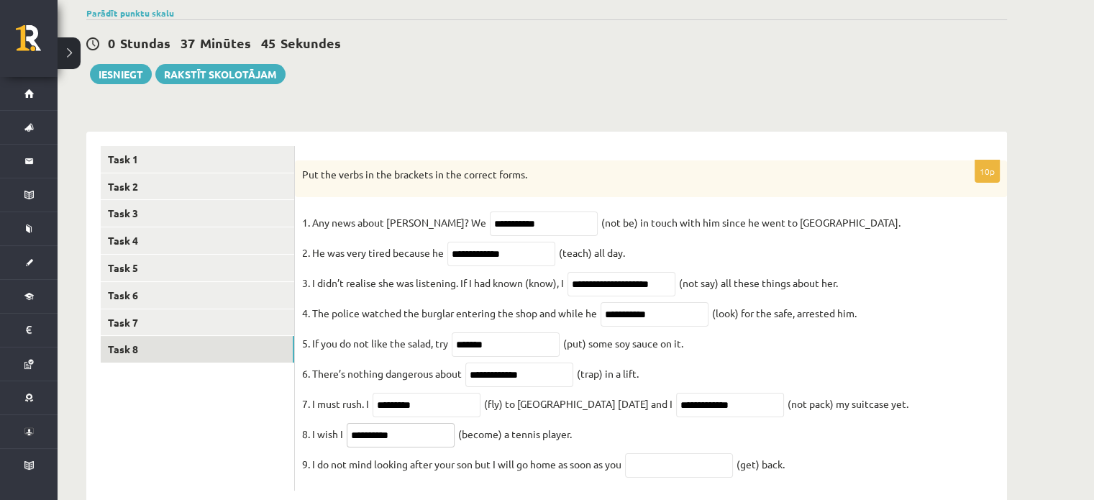
scroll to position [158, 0]
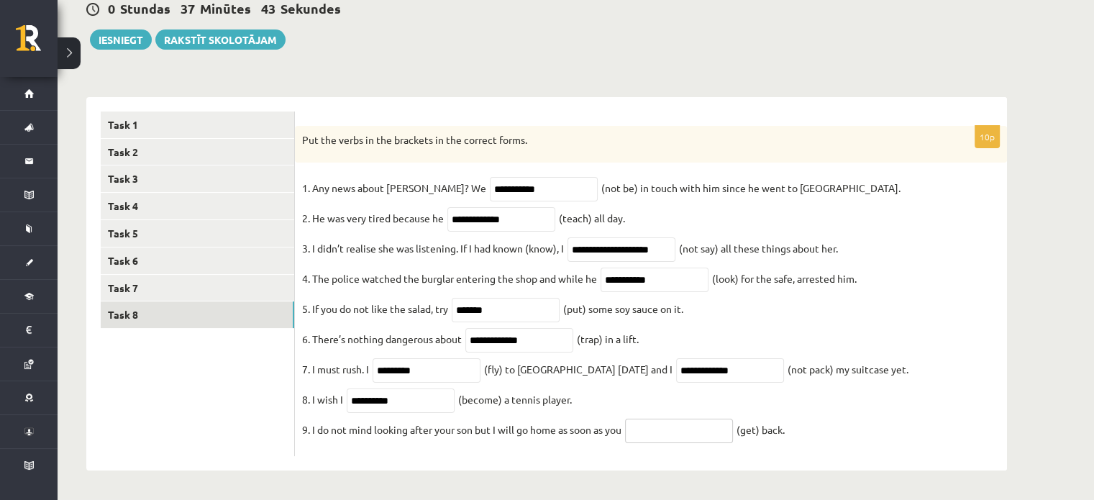
click at [698, 438] on input "text" at bounding box center [679, 431] width 108 height 24
type input "***"
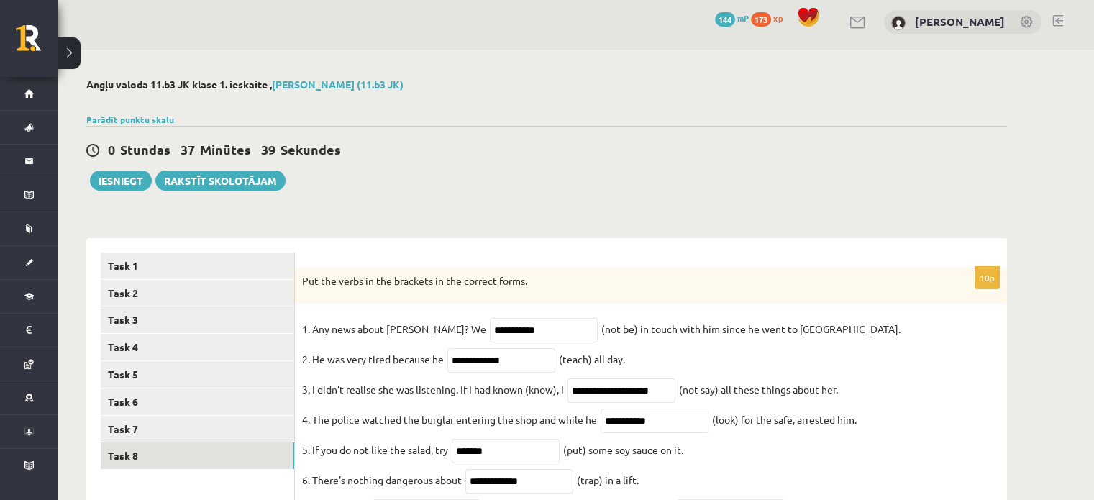
scroll to position [0, 0]
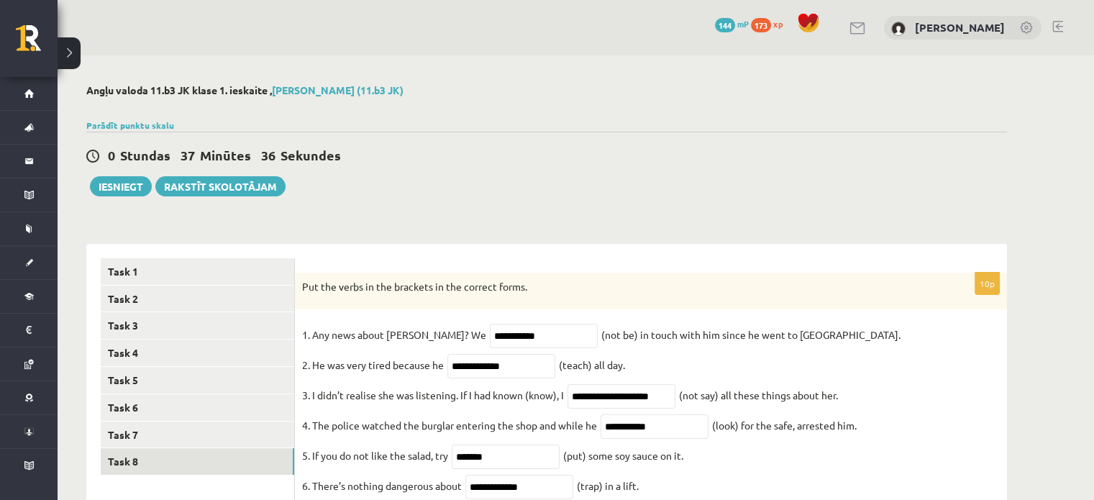
click at [398, 151] on div "0 Stundas 37 Minūtes 36 Sekundes" at bounding box center [546, 156] width 921 height 19
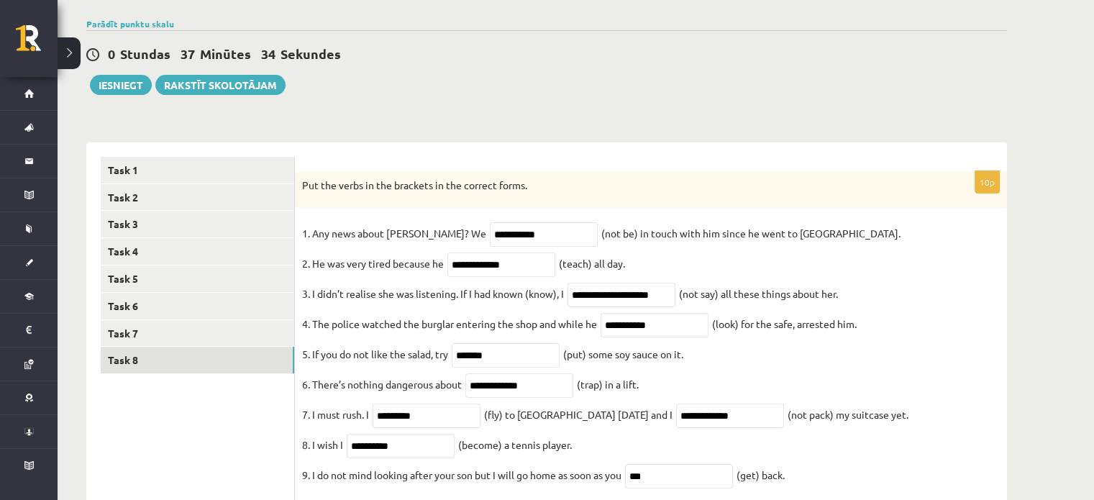
scroll to position [158, 0]
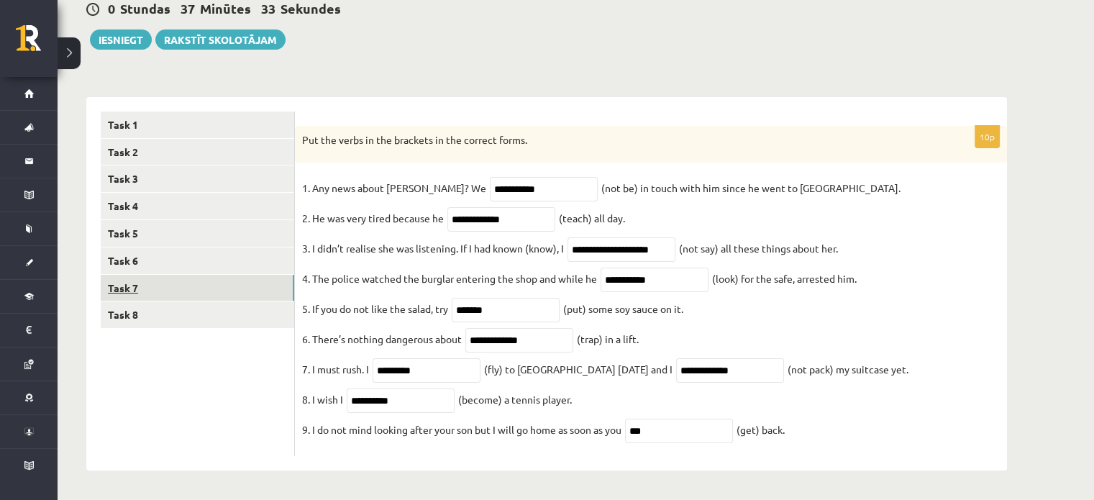
click at [162, 275] on link "Task 7" at bounding box center [197, 288] width 193 height 27
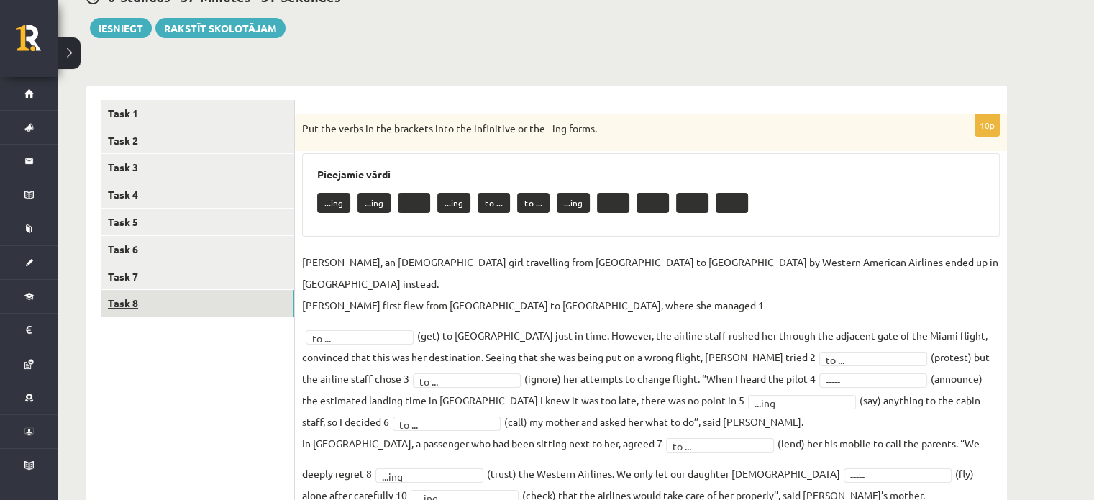
click at [152, 305] on link "Task 8" at bounding box center [197, 303] width 193 height 27
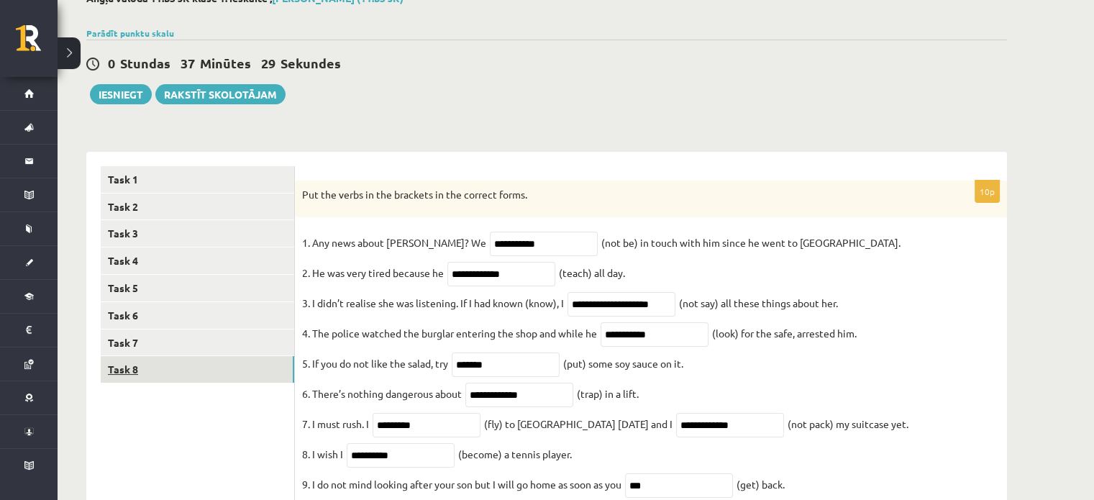
scroll to position [0, 0]
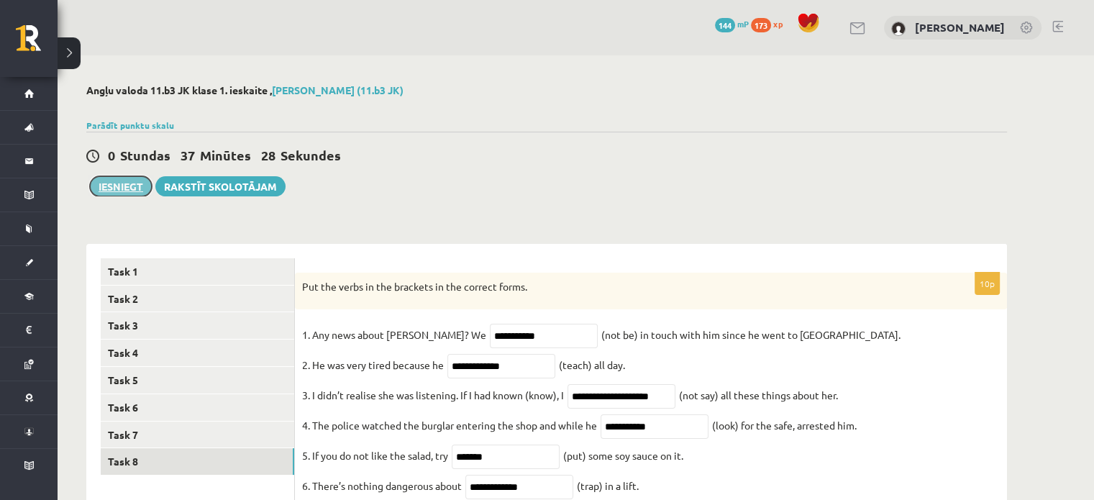
click at [132, 189] on button "Iesniegt" at bounding box center [121, 186] width 62 height 20
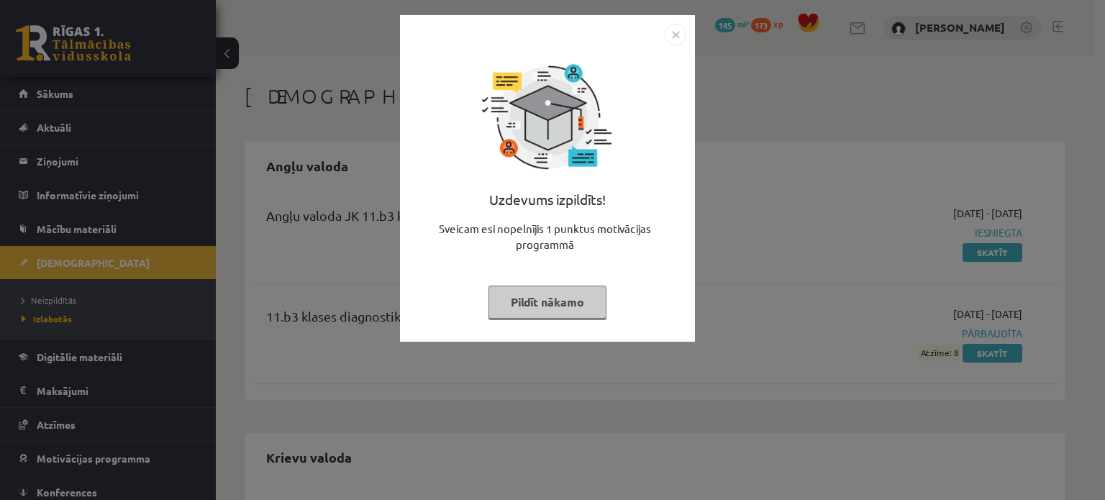
click at [682, 24] on img "Close" at bounding box center [676, 35] width 22 height 22
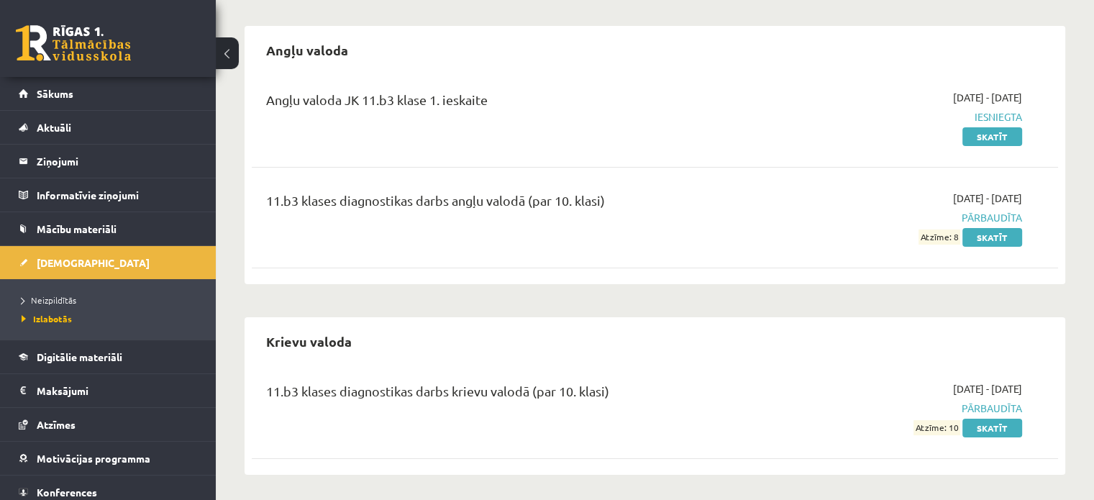
scroll to position [118, 0]
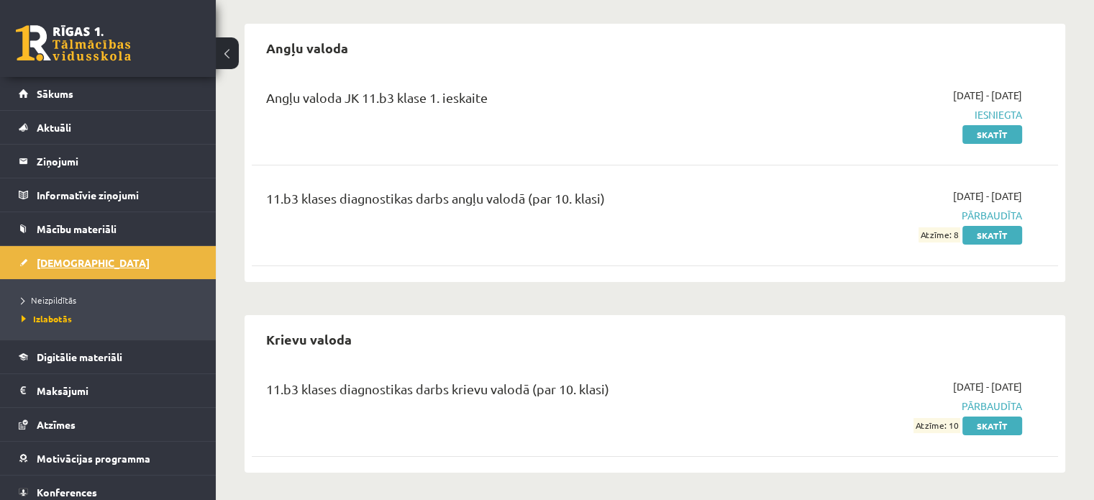
click at [63, 261] on span "[DEMOGRAPHIC_DATA]" at bounding box center [93, 262] width 113 height 13
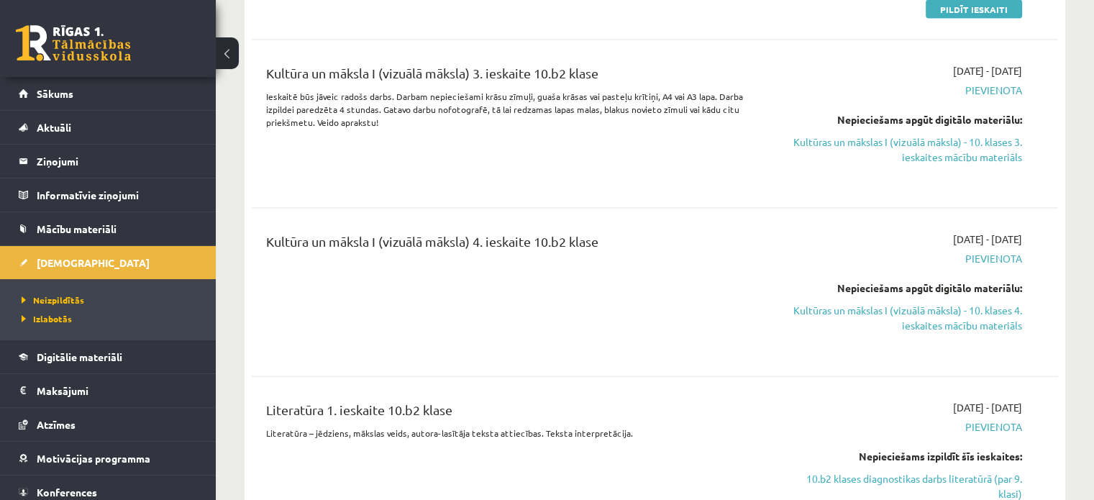
scroll to position [3174, 0]
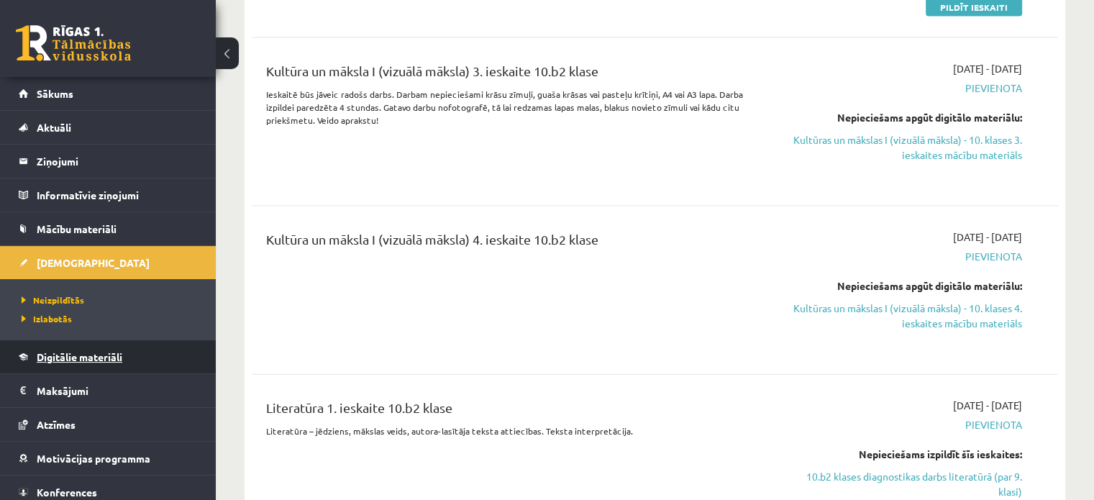
click at [106, 350] on link "Digitālie materiāli" at bounding box center [108, 356] width 179 height 33
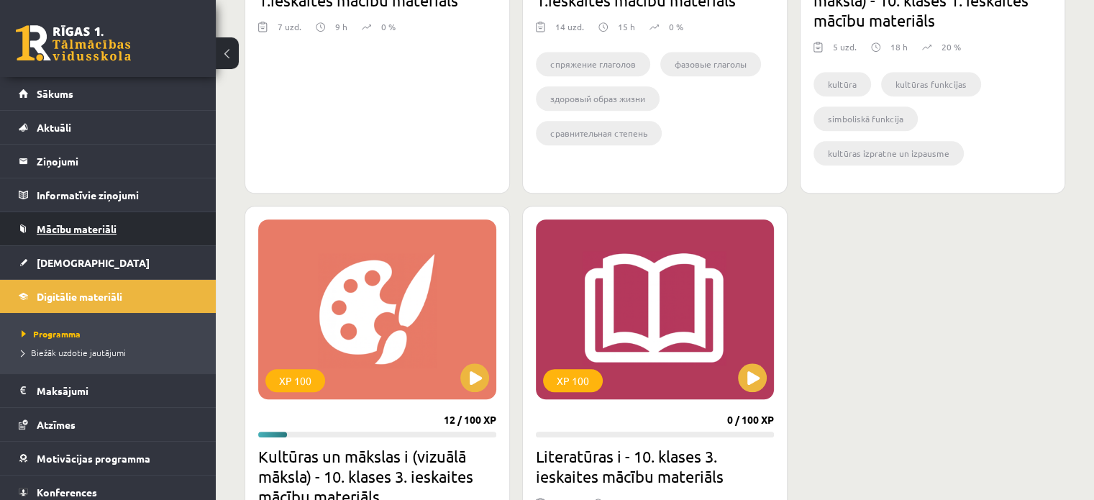
scroll to position [1148, 0]
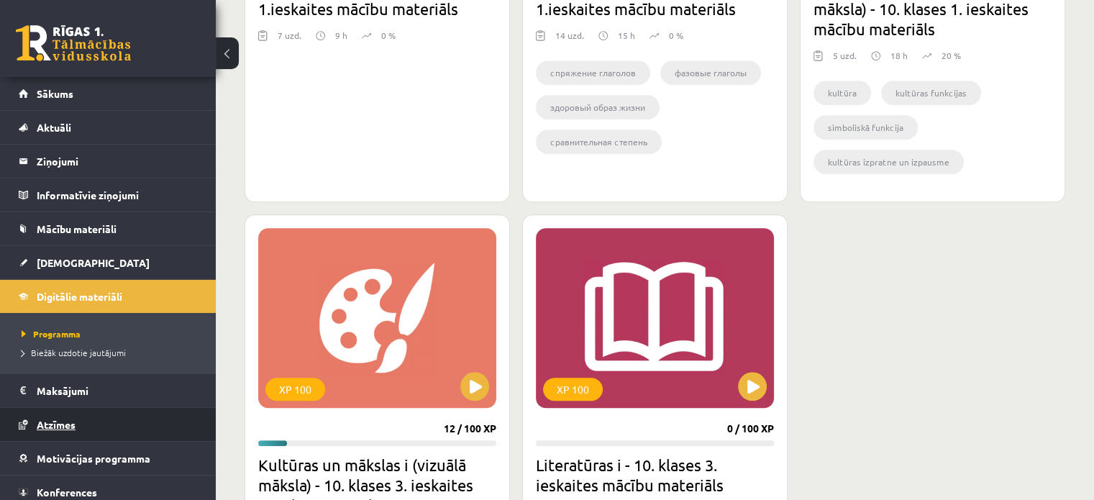
click at [50, 434] on link "Atzīmes" at bounding box center [108, 424] width 179 height 33
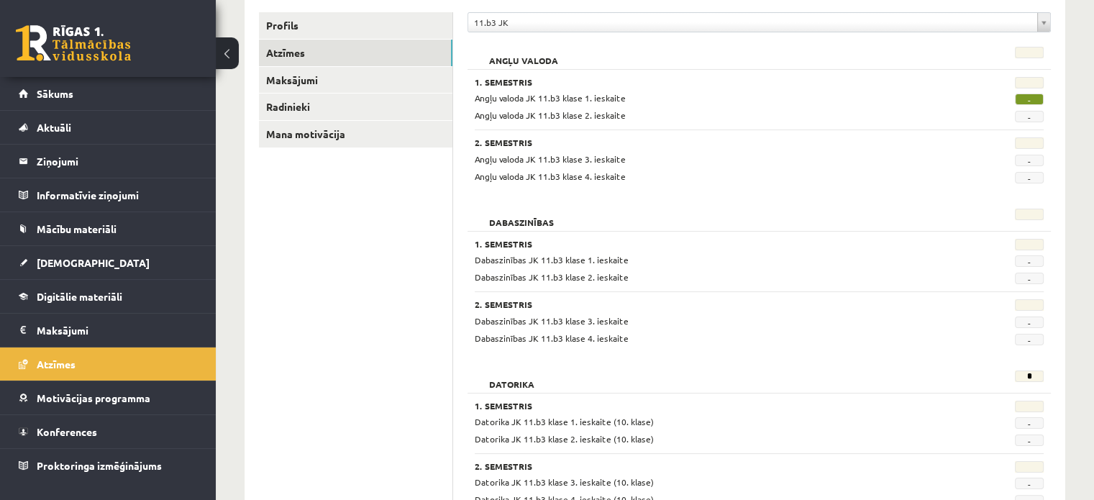
scroll to position [168, 0]
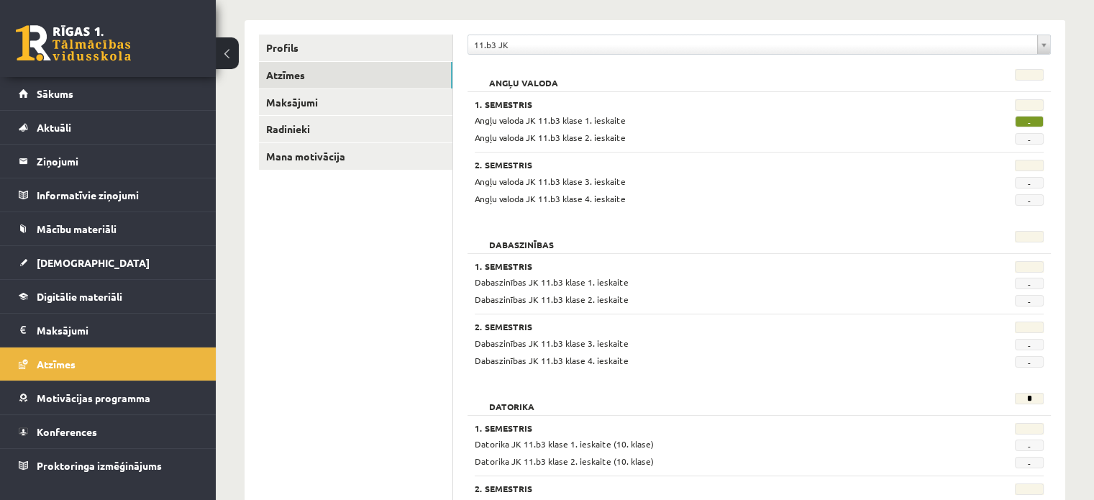
click at [1030, 116] on span "-" at bounding box center [1029, 122] width 29 height 12
